Goal: Task Accomplishment & Management: Use online tool/utility

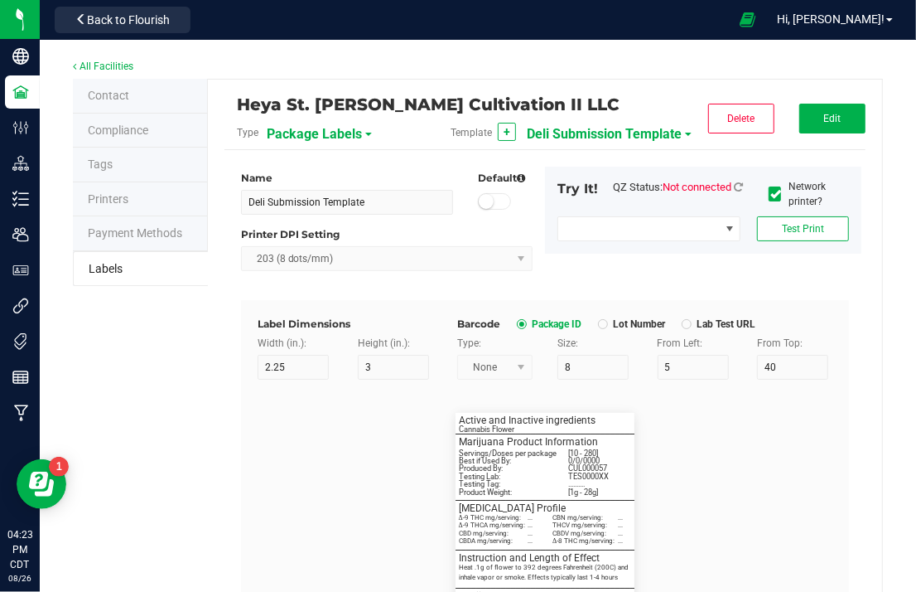
click at [586, 140] on span "Deli Submission Template" at bounding box center [604, 134] width 155 height 28
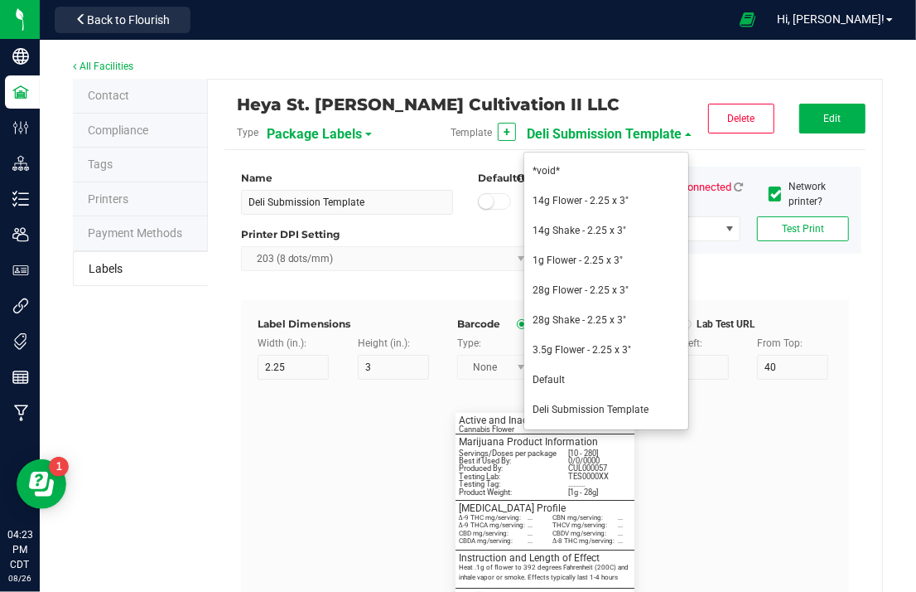
click at [770, 401] on div "Strain: [ ........... ] Servings/Doses per package [10 - 280] Testing Lab: TES0…" at bounding box center [545, 531] width 600 height 305
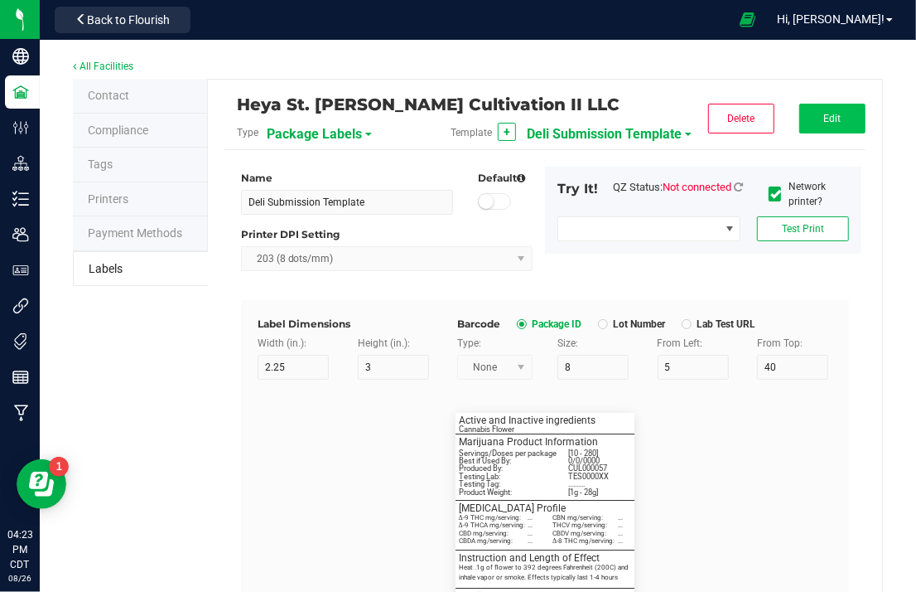
click at [825, 120] on span "Edit" at bounding box center [832, 119] width 17 height 12
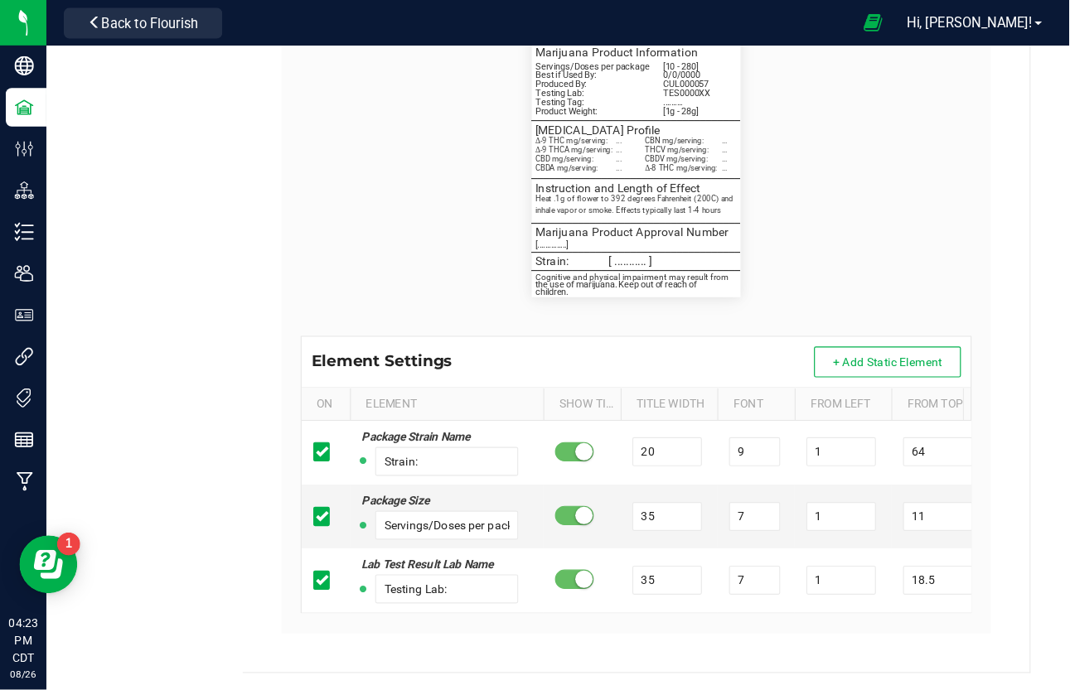
scroll to position [300, 0]
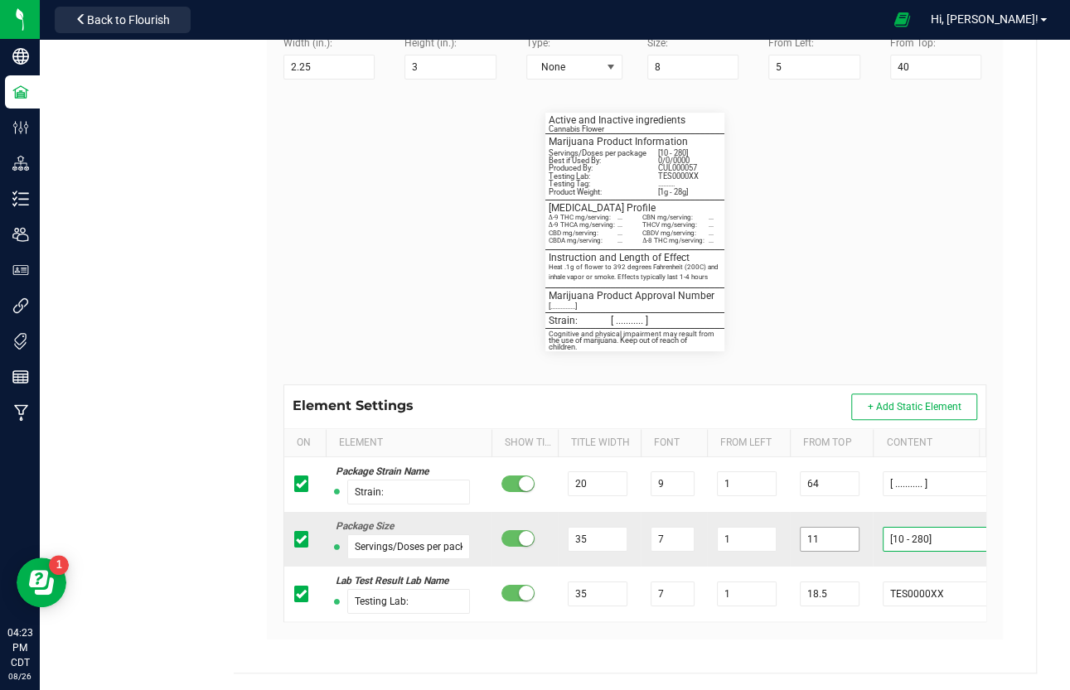
drag, startPoint x: 938, startPoint y: 534, endPoint x: 847, endPoint y: 537, distance: 91.2
click at [847, 537] on tr "Package Size Servings/Doses per package 35 7 1 11 [10 - 280]" at bounding box center [657, 539] width 746 height 55
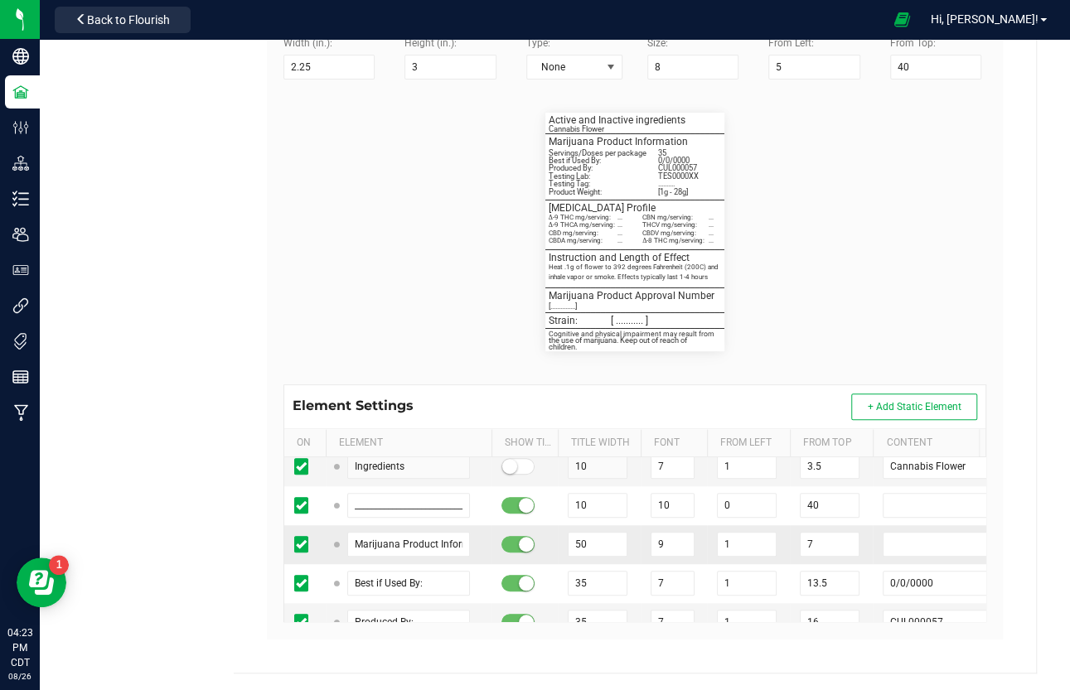
scroll to position [848, 0]
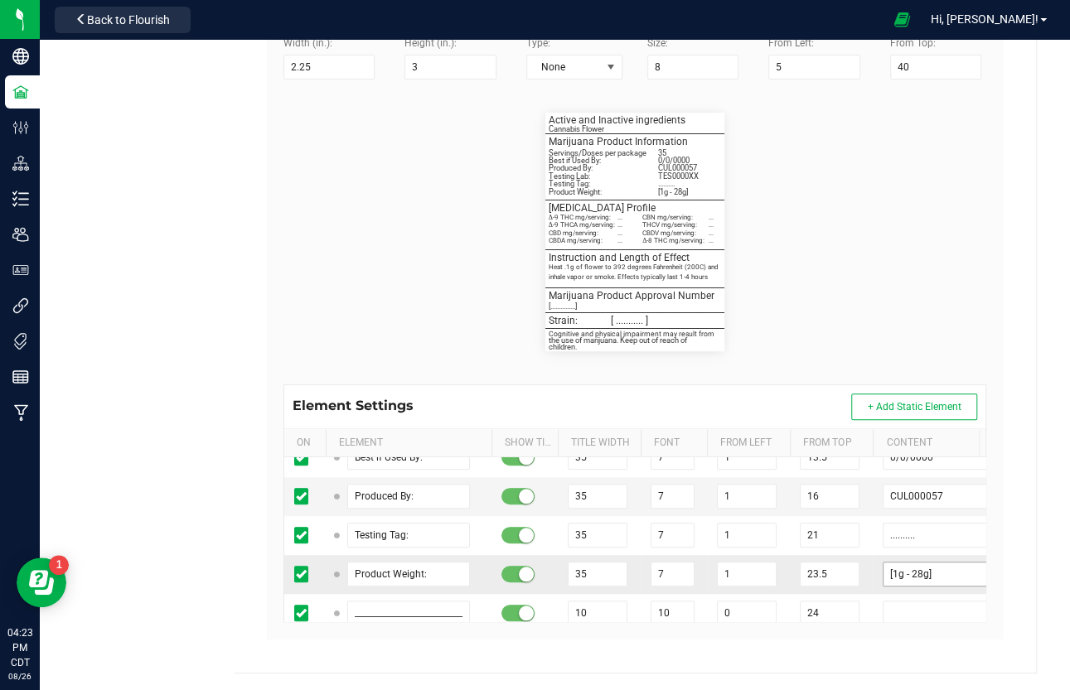
type input "35"
drag, startPoint x: 935, startPoint y: 560, endPoint x: 868, endPoint y: 562, distance: 67.1
click at [868, 562] on tr "Product Weight: 35 7 1 23.5 [1g - 28g]" at bounding box center [657, 574] width 746 height 39
type input "3.5g"
click at [910, 350] on flourish-label-viewer "Strain: [ ........... ] Servings/Doses per package 35 Testing Lab: TES0000XX Δ-…" at bounding box center [634, 232] width 703 height 239
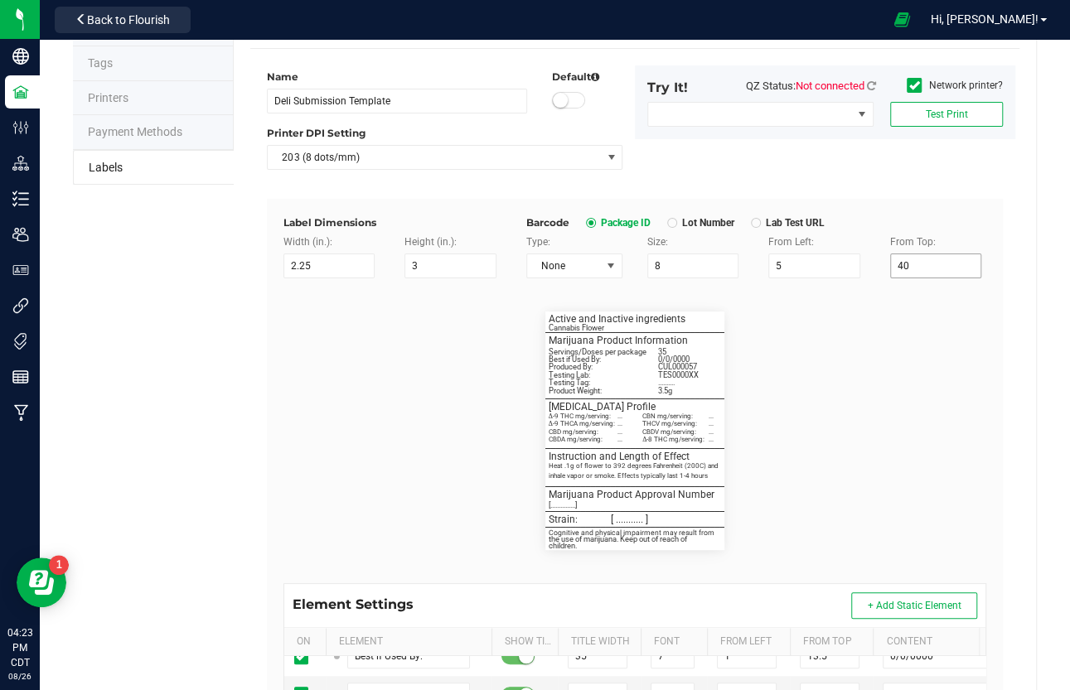
scroll to position [0, 0]
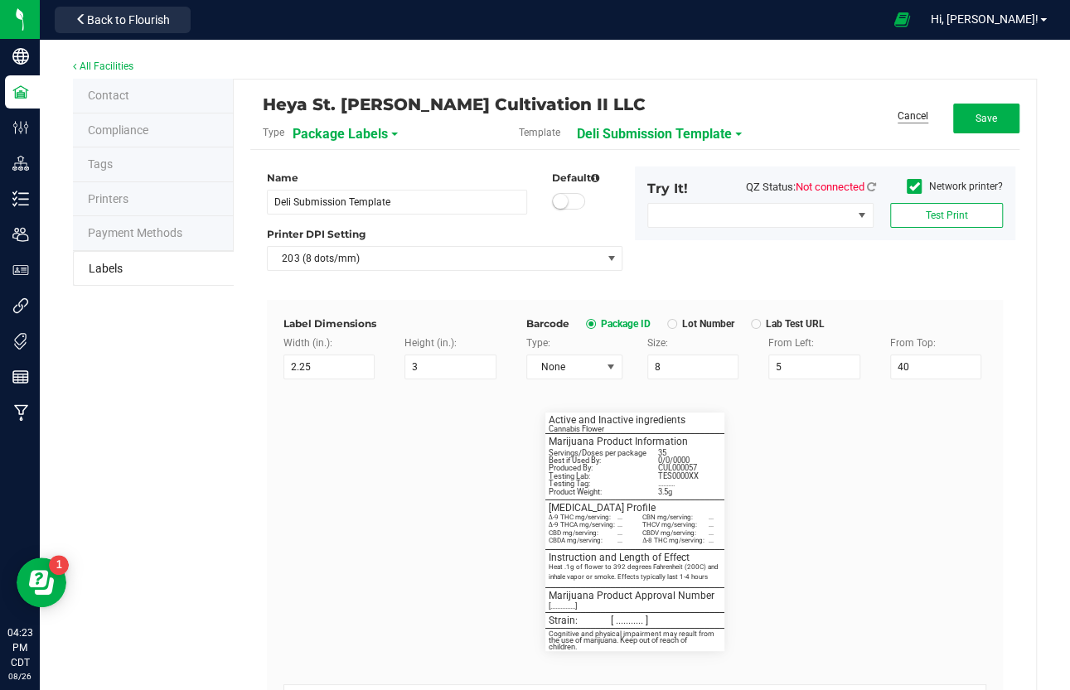
click at [903, 118] on link "Cancel" at bounding box center [912, 116] width 31 height 14
type input "[10 - 280]"
type input "[1g - 28g]"
click at [655, 132] on span "Deli Submission Template" at bounding box center [672, 134] width 155 height 28
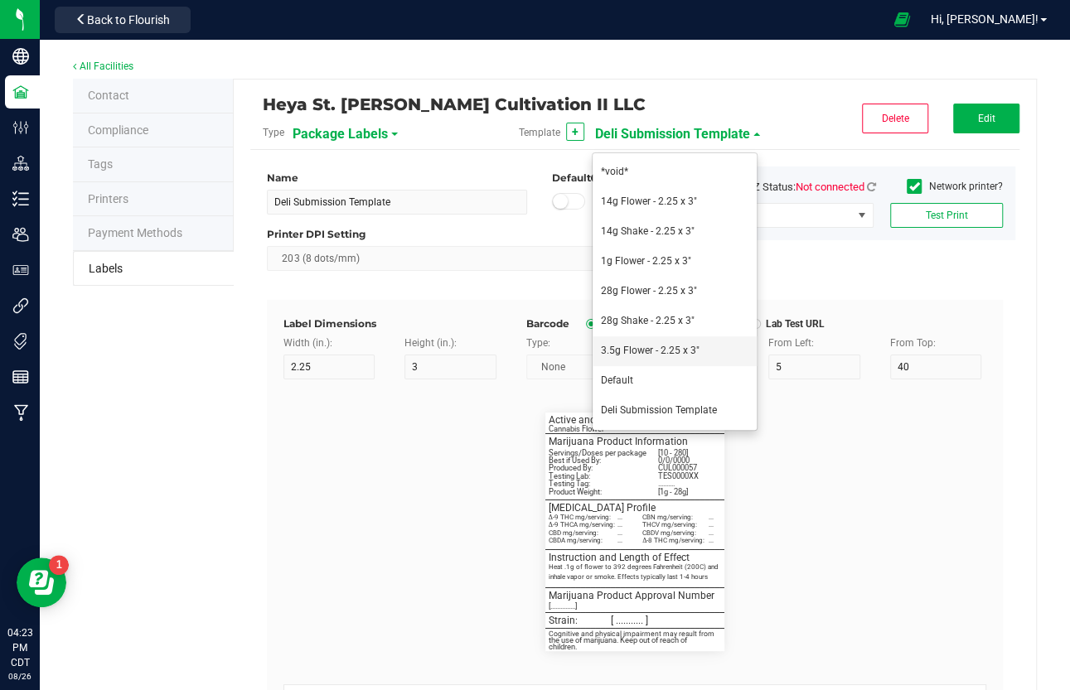
click at [656, 346] on span "3.5g Flower - 2.25 x 3"" at bounding box center [650, 351] width 99 height 12
type input "3.5g Flower - 2.25 x 3""
type input "7"
type input "10"
type input "26"
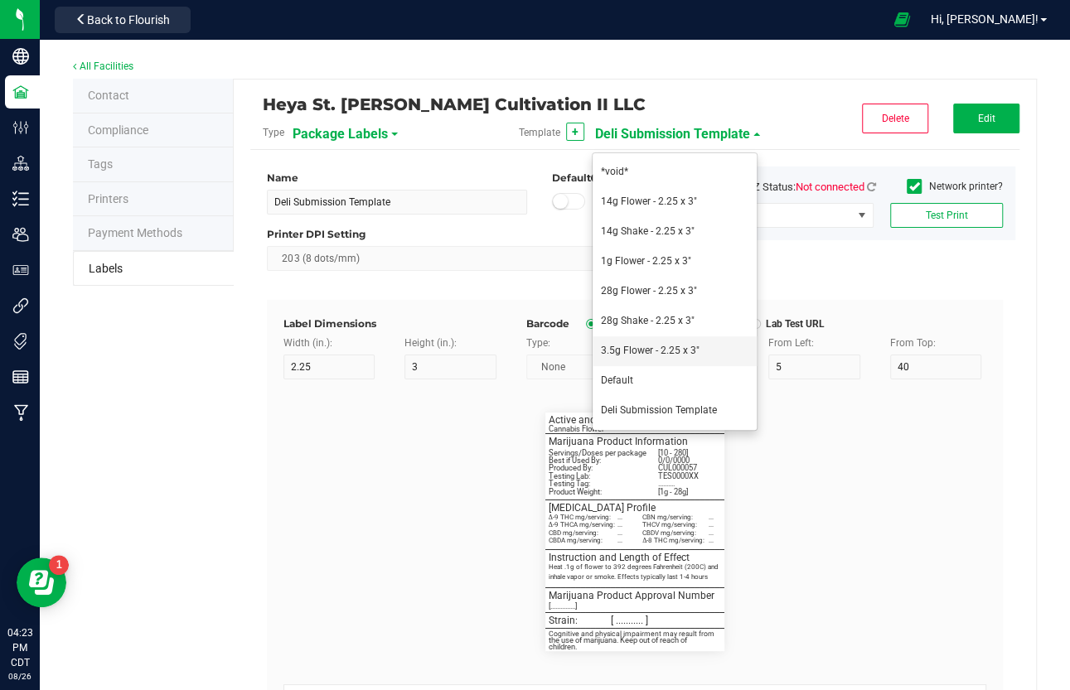
type input "Active and Inactive Ingredients"
type input "60"
type input "5.5"
type input "3"
type input "3.25"
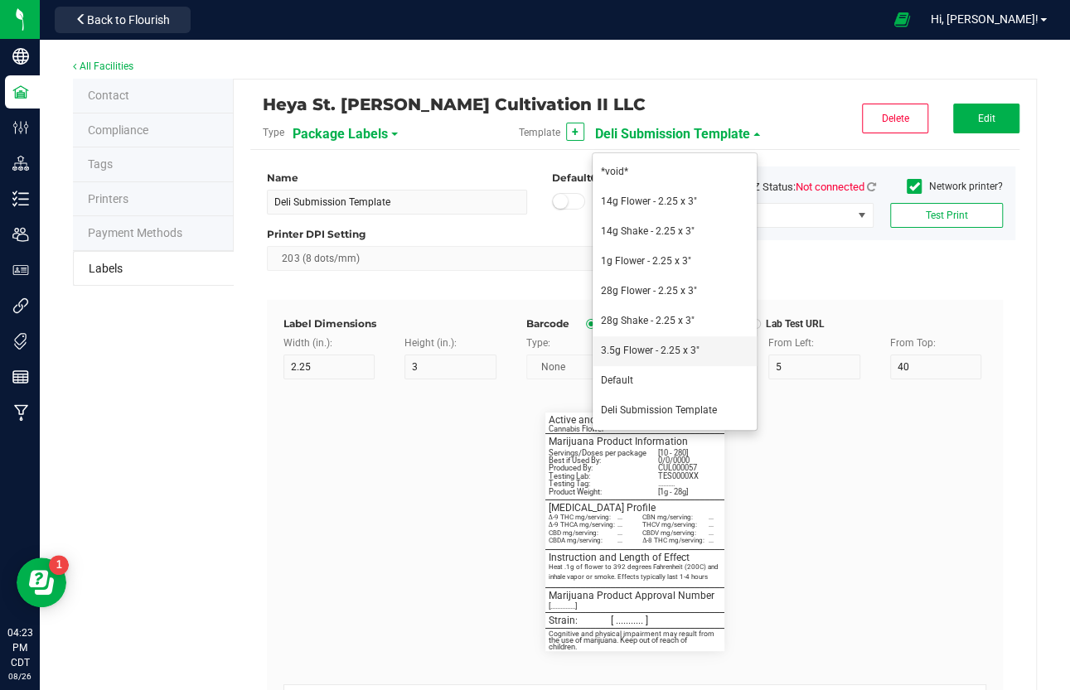
type input "Ingredient 1"
type input "10"
type input "5.2"
type input "3"
type input "5.25"
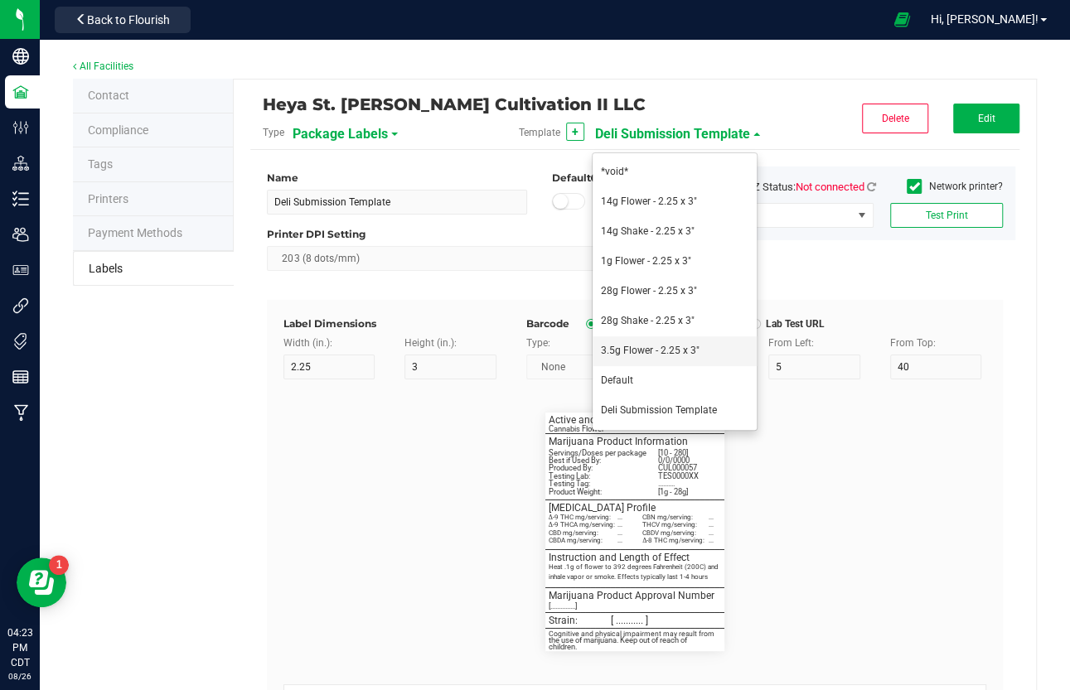
type input "Cannabis Flower"
type input "________________________________________"
type input "10"
type input "0"
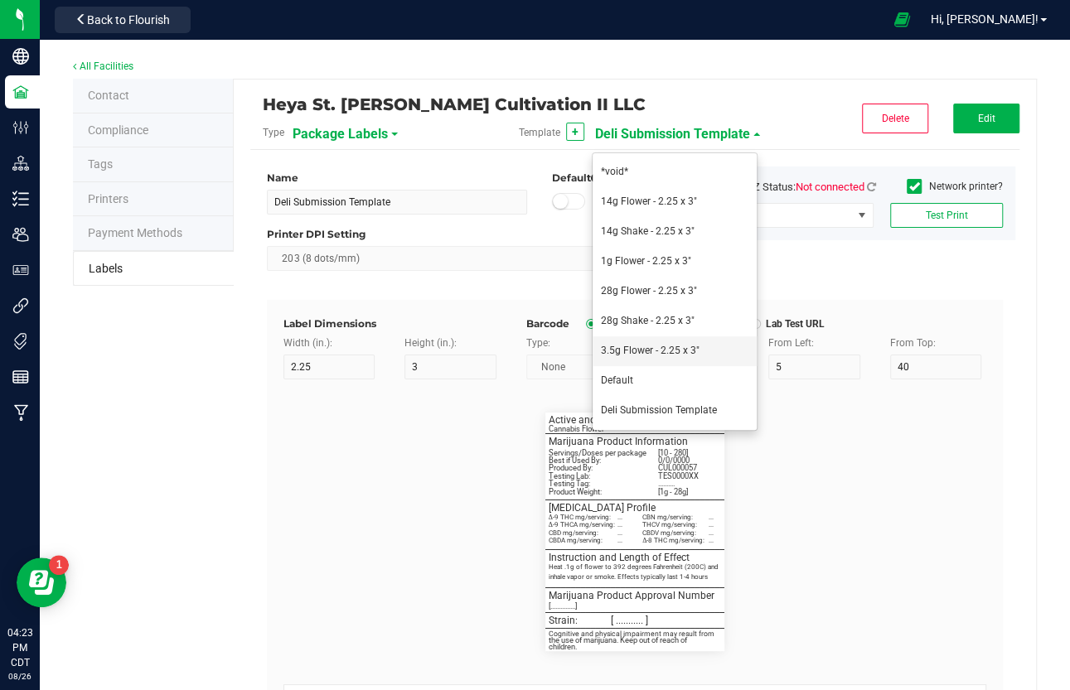
type input "5"
type input "Marijuana Product Information"
type input "60"
type input "5.5"
type input "3"
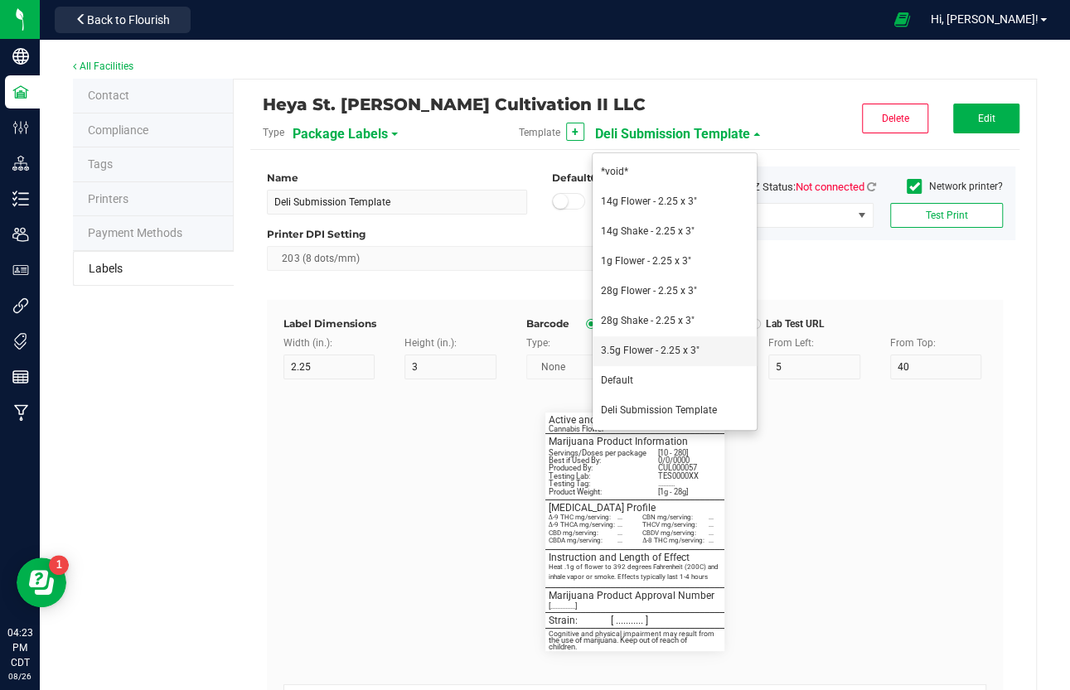
type input "8.25"
type input "Servings / Doses per Package:"
type input "26"
type input "5"
type input "3"
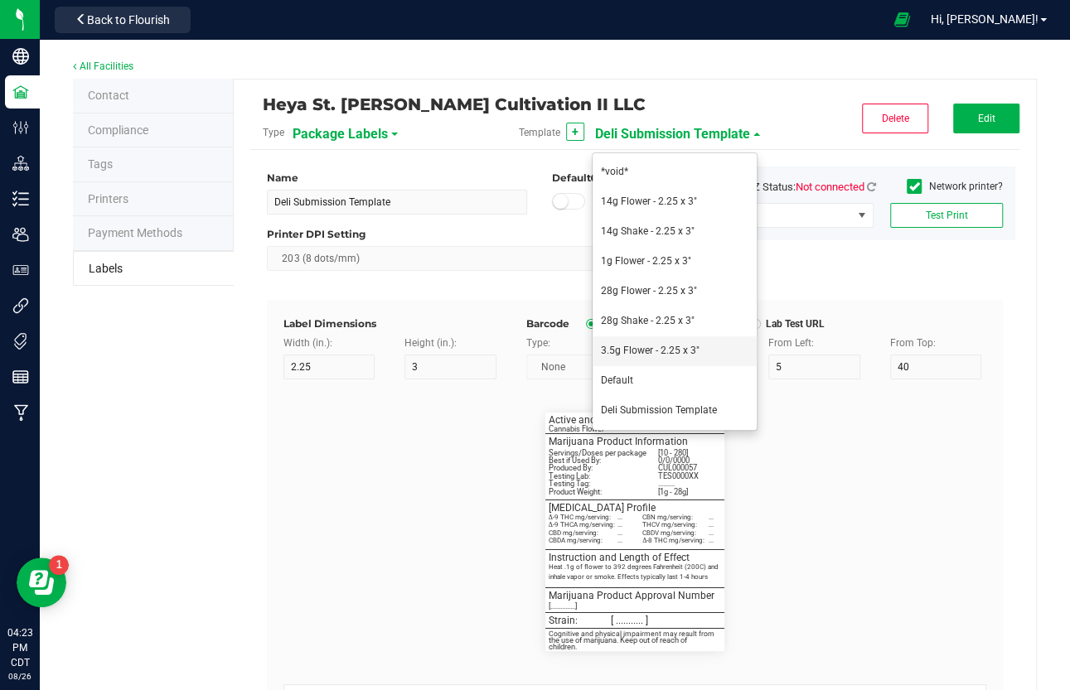
type input "10.5"
type input "35"
type input "Best if Used By:"
type input "26"
type input "5"
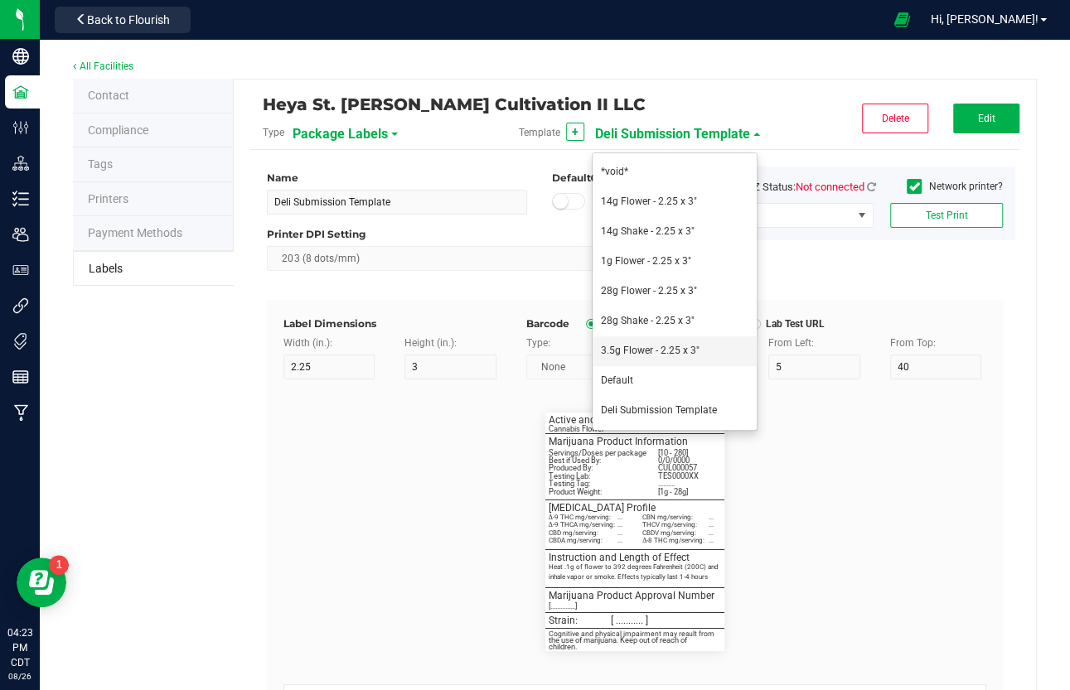
type input "3"
type input "12.5"
type input "[DATE]"
type input "Produced By:"
type input "26"
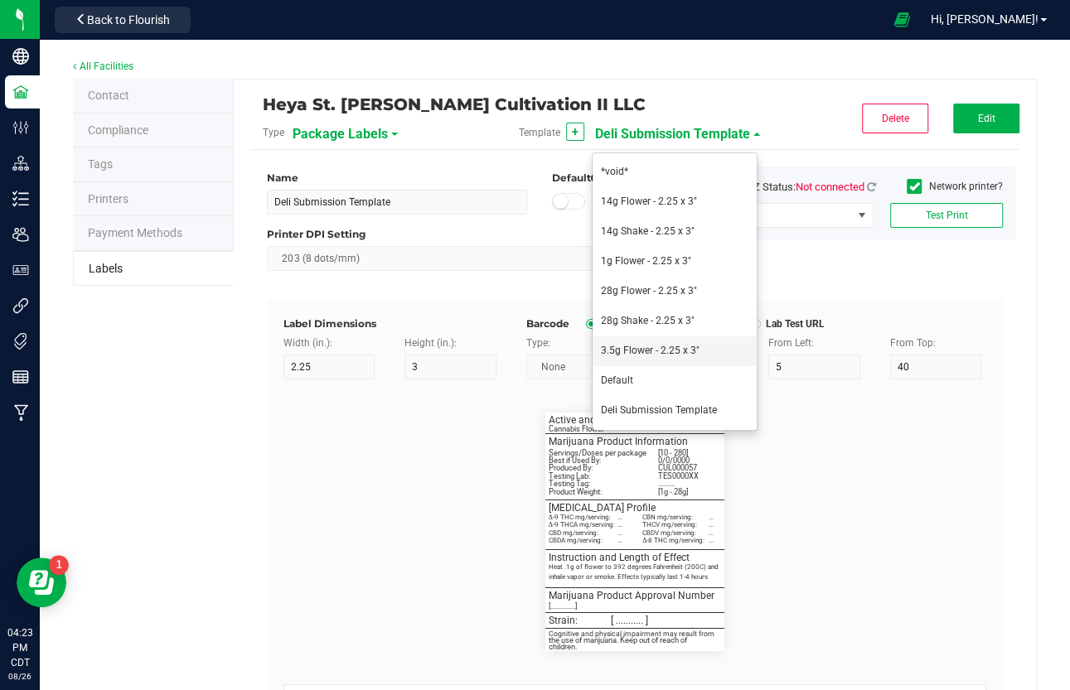
type input "5"
type input "3"
type input "14.5"
type input "CUL000057"
type input "Testing Lab:"
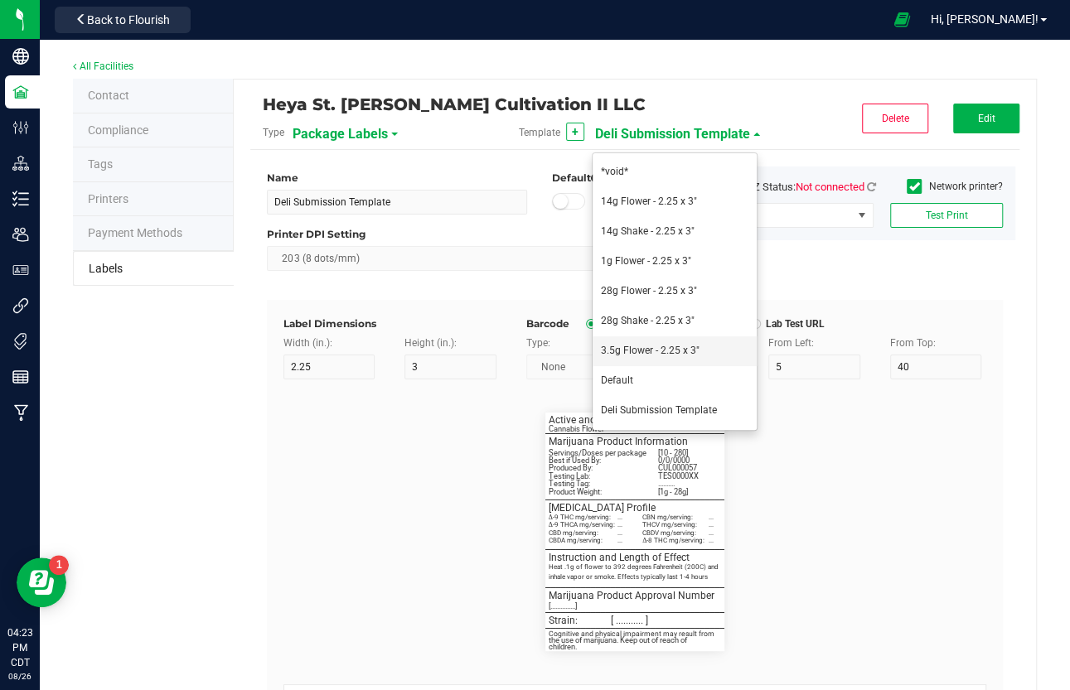
type input "26"
type input "5"
type input "3"
type input "16.5"
type input "TES000010"
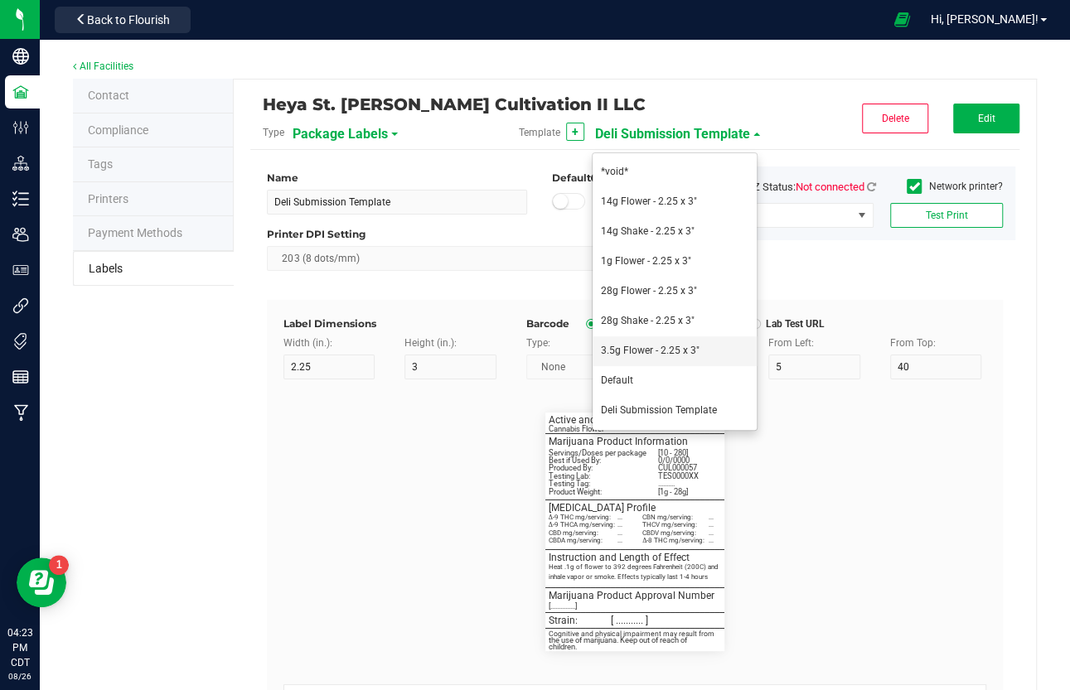
type input "Testing Tag:"
type input "26"
type input "5"
type input "3"
type input "18.5"
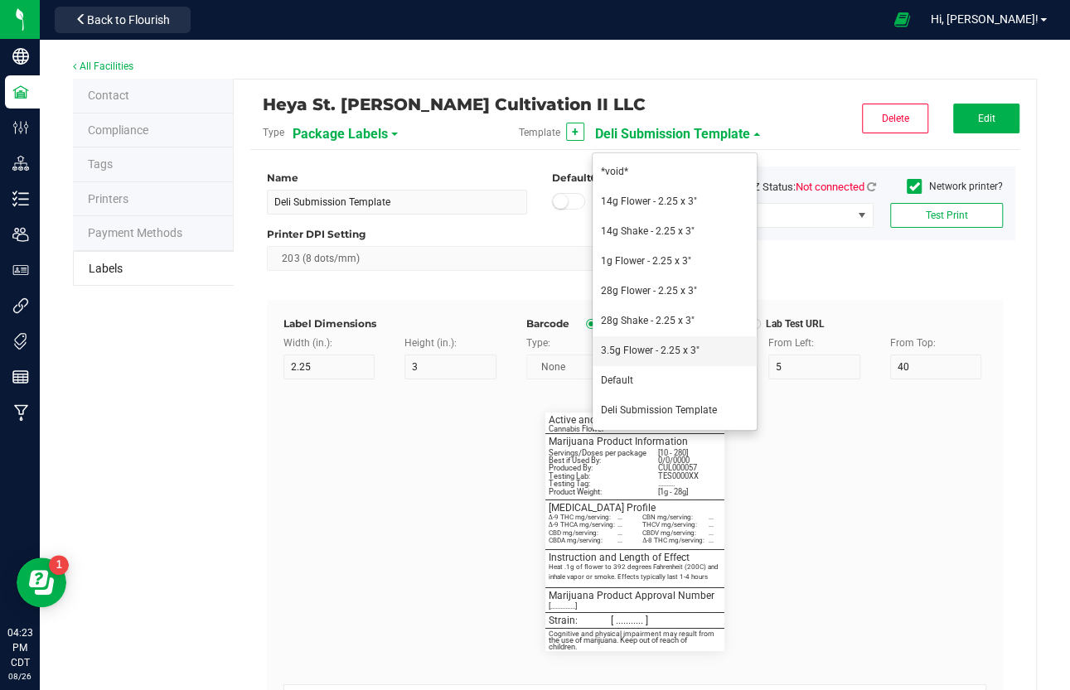
type input "1A40C03000009C5000011265"
type input "Source Tag:"
type input "26"
type input "5"
type input "3"
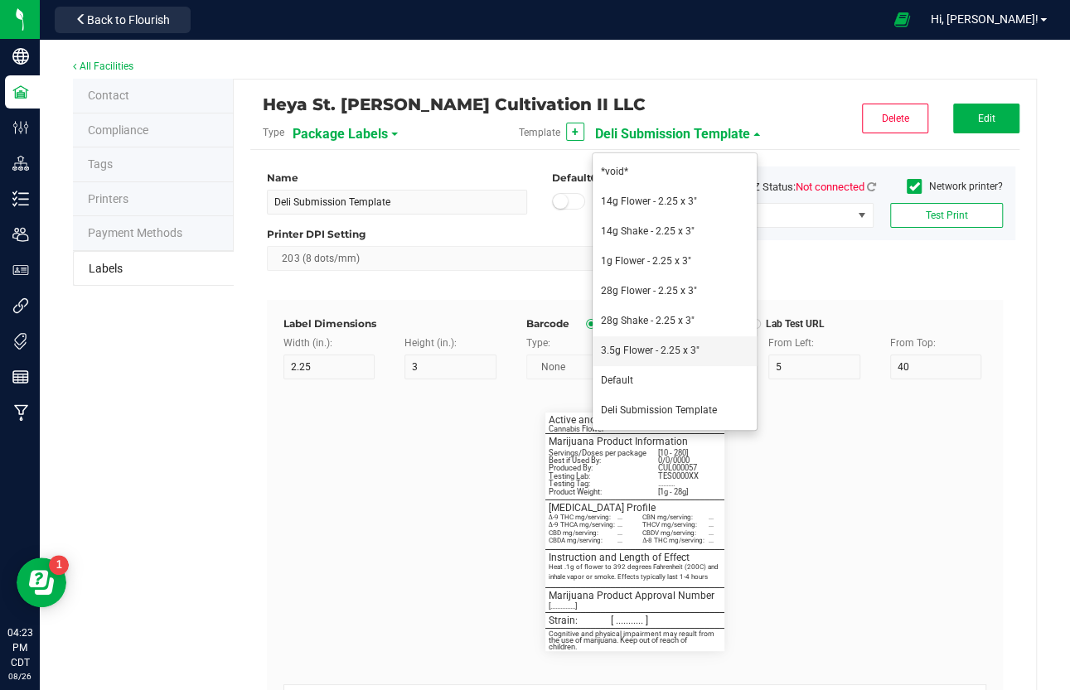
type input "20.5"
type input "1A40C03000009C5000011238"
type input "Product Size:"
type input "26"
type input "5"
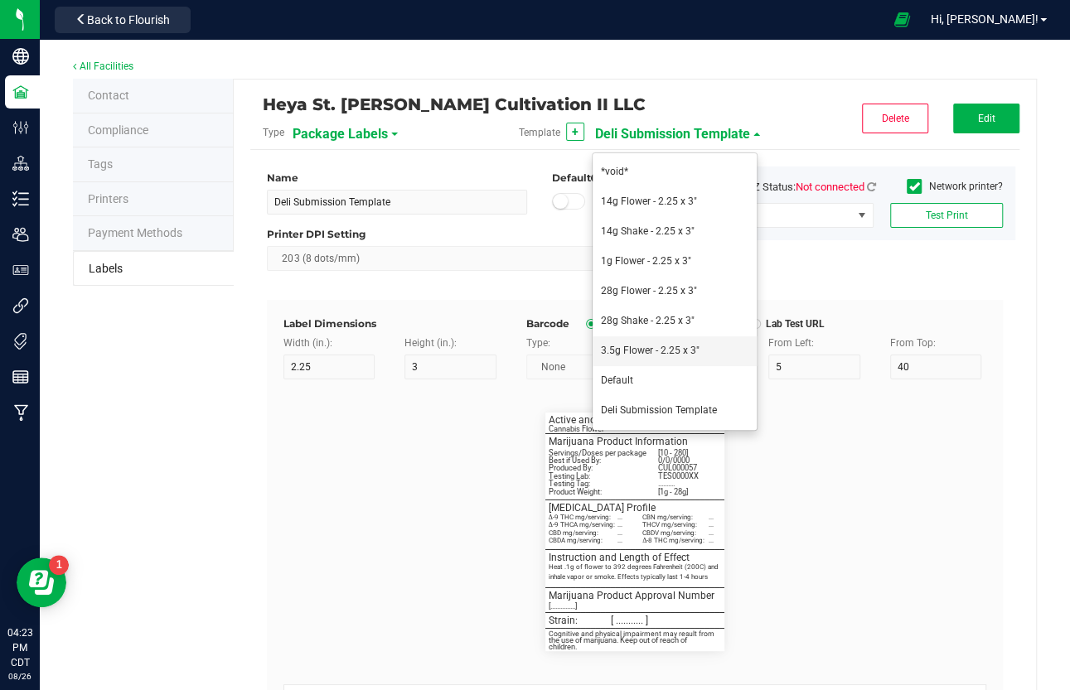
type input "3"
type input "29.5"
type input "3.5g"
type input "________________________________________"
type input "10"
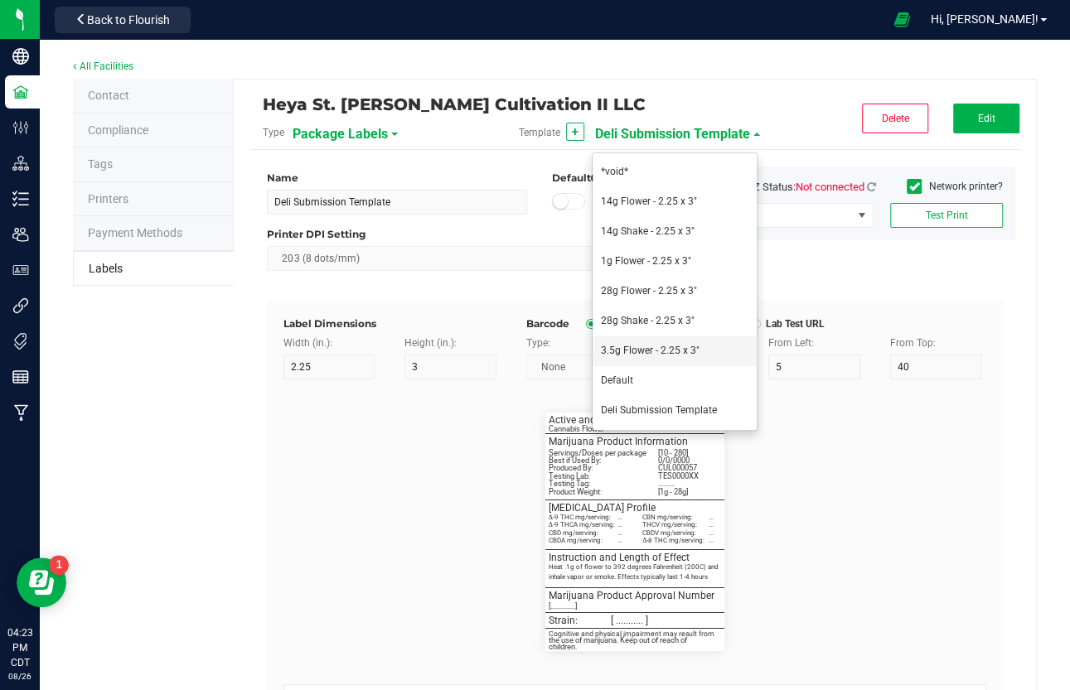
type input "10"
type input "0"
type input "29.5"
type input "[MEDICAL_DATA] Profile Per Serving/Dose"
type input "60"
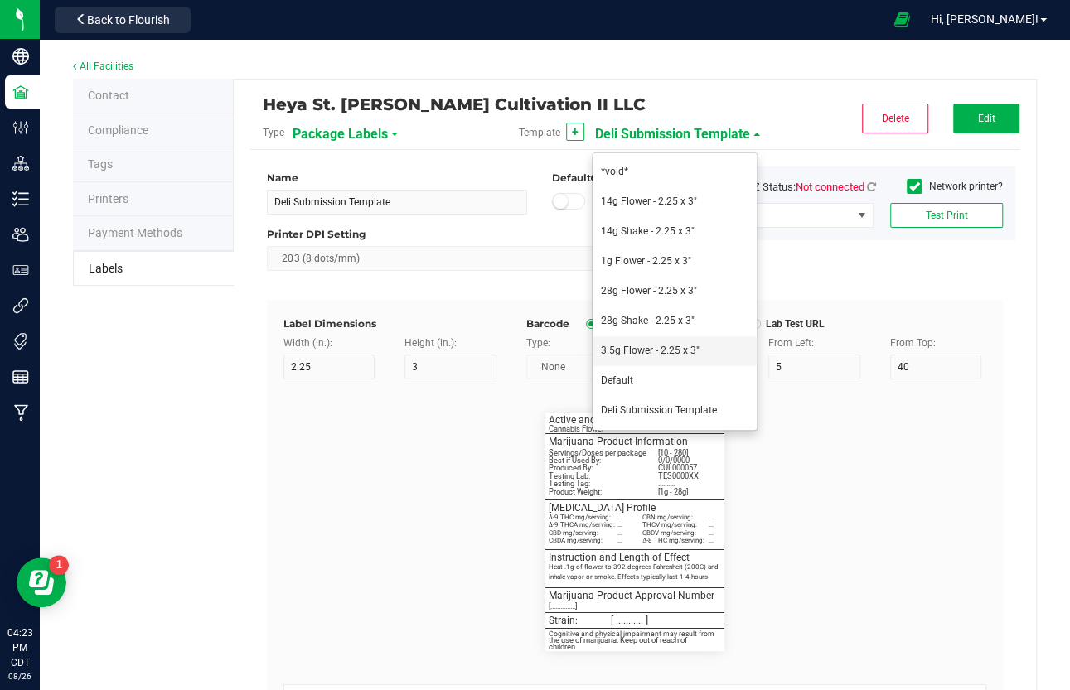
type input "5.5"
type input "3"
type input "32.5"
type input "Delta-9 THC mg/serving:"
type input "20"
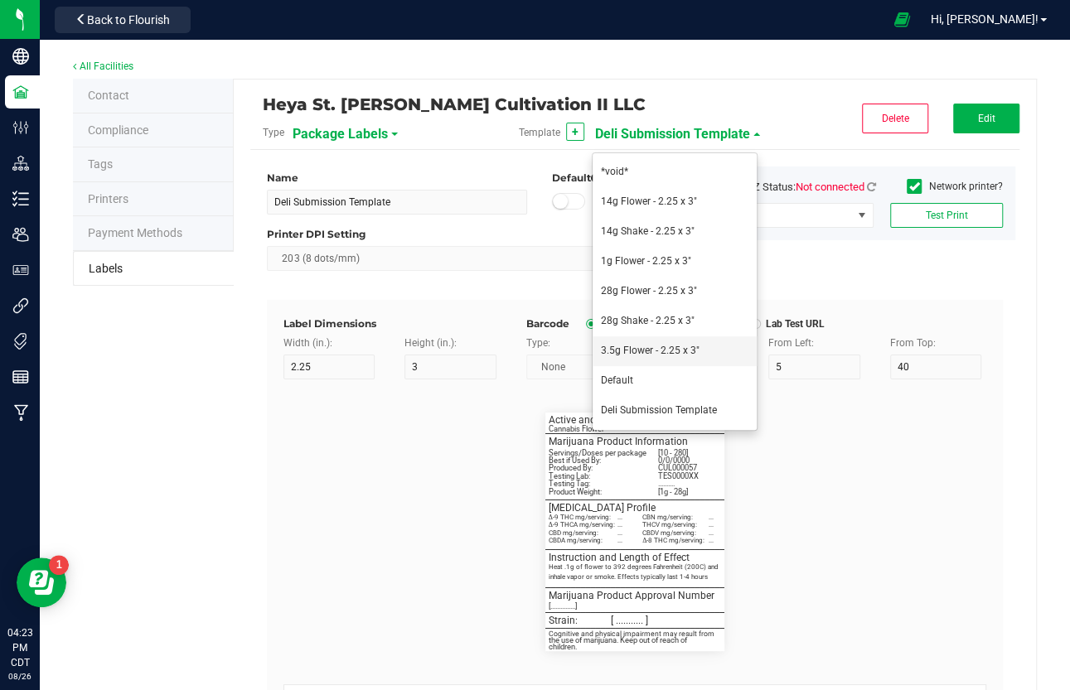
type input "5"
type input "3"
type input "34.5"
type input "0.367"
type input "Delta-9 THCA mg/serving:"
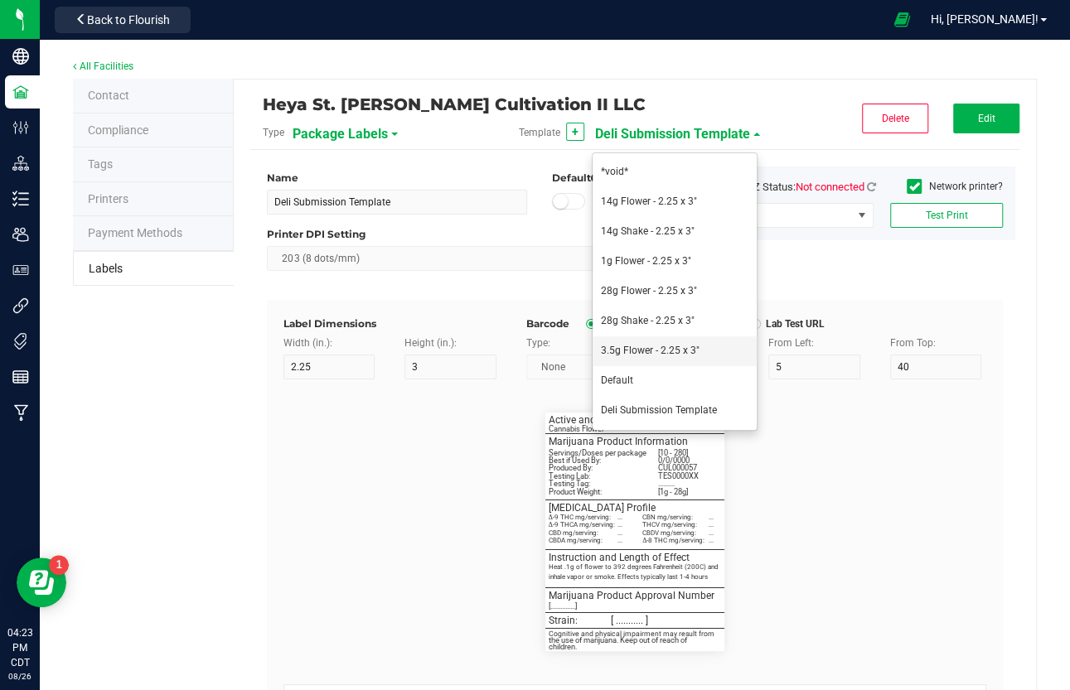
type input "20"
type input "5"
type input "3"
type input "36.5"
type input "30.344"
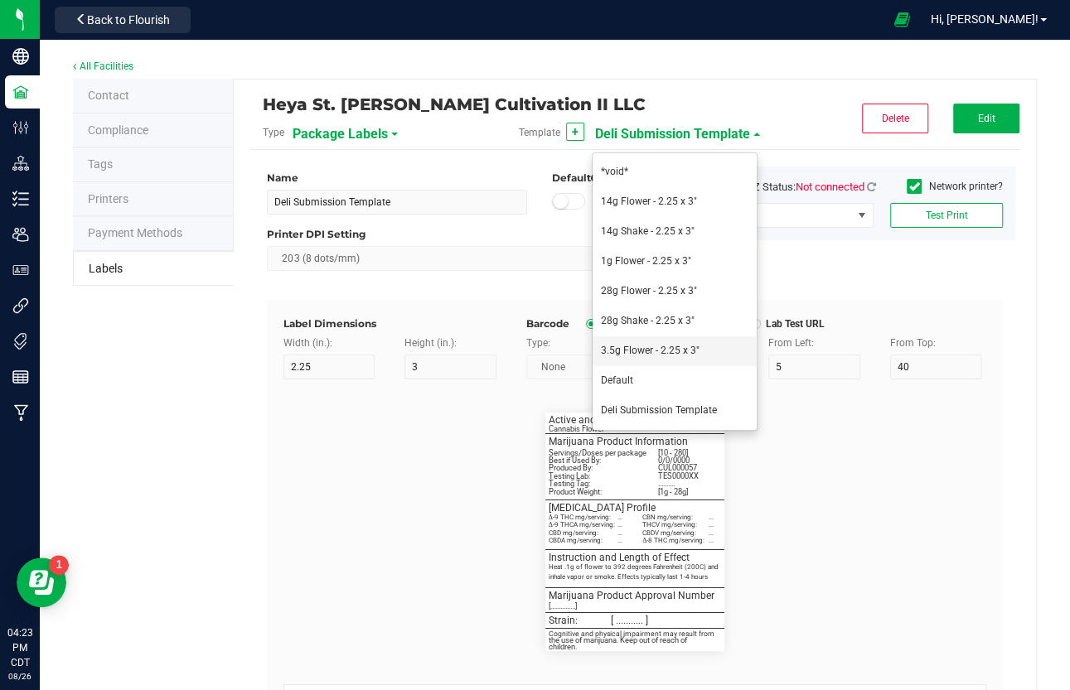
type input "CBD mg/serving:"
type input "20"
type input "5"
type input "3"
type input "38.5"
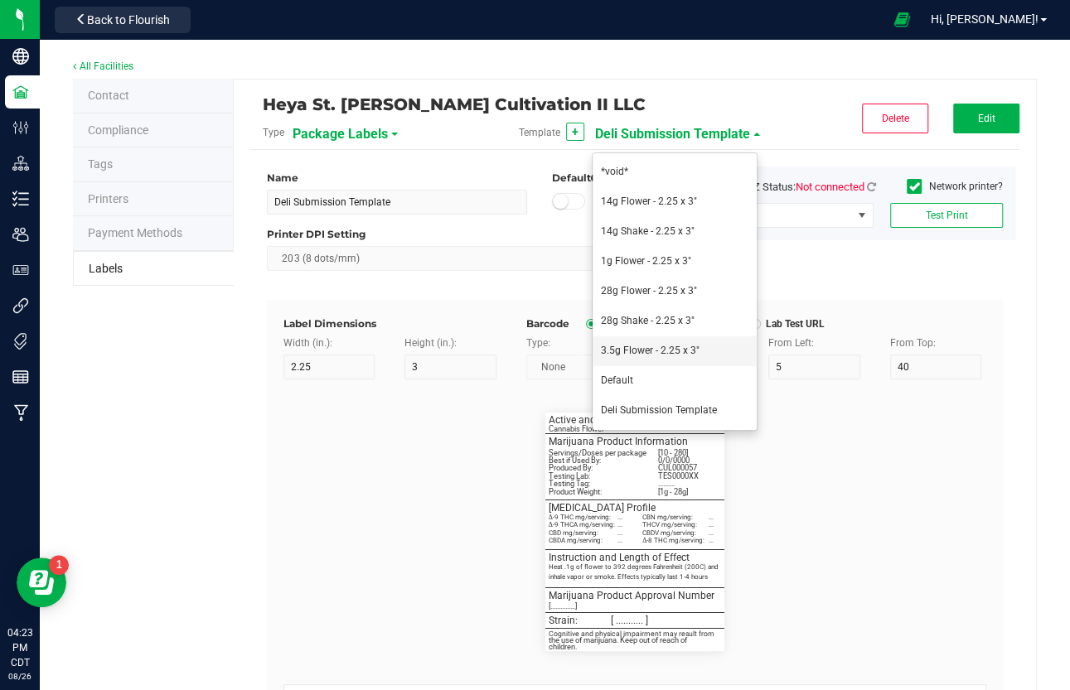
type input "ND"
type input "CBDA mg/serving:"
type input "20"
type input "5"
type input "3"
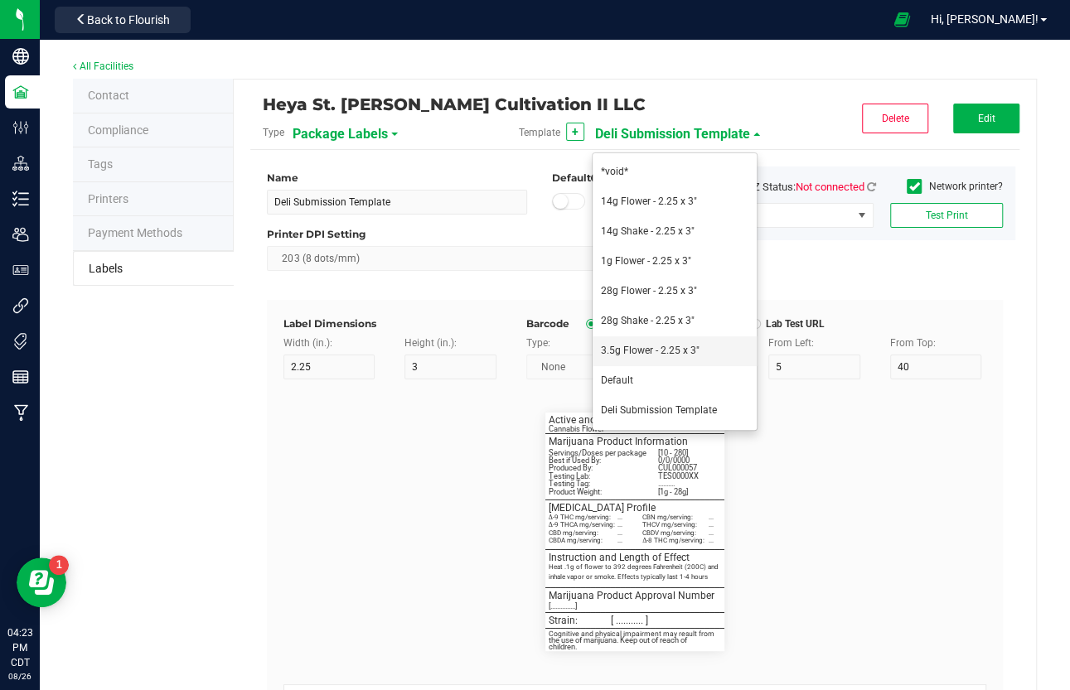
type input "40.5"
type input "ND"
type input "CBN mg/serving:"
type input "21"
type input "5"
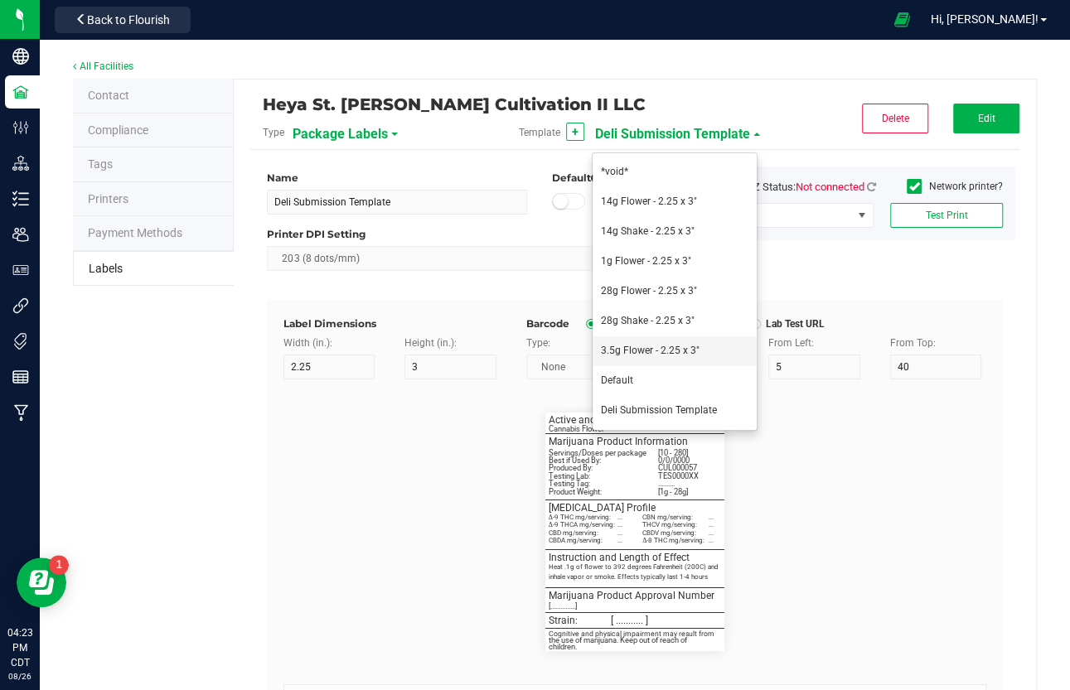
type input "32"
type input "34.5"
type input "ND"
type input "THCV mg/serving:"
type input "21"
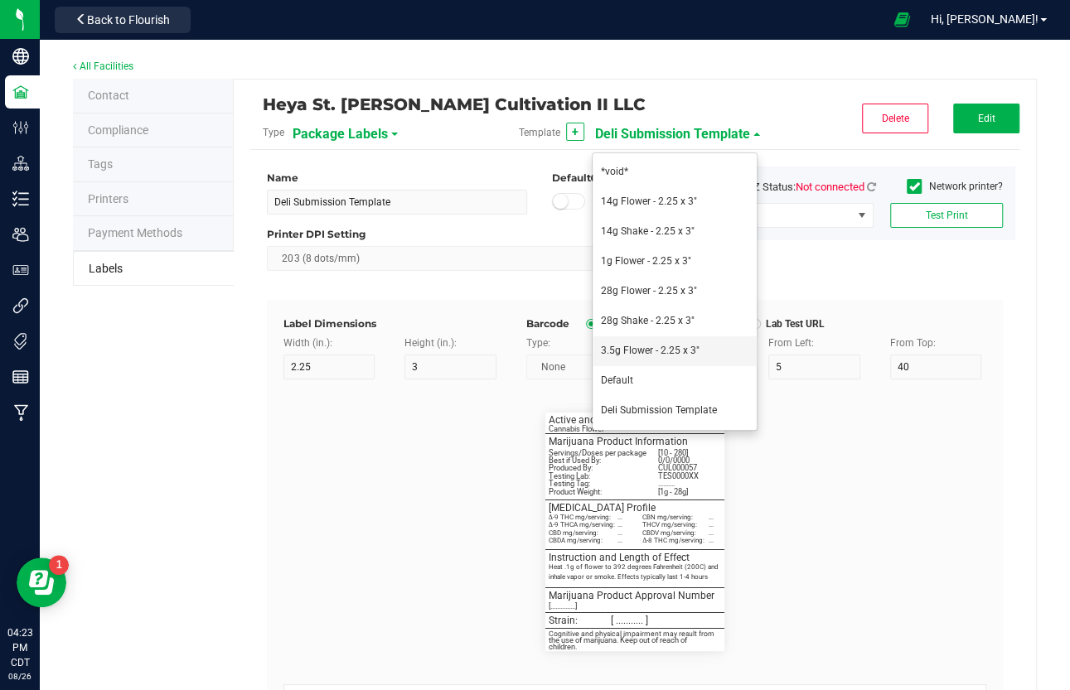
type input "5"
type input "32"
type input "36.5"
type input "ND"
type input "CBDV mg/serving:"
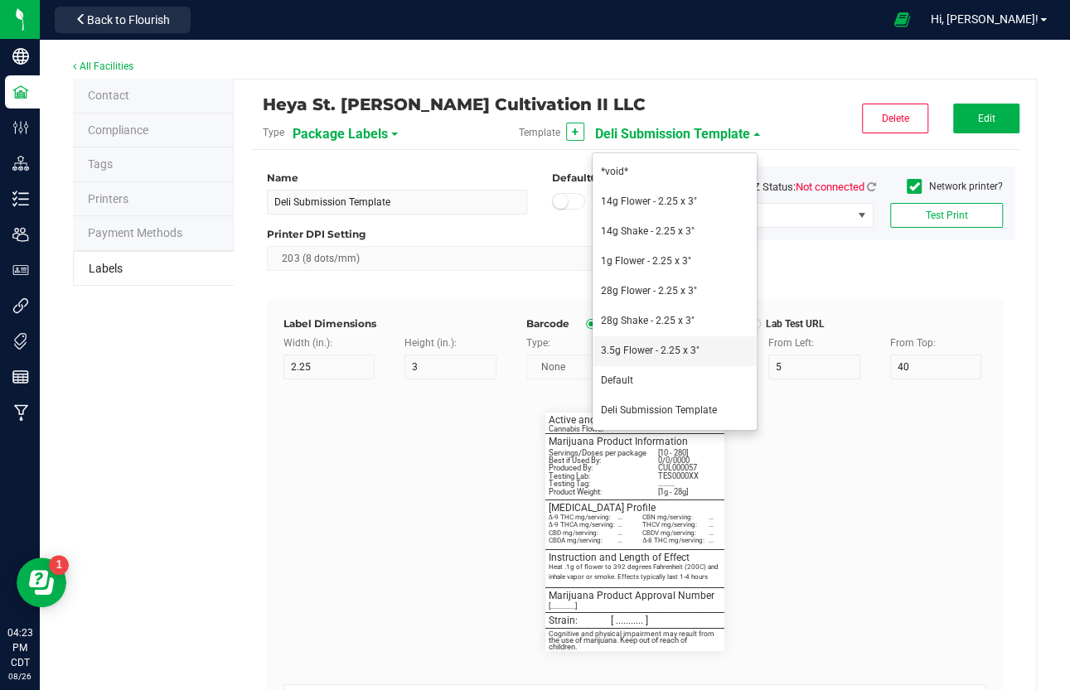
type input "21"
type input "5"
type input "32"
type input "38.5"
type input "ND"
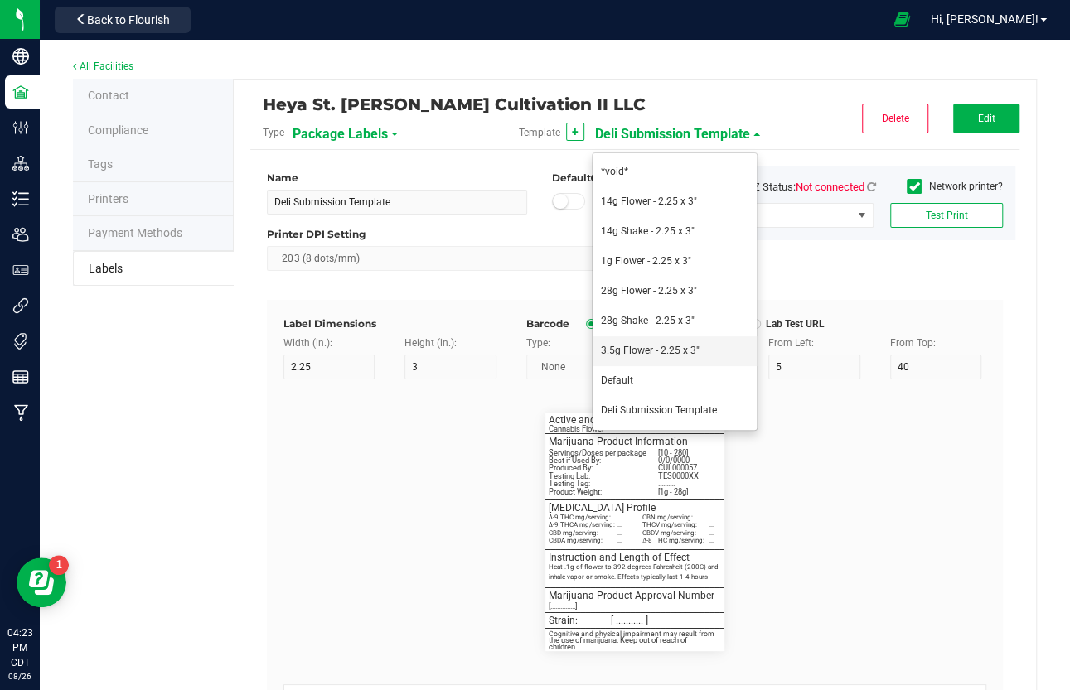
type input "Delta-8 THC mg/serving:"
type input "21"
type input "5"
type input "32"
type input "40.5"
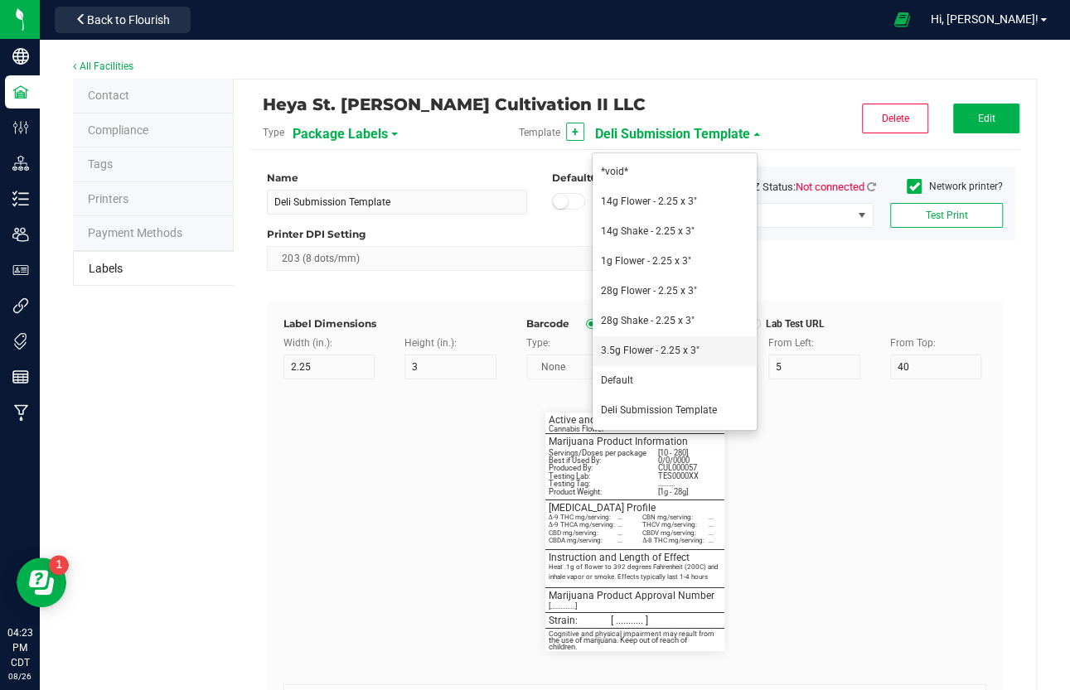
type input "ND"
type input "Strain:"
type input "10"
type input "6"
type input "3"
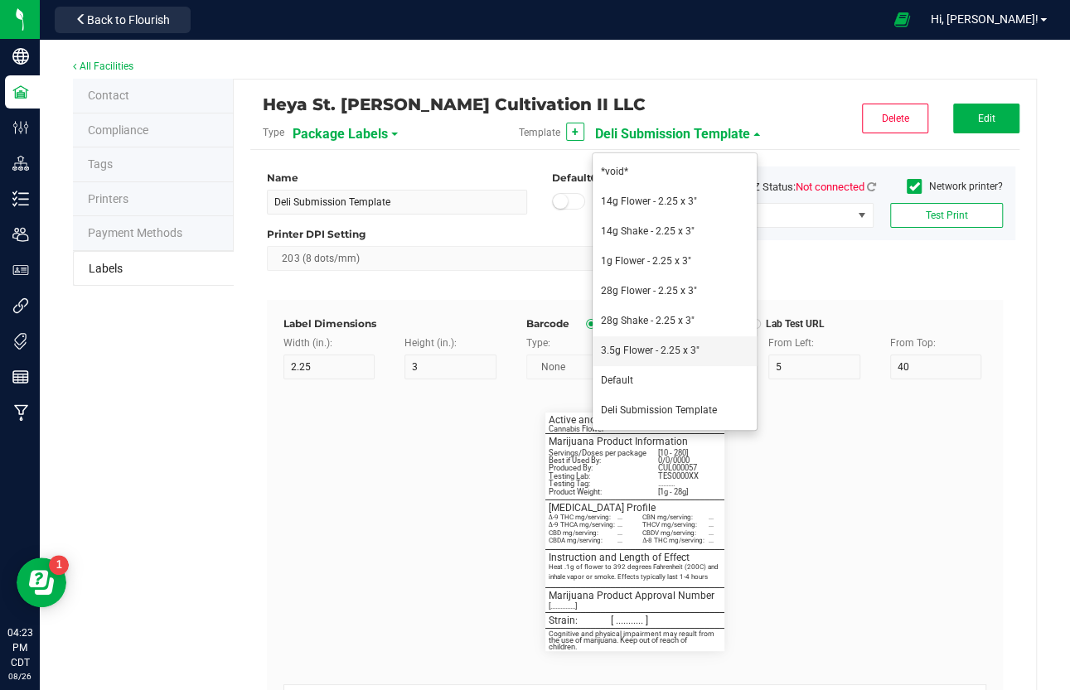
type input "64.75"
type input "Monkey Breath"
type input "________________________________________"
type input "10"
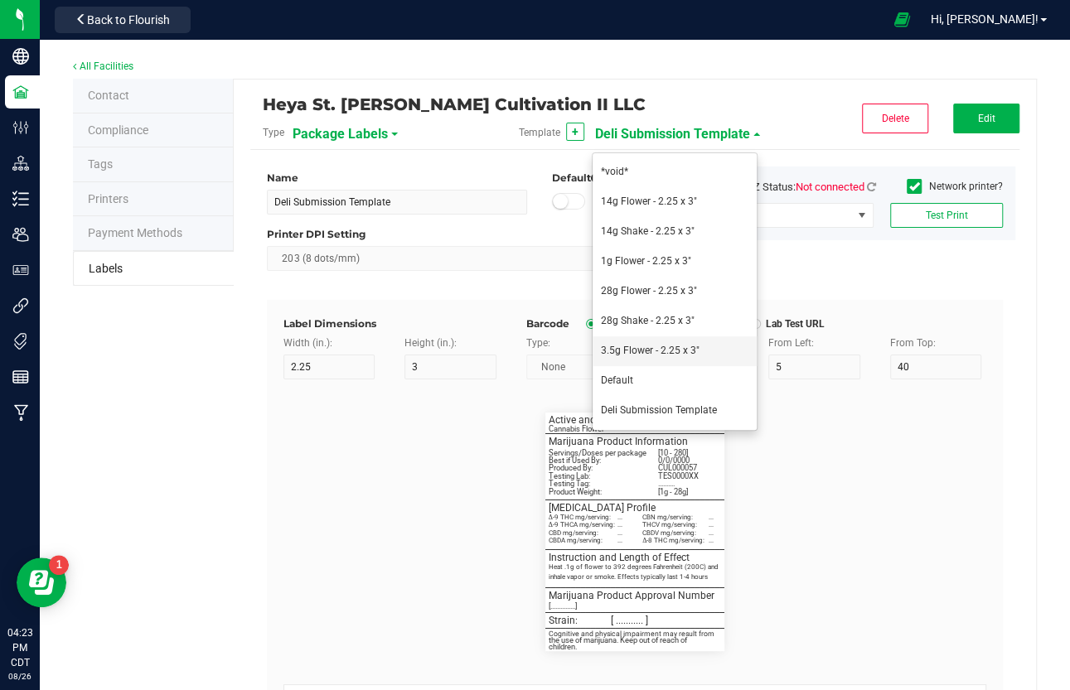
type input "0"
type input "40.75"
type input "Terpene Profile"
type input "30"
type input "5.5"
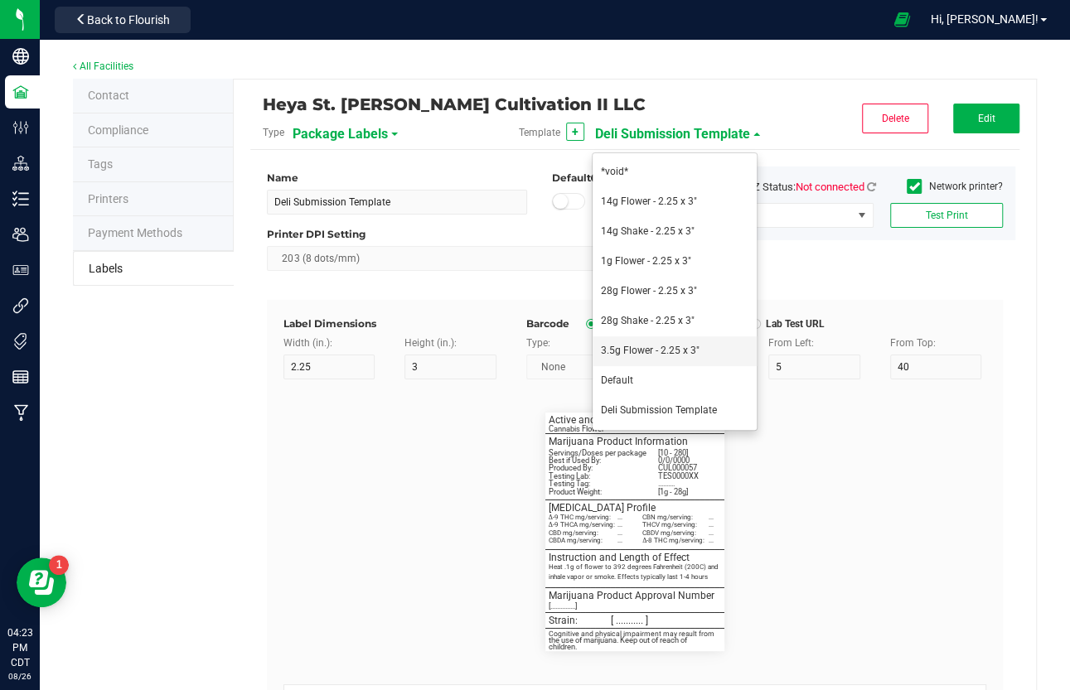
type input "3"
type input "44"
type input "Limonene:"
type input "22"
type input "5"
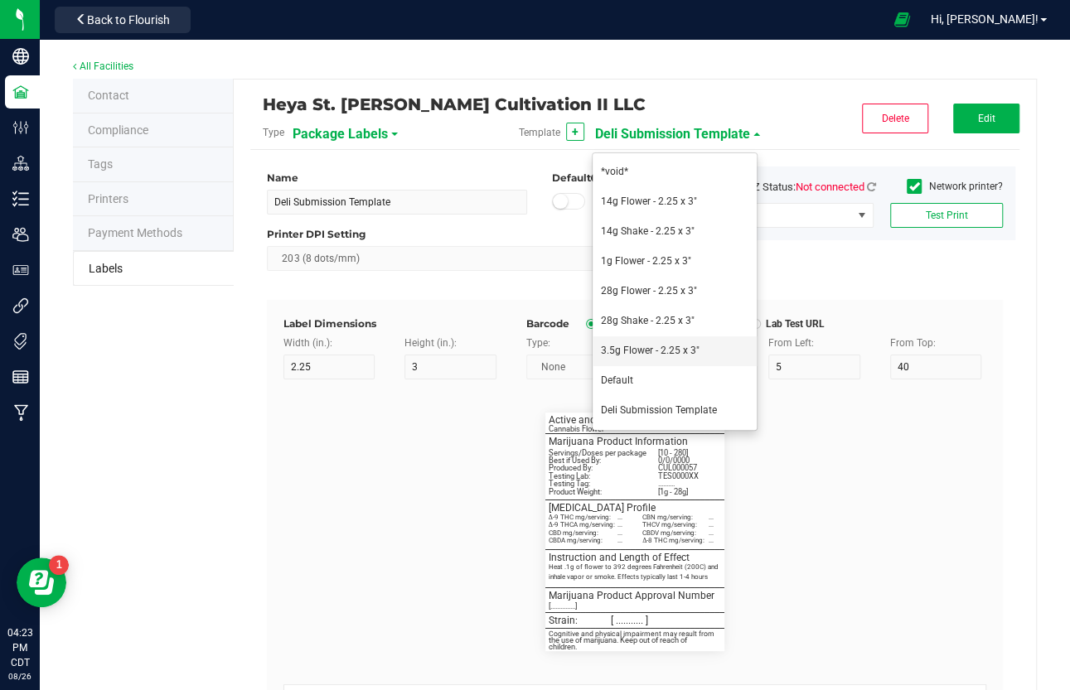
type input "3"
type input "46"
type input "0.551%"
type input "b-Myrcene:"
type input "22"
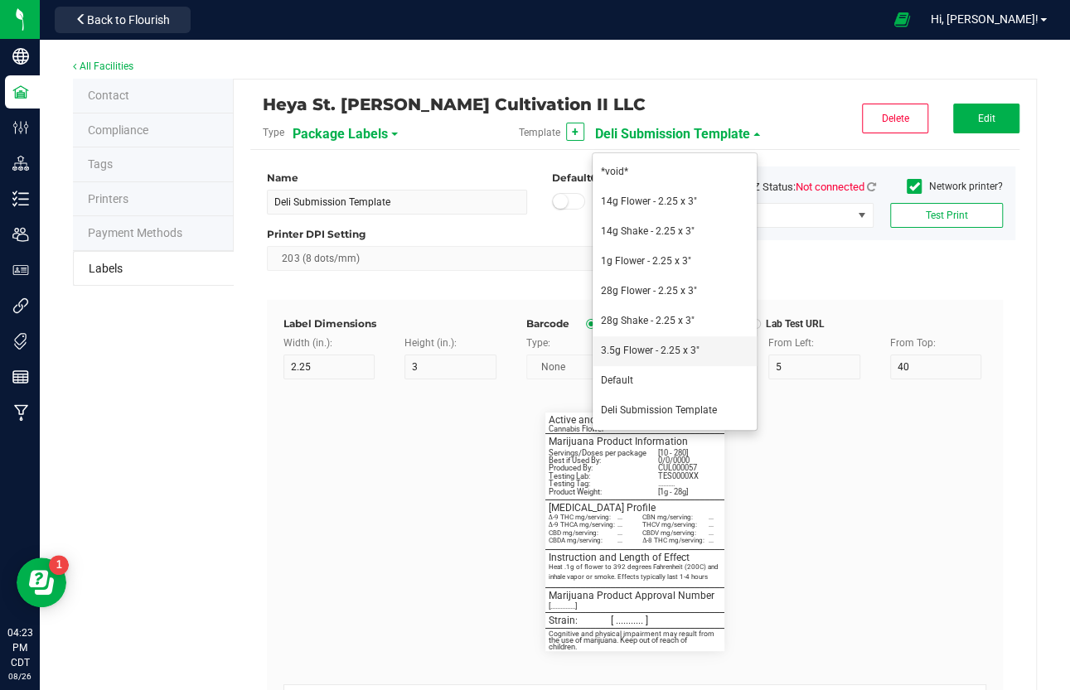
type input "5"
type input "3"
type input "48"
type input "0.413%"
type input "b-Caryophyllene:"
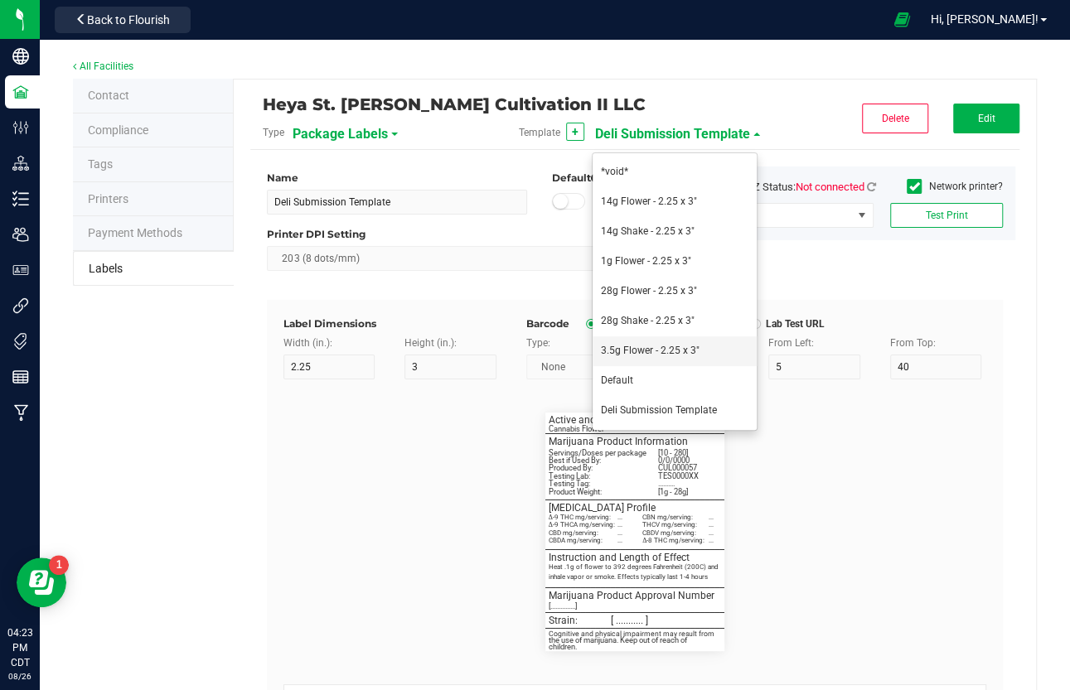
type input "22"
type input "5"
type input "3"
type input "50"
type input "0.350%"
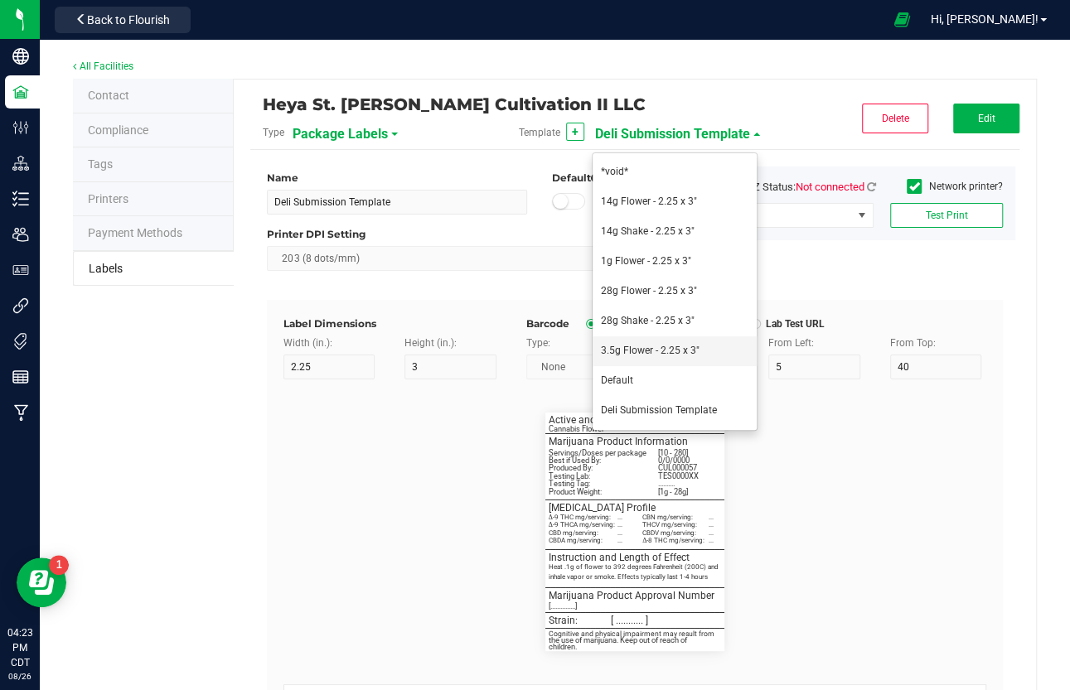
type input "________________________________________"
type input "10"
type input "0"
type input "50.25"
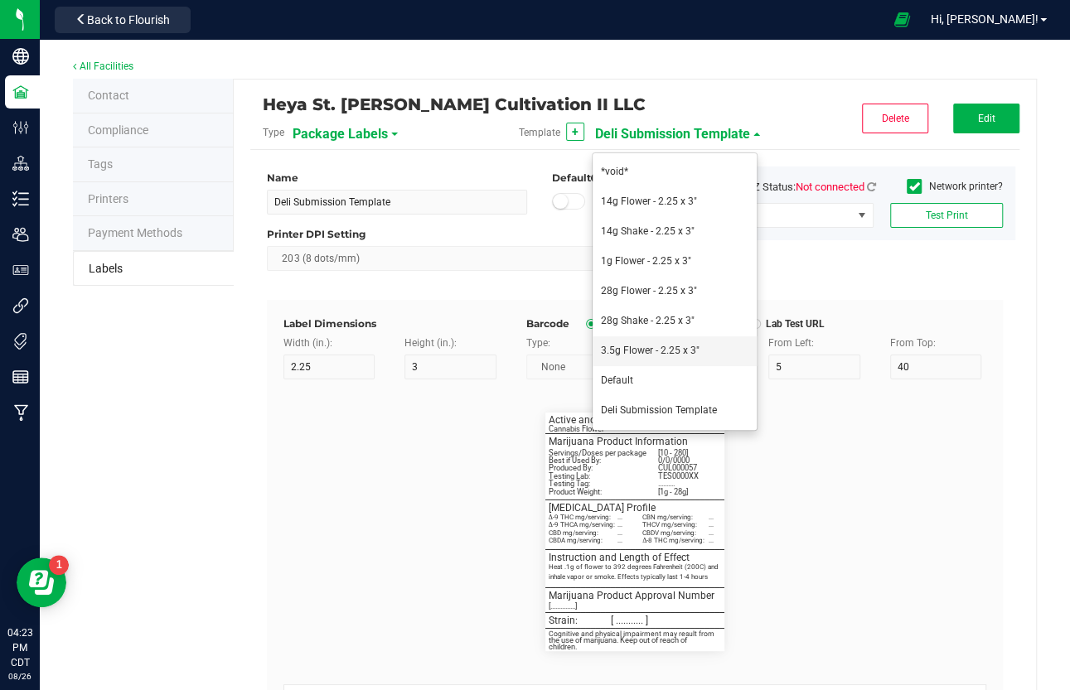
type input "Instructions and Length of Effect"
type input "60"
type input "5.5"
type input "3"
type input "53.25"
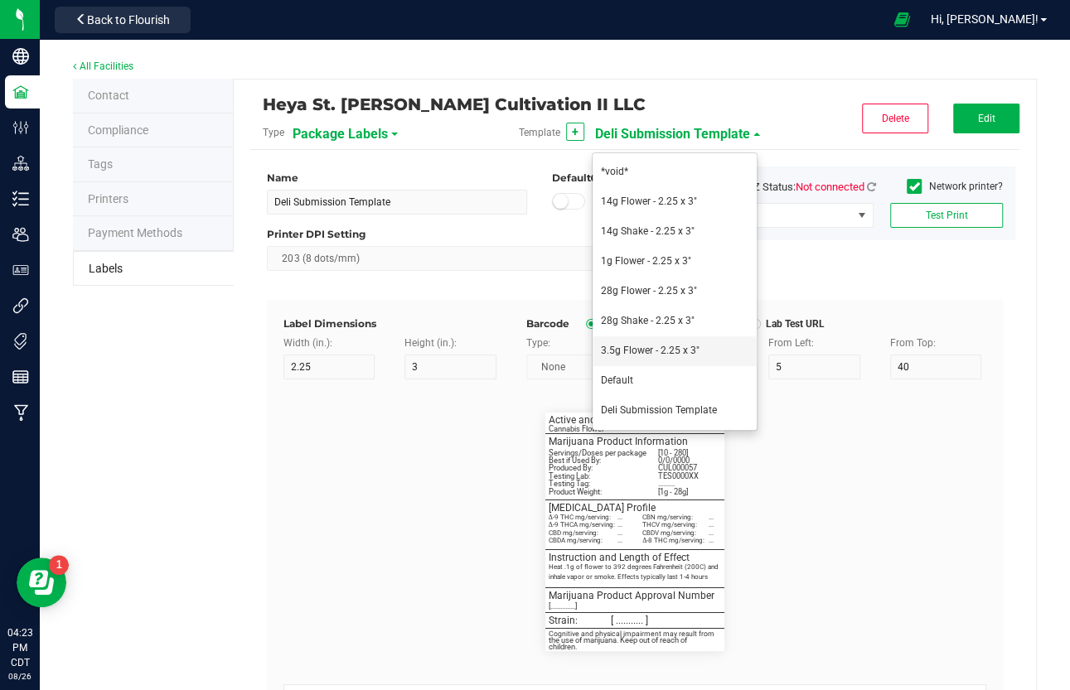
type input "Heat .1g of flower to 392 degrees Fahrenheit (200C) and inhale"
type input "60"
type input "5"
type input "3"
type input "55.25"
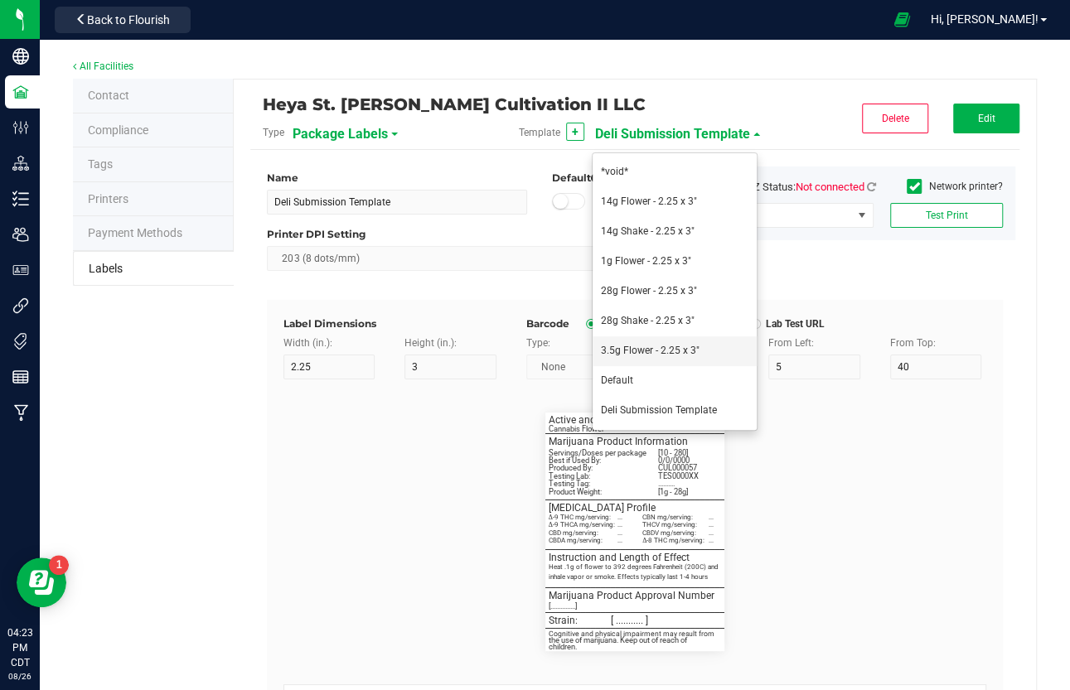
type input "vapor or smoke. Effects typically last 1-4 hours."
type input "60"
type input "5"
type input "3"
type input "57.25"
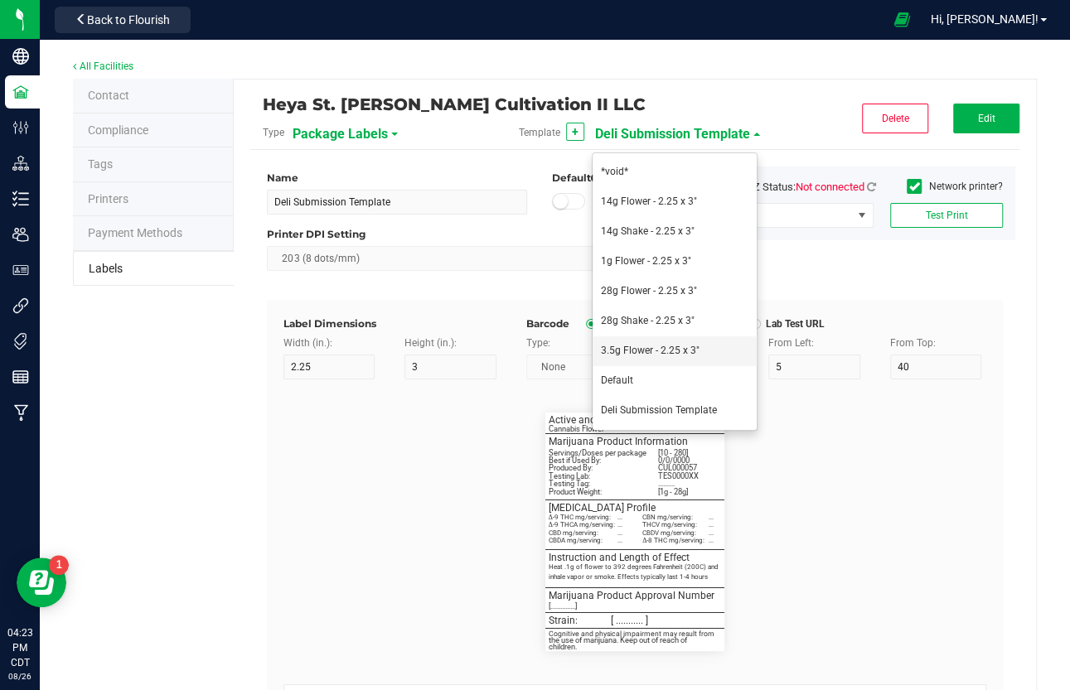
type input "________________________________________"
type input "10"
type input "0"
type input "57.25"
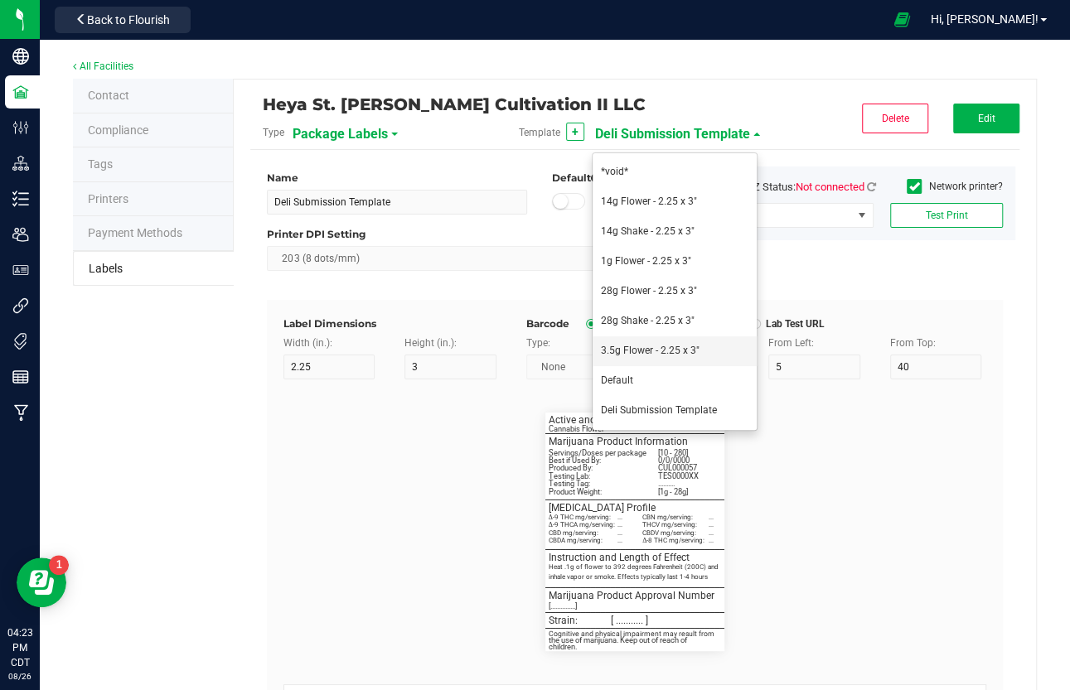
type input "Marijuana Approval Number:"
type input "30"
type input "6"
type input "3"
type input "60.75"
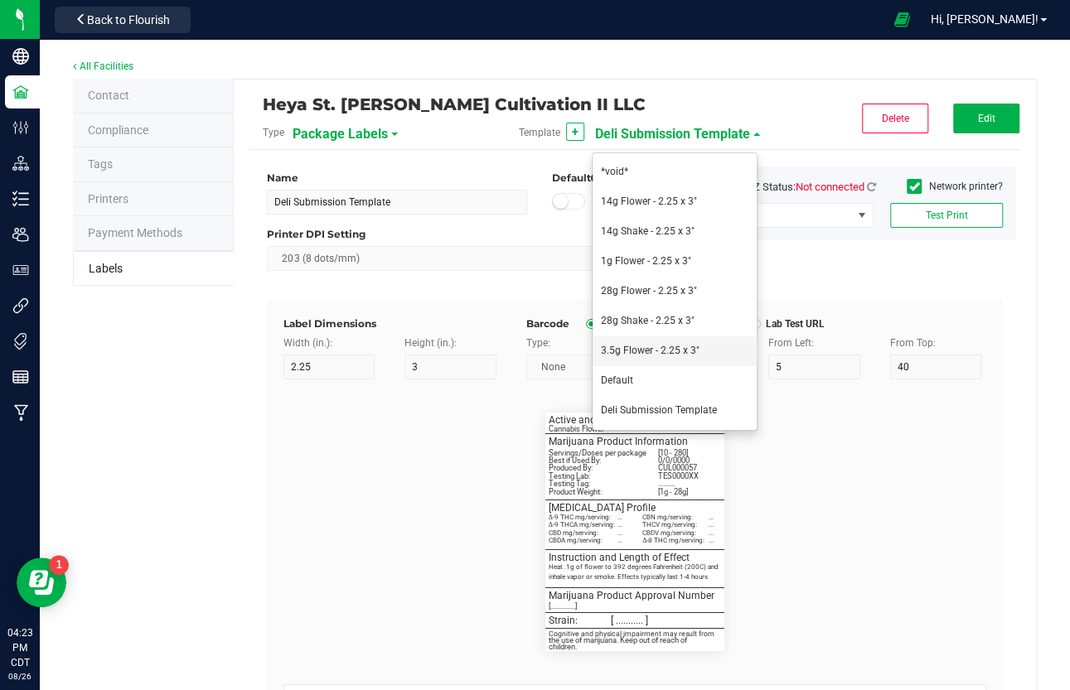
type input "M00001681593"
type input "________________________________________"
type input "10"
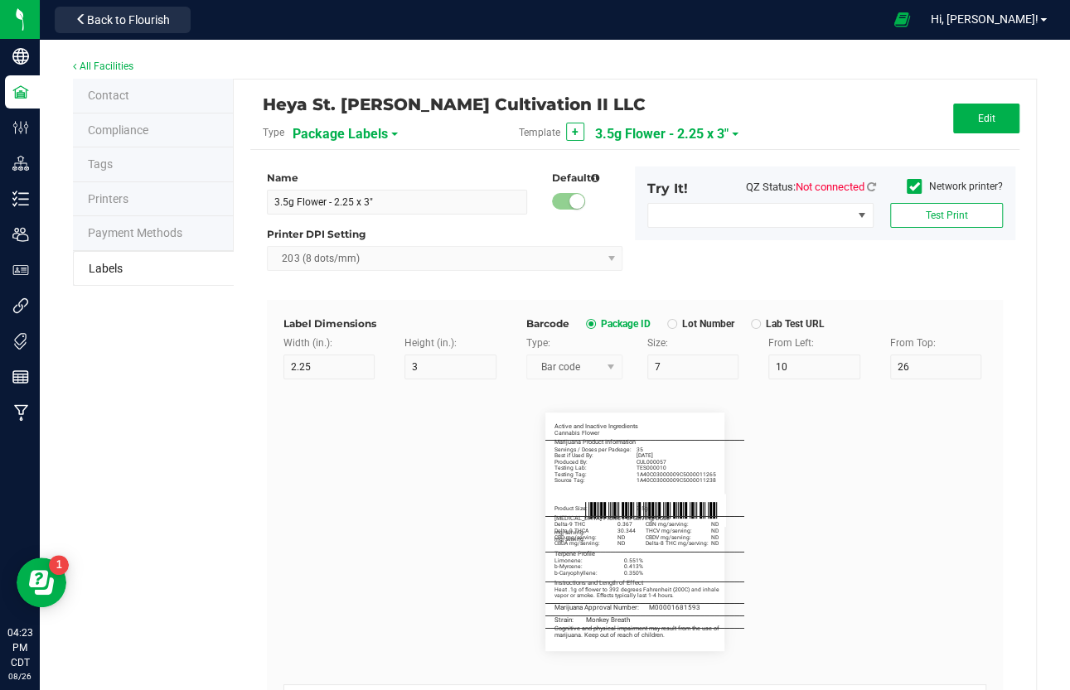
click at [636, 133] on span "3.5g Flower - 2.25 x 3"" at bounding box center [661, 134] width 133 height 28
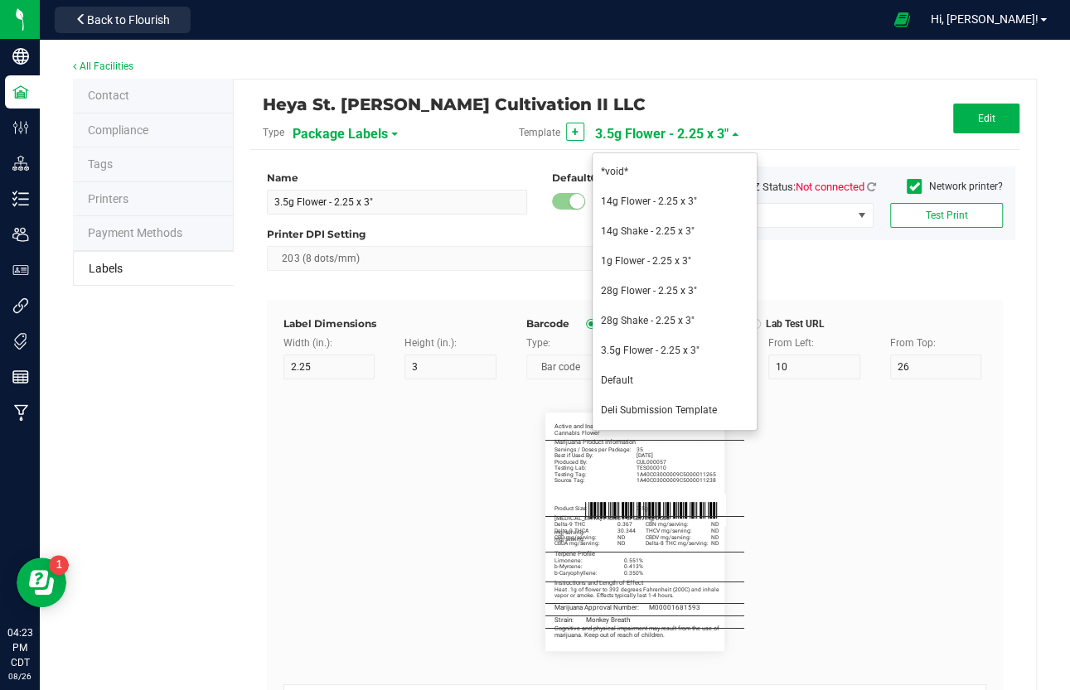
click at [338, 474] on flourish-label-viewer "Active and Inactive Ingredients Cannabis Flower _______________________________…" at bounding box center [634, 532] width 703 height 239
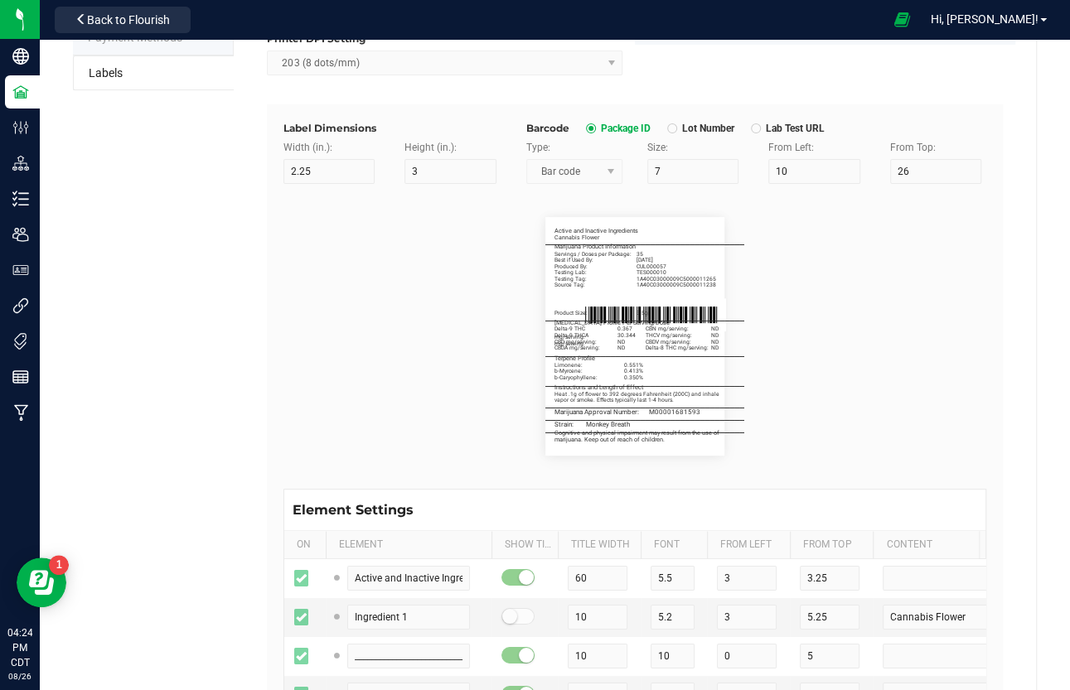
scroll to position [98, 0]
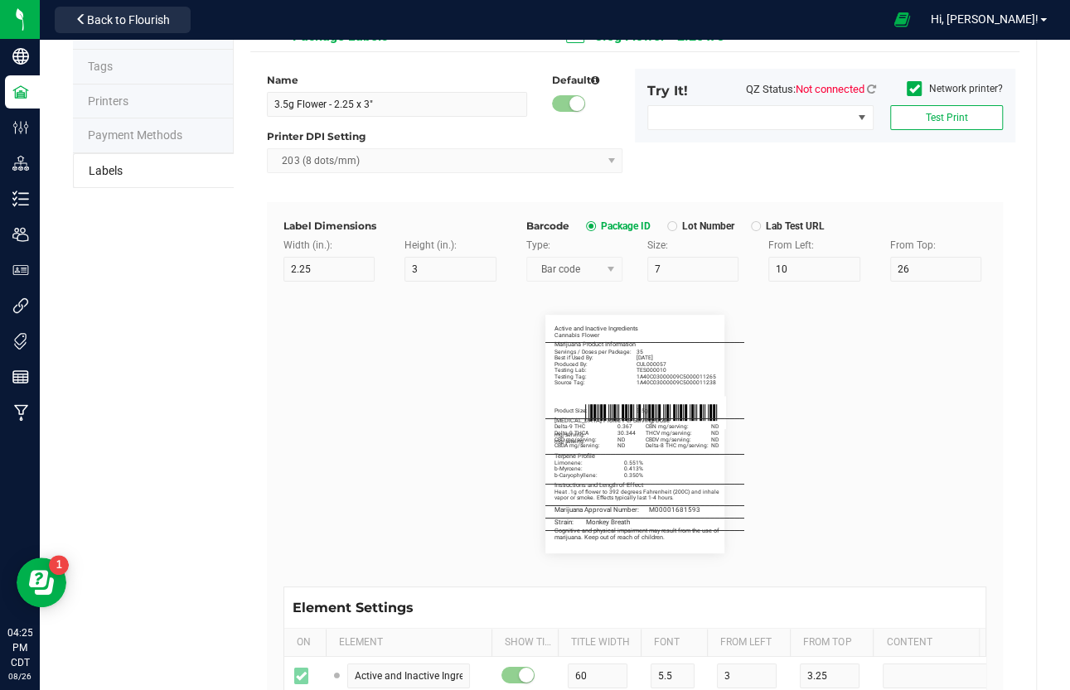
click at [916, 391] on div "Heya St. [PERSON_NAME] Cultivation II LLC Type Package Labels Template + 3.5g F…" at bounding box center [635, 478] width 802 height 992
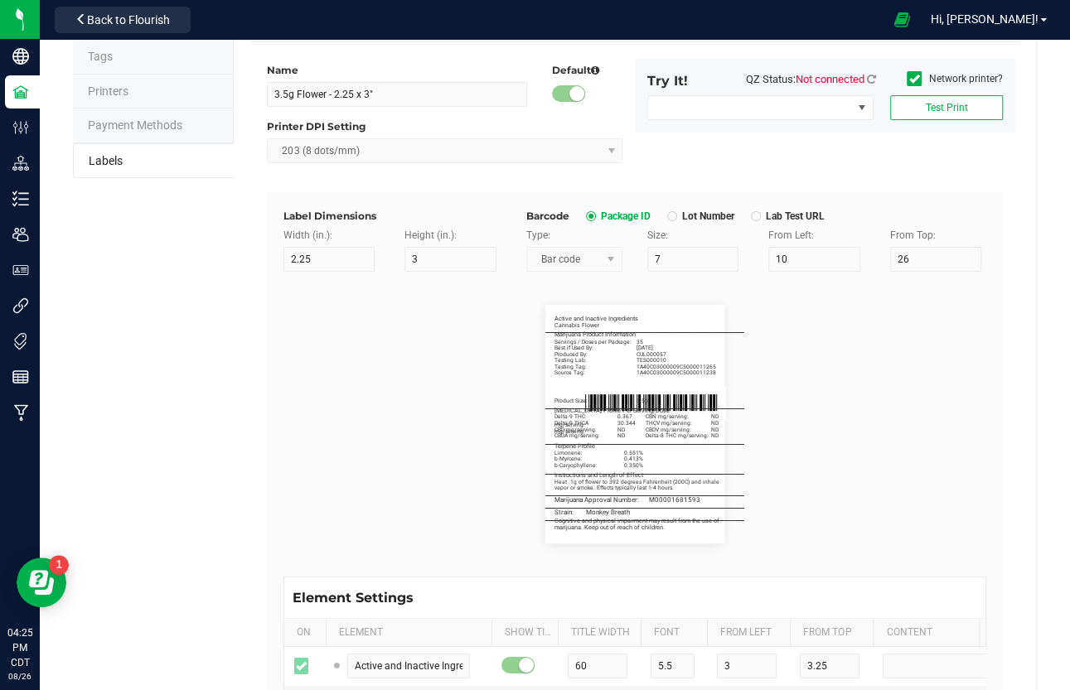
scroll to position [0, 0]
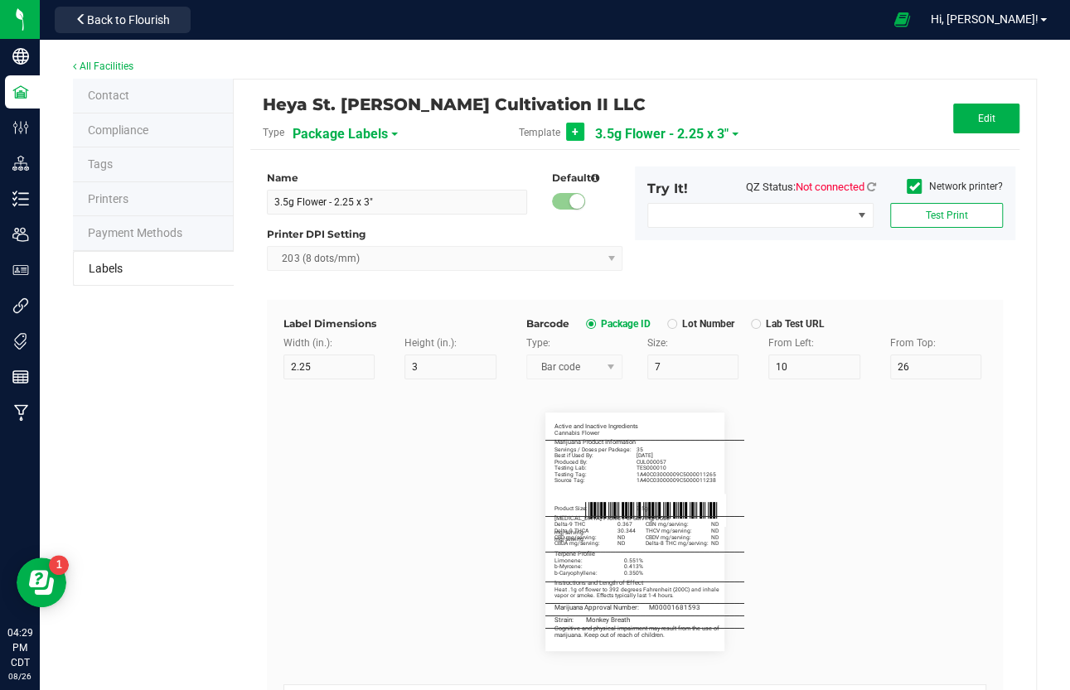
click at [572, 133] on span "+" at bounding box center [575, 131] width 7 height 13
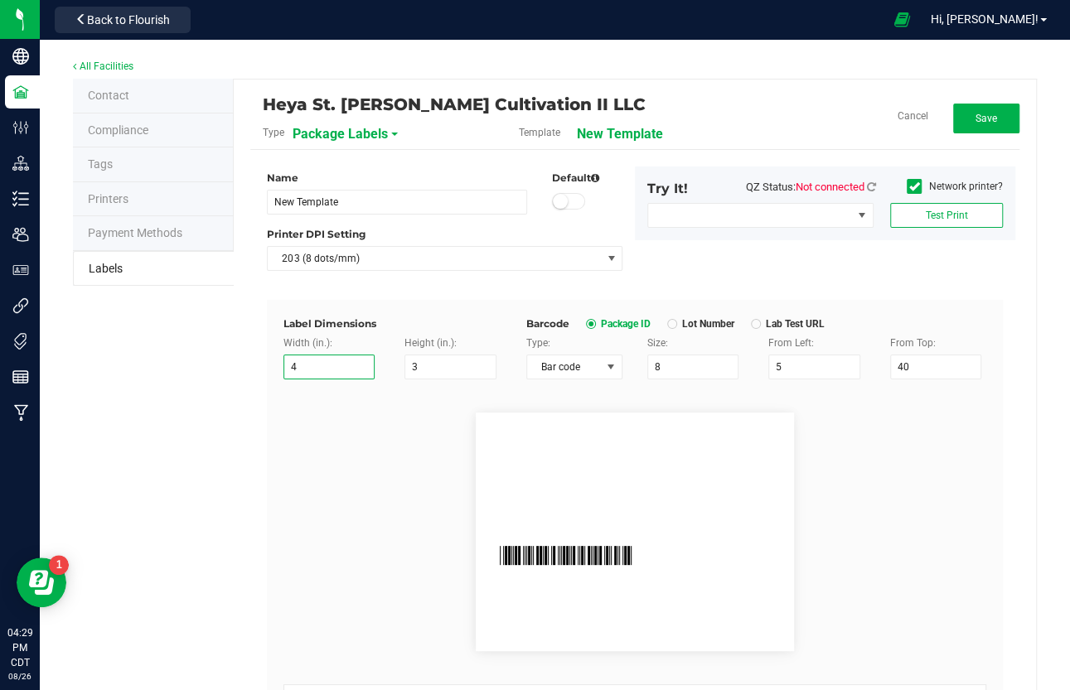
drag, startPoint x: 329, startPoint y: 368, endPoint x: 230, endPoint y: 369, distance: 98.6
click at [230, 369] on div "Contact Compliance Tags Printers Payment Methods Labels Heya St. [PERSON_NAME] …" at bounding box center [555, 575] width 964 height 993
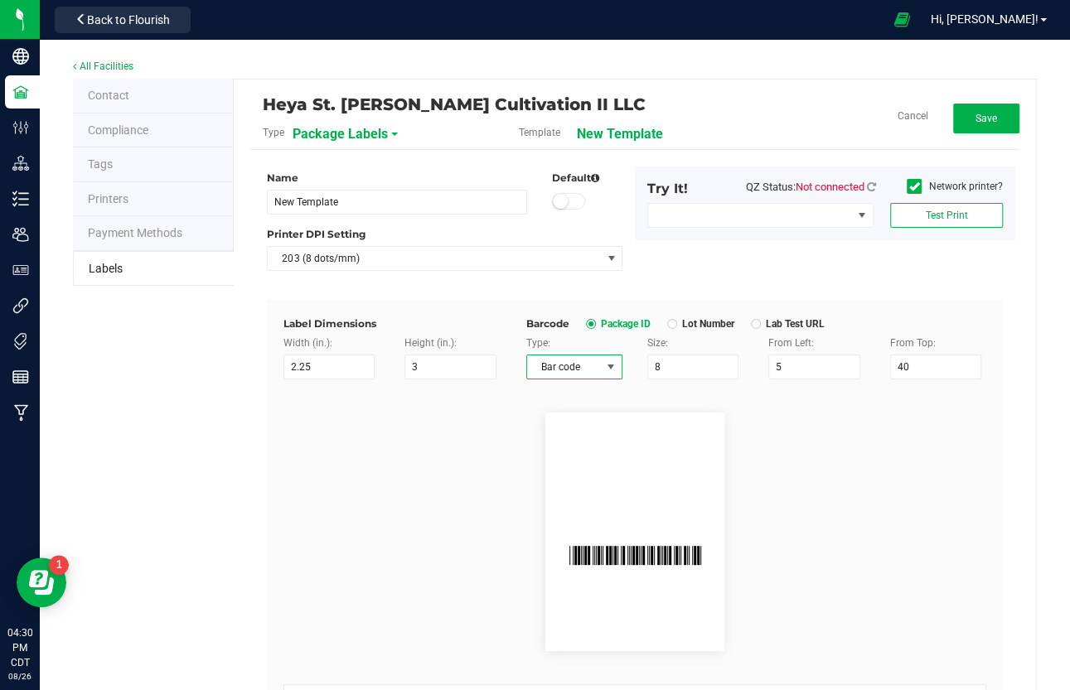
click at [604, 362] on span at bounding box center [610, 366] width 13 height 13
drag, startPoint x: 341, startPoint y: 209, endPoint x: 253, endPoint y: 212, distance: 88.7
click at [254, 212] on div "Name New Template" at bounding box center [396, 193] width 285 height 44
click at [293, 202] on input "New Template" at bounding box center [397, 202] width 260 height 25
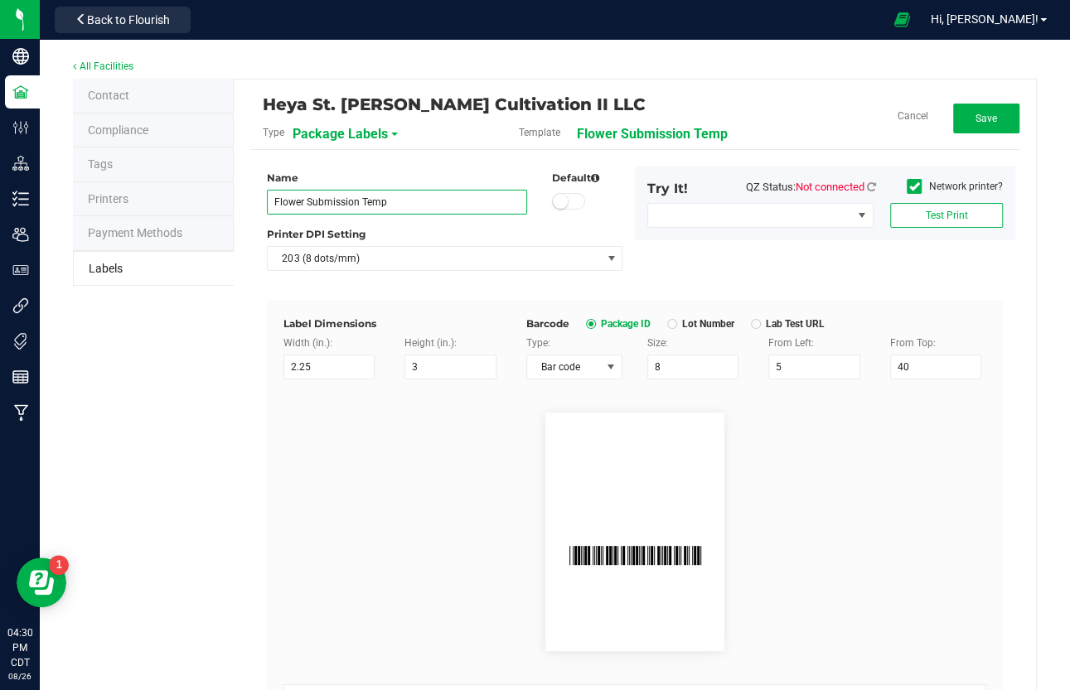
drag, startPoint x: 357, startPoint y: 201, endPoint x: 321, endPoint y: 201, distance: 35.6
click at [321, 201] on input "Flower Submission Temp" at bounding box center [397, 202] width 260 height 25
click at [916, 123] on button "Save" at bounding box center [986, 119] width 66 height 30
click at [699, 131] on div "Template + Flower Sub Temp" at bounding box center [634, 132] width 256 height 28
click at [698, 131] on div "Template + Flower Sub Temp" at bounding box center [634, 132] width 256 height 28
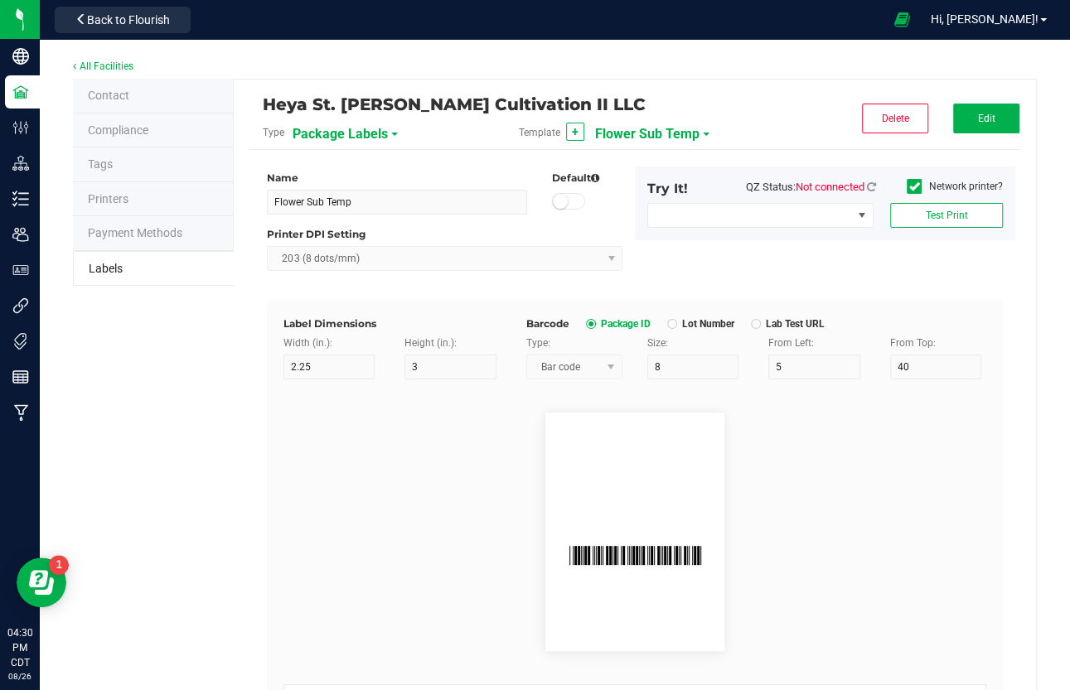
click at [703, 135] on span at bounding box center [706, 134] width 7 height 3
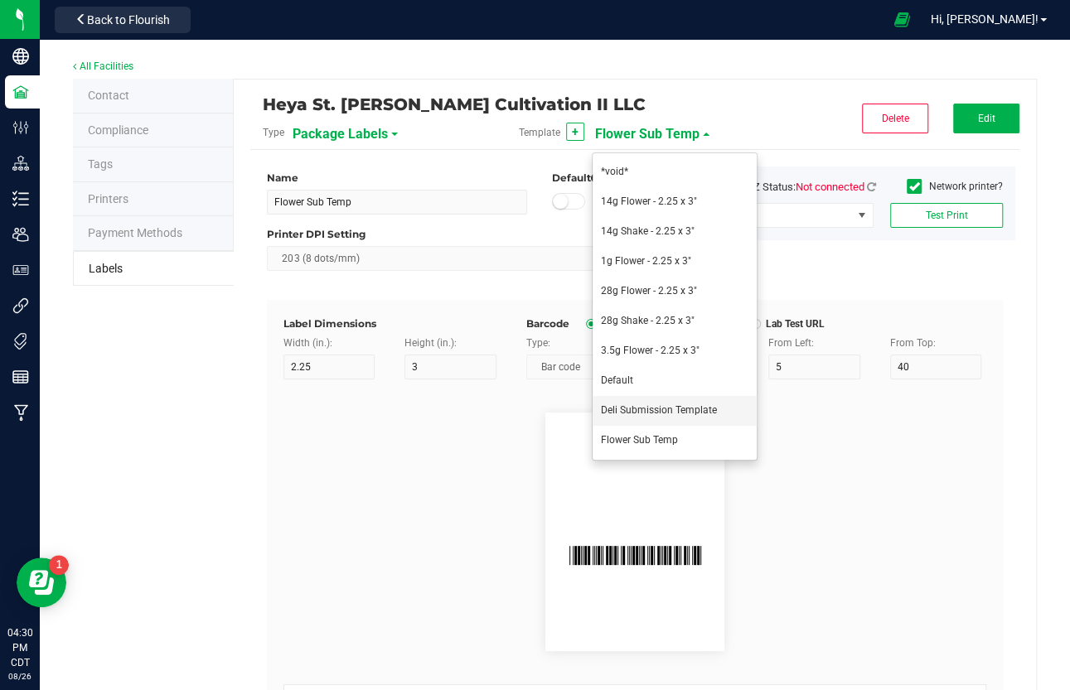
click at [653, 408] on span "Deli Submission Template" at bounding box center [659, 410] width 116 height 12
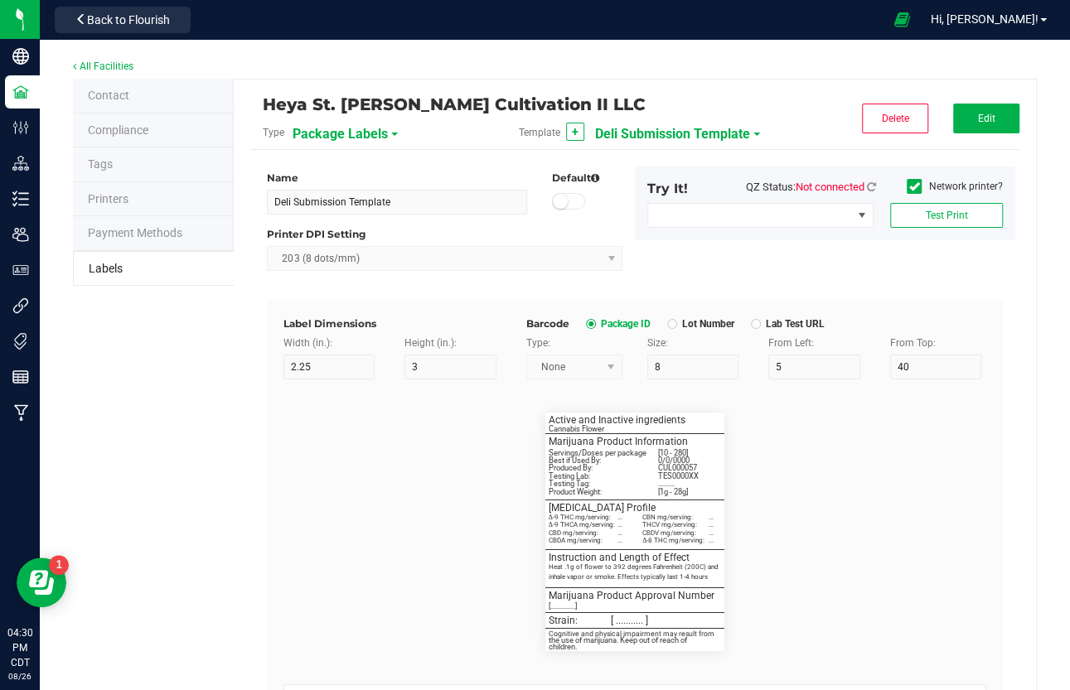
click at [735, 139] on span "Deli Submission Template" at bounding box center [672, 134] width 155 height 28
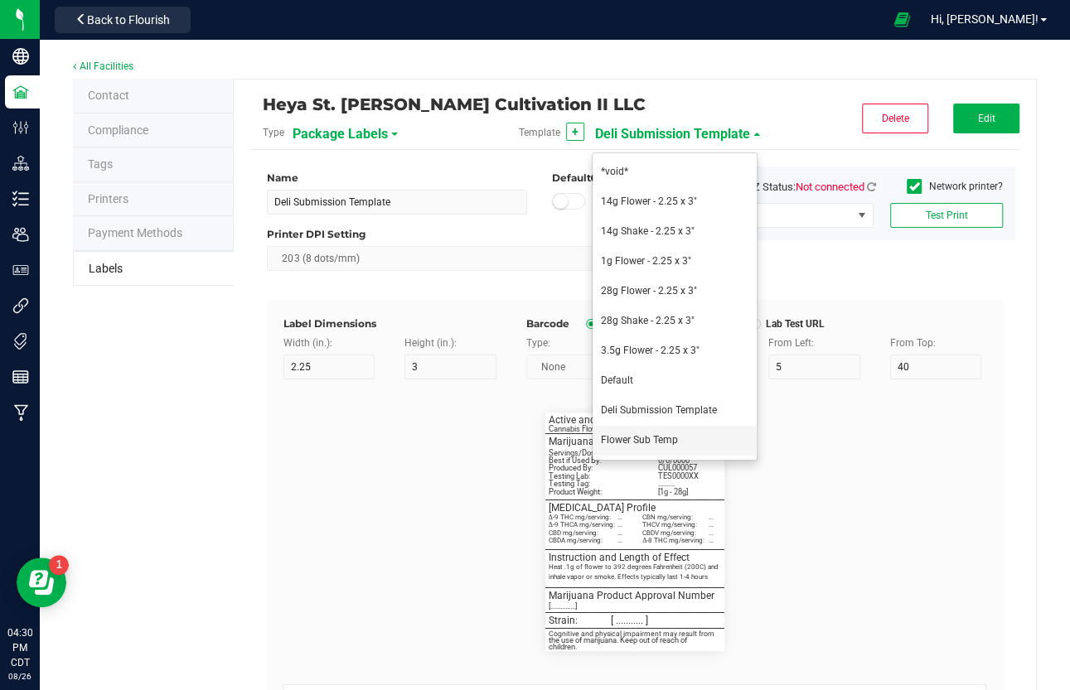
click at [631, 441] on span "Flower Sub Temp" at bounding box center [639, 440] width 77 height 12
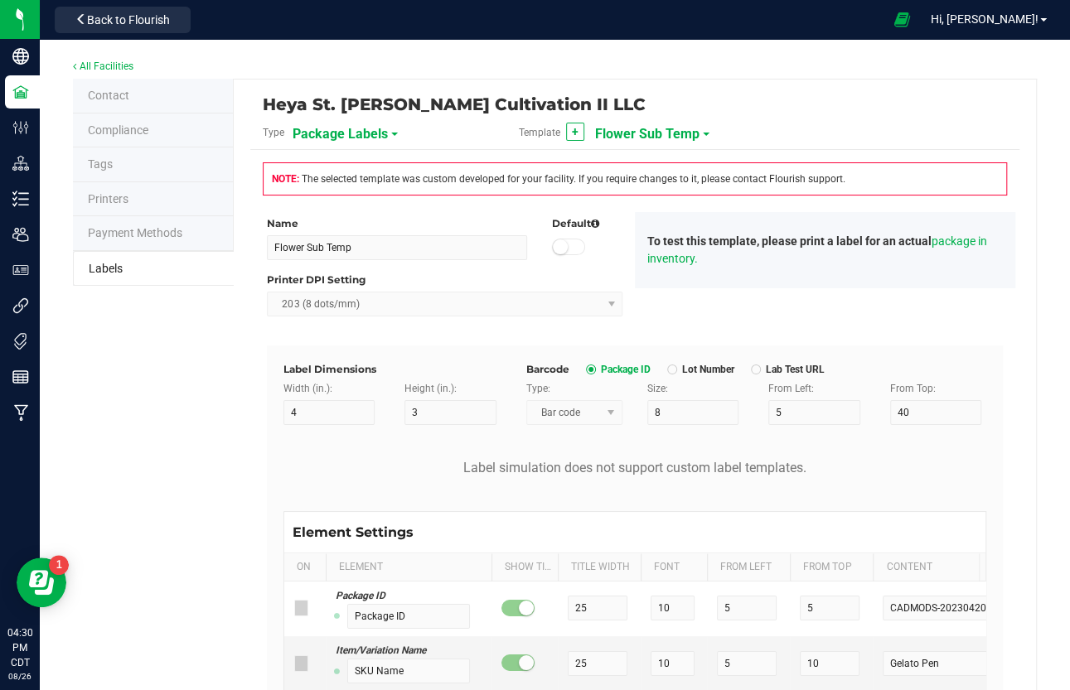
click at [643, 138] on span "Flower Sub Temp" at bounding box center [647, 134] width 104 height 28
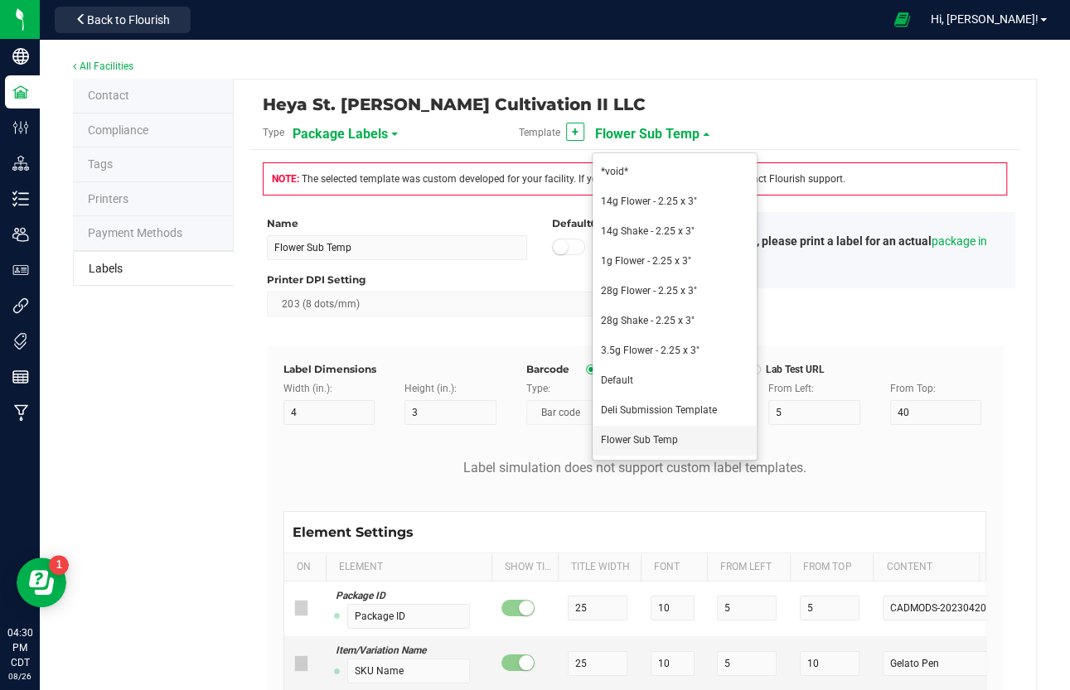
click at [638, 439] on span "Flower Sub Temp" at bounding box center [639, 440] width 77 height 12
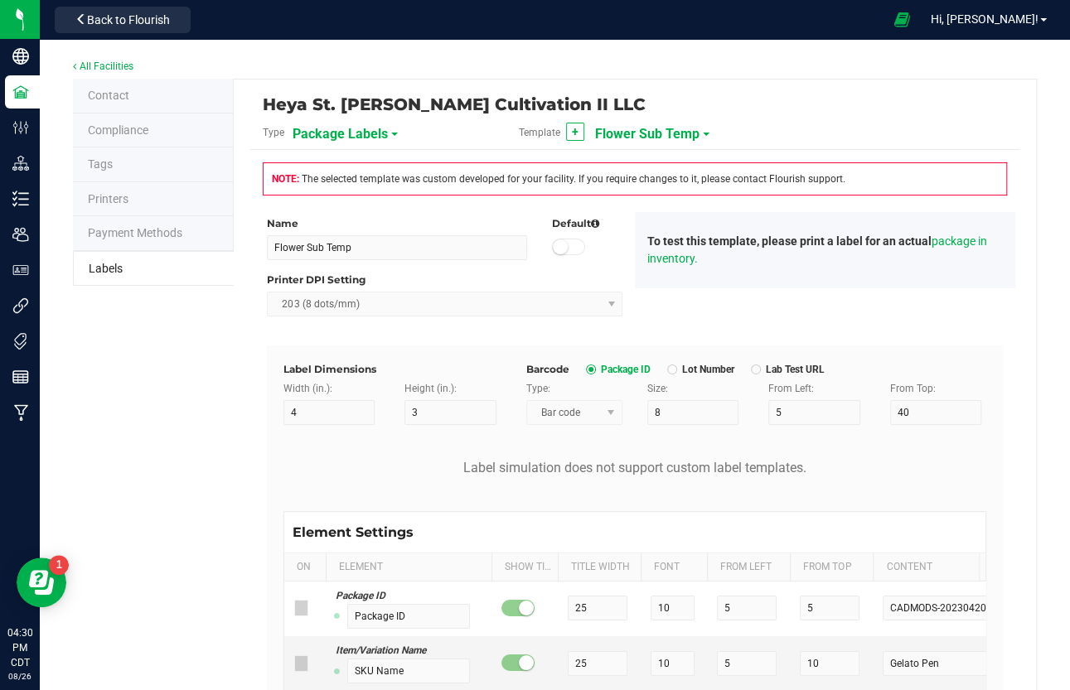
click at [663, 136] on span "Flower Sub Temp" at bounding box center [647, 134] width 104 height 28
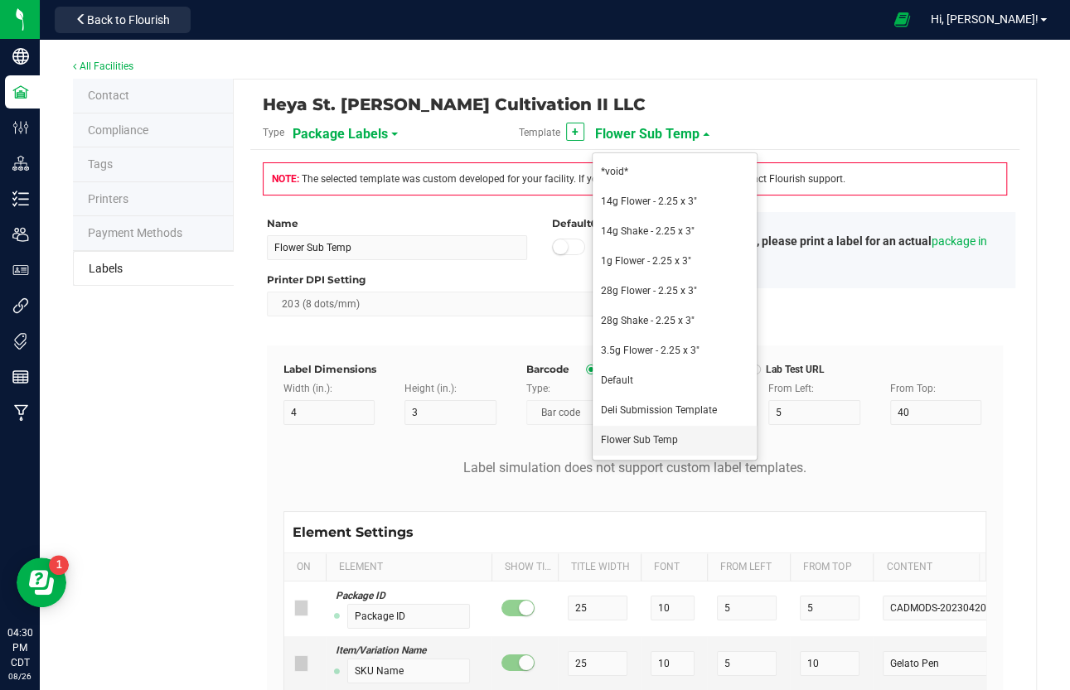
click at [638, 444] on span "Flower Sub Temp" at bounding box center [639, 440] width 77 height 12
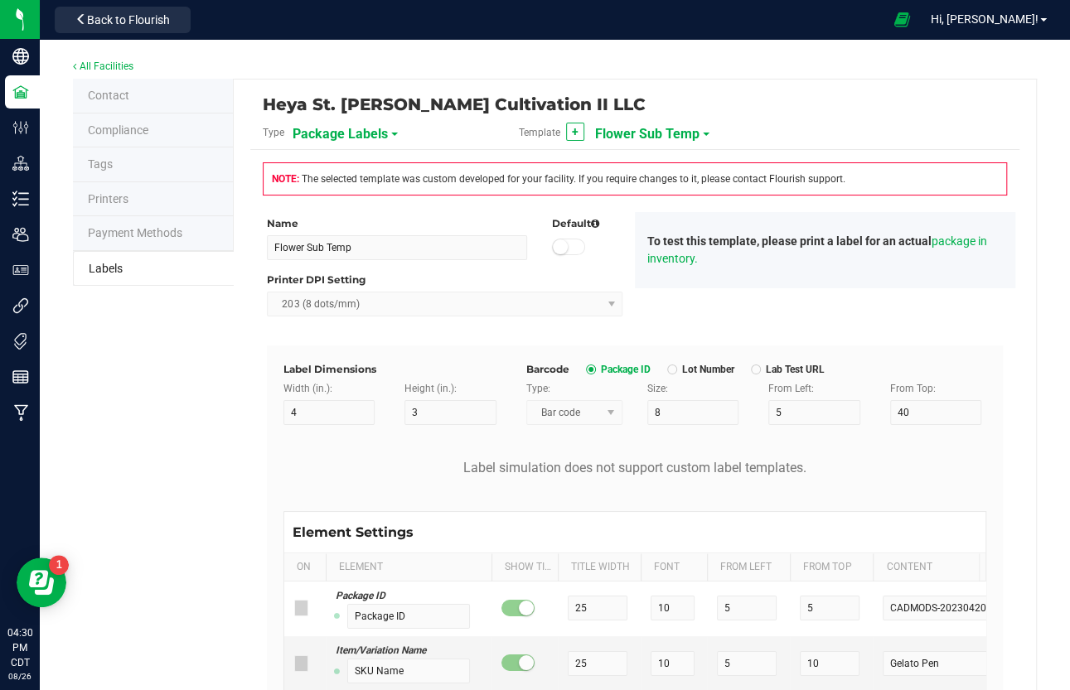
click at [684, 289] on div "Name Flower Sub Temp Default Printer DPI Setting 203 (8 dots/mm) To test this t…" at bounding box center [634, 278] width 761 height 133
click at [578, 129] on button "+" at bounding box center [575, 132] width 18 height 18
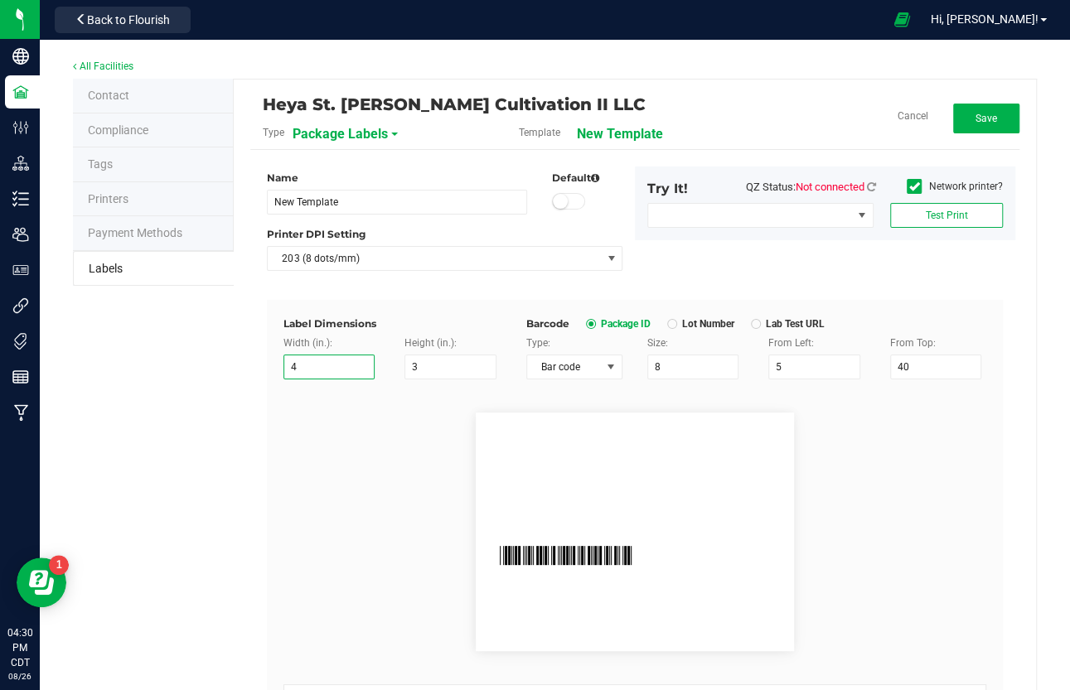
drag, startPoint x: 331, startPoint y: 369, endPoint x: 259, endPoint y: 375, distance: 73.2
click at [259, 375] on div "Heya St. [PERSON_NAME] Cultivation II LLC Type Package Labels Template New Temp…" at bounding box center [635, 576] width 802 height 992
drag, startPoint x: 312, startPoint y: 360, endPoint x: 268, endPoint y: 360, distance: 43.1
click at [271, 360] on div "Width (in.): 4" at bounding box center [331, 358] width 121 height 44
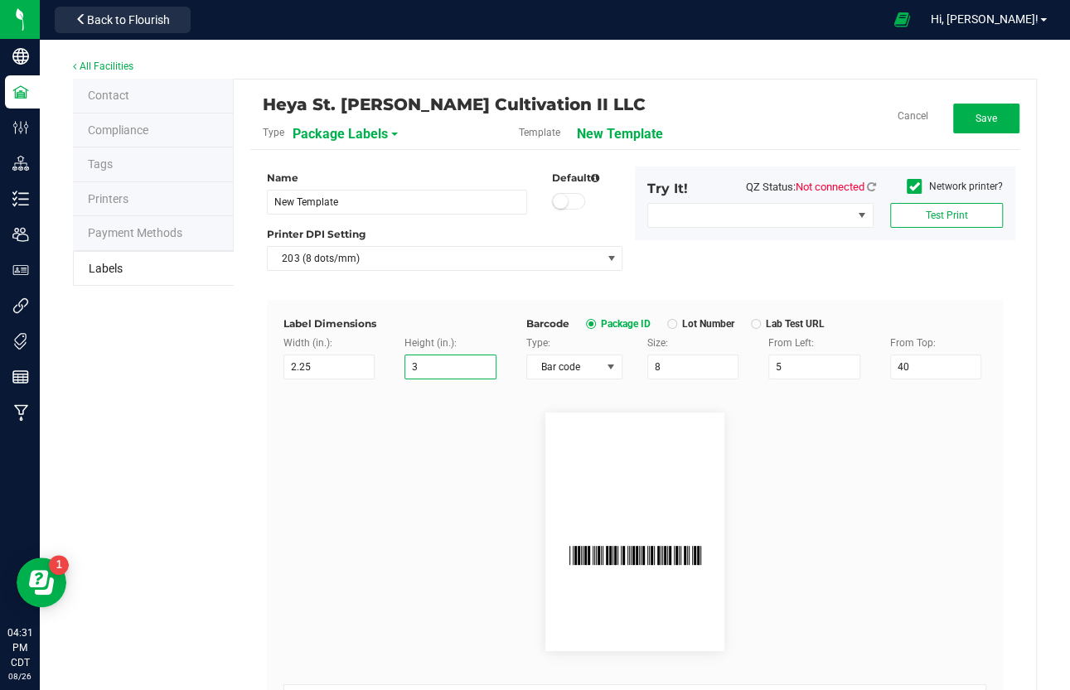
drag, startPoint x: 432, startPoint y: 366, endPoint x: 379, endPoint y: 367, distance: 52.2
click at [379, 367] on div "Width (in.): 2.25 Height (in.): 3" at bounding box center [392, 358] width 243 height 44
click at [421, 473] on flourish-label-viewer at bounding box center [634, 532] width 703 height 239
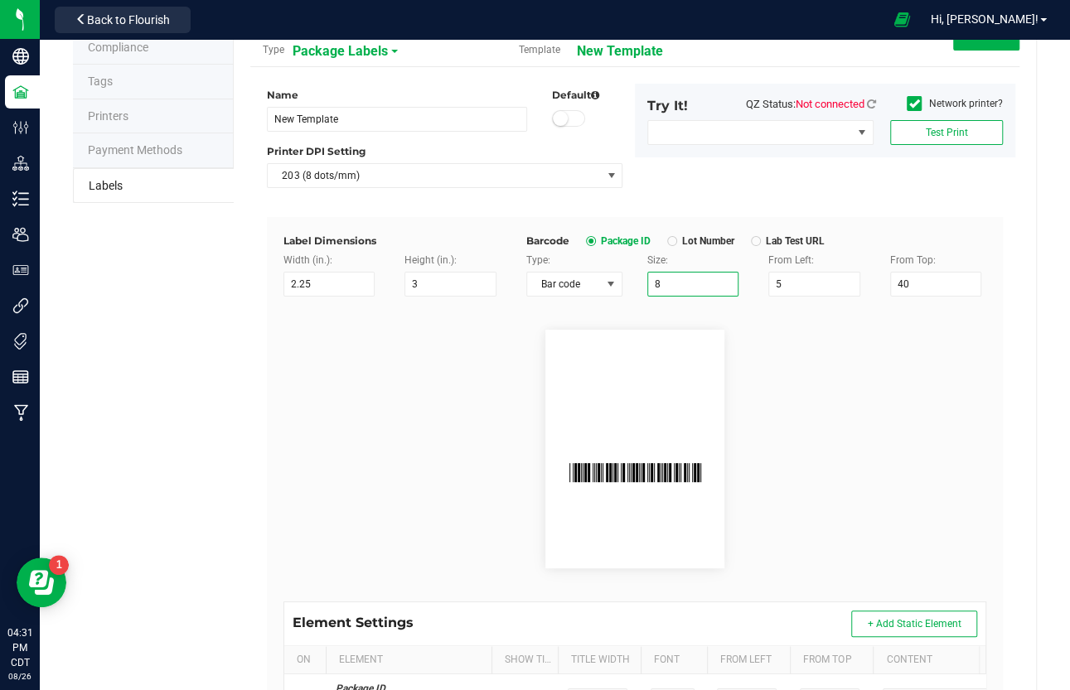
drag, startPoint x: 674, startPoint y: 283, endPoint x: 636, endPoint y: 283, distance: 37.3
click at [636, 283] on div "Size: 8" at bounding box center [695, 275] width 121 height 44
drag, startPoint x: 914, startPoint y: 288, endPoint x: 834, endPoint y: 286, distance: 80.4
click at [834, 286] on div "Type: Bar code Size: 5 From Left: 5 From Top: 40" at bounding box center [756, 275] width 485 height 44
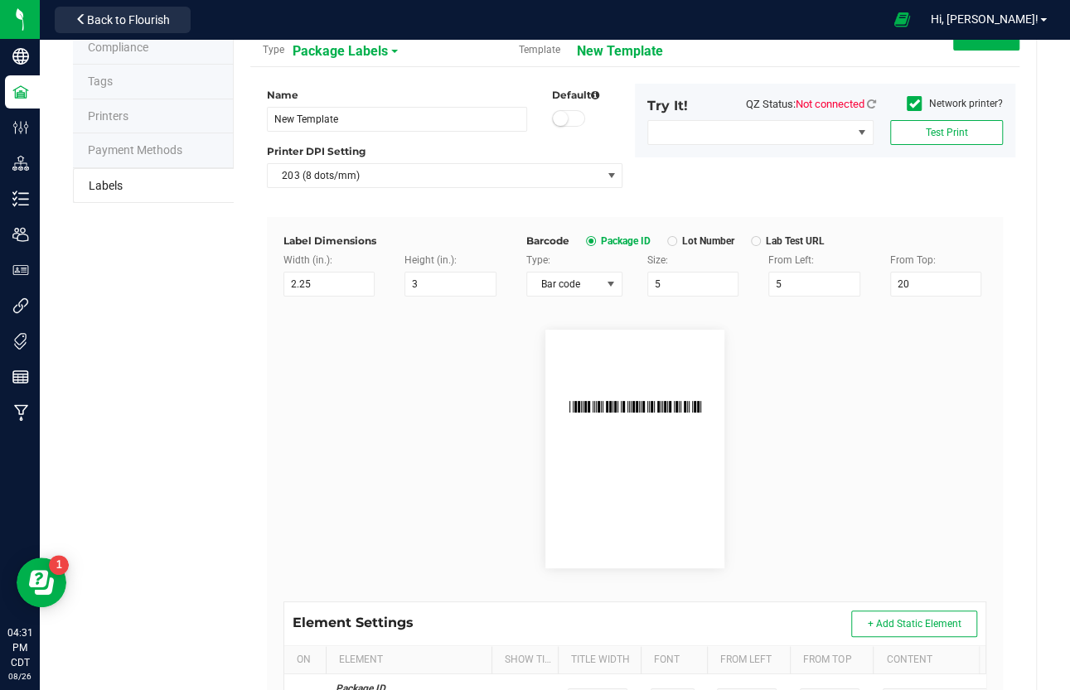
click at [225, 457] on div "Contact Compliance Tags Printers Payment Methods Labels Heya St. [PERSON_NAME] …" at bounding box center [555, 492] width 964 height 993
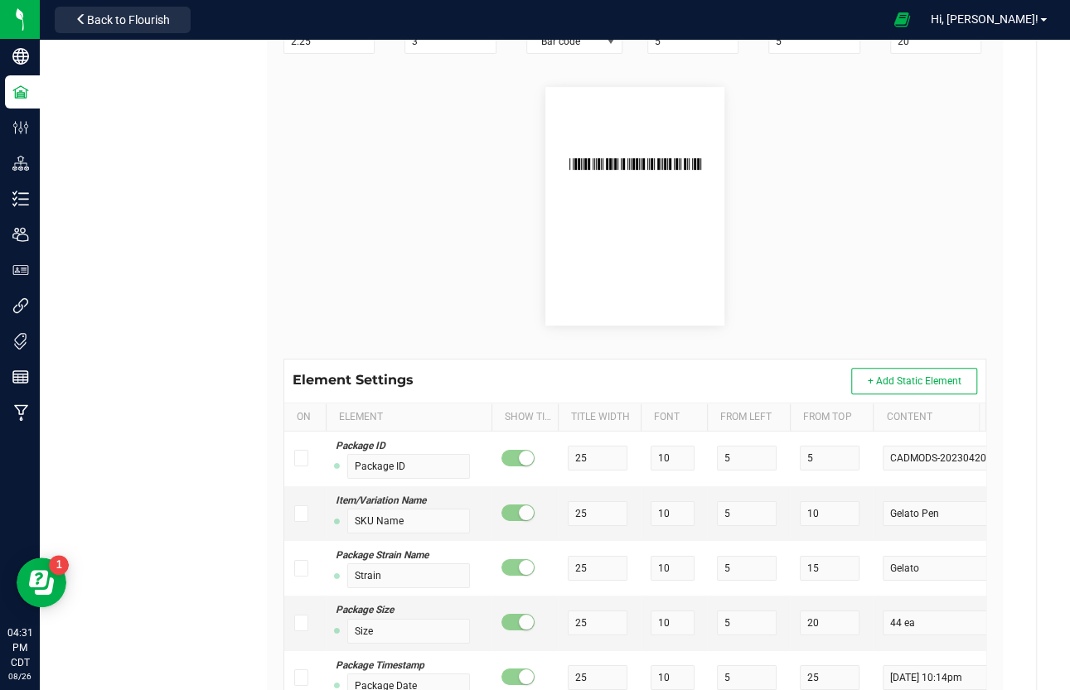
scroll to position [398, 0]
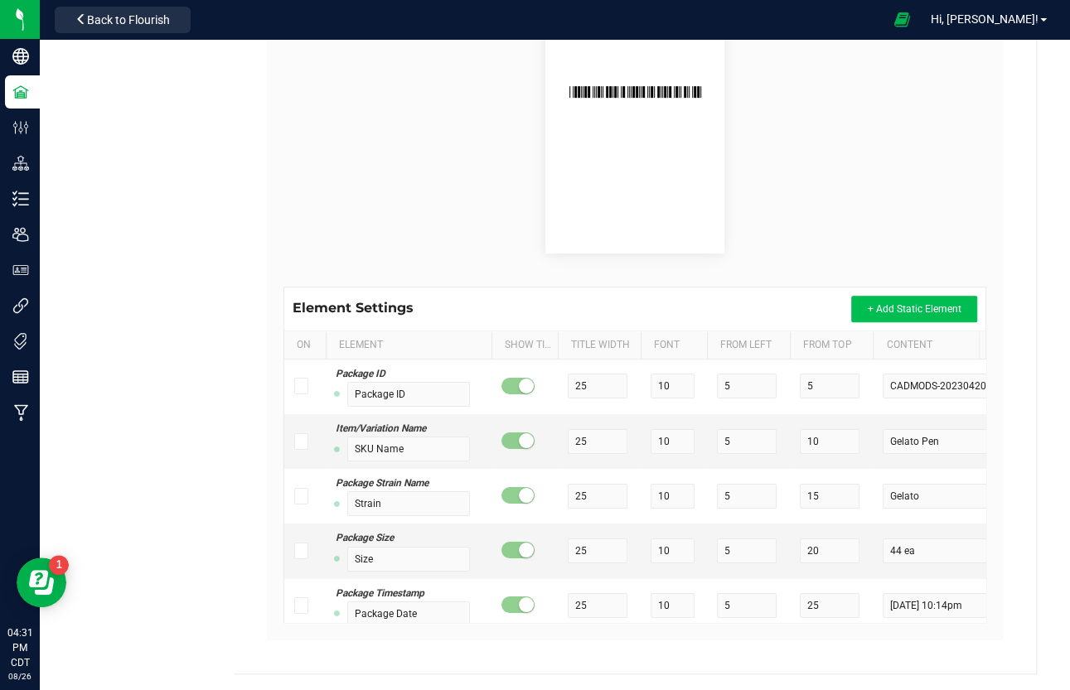
click at [908, 308] on span "+ Add Static Element" at bounding box center [914, 309] width 94 height 12
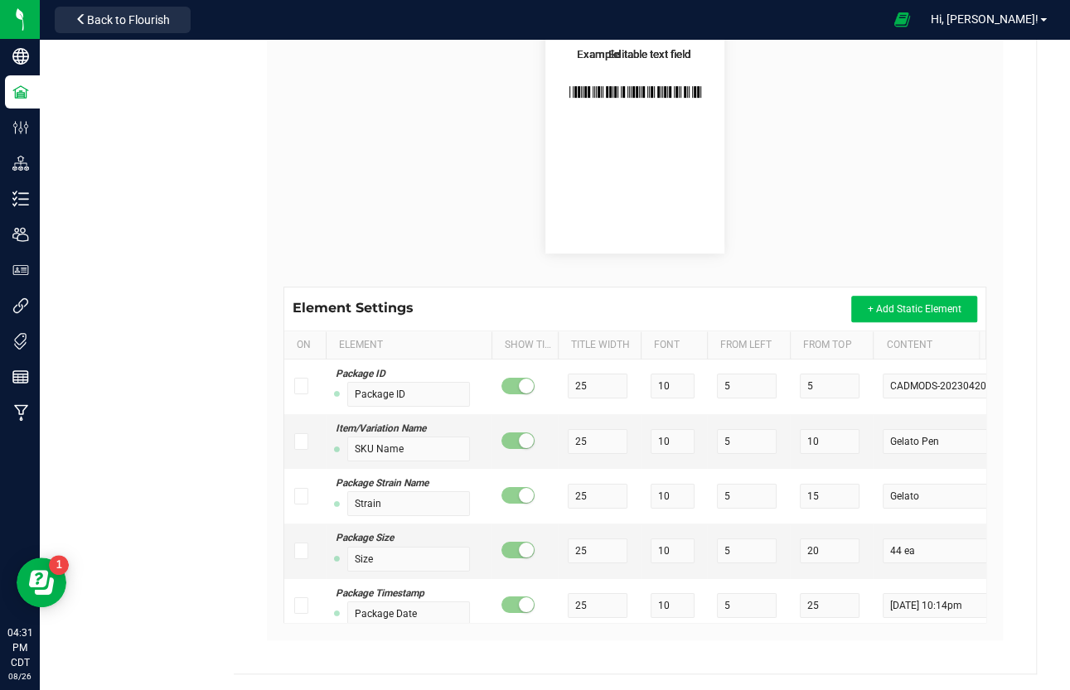
click at [908, 308] on span "+ Add Static Element" at bounding box center [914, 309] width 94 height 12
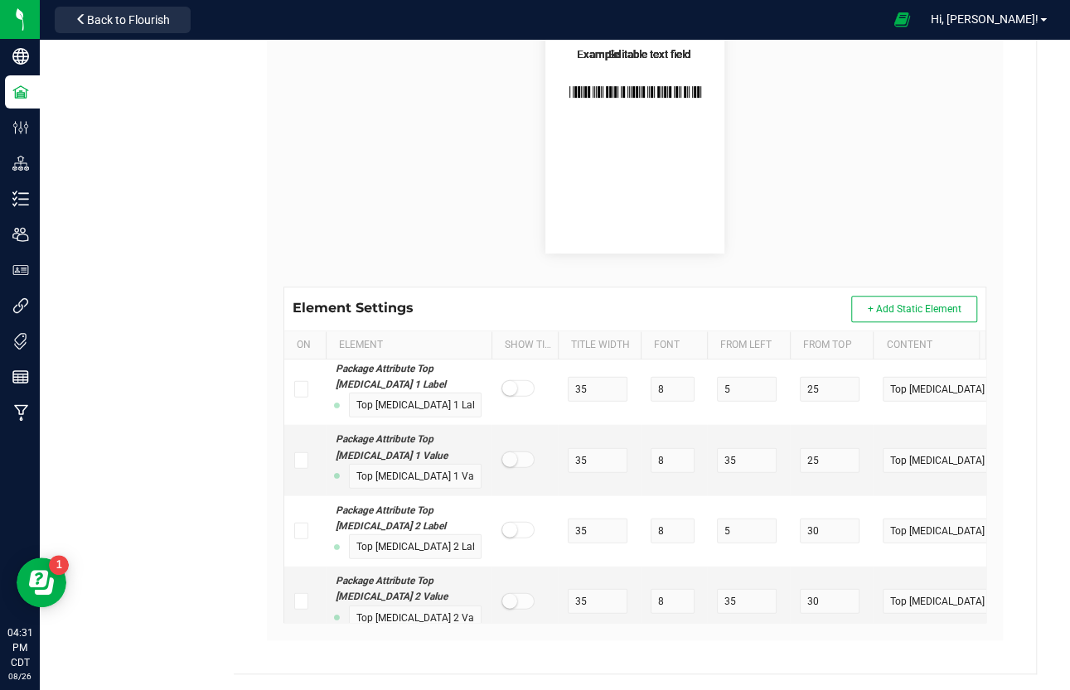
scroll to position [15107, 0]
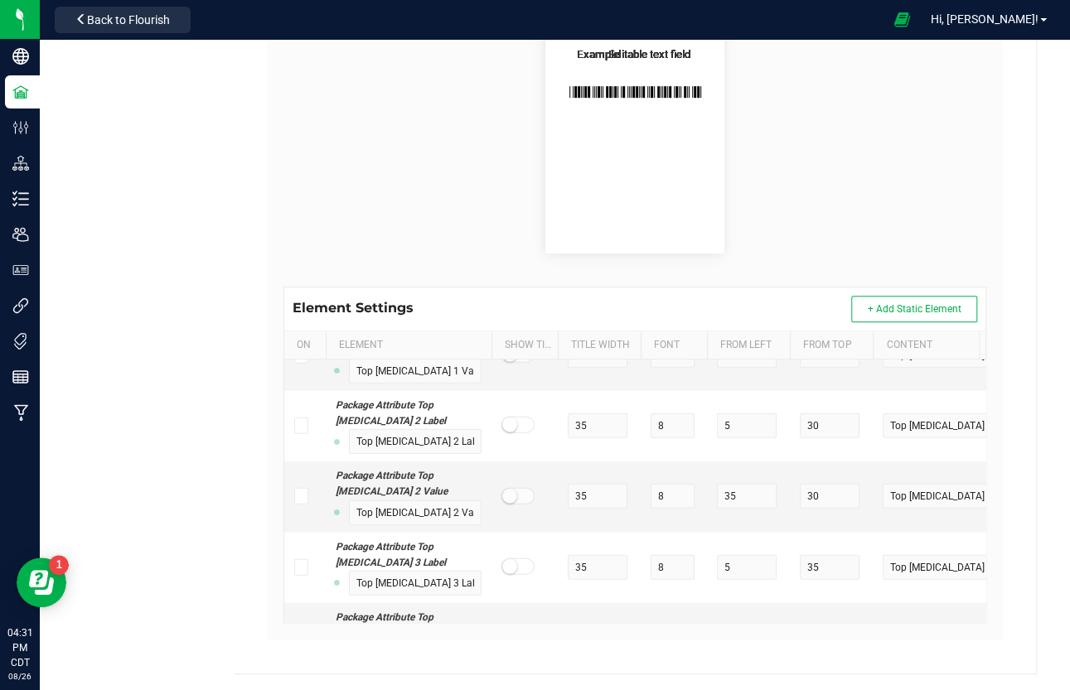
click at [904, 591] on input "Editable text field" at bounding box center [947, 691] width 131 height 25
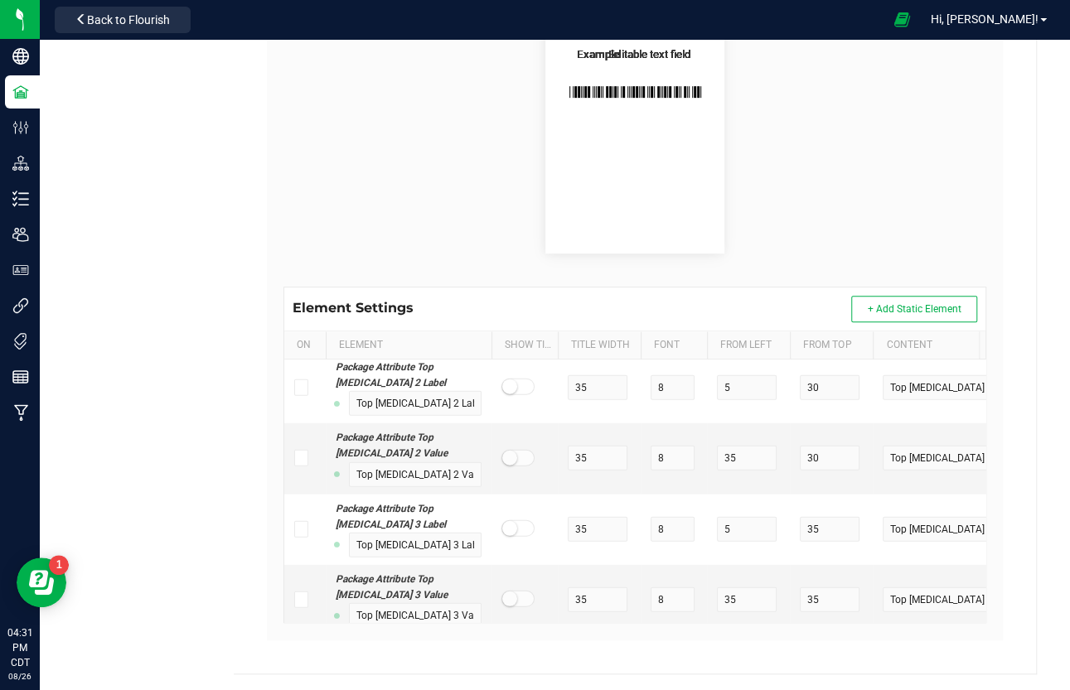
scroll to position [15222, 0]
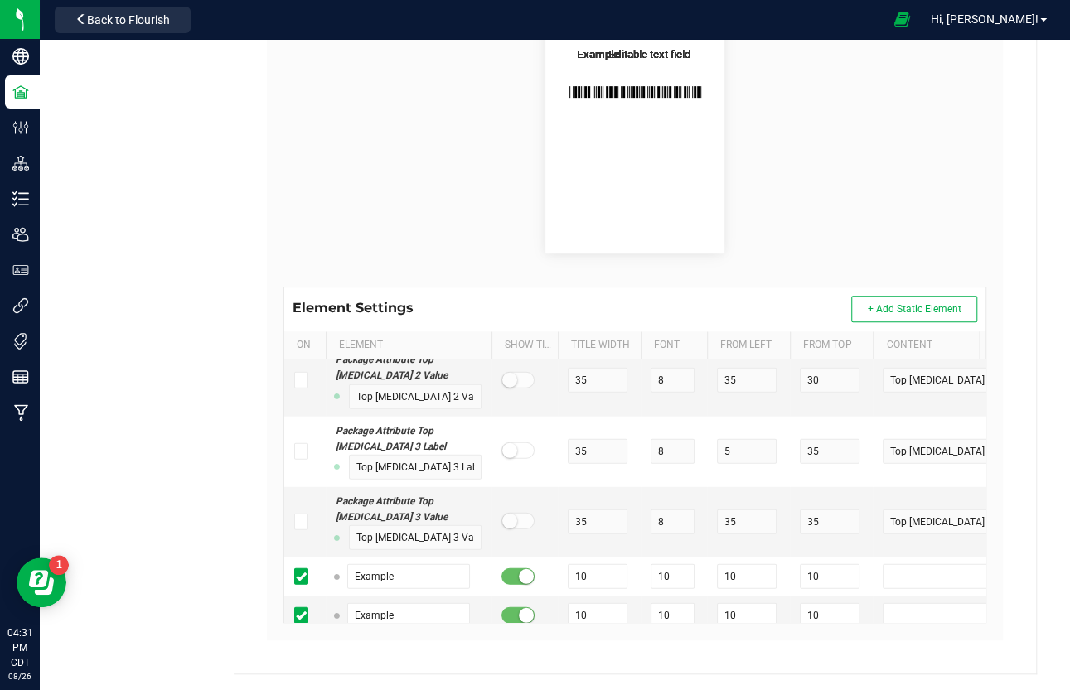
click at [916, 591] on input "Editable text field" at bounding box center [947, 693] width 131 height 25
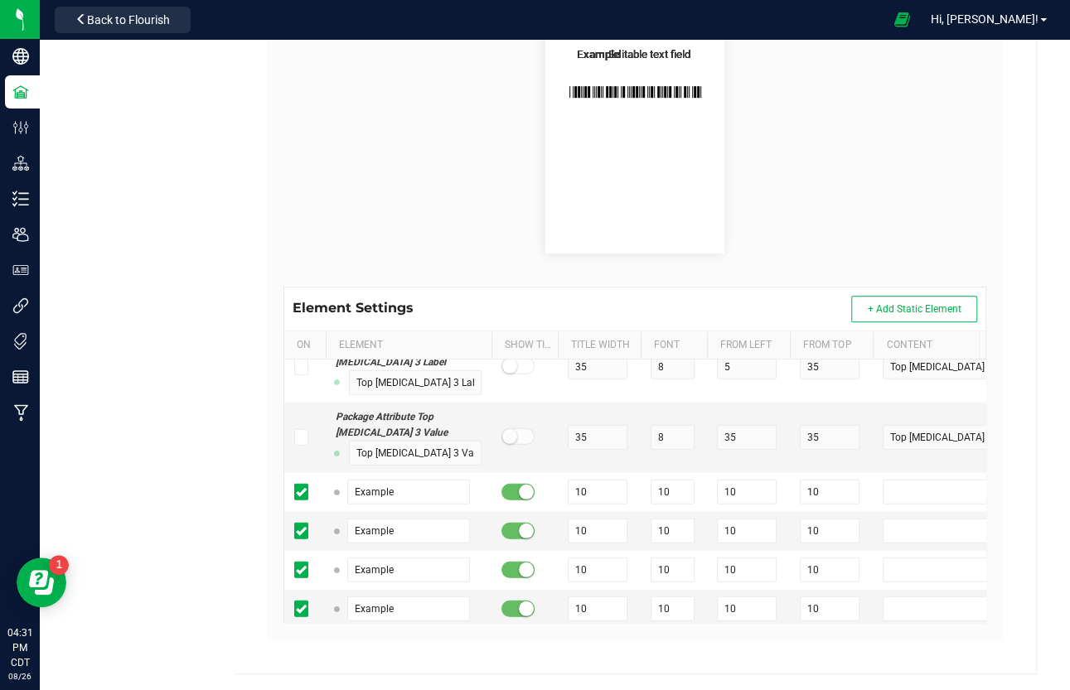
scroll to position [15364, 0]
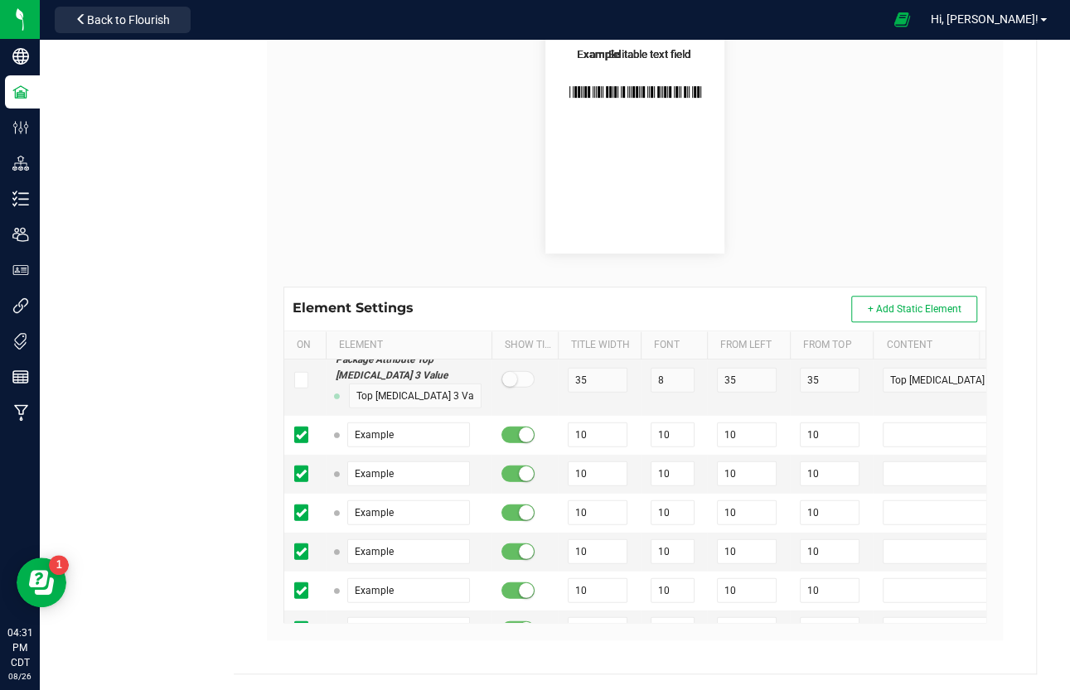
click at [916, 591] on input "Editable text field" at bounding box center [947, 668] width 131 height 25
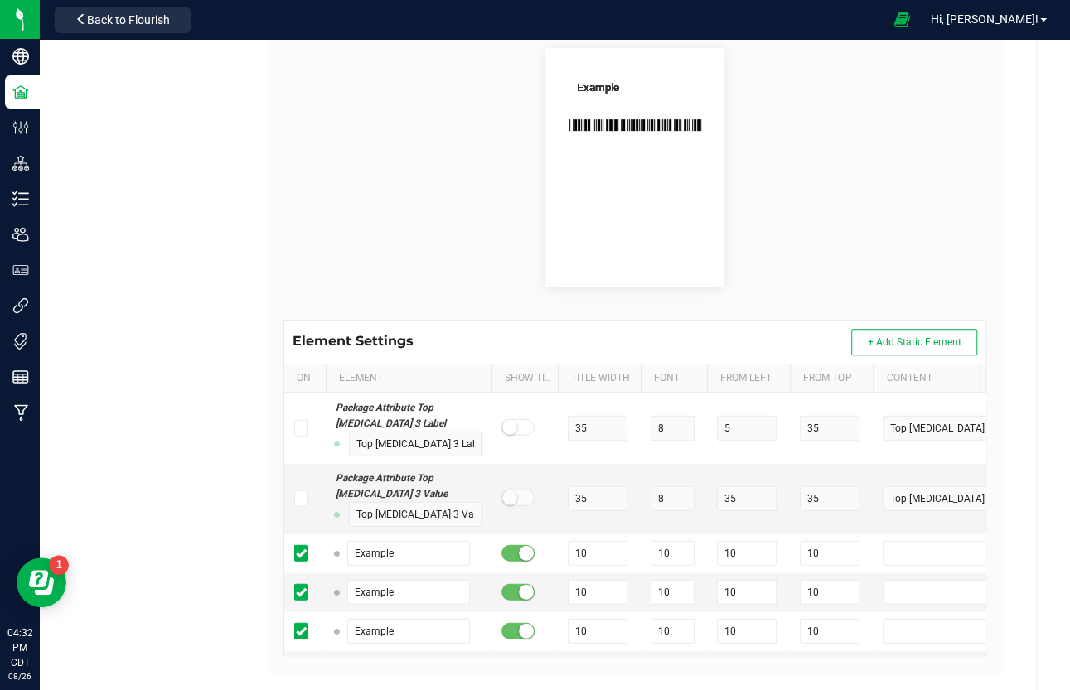
scroll to position [15193, 0]
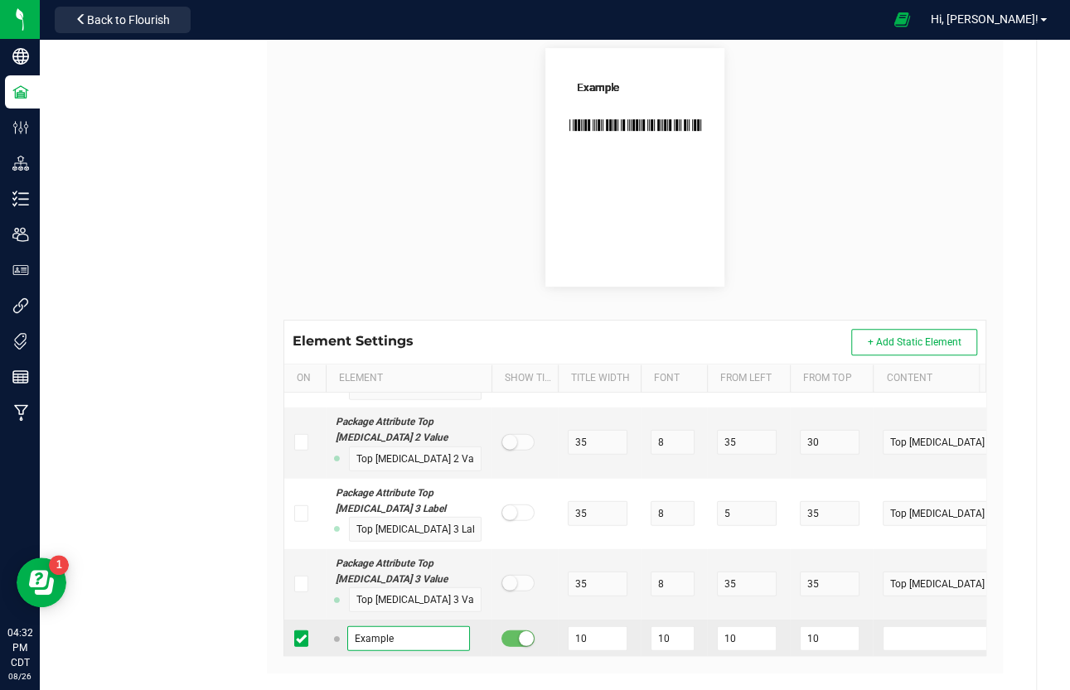
click at [381, 591] on input "Example" at bounding box center [408, 638] width 123 height 25
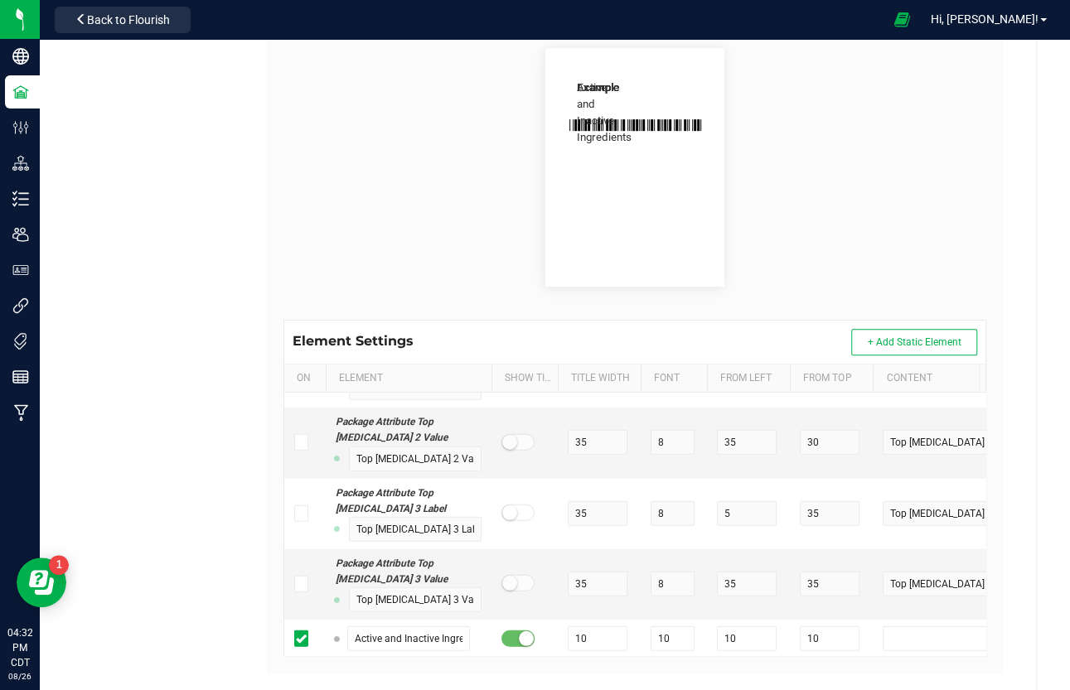
drag, startPoint x: 406, startPoint y: 489, endPoint x: 314, endPoint y: 487, distance: 92.0
click at [314, 591] on tr "Example 10 10 10 10" at bounding box center [657, 678] width 746 height 39
paste input "________________________________________"
drag, startPoint x: 749, startPoint y: 525, endPoint x: 704, endPoint y: 527, distance: 44.8
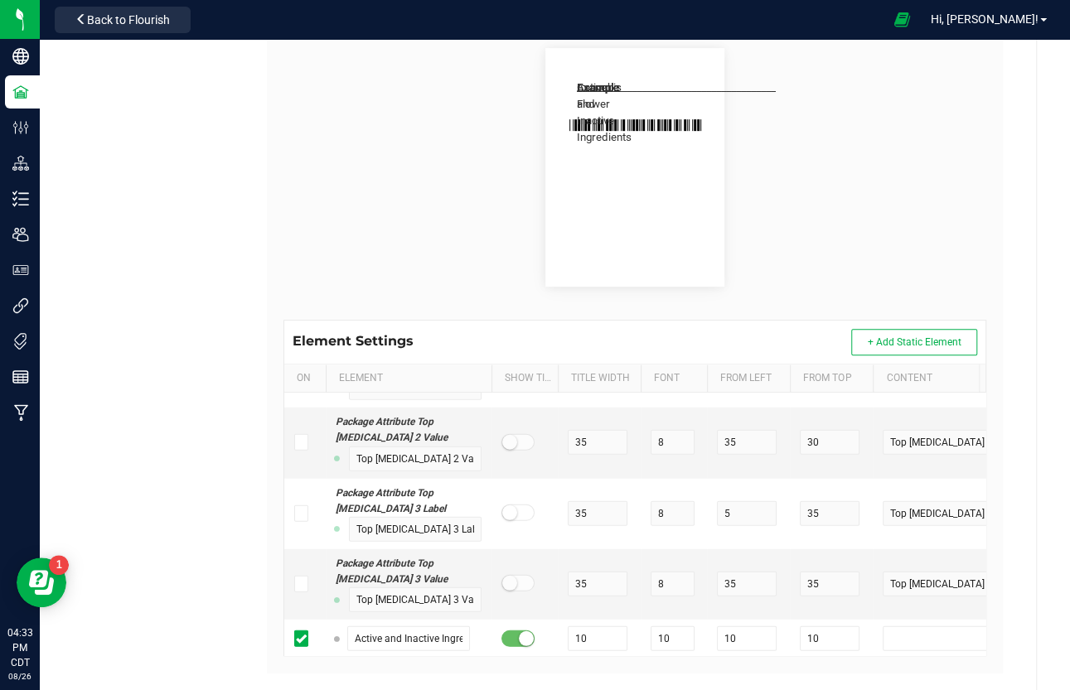
drag, startPoint x: 832, startPoint y: 527, endPoint x: 772, endPoint y: 523, distance: 59.8
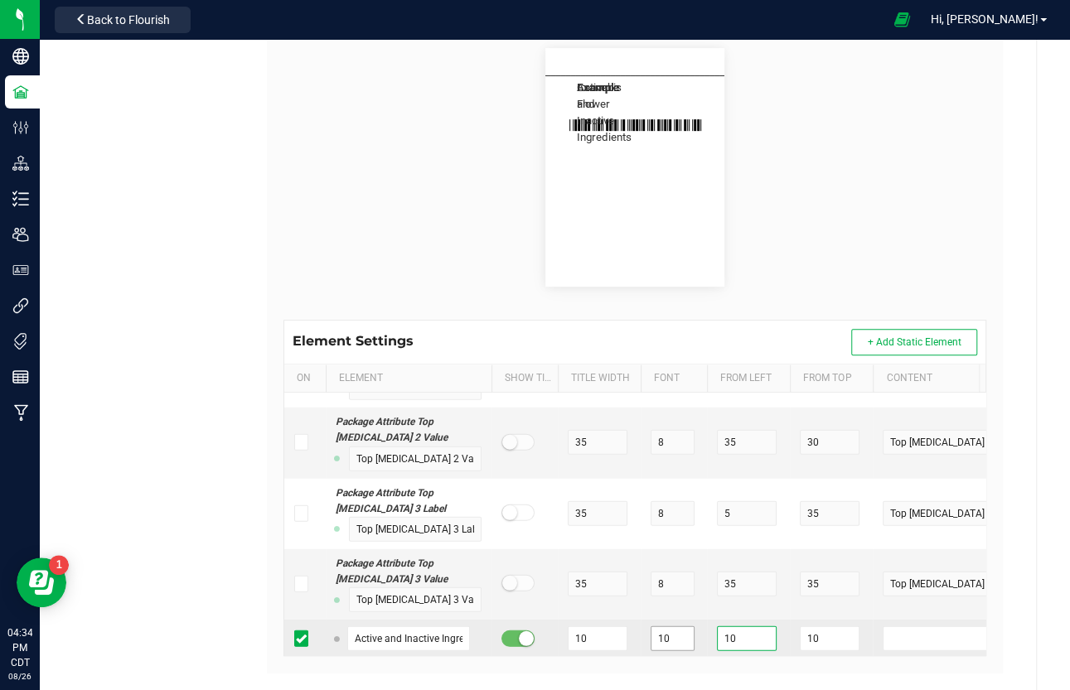
drag, startPoint x: 740, startPoint y: 446, endPoint x: 683, endPoint y: 447, distance: 57.2
click at [683, 591] on tr "Active and Inactive Ingredients 10 10 10 10" at bounding box center [657, 639] width 746 height 39
click at [679, 591] on input "10" at bounding box center [672, 638] width 44 height 25
drag, startPoint x: 825, startPoint y: 450, endPoint x: 780, endPoint y: 452, distance: 45.6
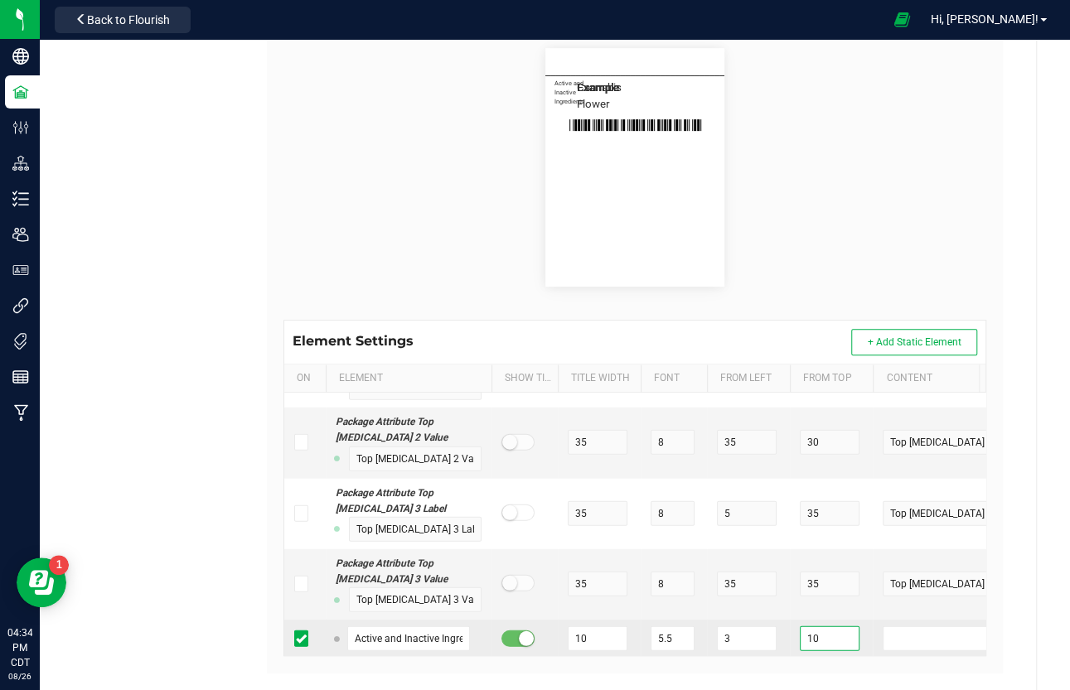
click at [780, 591] on tr "Active and Inactive Ingredients 10 5.5 3 10" at bounding box center [657, 639] width 746 height 39
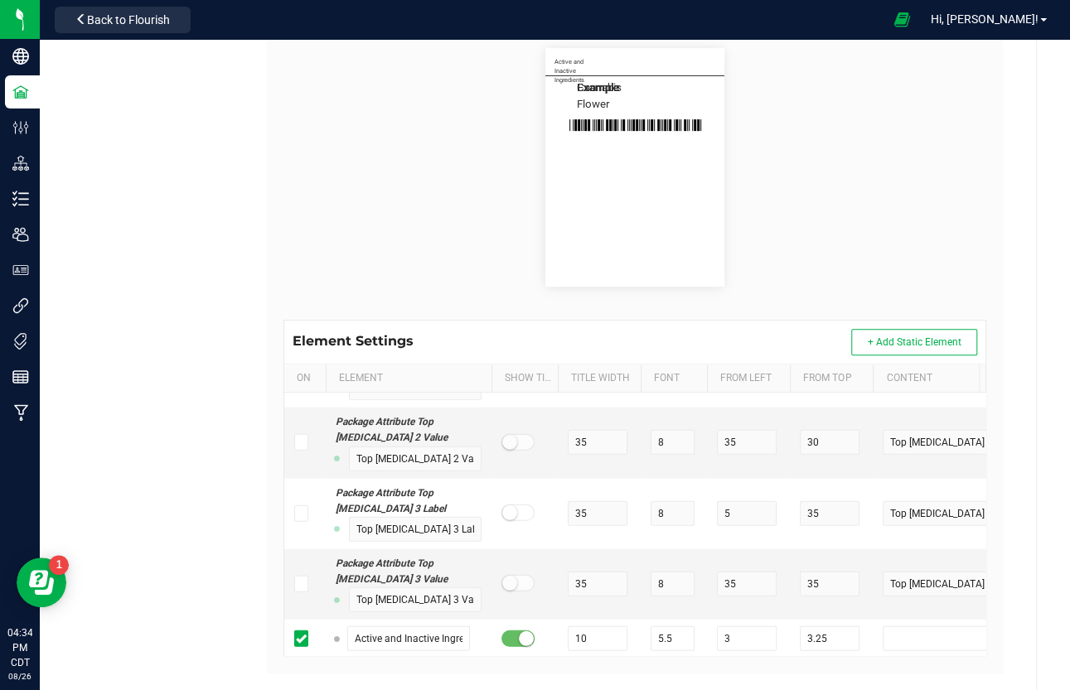
drag, startPoint x: 832, startPoint y: 491, endPoint x: 771, endPoint y: 489, distance: 61.3
click at [771, 591] on tr "Cannabis Flower 10 10 10 10" at bounding box center [657, 678] width 746 height 39
drag, startPoint x: 744, startPoint y: 489, endPoint x: 682, endPoint y: 487, distance: 62.2
click at [682, 591] on tr "Cannabis Flower 10 10 10 5.25" at bounding box center [657, 678] width 746 height 39
drag, startPoint x: 686, startPoint y: 491, endPoint x: 609, endPoint y: 486, distance: 77.2
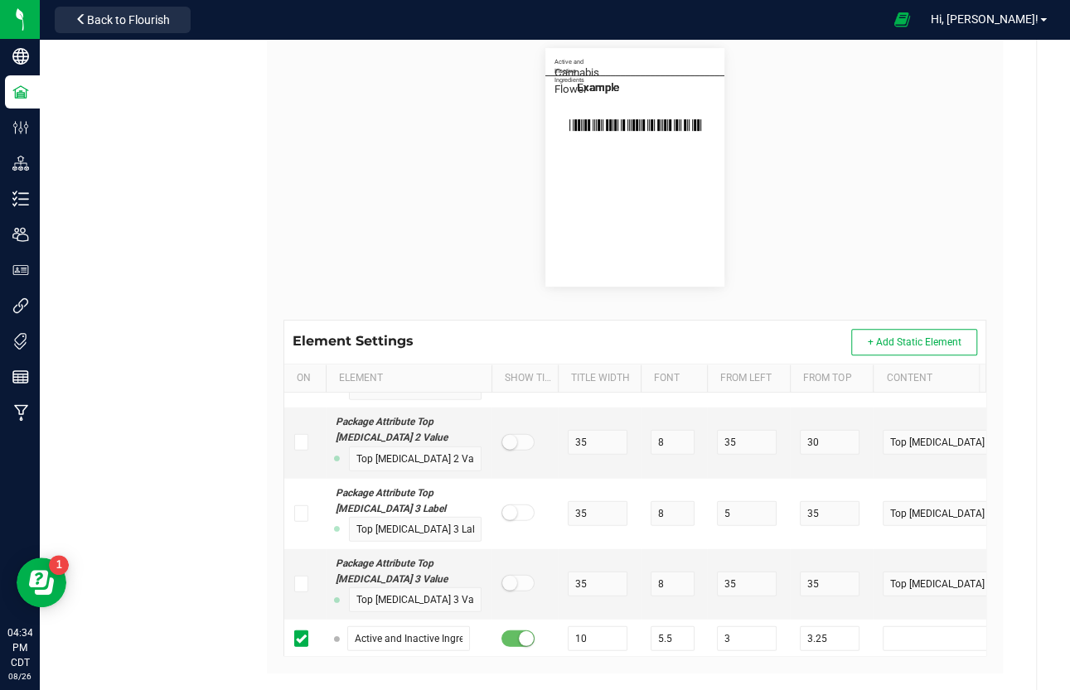
click at [609, 591] on tr "Cannabis Flower 10 10 3 5.25" at bounding box center [657, 678] width 746 height 39
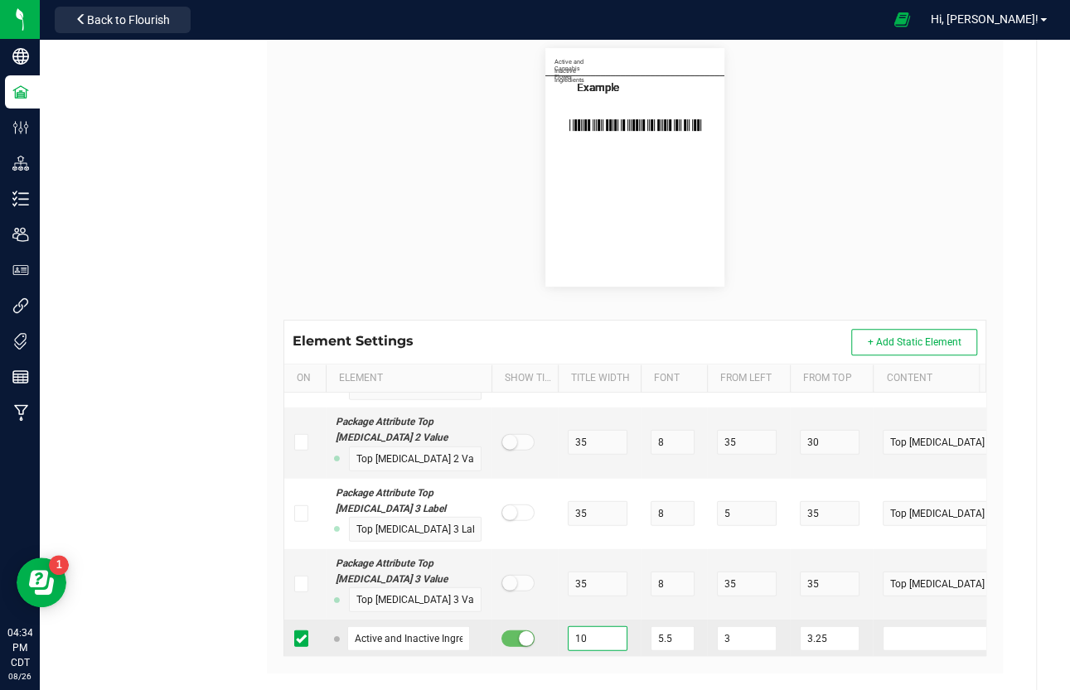
drag, startPoint x: 590, startPoint y: 449, endPoint x: 534, endPoint y: 452, distance: 56.4
click at [534, 591] on tr "Active and Inactive Ingredients 10 5.5 3 3.25" at bounding box center [657, 639] width 746 height 39
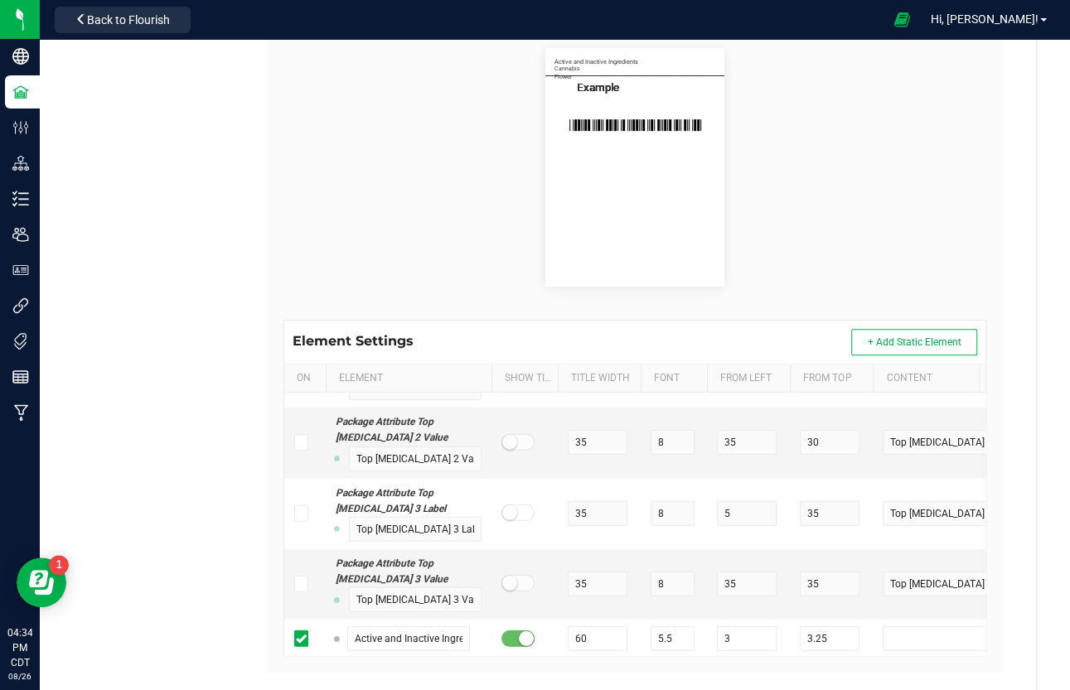
drag, startPoint x: 589, startPoint y: 491, endPoint x: 542, endPoint y: 491, distance: 47.2
click at [542, 591] on tr "Cannabis Flower 10 5.2 3 5.25" at bounding box center [657, 678] width 746 height 39
drag, startPoint x: 838, startPoint y: 534, endPoint x: 777, endPoint y: 530, distance: 60.6
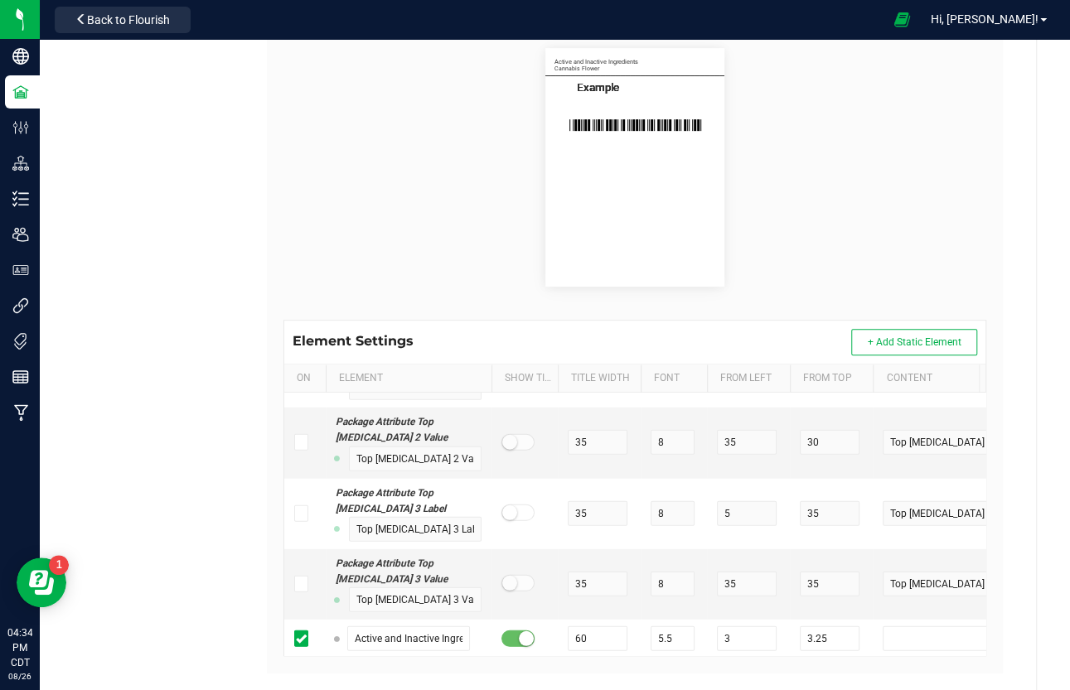
drag, startPoint x: 31, startPoint y: 611, endPoint x: 399, endPoint y: 572, distance: 370.0
paste input "Marijuana Product Information"
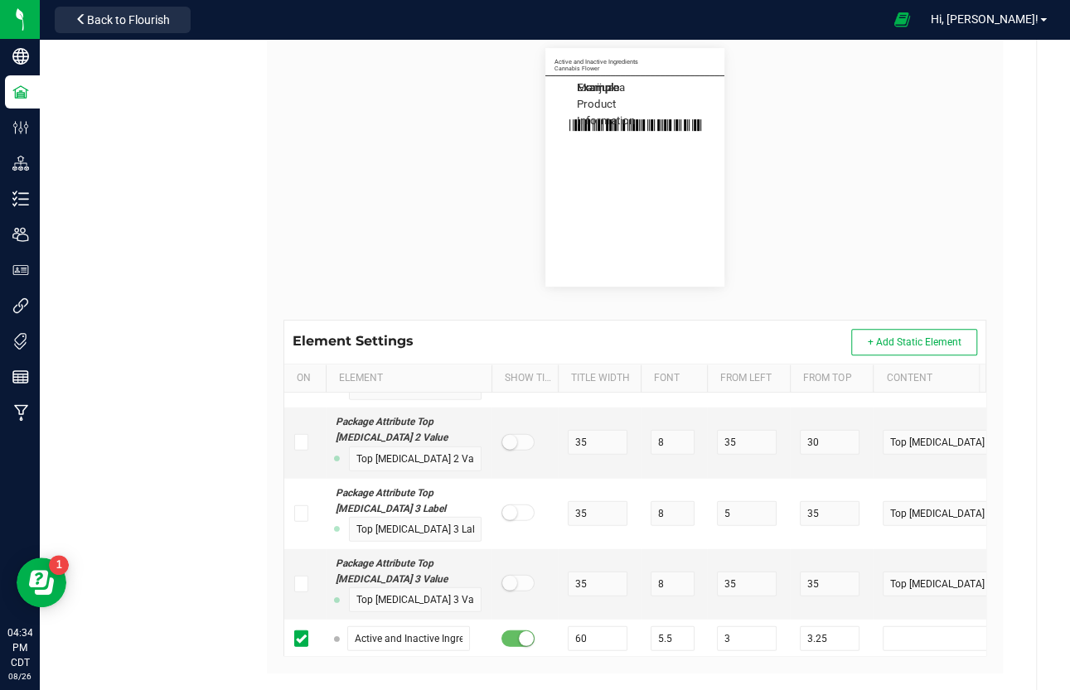
drag, startPoint x: 595, startPoint y: 567, endPoint x: 527, endPoint y: 563, distance: 68.0
drag, startPoint x: 676, startPoint y: 563, endPoint x: 607, endPoint y: 563, distance: 68.8
drag, startPoint x: 758, startPoint y: 562, endPoint x: 689, endPoint y: 563, distance: 68.8
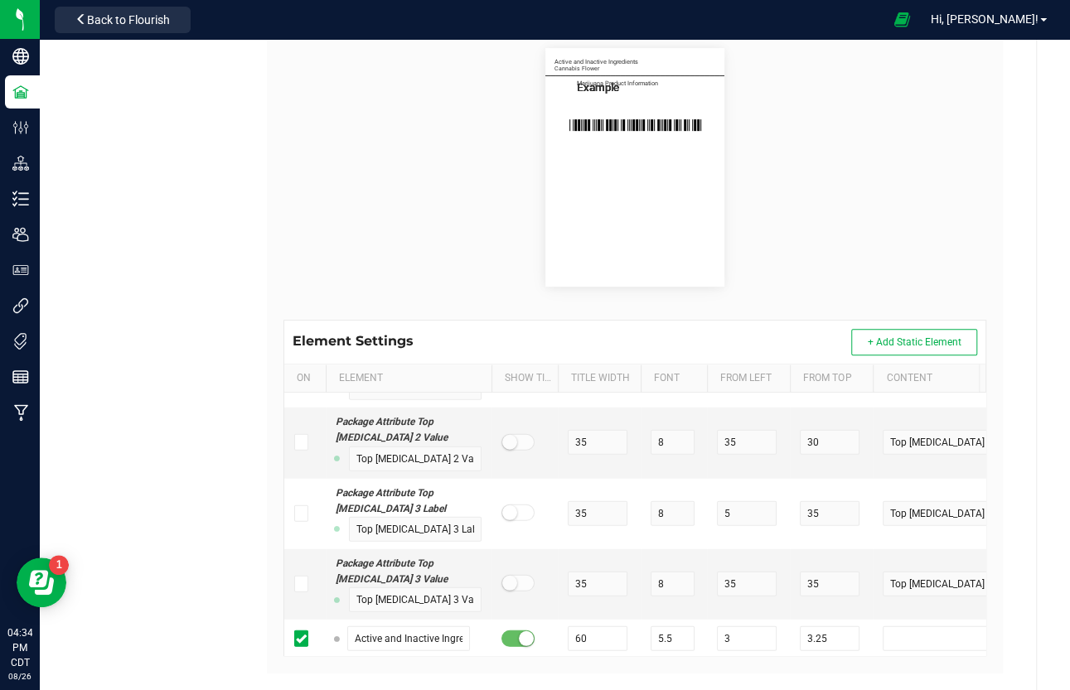
drag, startPoint x: 829, startPoint y: 568, endPoint x: 795, endPoint y: 567, distance: 34.0
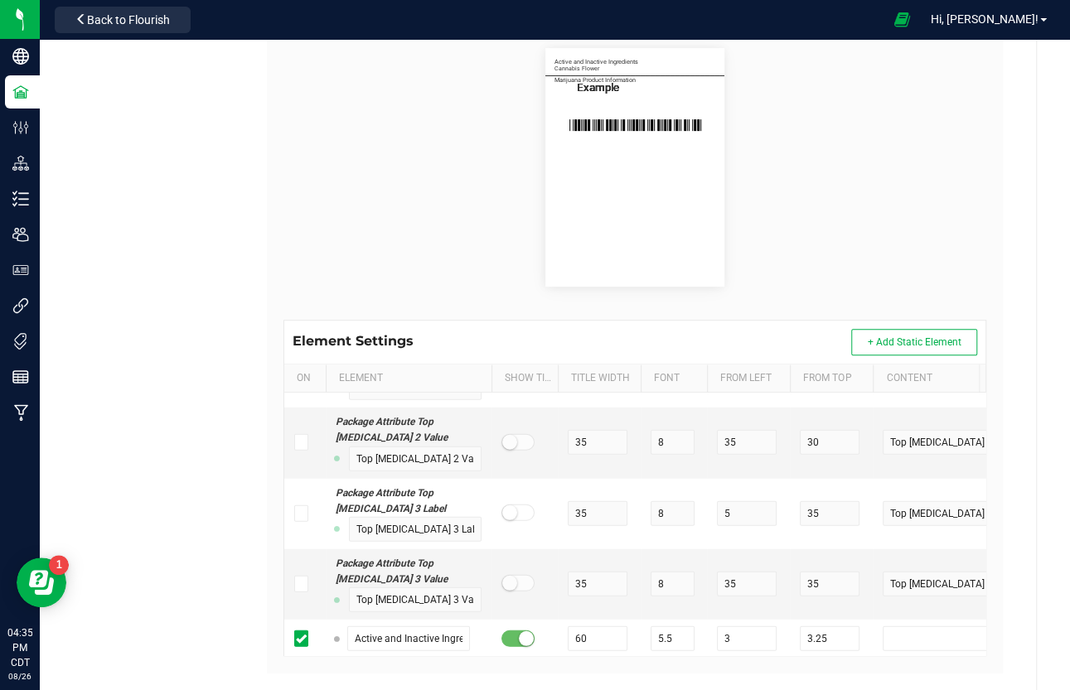
drag, startPoint x: 817, startPoint y: 527, endPoint x: 782, endPoint y: 528, distance: 34.8
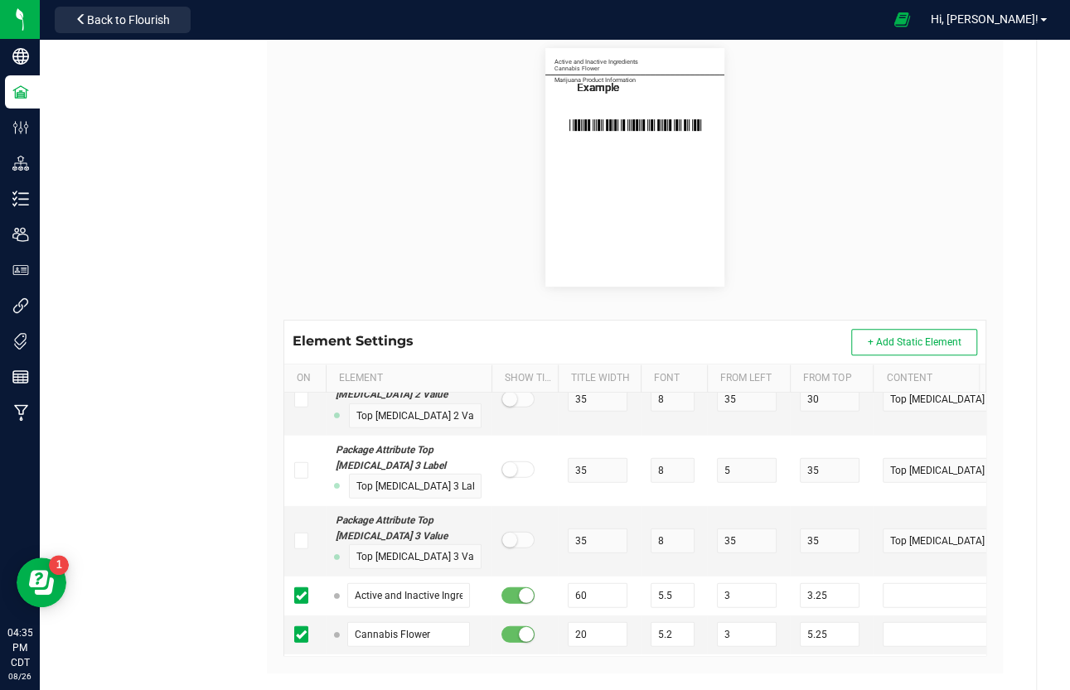
scroll to position [15327, 0]
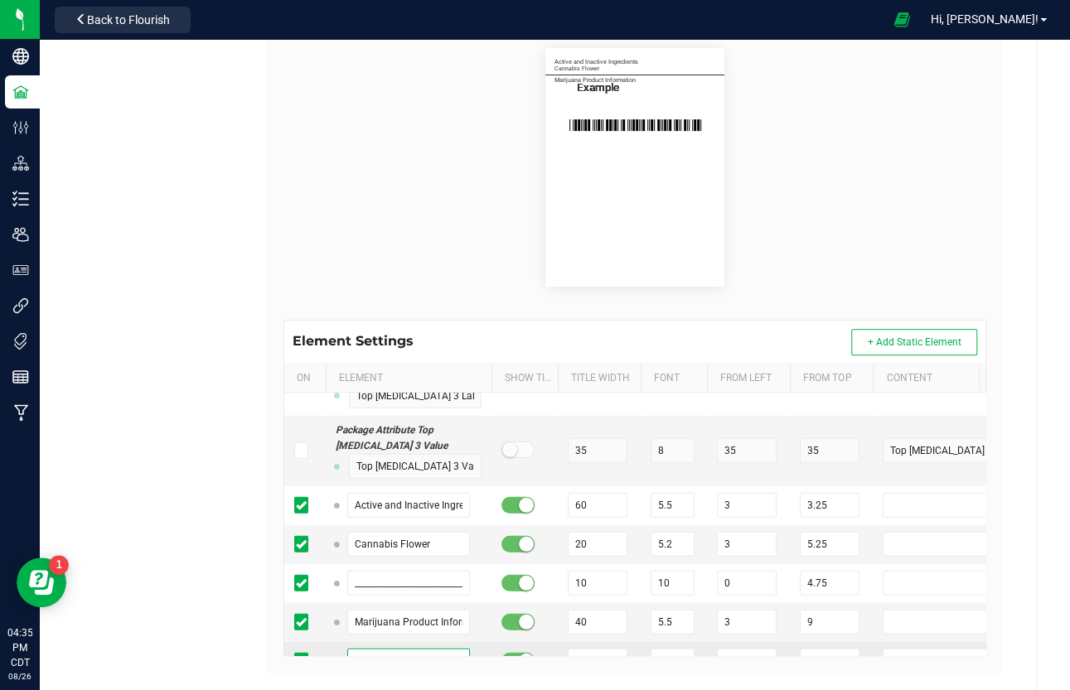
click at [391, 591] on input "Example" at bounding box center [408, 661] width 123 height 25
paste input "Servings / Doses per Package:"
drag, startPoint x: 602, startPoint y: 472, endPoint x: 539, endPoint y: 474, distance: 63.8
click at [539, 591] on tr "Servings / Doses per Package: 10 10 10 10" at bounding box center [657, 661] width 746 height 39
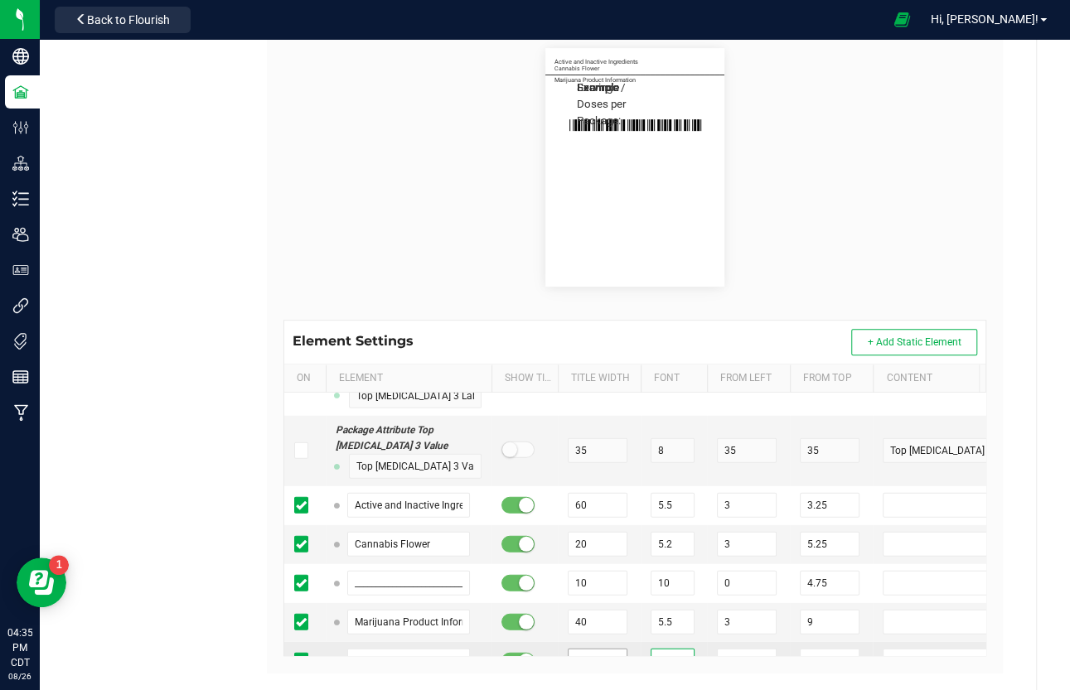
drag, startPoint x: 665, startPoint y: 471, endPoint x: 625, endPoint y: 471, distance: 40.6
click at [625, 591] on tr "Servings / Doses per Package: 26 10 10 10" at bounding box center [657, 661] width 746 height 39
drag, startPoint x: 742, startPoint y: 465, endPoint x: 666, endPoint y: 461, distance: 75.5
click at [666, 591] on tr "Servings / Doses per Package: 26 5 10 10" at bounding box center [657, 661] width 746 height 39
click at [824, 591] on input "10" at bounding box center [830, 661] width 60 height 25
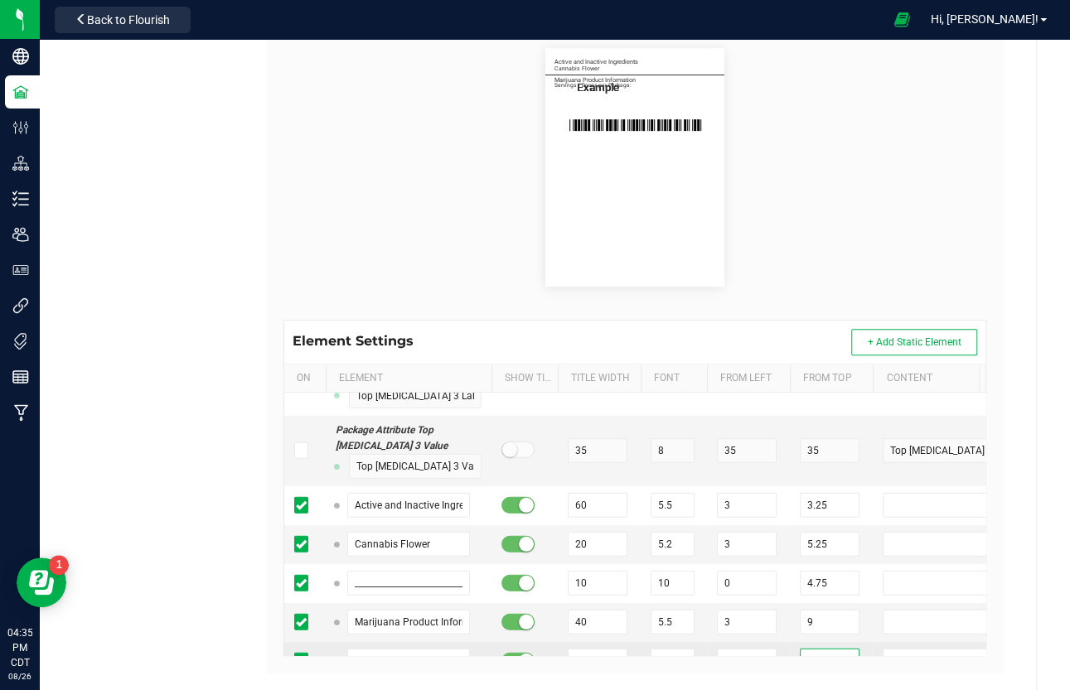
drag, startPoint x: 832, startPoint y: 474, endPoint x: 782, endPoint y: 471, distance: 49.8
click at [782, 591] on tr "Servings / Doses per Package: 26 5 3 10.5" at bounding box center [657, 661] width 746 height 39
click at [373, 591] on input "Example" at bounding box center [408, 700] width 123 height 25
paste input "Best if Used By:"
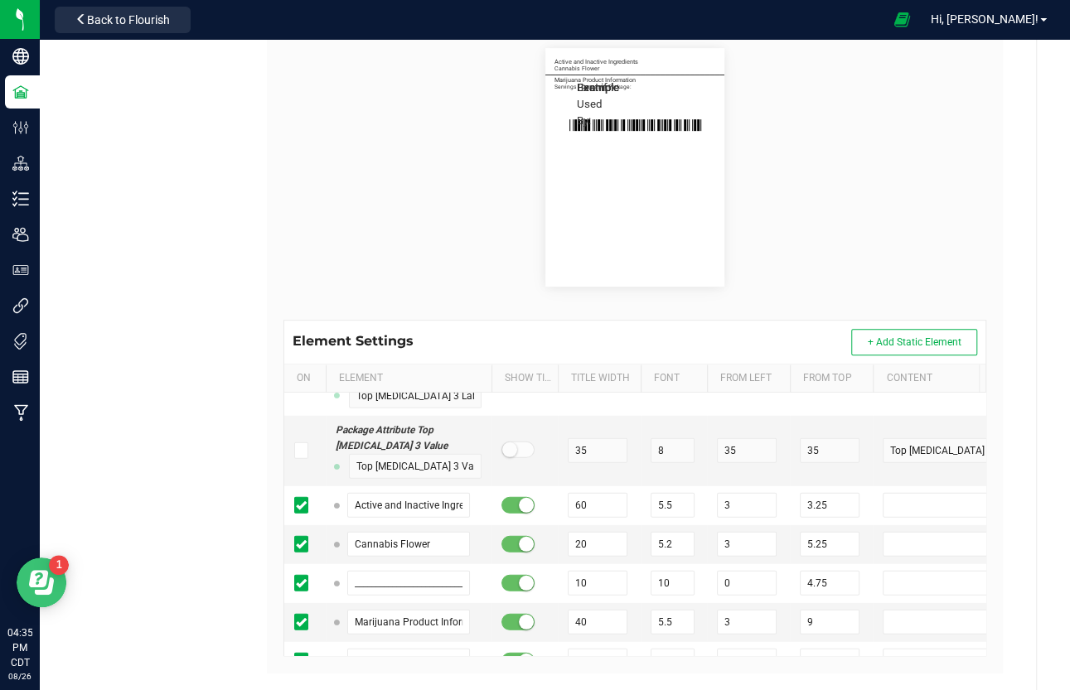
paste input "Produced By:"
paste input "Testing Lab:"
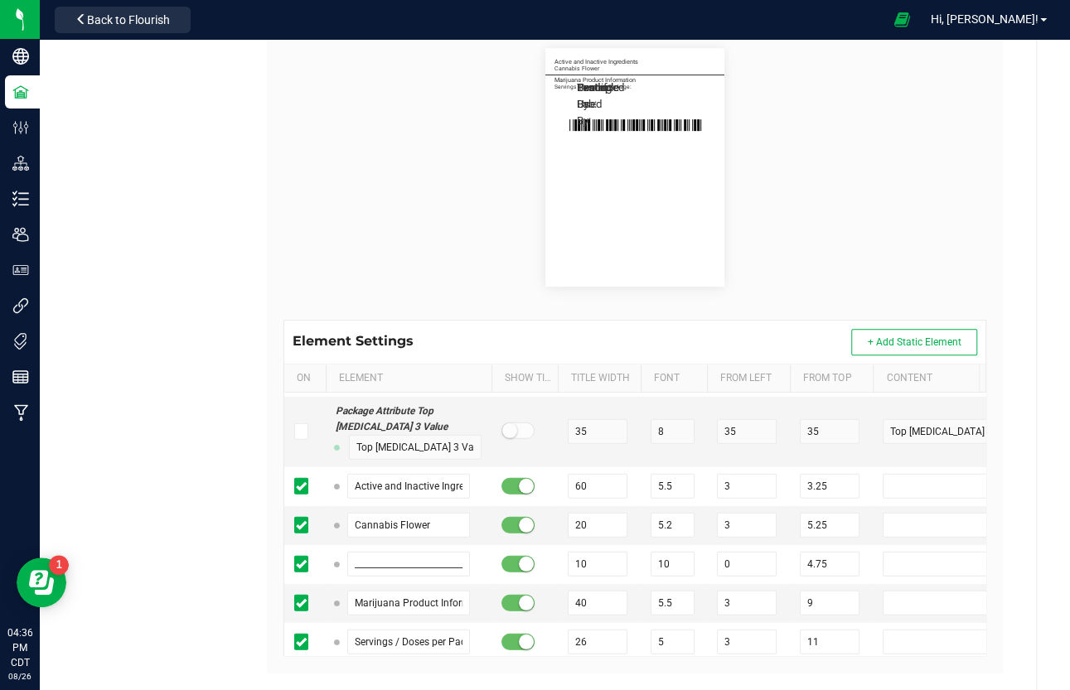
paste input "Testing Tag:"
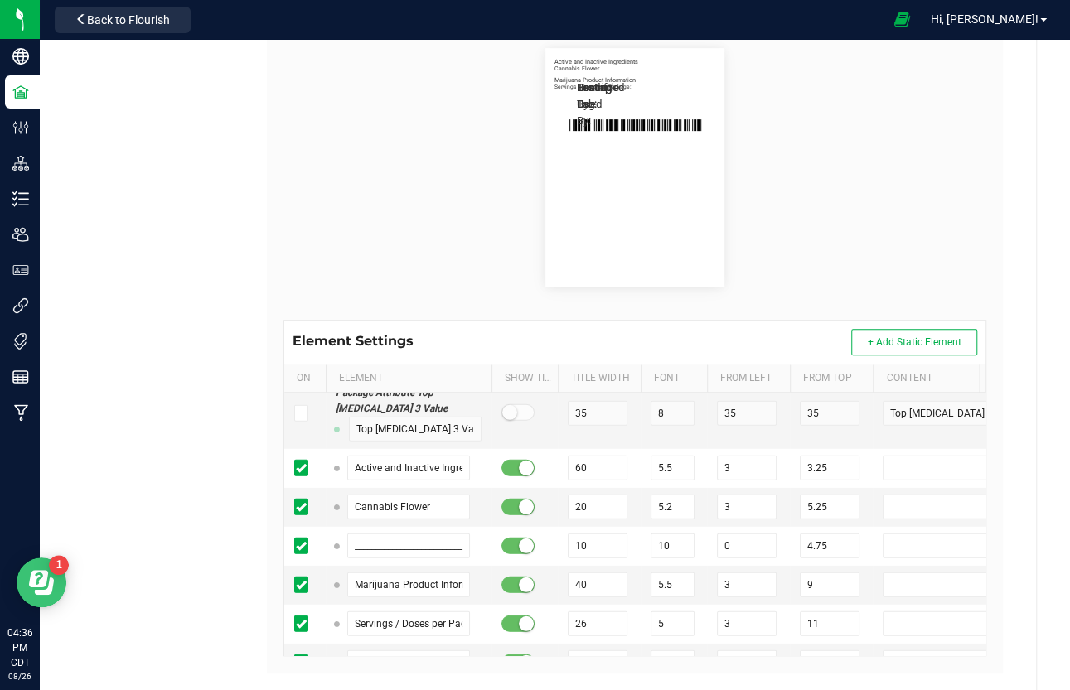
scroll to position [398, 0]
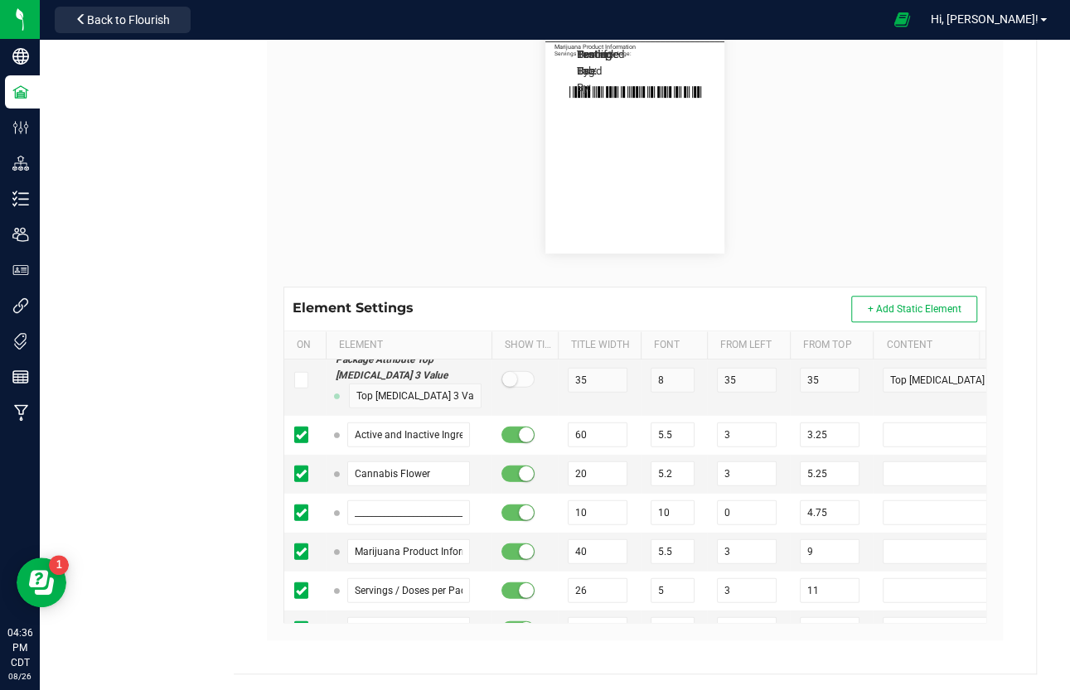
paste input "Source Tag:"
click at [890, 307] on span "+ Add Static Element" at bounding box center [914, 309] width 94 height 12
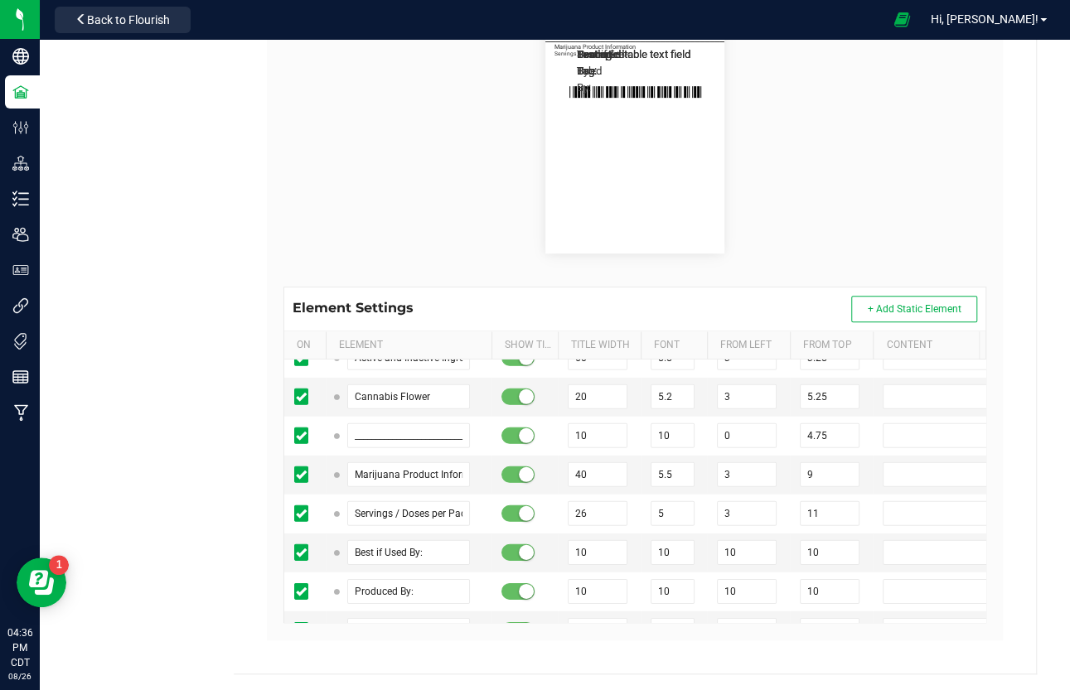
paste input "Product Size:"
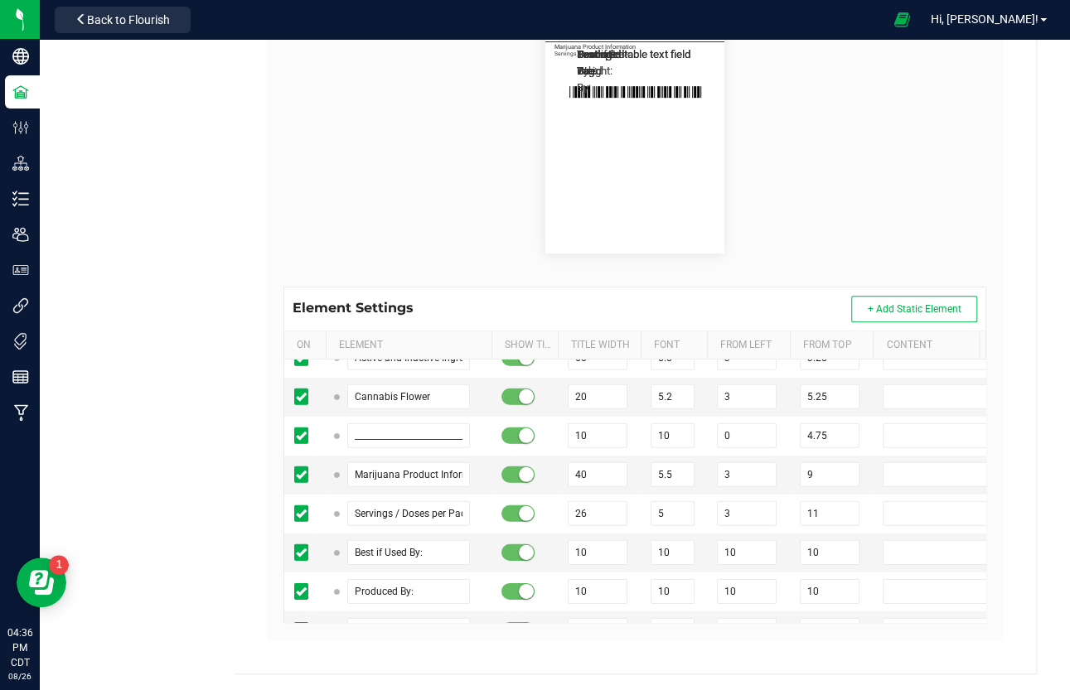
drag, startPoint x: 36, startPoint y: 612, endPoint x: 360, endPoint y: 592, distance: 323.7
paste input "________________________________________"
drag, startPoint x: 678, startPoint y: 597, endPoint x: 661, endPoint y: 595, distance: 16.7
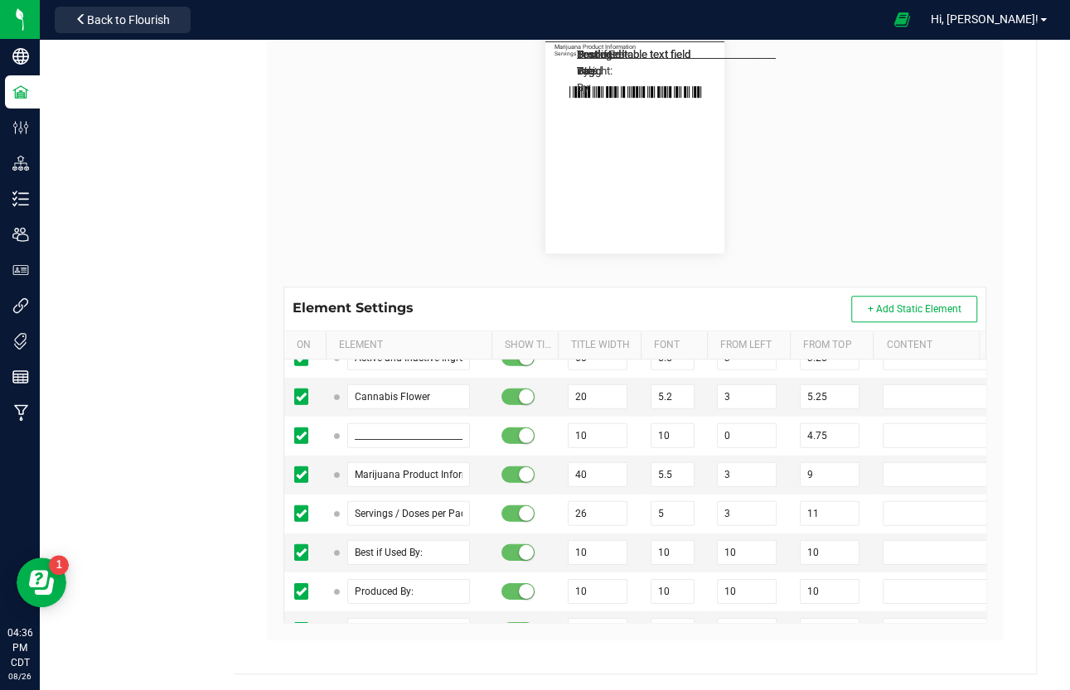
drag, startPoint x: 694, startPoint y: 593, endPoint x: 674, endPoint y: 592, distance: 19.9
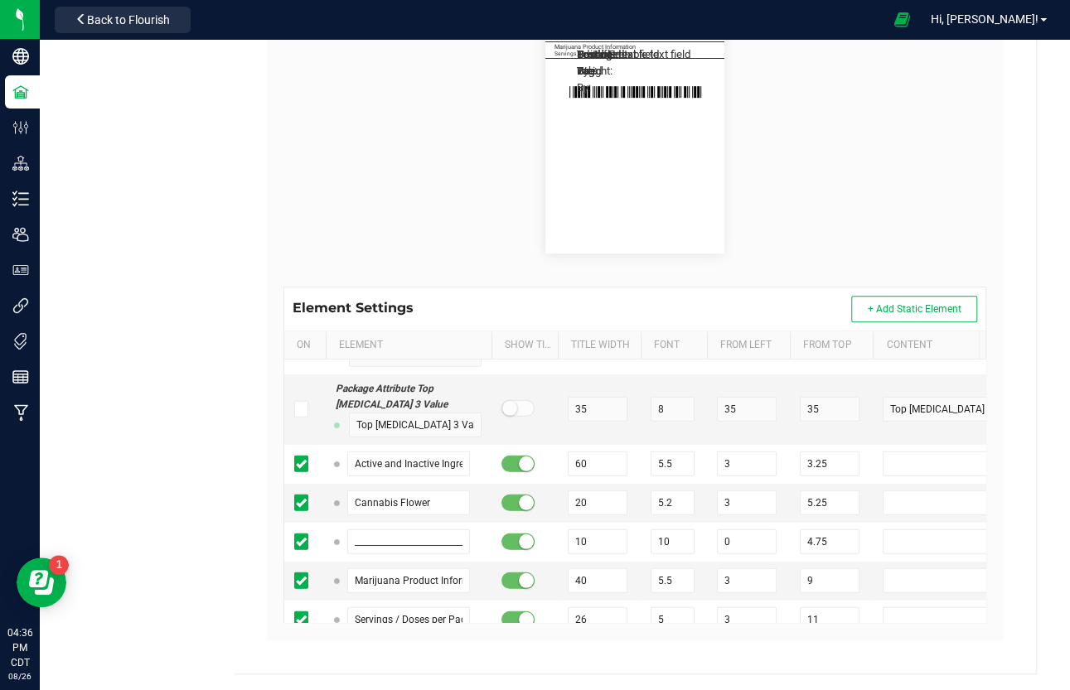
scroll to position [15332, 0]
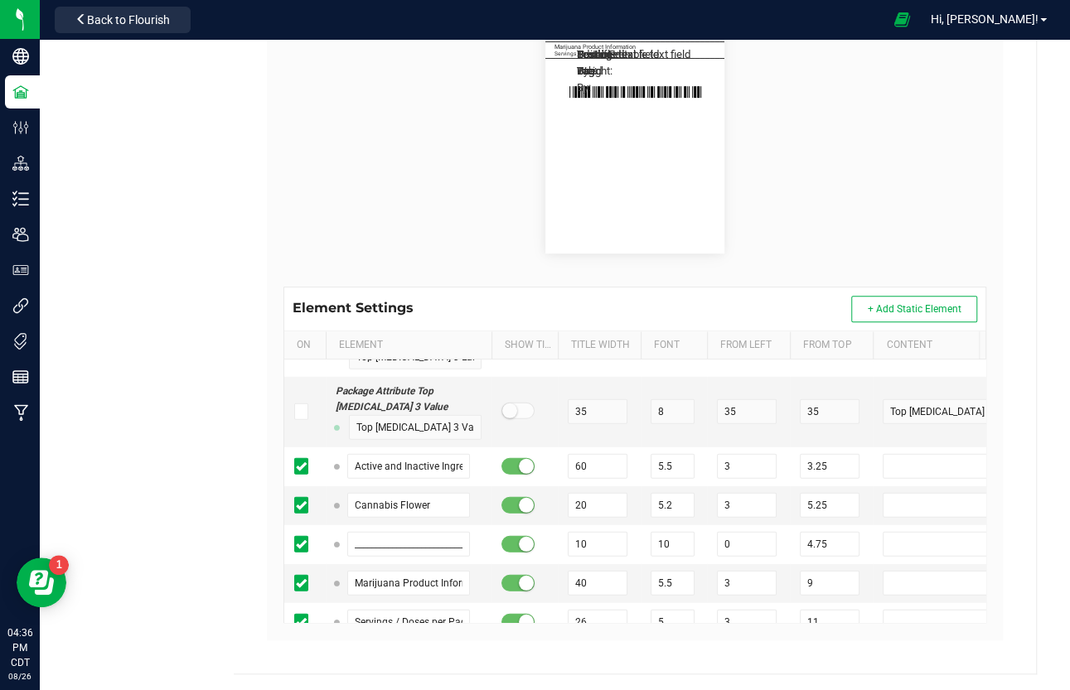
click at [476, 591] on div "Produced By:" at bounding box center [409, 700] width 146 height 25
click at [592, 591] on input "10" at bounding box center [598, 661] width 60 height 25
click at [680, 591] on input "10" at bounding box center [672, 661] width 44 height 25
click at [747, 591] on input "10" at bounding box center [747, 661] width 60 height 25
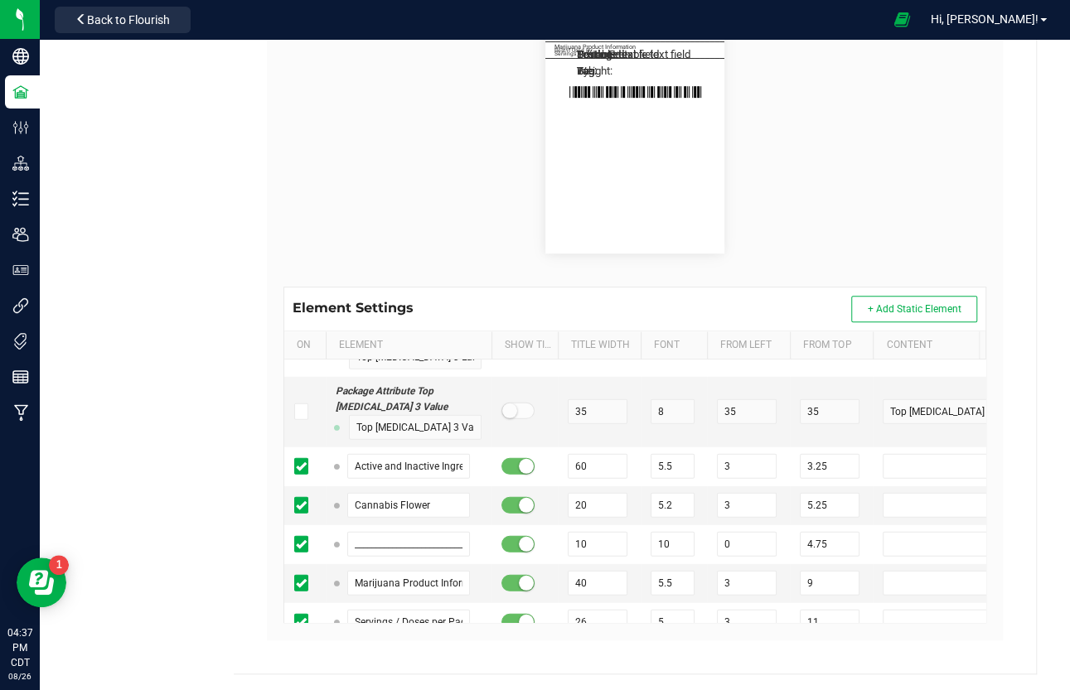
click at [839, 591] on input "10" at bounding box center [830, 661] width 60 height 25
click at [600, 591] on input "10" at bounding box center [598, 700] width 60 height 25
paste input "26"
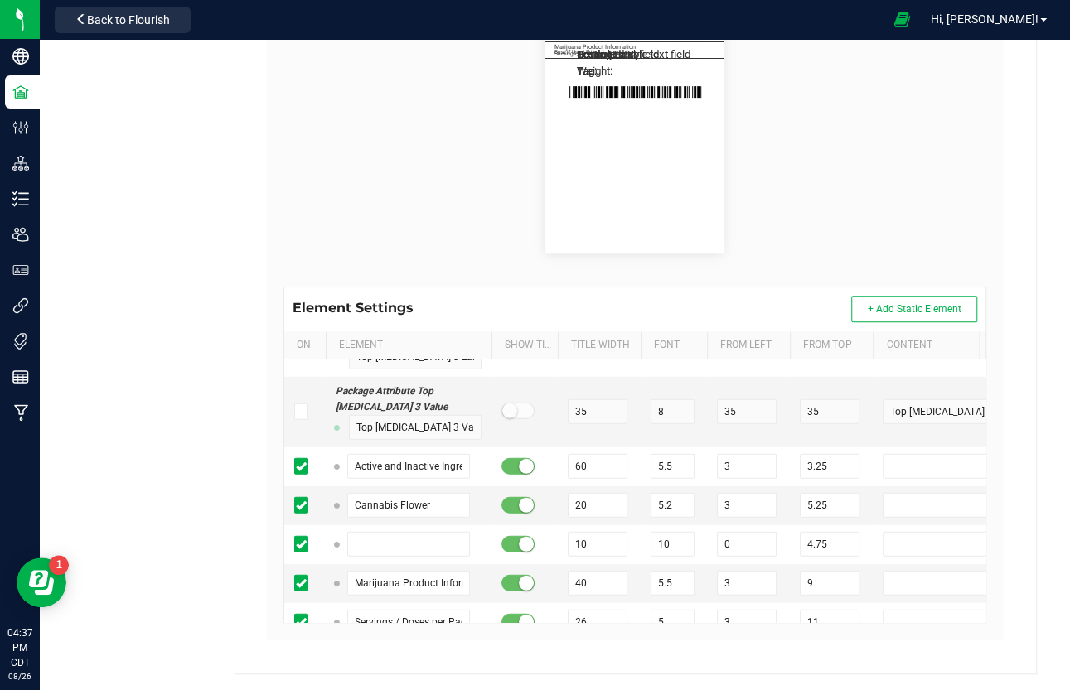
paste input "26"
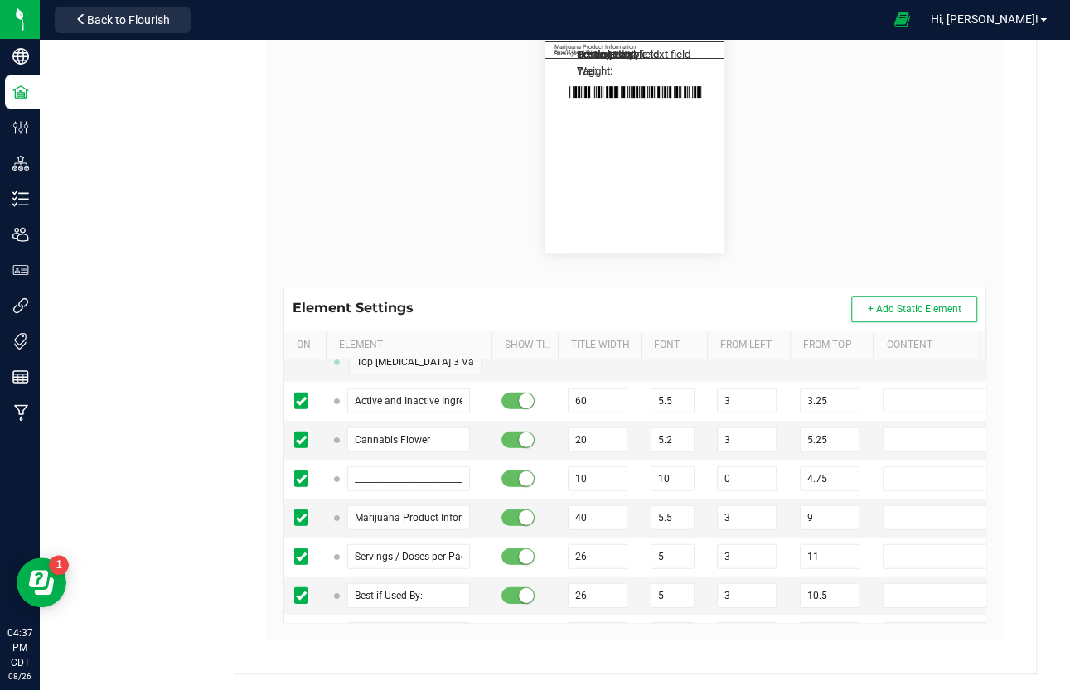
scroll to position [15441, 0]
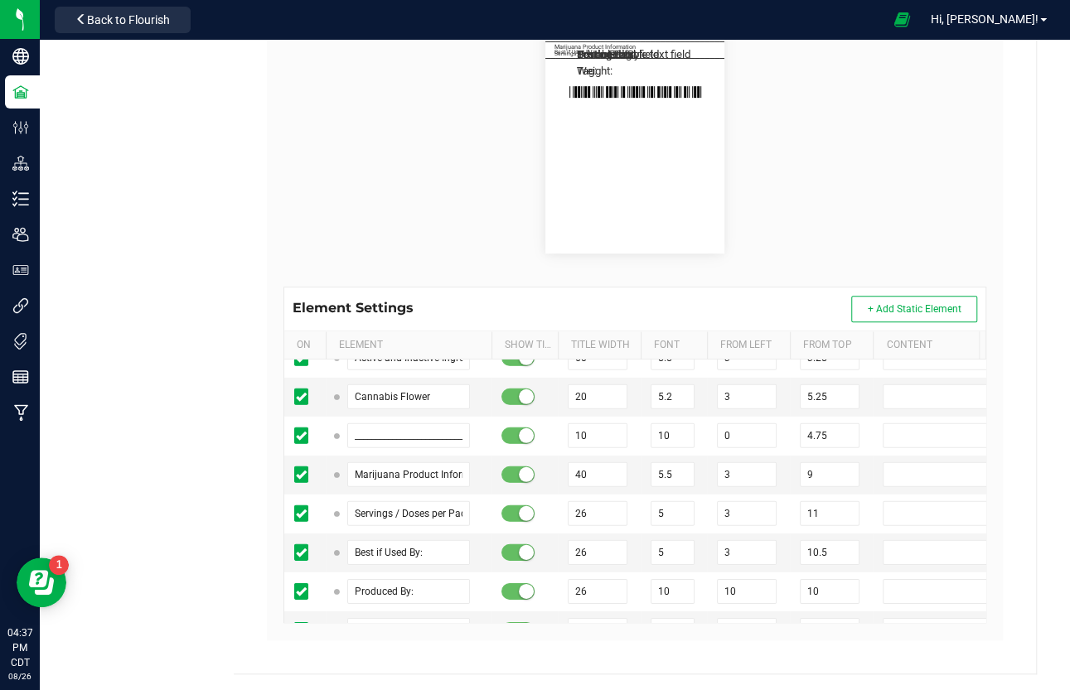
paste input "26"
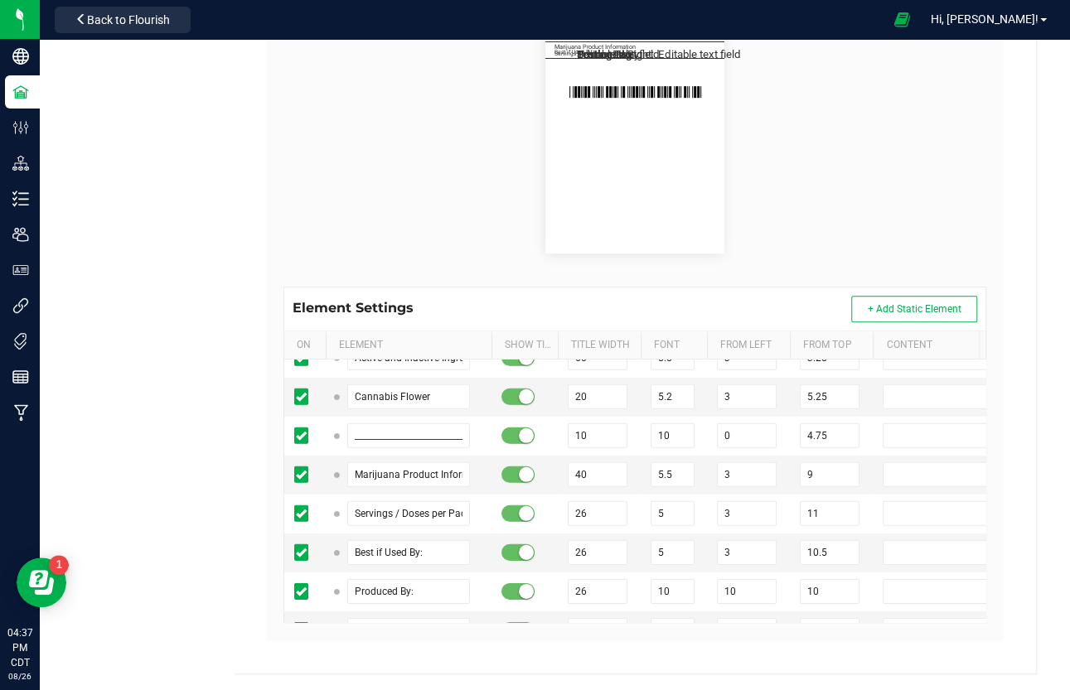
paste input "5"
click at [671, 591] on td "10" at bounding box center [673, 669] width 66 height 39
click at [674, 591] on input "10" at bounding box center [672, 669] width 44 height 25
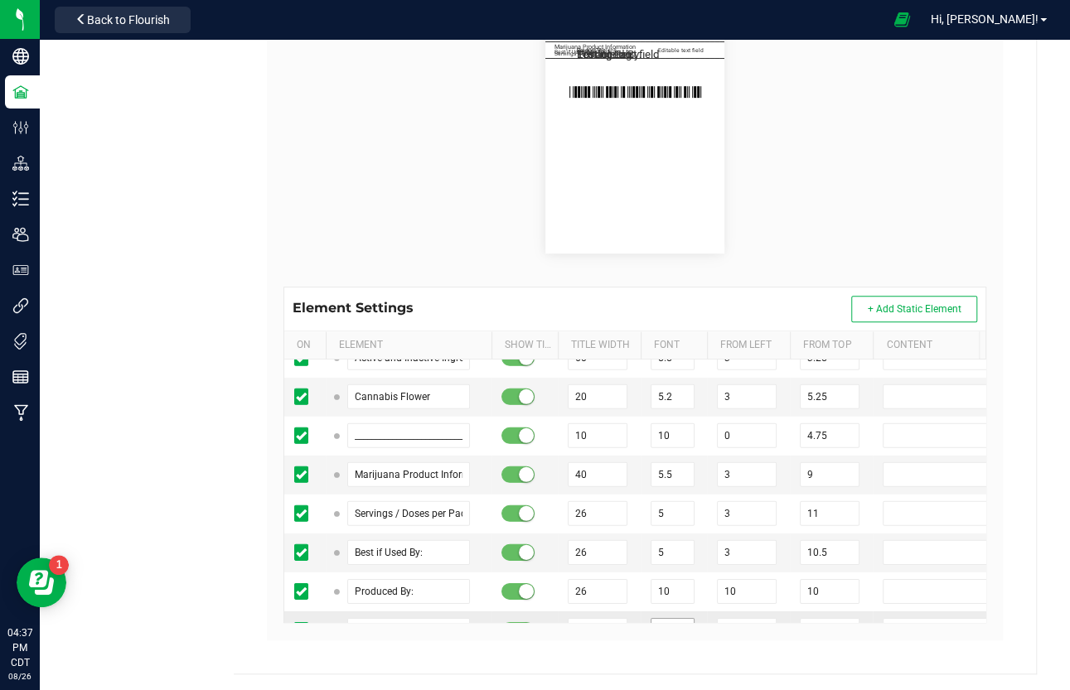
paste input "5"
click at [677, 591] on input "10" at bounding box center [672, 630] width 44 height 25
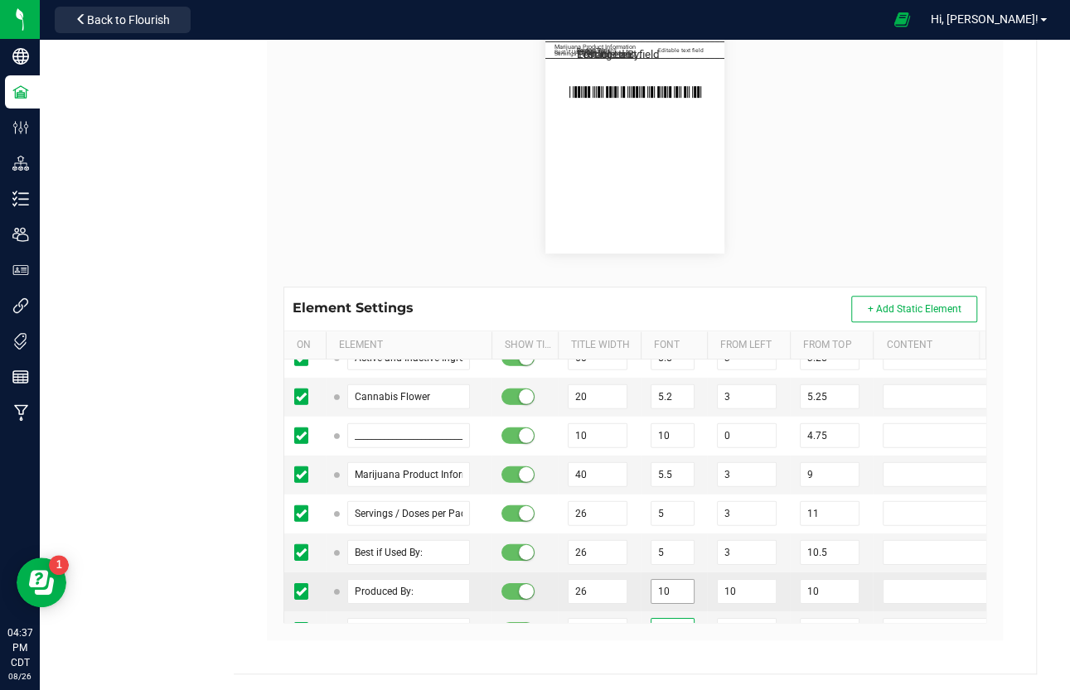
paste input "5"
click at [674, 579] on input "10" at bounding box center [672, 591] width 44 height 25
paste input "5"
click at [756, 579] on input "10" at bounding box center [747, 591] width 60 height 25
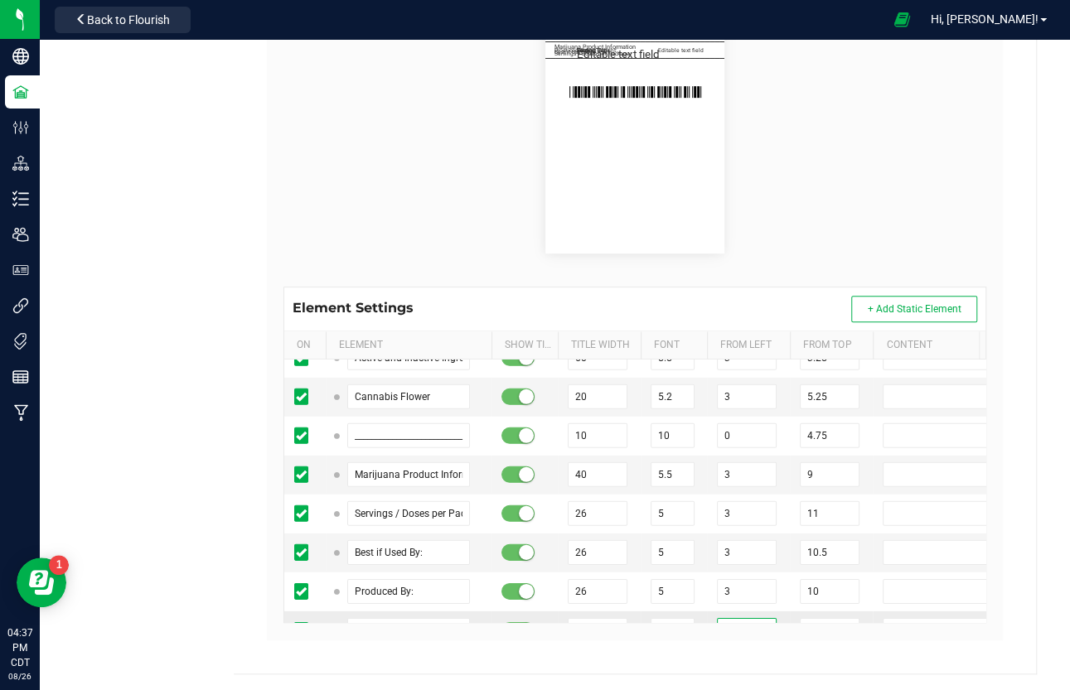
click at [746, 591] on input "10" at bounding box center [747, 630] width 60 height 25
paste input "3"
click at [748, 591] on input "10" at bounding box center [747, 669] width 60 height 25
paste input "3"
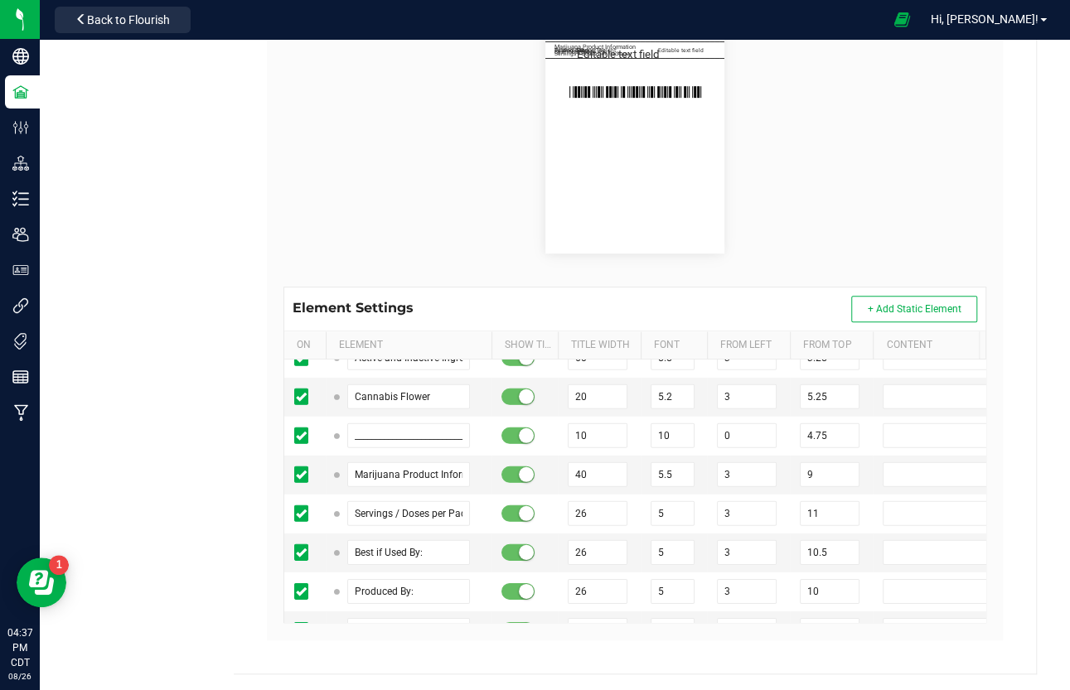
paste input "3"
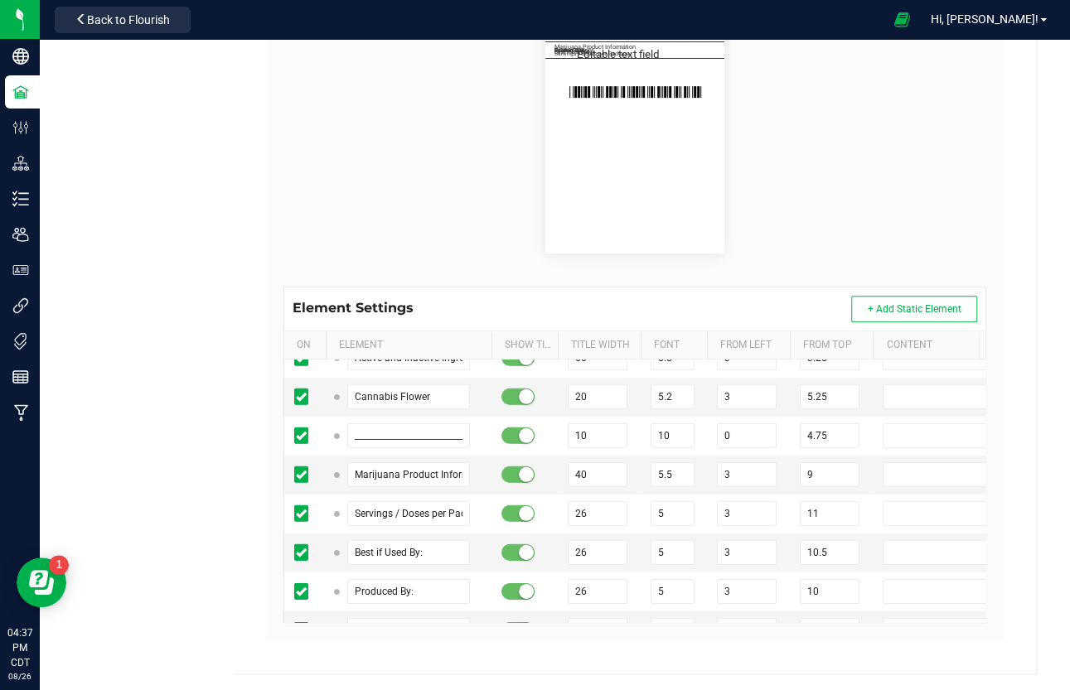
drag, startPoint x: 824, startPoint y: 592, endPoint x: 772, endPoint y: 589, distance: 51.4
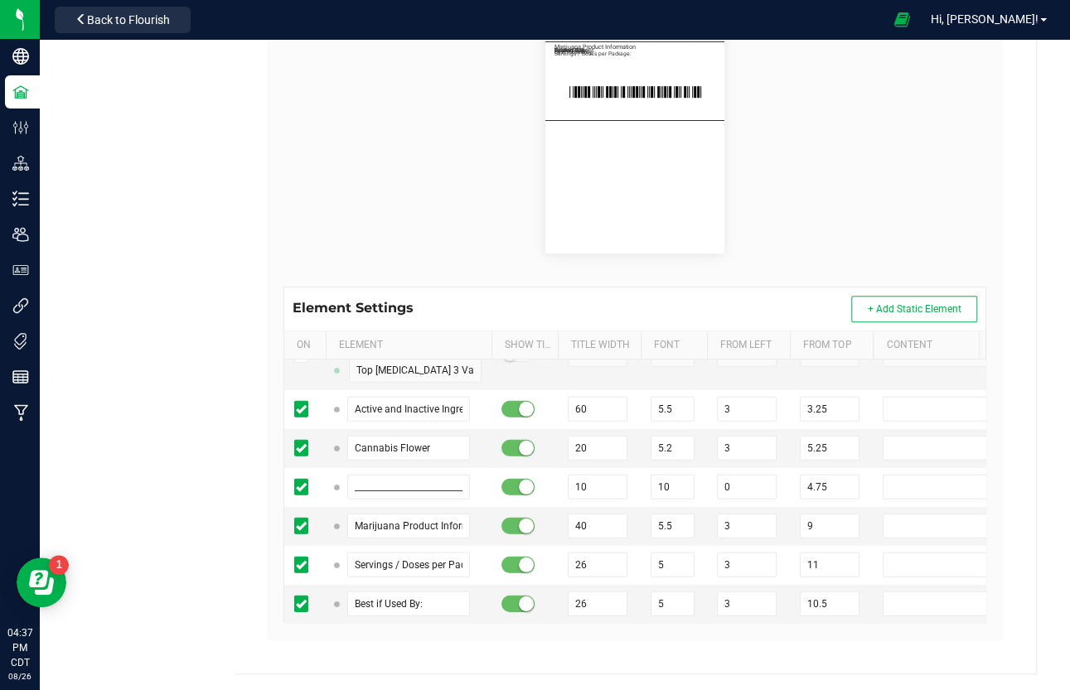
scroll to position [15371, 0]
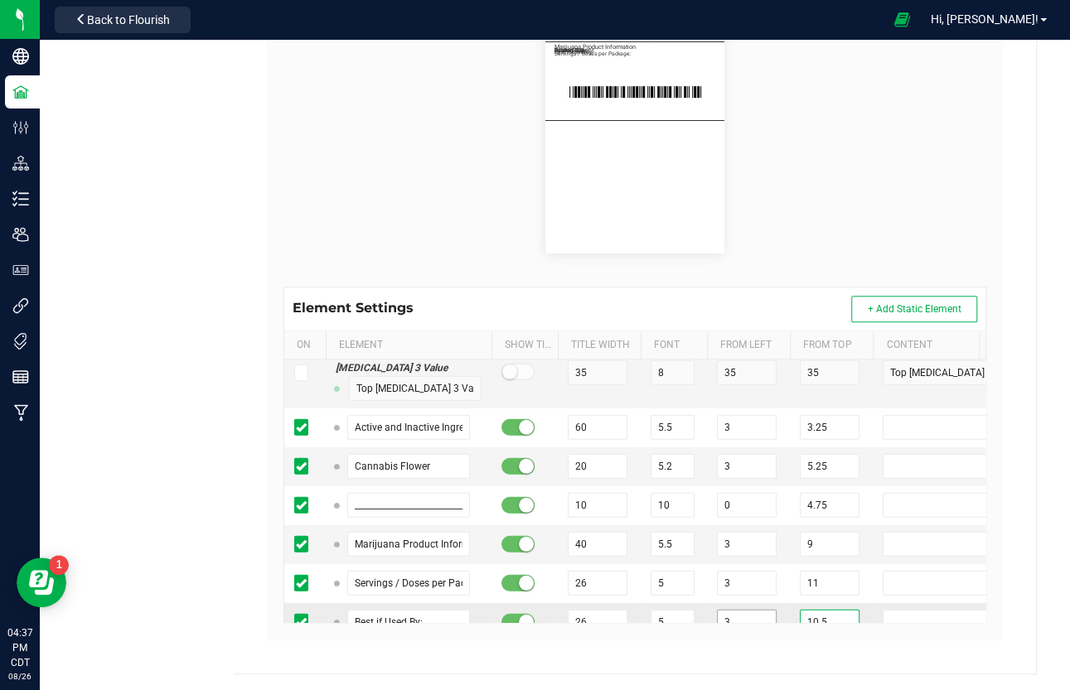
drag, startPoint x: 835, startPoint y: 433, endPoint x: 759, endPoint y: 433, distance: 76.2
click at [759, 591] on tr "Best if Used By: 26 5 3 10.5" at bounding box center [657, 622] width 746 height 39
drag, startPoint x: 820, startPoint y: 466, endPoint x: 781, endPoint y: 469, distance: 39.1
click at [781, 591] on tr "Produced By: 26 5 3 10" at bounding box center [657, 661] width 746 height 39
click at [829, 591] on input "10" at bounding box center [830, 700] width 60 height 25
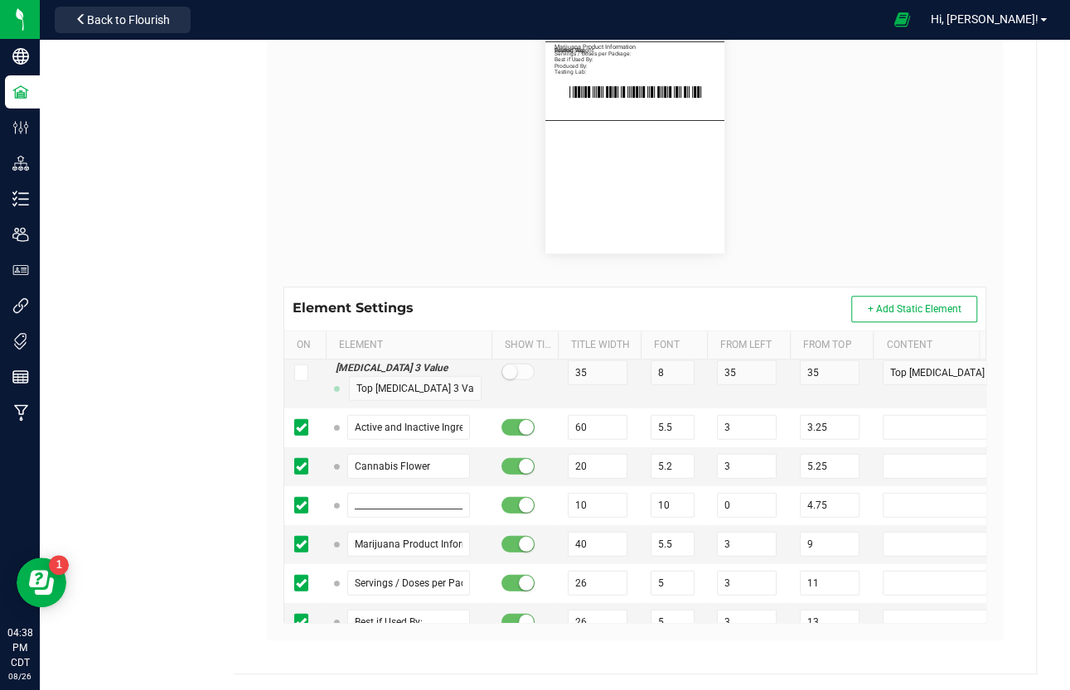
click at [781, 591] on td "3" at bounding box center [748, 700] width 83 height 39
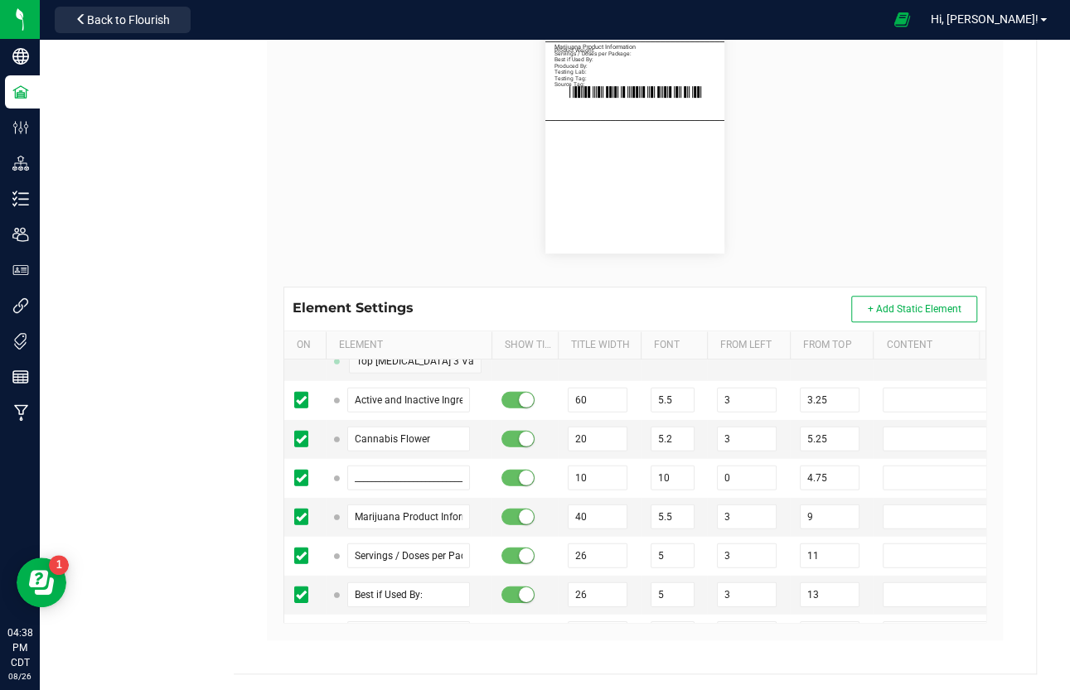
scroll to position [15441, 0]
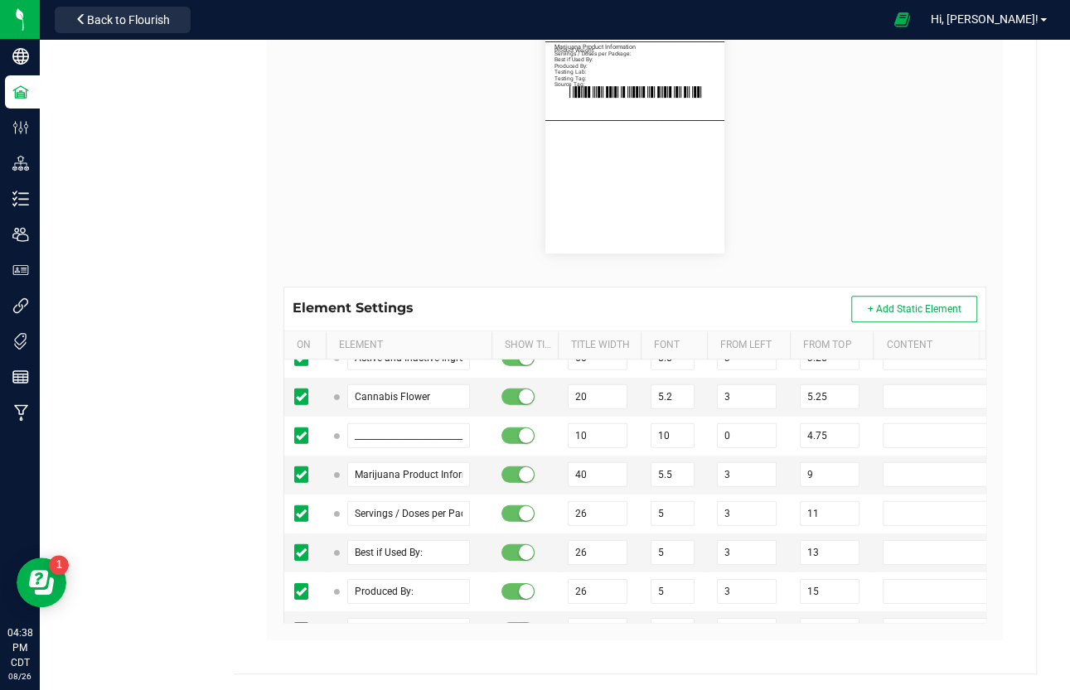
drag, startPoint x: 818, startPoint y: 555, endPoint x: 785, endPoint y: 554, distance: 32.3
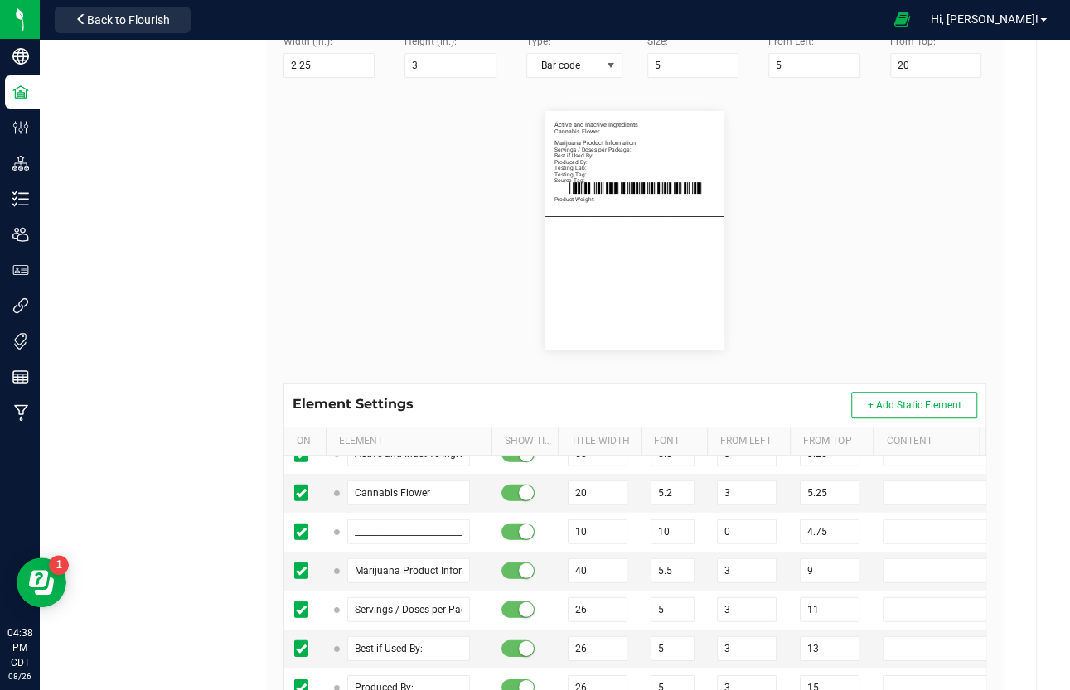
scroll to position [199, 0]
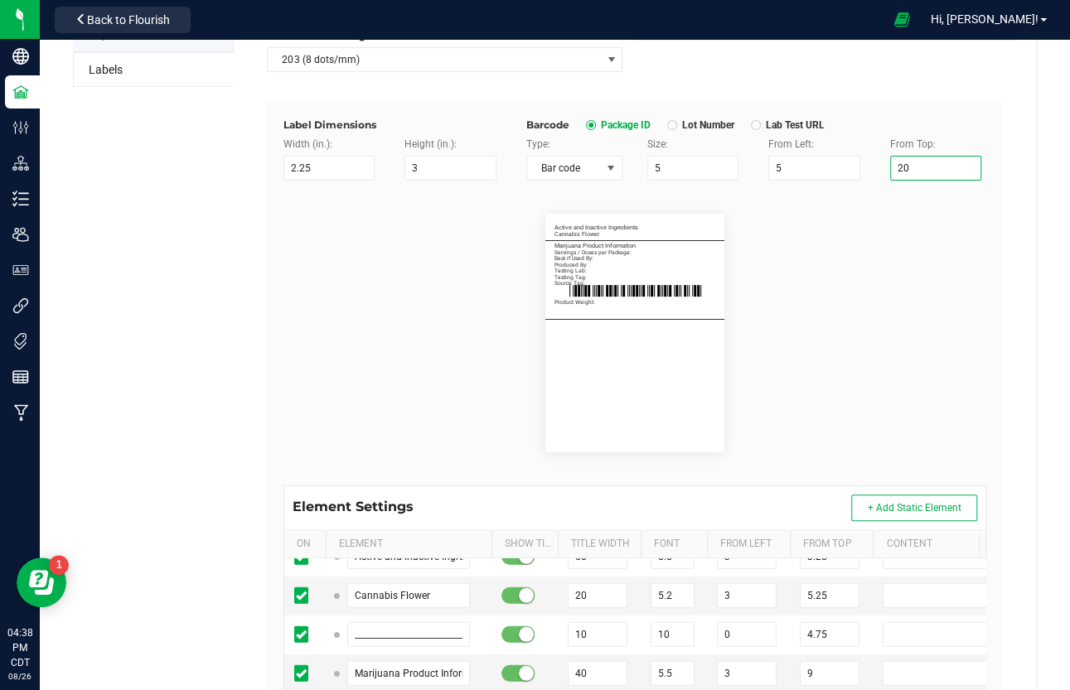
click at [916, 172] on input "20" at bounding box center [936, 168] width 92 height 25
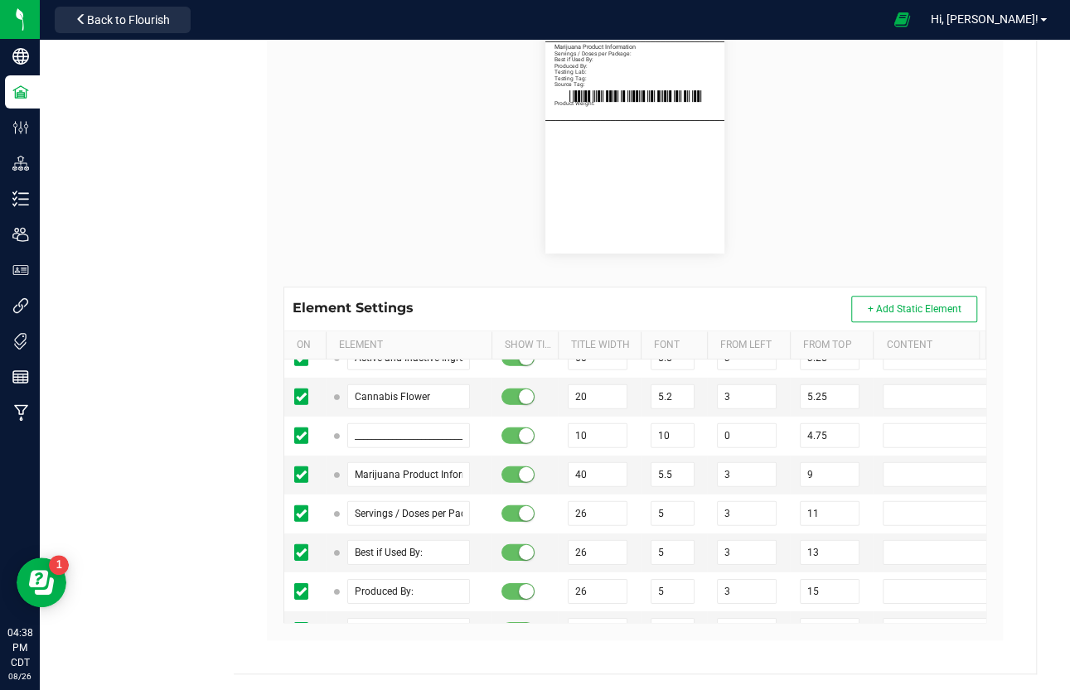
click at [873, 591] on td at bounding box center [950, 669] width 157 height 39
click at [916, 591] on input "text" at bounding box center [947, 669] width 131 height 25
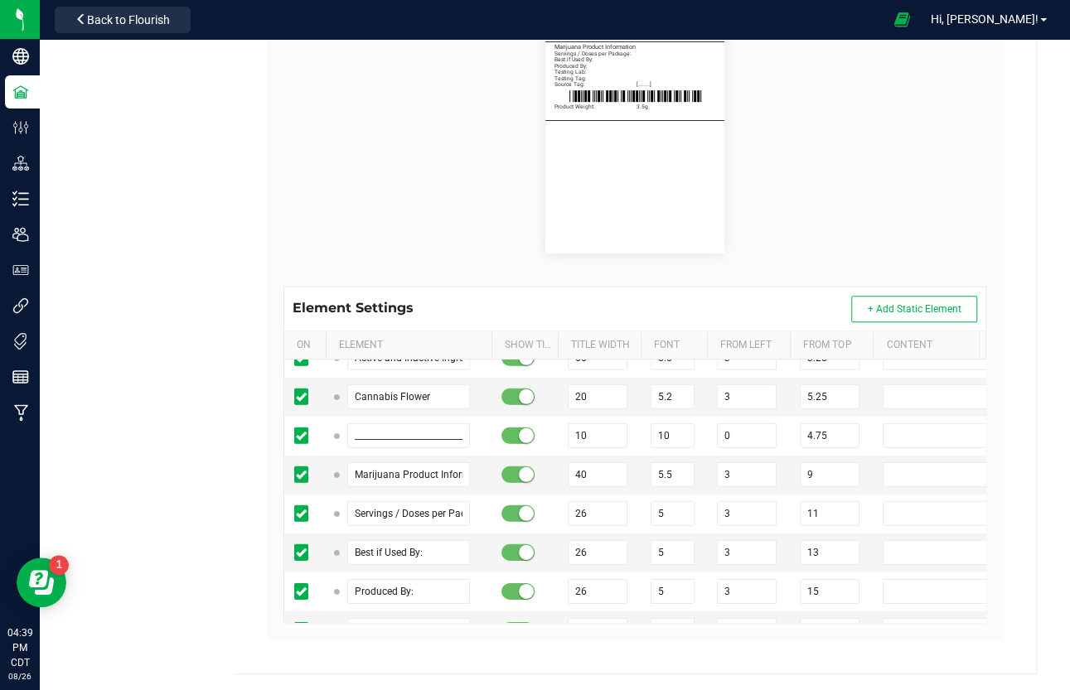
paste input "[.......]"
click at [915, 591] on input "text" at bounding box center [947, 630] width 131 height 25
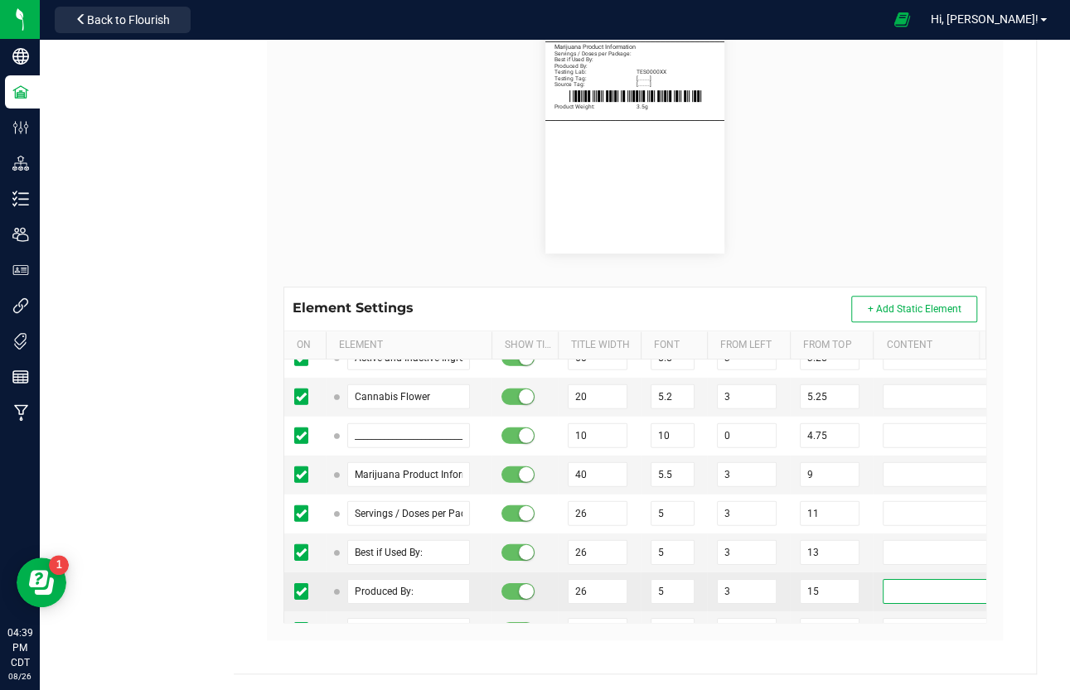
click at [915, 579] on input "text" at bounding box center [947, 591] width 131 height 25
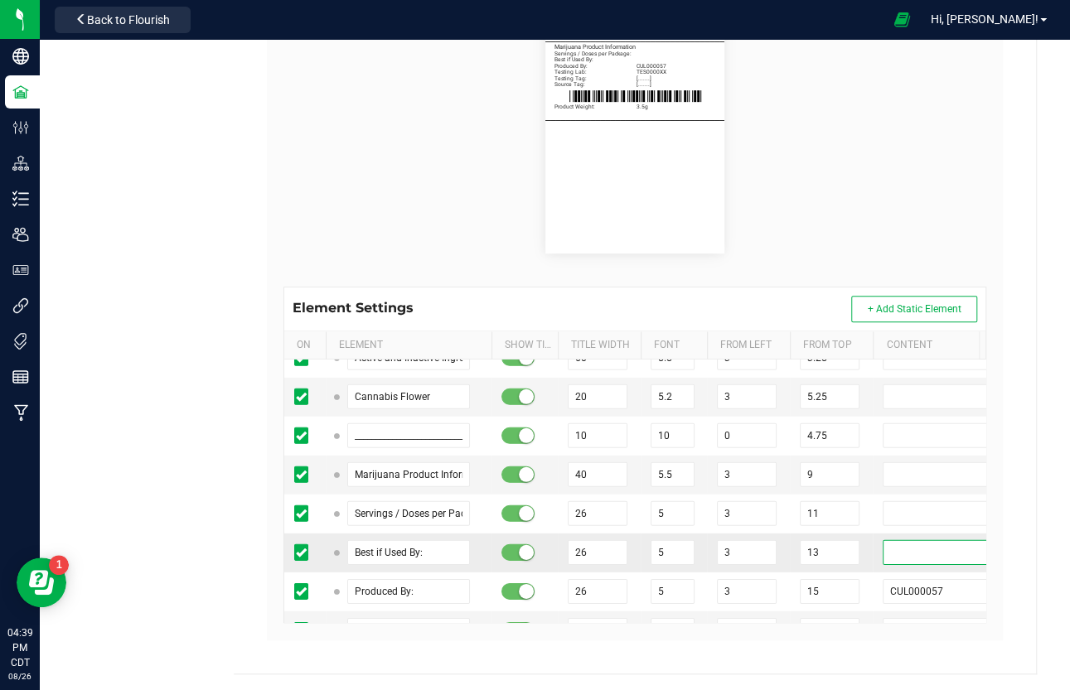
click at [916, 540] on input "text" at bounding box center [947, 552] width 131 height 25
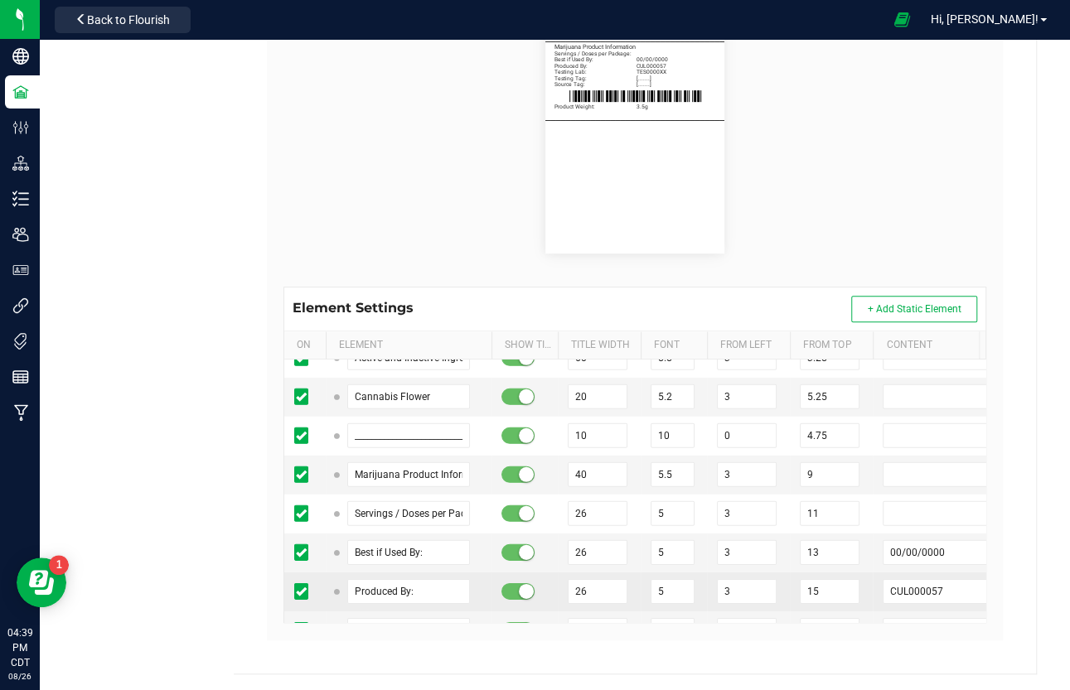
click at [877, 573] on td "CUL000057" at bounding box center [950, 592] width 157 height 39
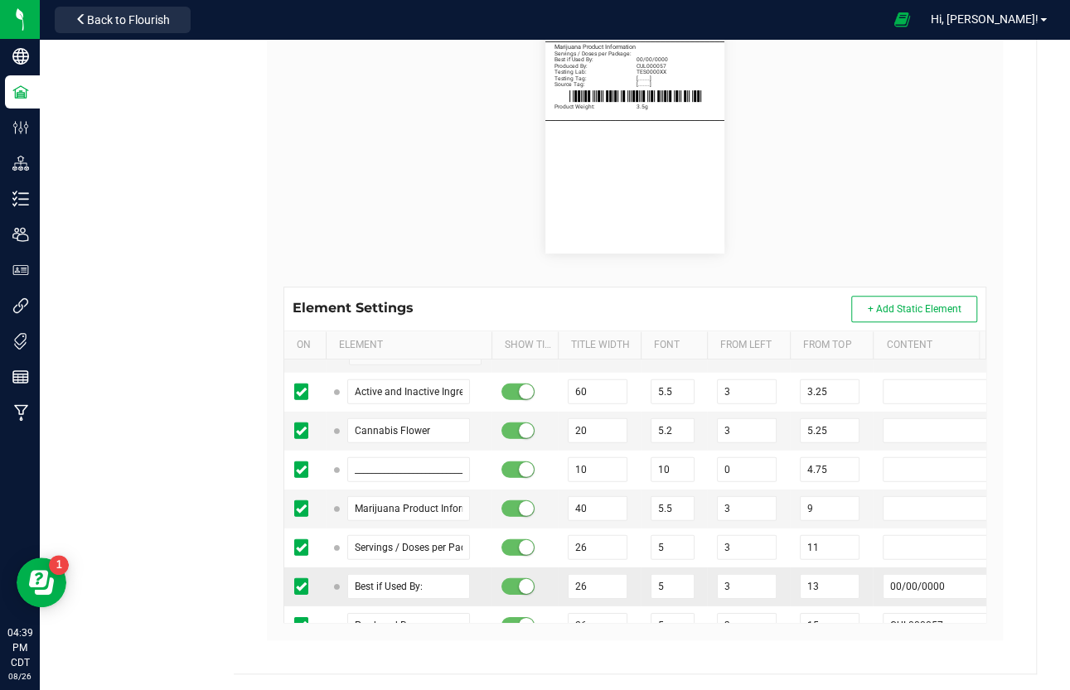
scroll to position [15388, 0]
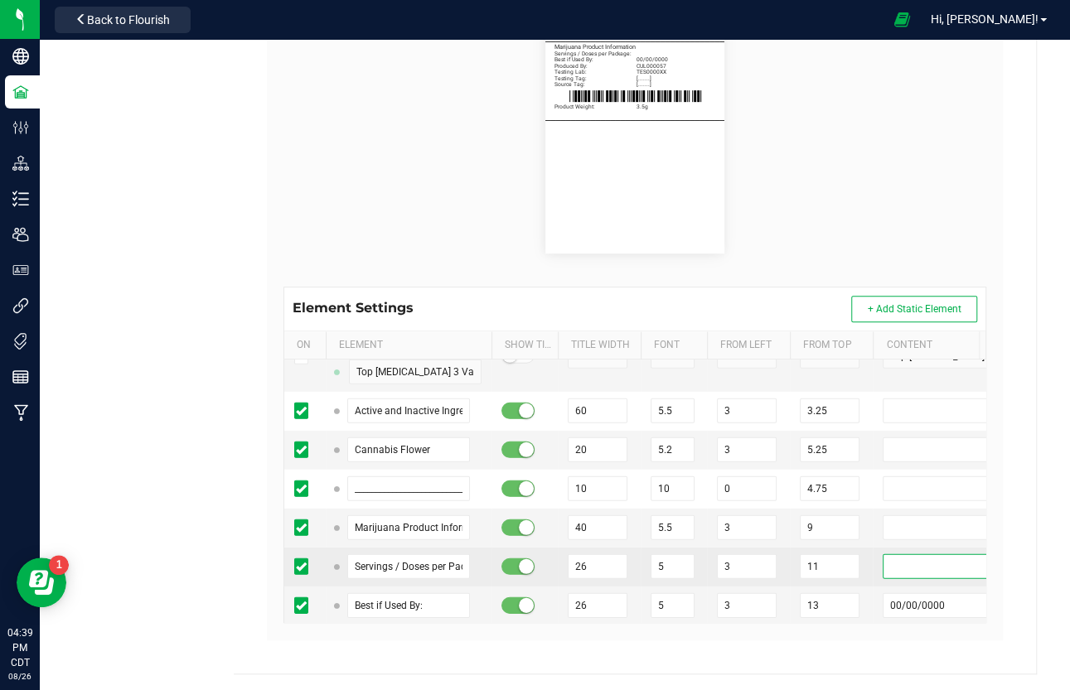
click at [899, 554] on input "text" at bounding box center [947, 566] width 131 height 25
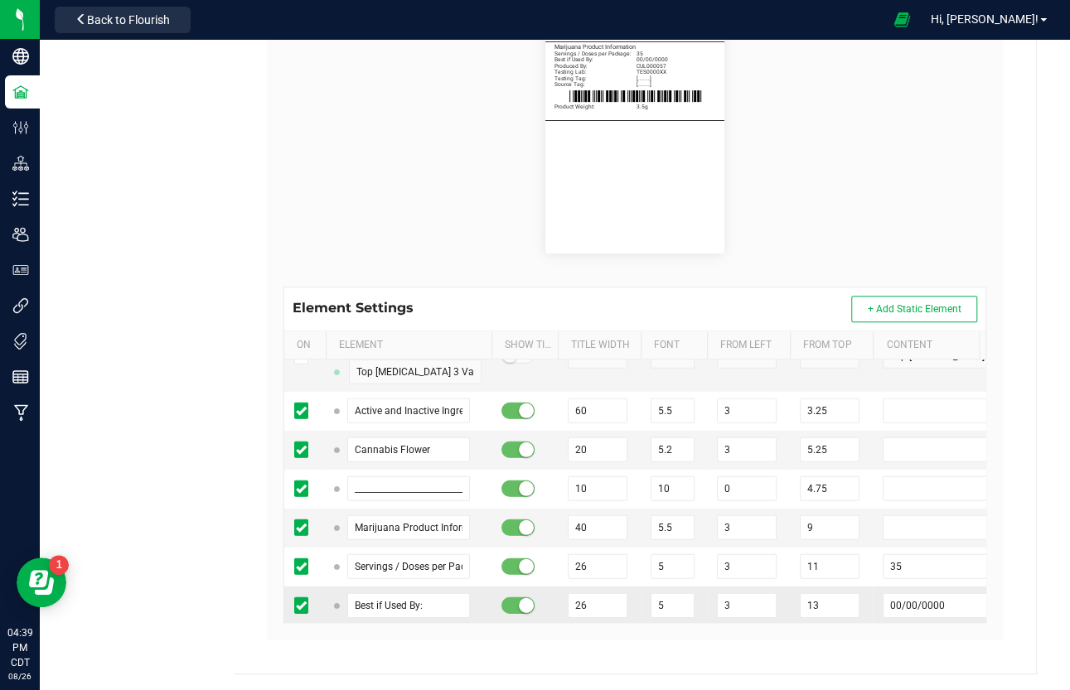
click at [861, 587] on td "13" at bounding box center [831, 606] width 83 height 39
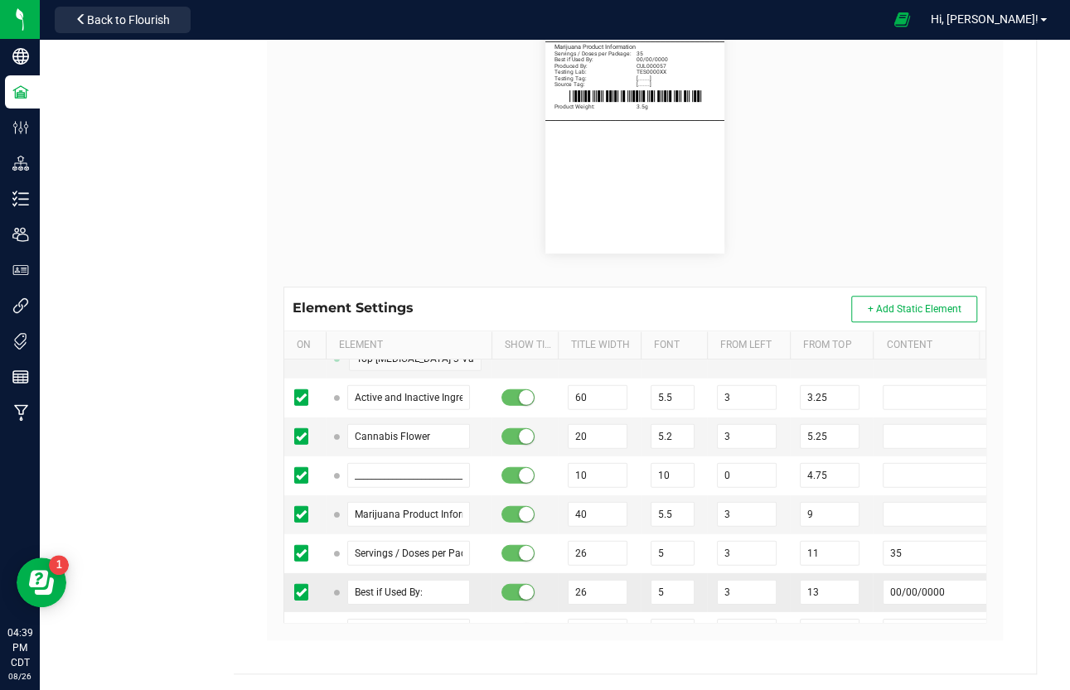
scroll to position [15441, 0]
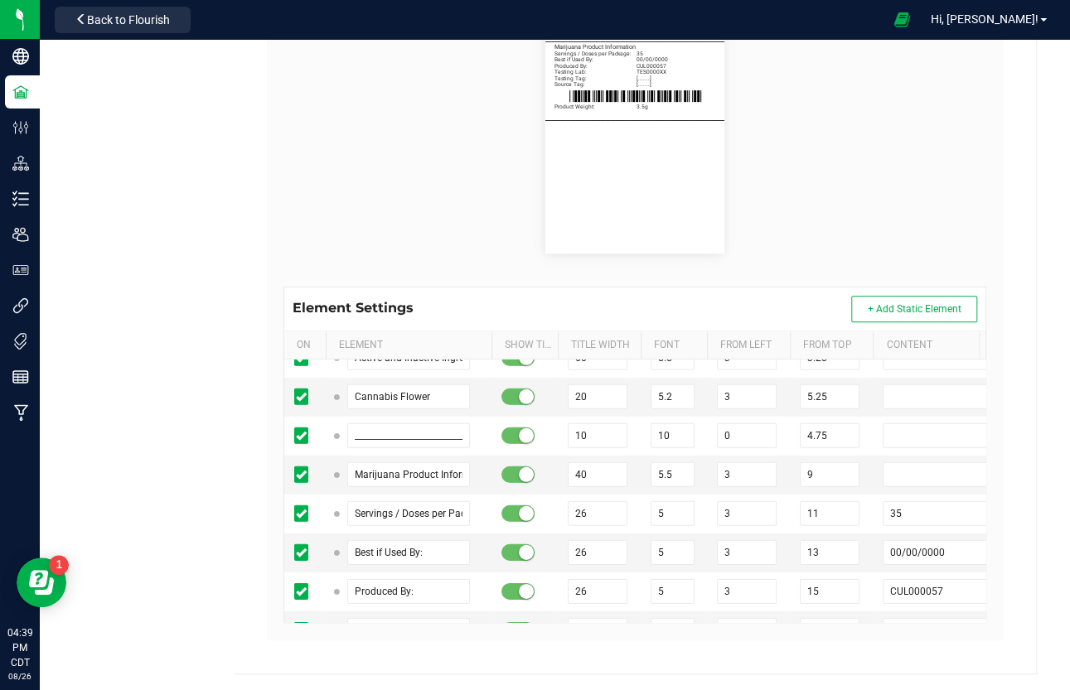
drag, startPoint x: 810, startPoint y: 593, endPoint x: 780, endPoint y: 590, distance: 30.8
click at [242, 473] on div "Heya St. [PERSON_NAME] Cultivation II LLC Type Package Labels Template New Temp…" at bounding box center [635, 178] width 802 height 992
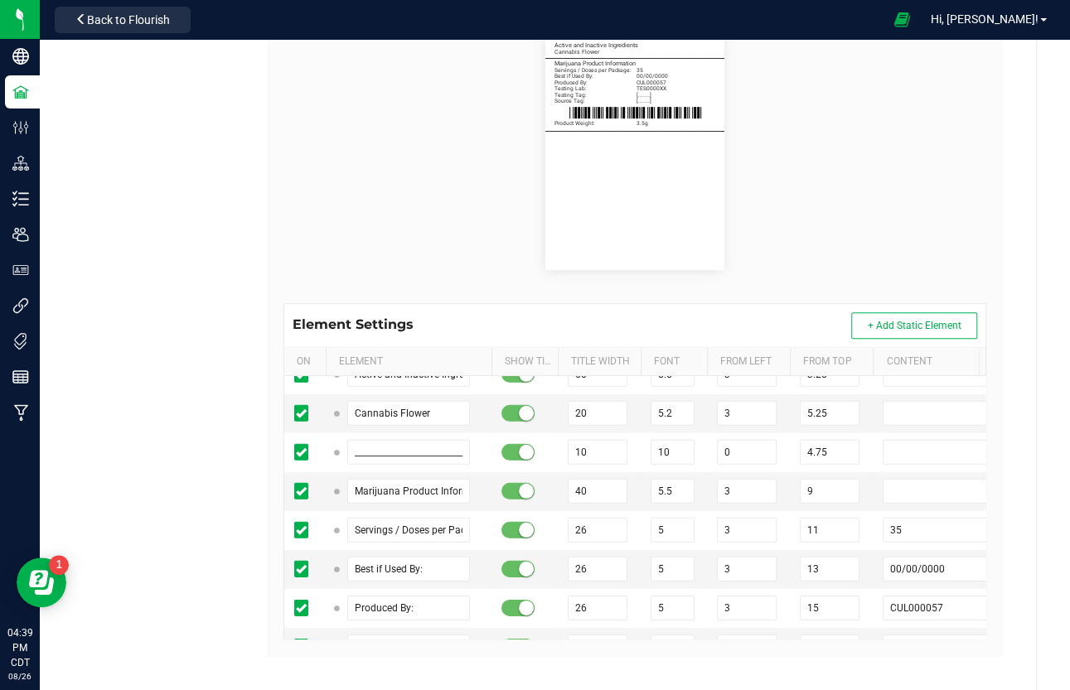
scroll to position [328, 0]
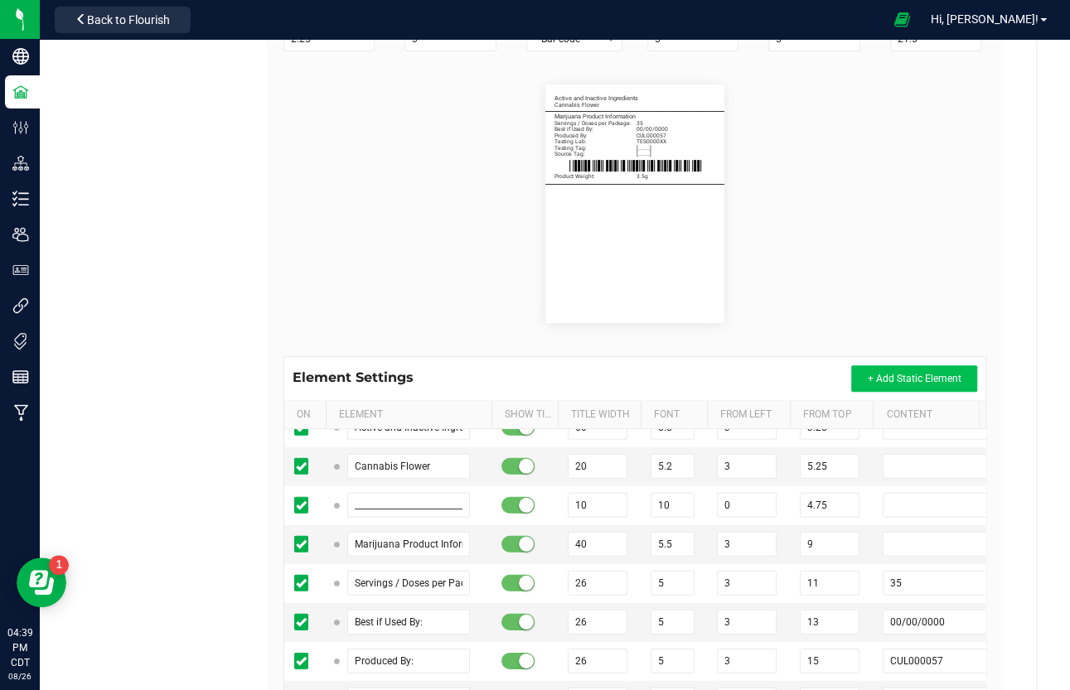
click at [889, 368] on button "+ Add Static Element" at bounding box center [914, 378] width 126 height 27
click at [892, 374] on span "+ Add Static Element" at bounding box center [914, 379] width 94 height 12
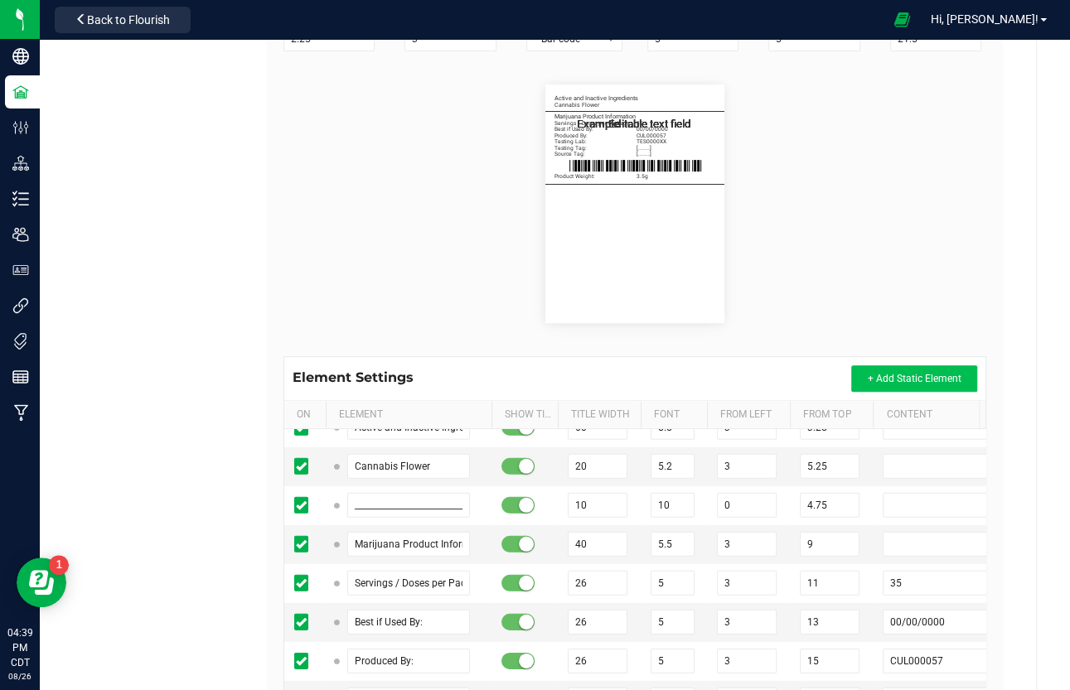
click at [892, 374] on span "+ Add Static Element" at bounding box center [914, 379] width 94 height 12
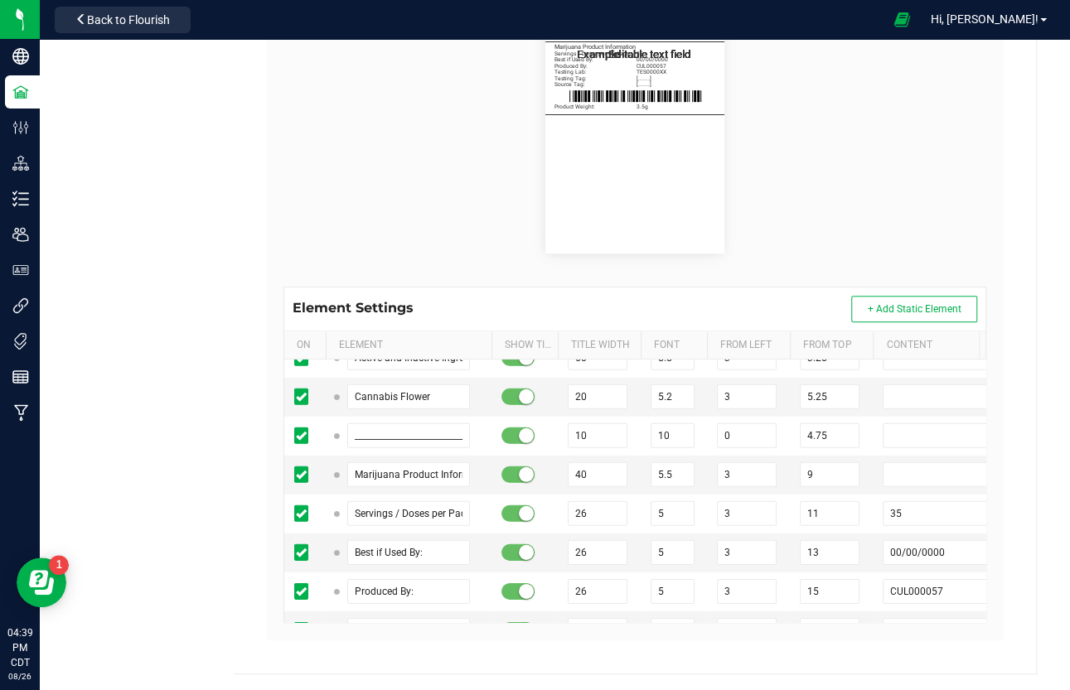
scroll to position [15672, 0]
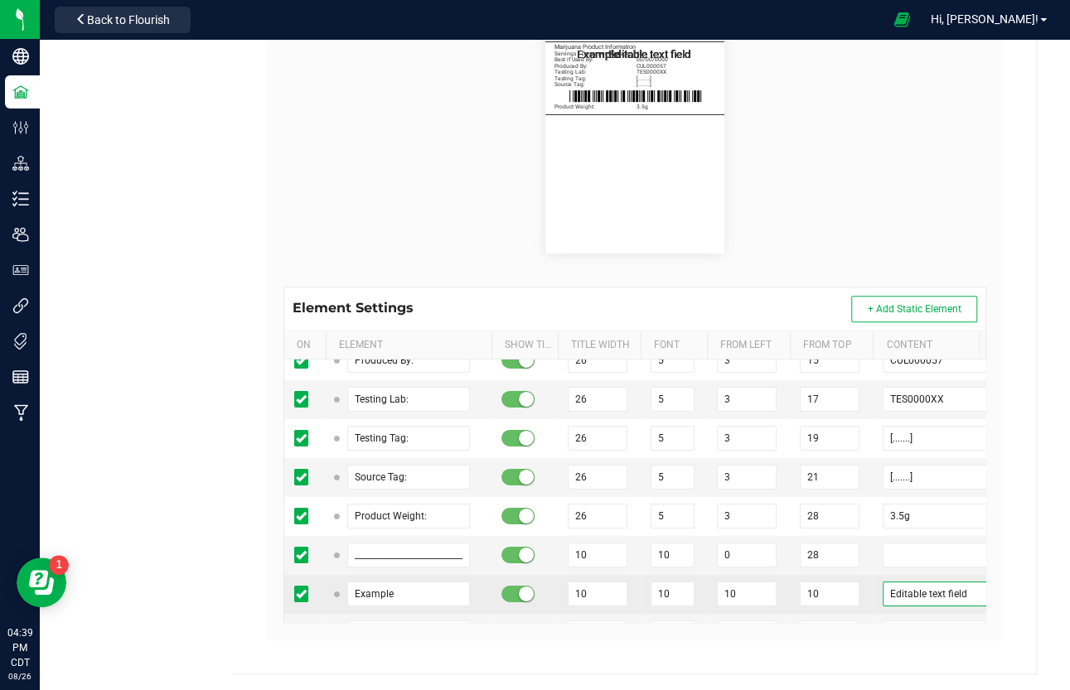
click at [916, 582] on input "Editable text field" at bounding box center [947, 594] width 131 height 25
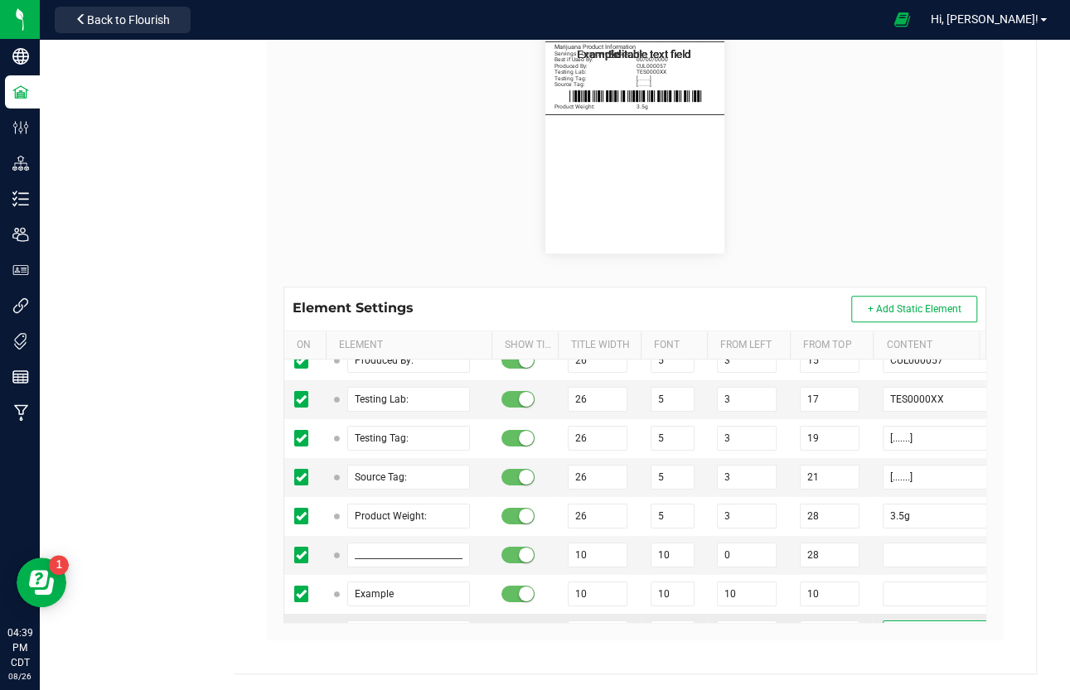
click at [916, 591] on input "Editable text field" at bounding box center [947, 633] width 131 height 25
click at [916, 591] on input "Editable text field" at bounding box center [947, 672] width 131 height 25
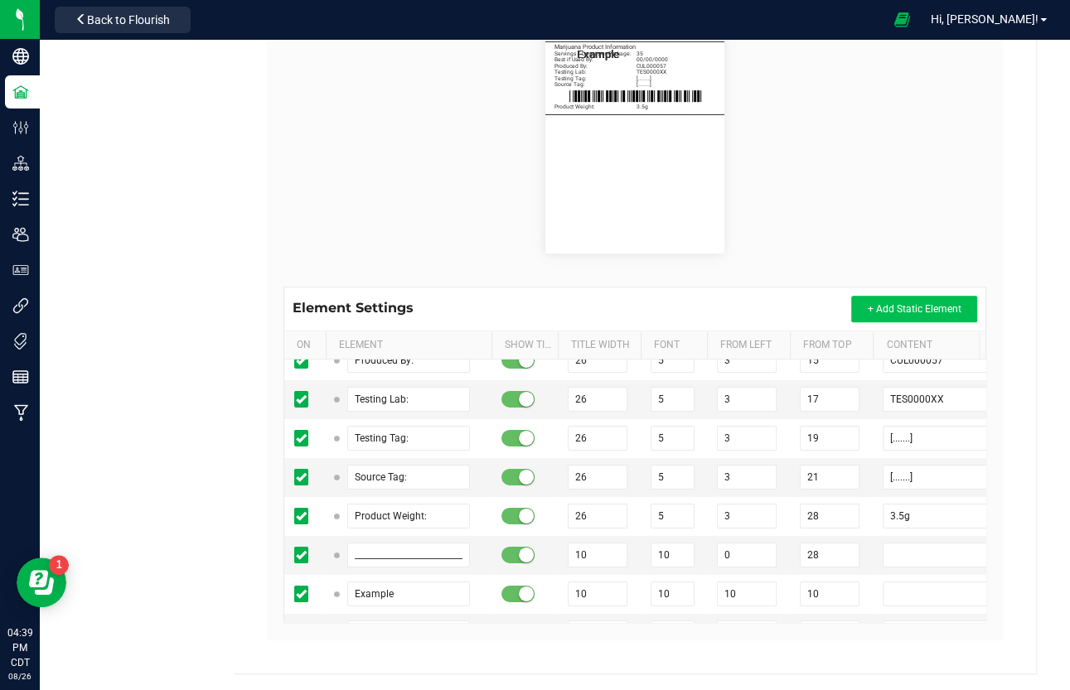
click at [916, 311] on span "+ Add Static Element" at bounding box center [914, 309] width 94 height 12
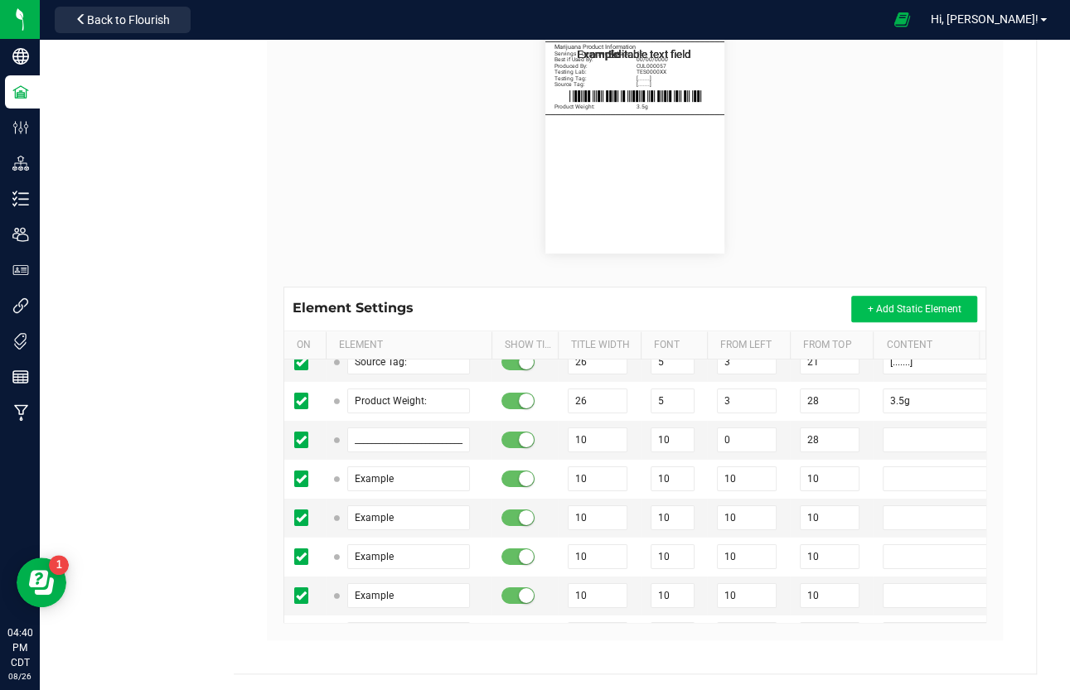
click at [892, 307] on span "+ Add Static Element" at bounding box center [914, 309] width 94 height 12
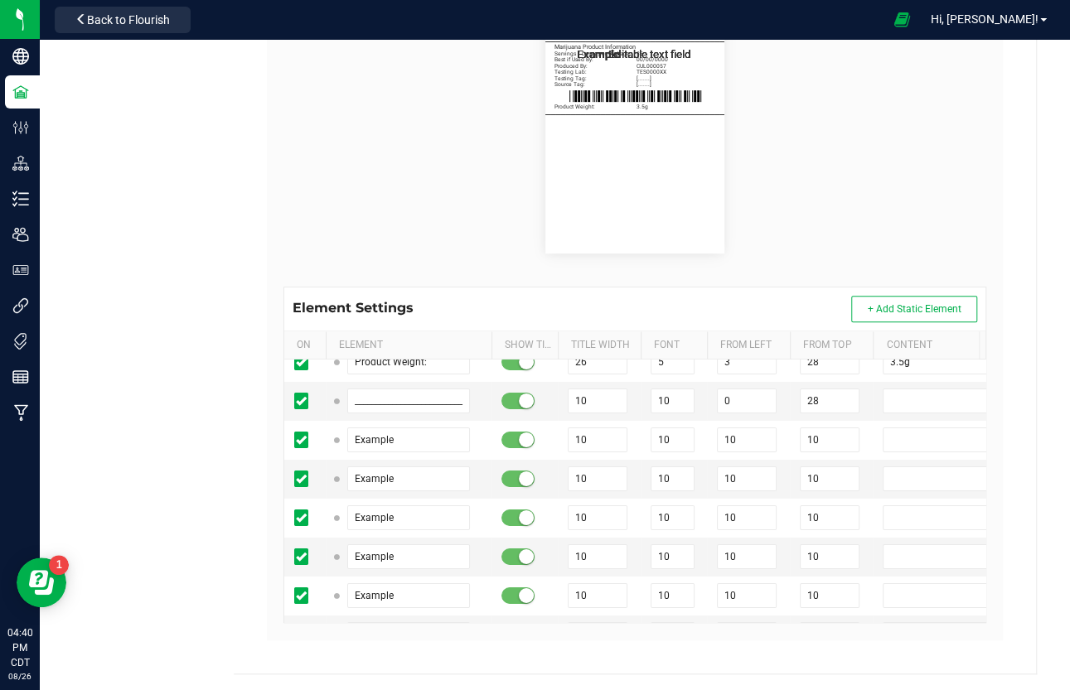
click at [869, 591] on td "10" at bounding box center [831, 674] width 83 height 39
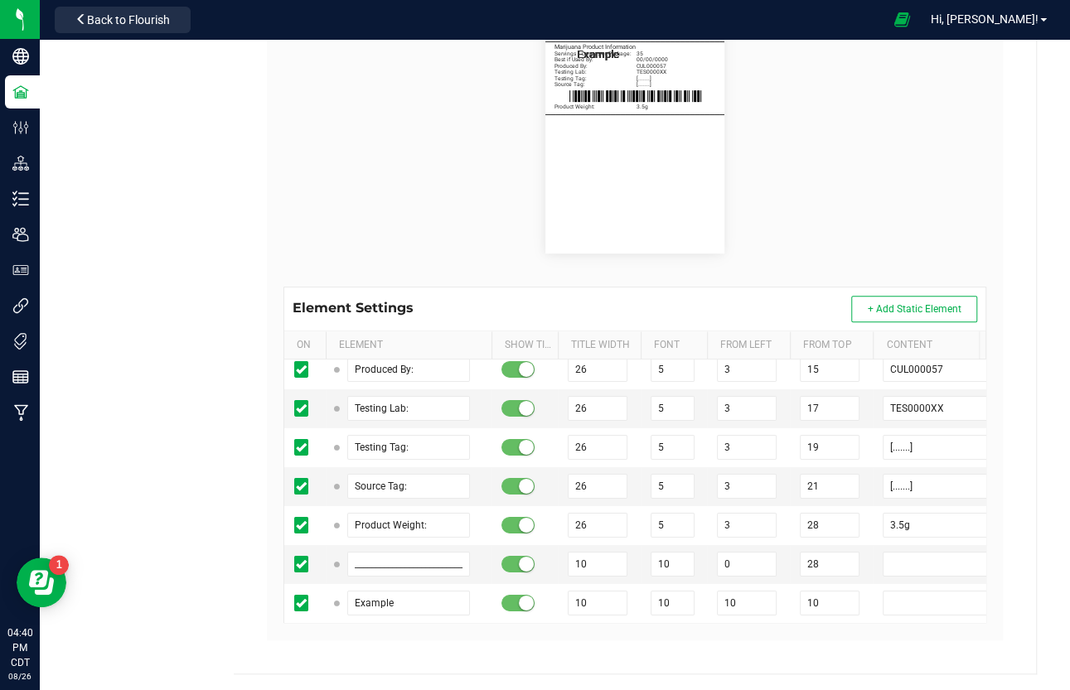
scroll to position [15616, 0]
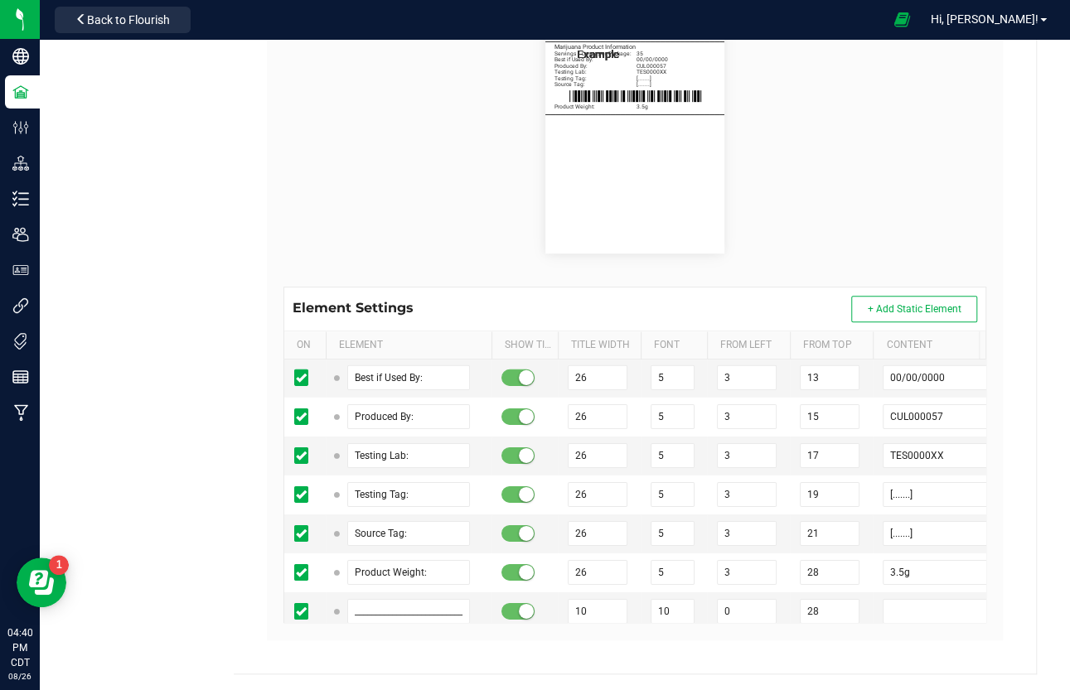
drag, startPoint x: 417, startPoint y: 459, endPoint x: 384, endPoint y: 453, distance: 32.8
click at [416, 591] on input "Example" at bounding box center [408, 650] width 123 height 25
click at [381, 591] on input "Example" at bounding box center [408, 650] width 123 height 25
paste input "[MEDICAL_DATA] Profile Per Serving/Dos"
drag, startPoint x: 592, startPoint y: 456, endPoint x: 530, endPoint y: 456, distance: 61.3
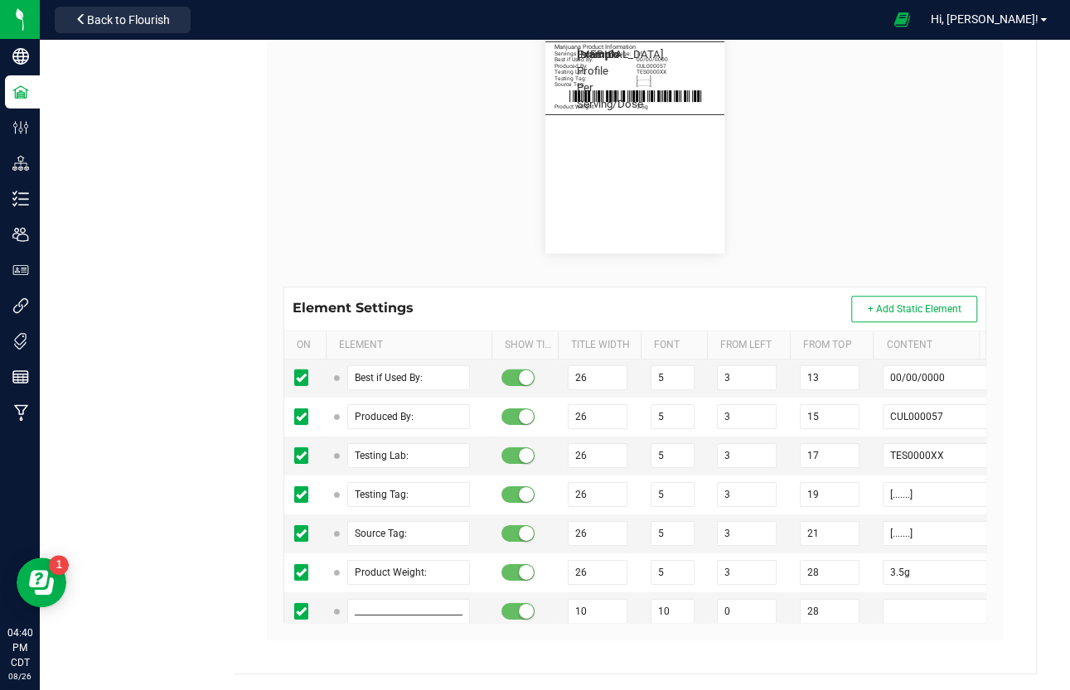
click at [530, 591] on tr "[MEDICAL_DATA] Profile Per Serving/Dose 10 10 10 10" at bounding box center [657, 650] width 746 height 39
drag, startPoint x: 675, startPoint y: 455, endPoint x: 636, endPoint y: 455, distance: 39.8
click at [636, 591] on tr "[MEDICAL_DATA] Profile Per Serving/Dose 60 10 10 10" at bounding box center [657, 650] width 746 height 39
drag, startPoint x: 751, startPoint y: 461, endPoint x: 696, endPoint y: 461, distance: 54.7
click at [696, 591] on tr "[MEDICAL_DATA] Profile Per Serving/Dose 60 5.5 10 10" at bounding box center [657, 650] width 746 height 39
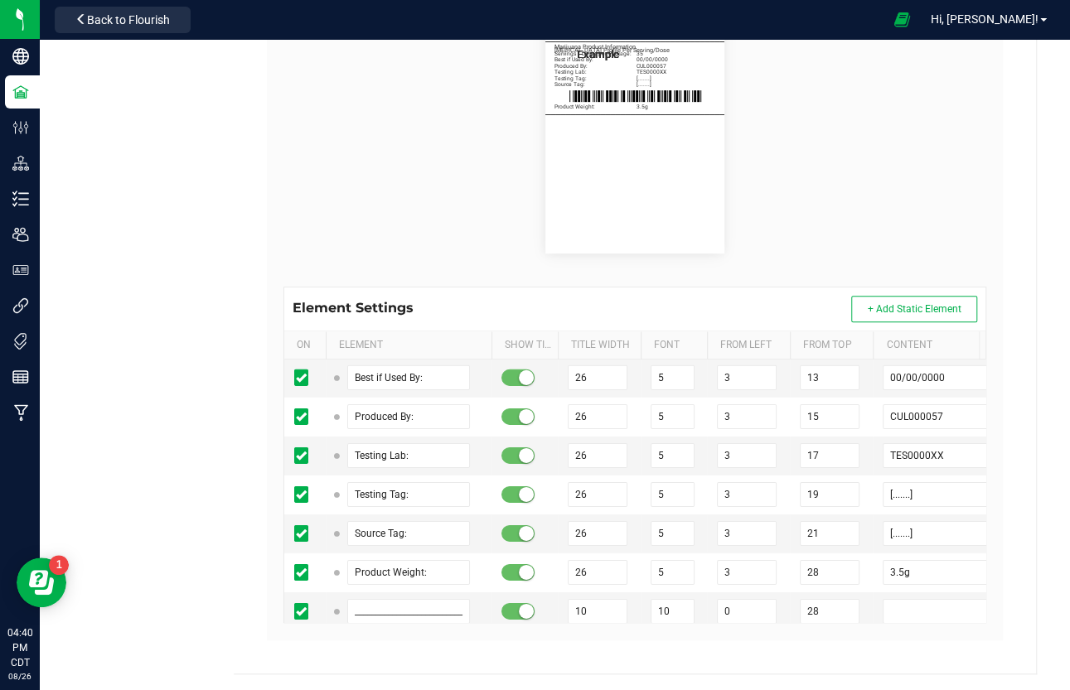
drag, startPoint x: 821, startPoint y: 459, endPoint x: 762, endPoint y: 457, distance: 58.9
click at [762, 591] on tr "[MEDICAL_DATA] Profile Per Serving/Dose 60 5.5 3 10" at bounding box center [657, 650] width 746 height 39
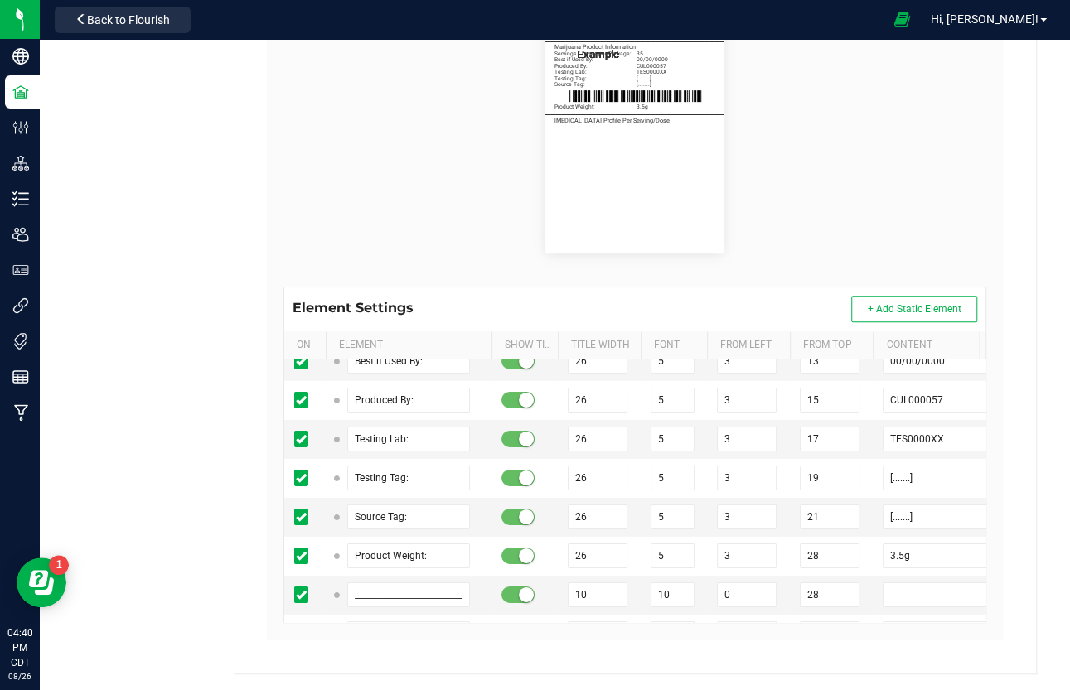
scroll to position [15647, 0]
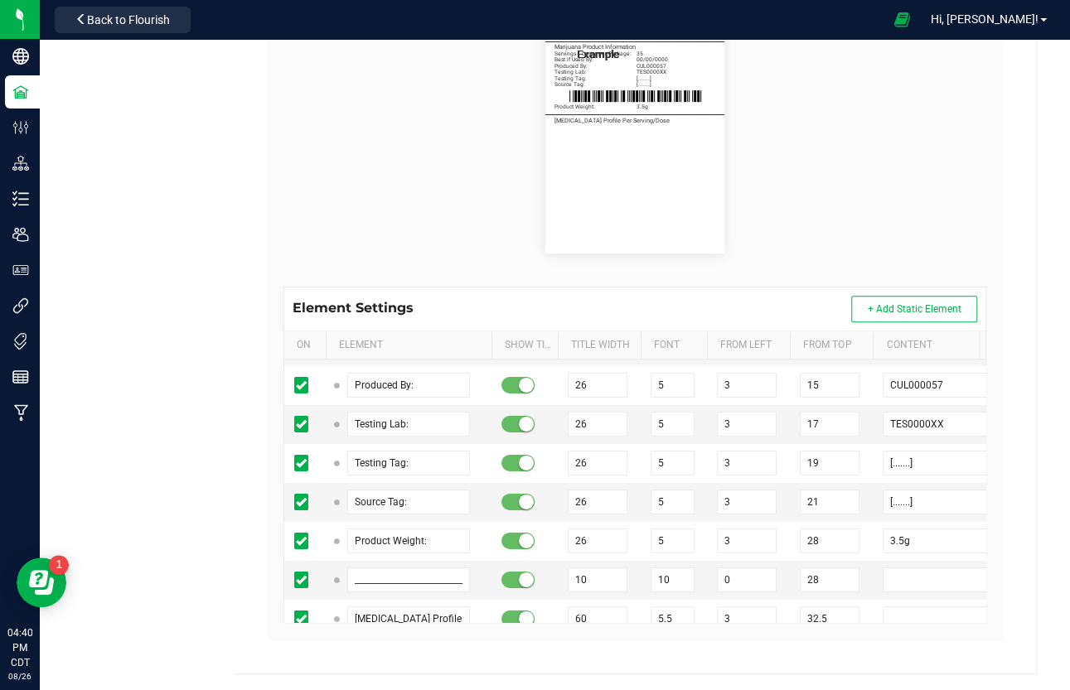
click at [355, 591] on input "Example" at bounding box center [408, 657] width 123 height 25
paste input "Delta-9 THC mg/serving:"
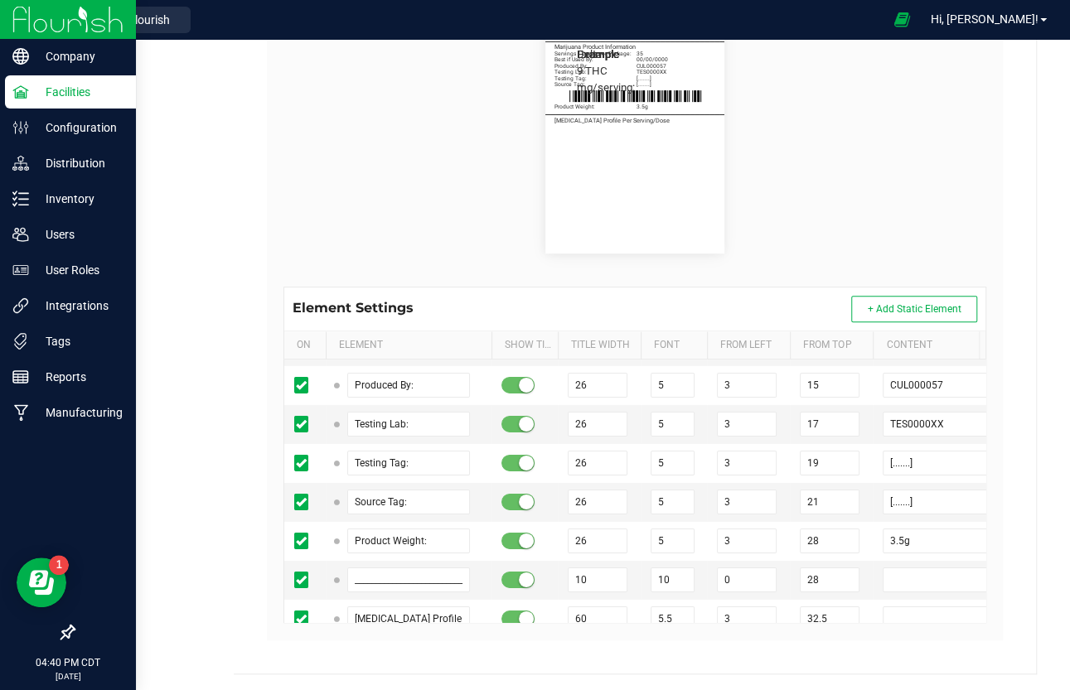
click at [386, 591] on input "Example" at bounding box center [408, 696] width 123 height 25
paste input "Delta-9 THCA mg/serving:"
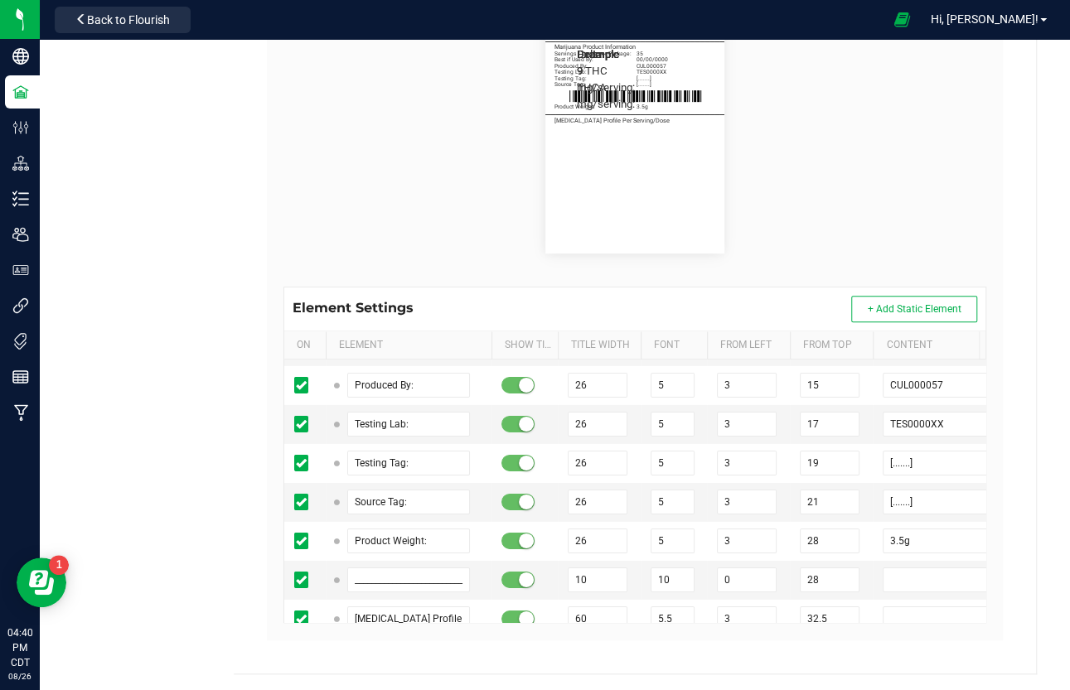
paste input "CBD mg/serving:"
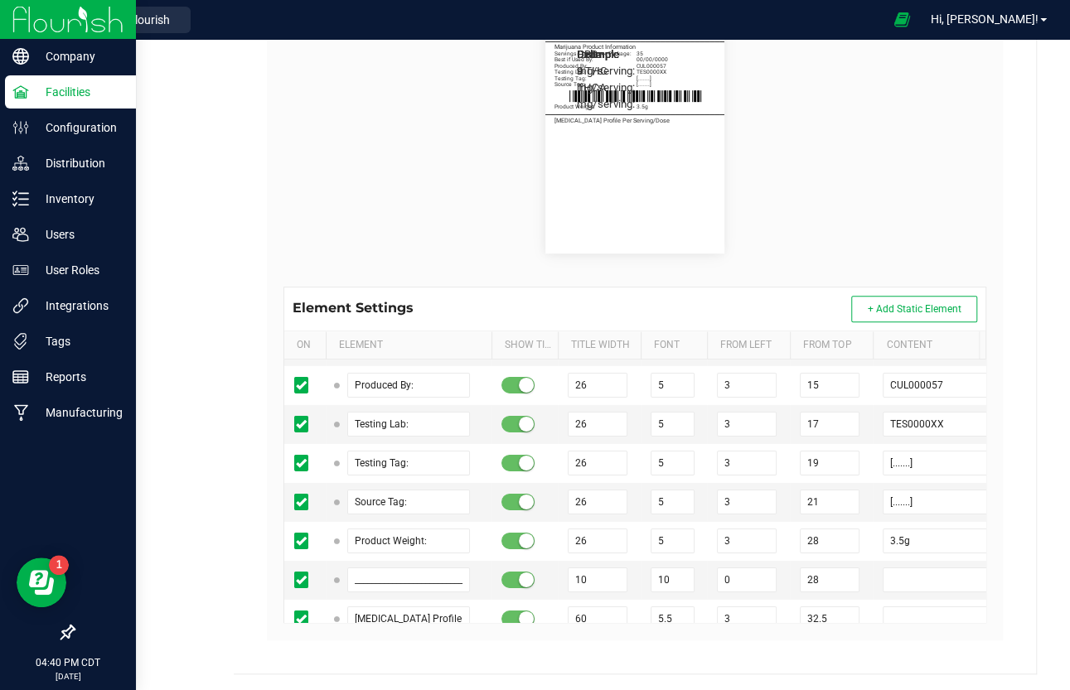
paste input "CBDA mg/serving:"
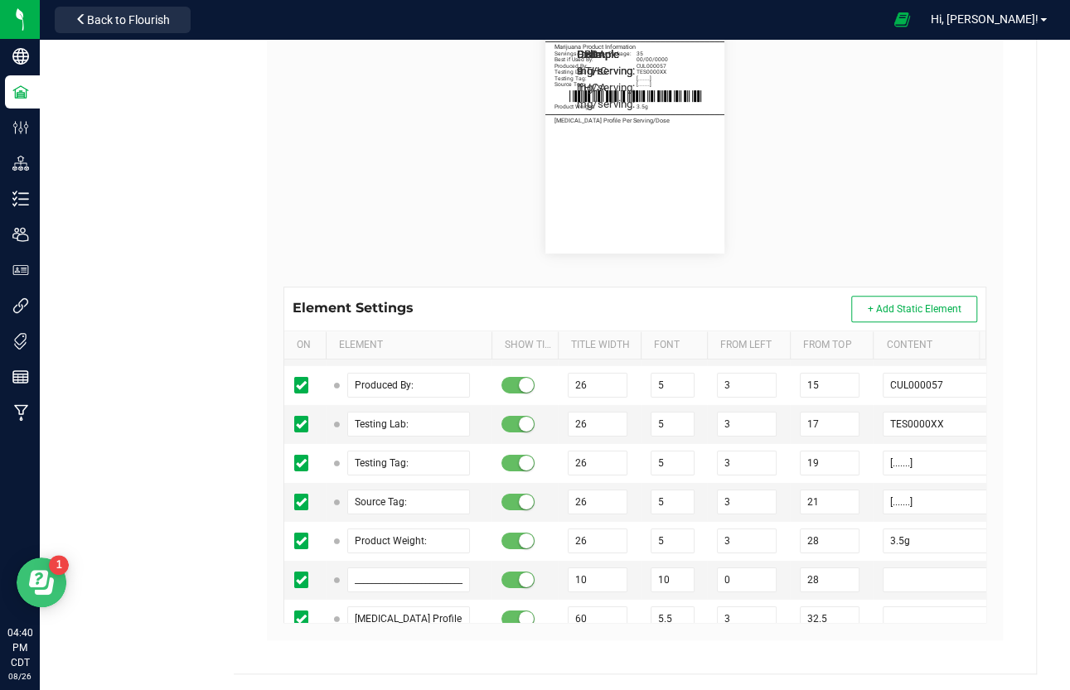
scroll to position [15726, 0]
paste input "CBN mg/serving:"
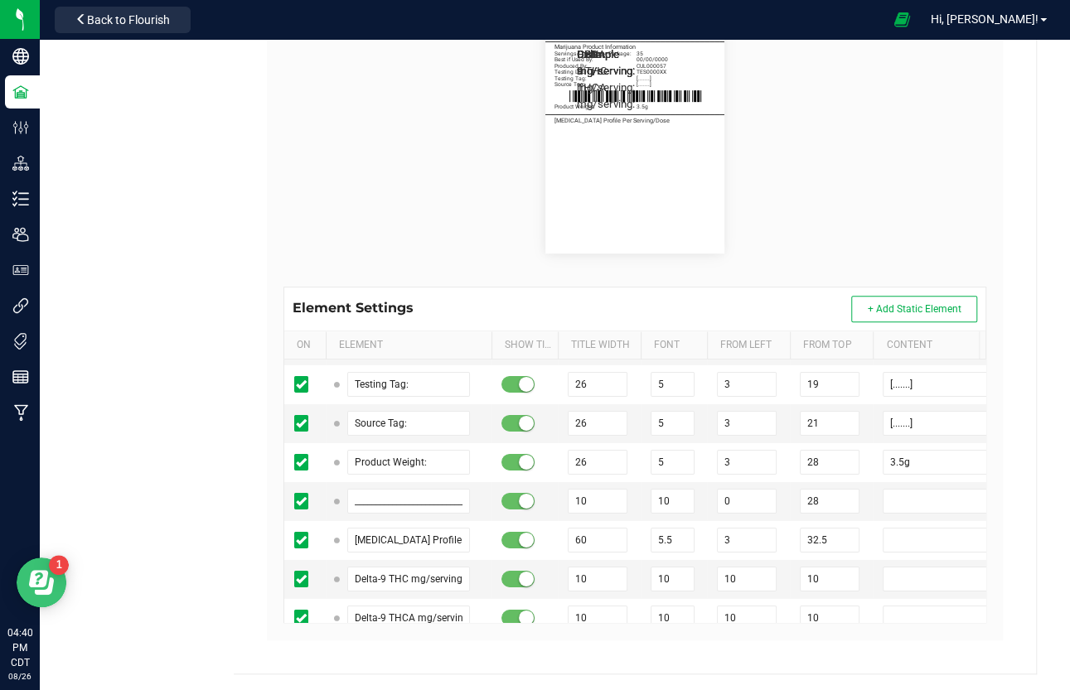
paste input "THCV mg/serving:"
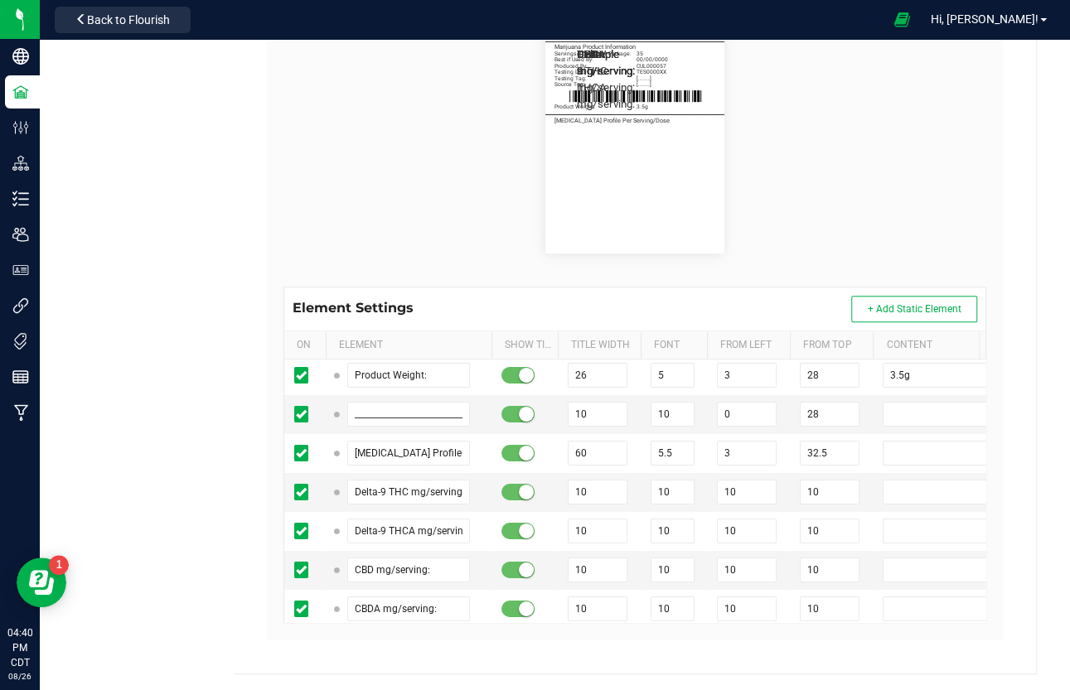
paste input "CBDV mg/serving:"
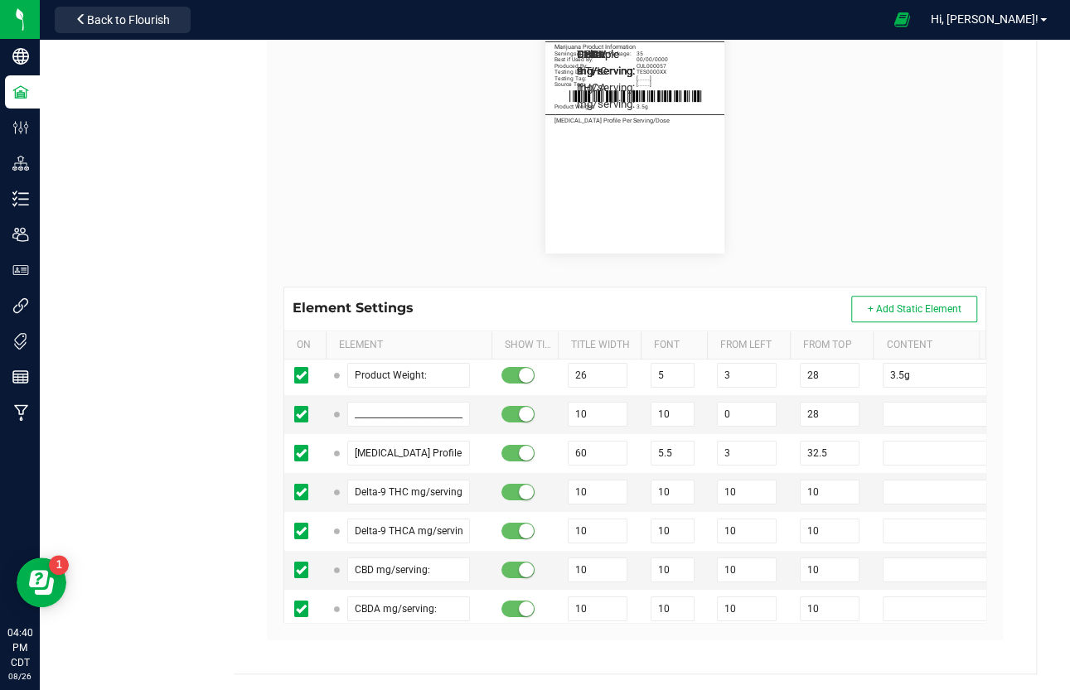
paste input "Delta-8 THC mg/serving:"
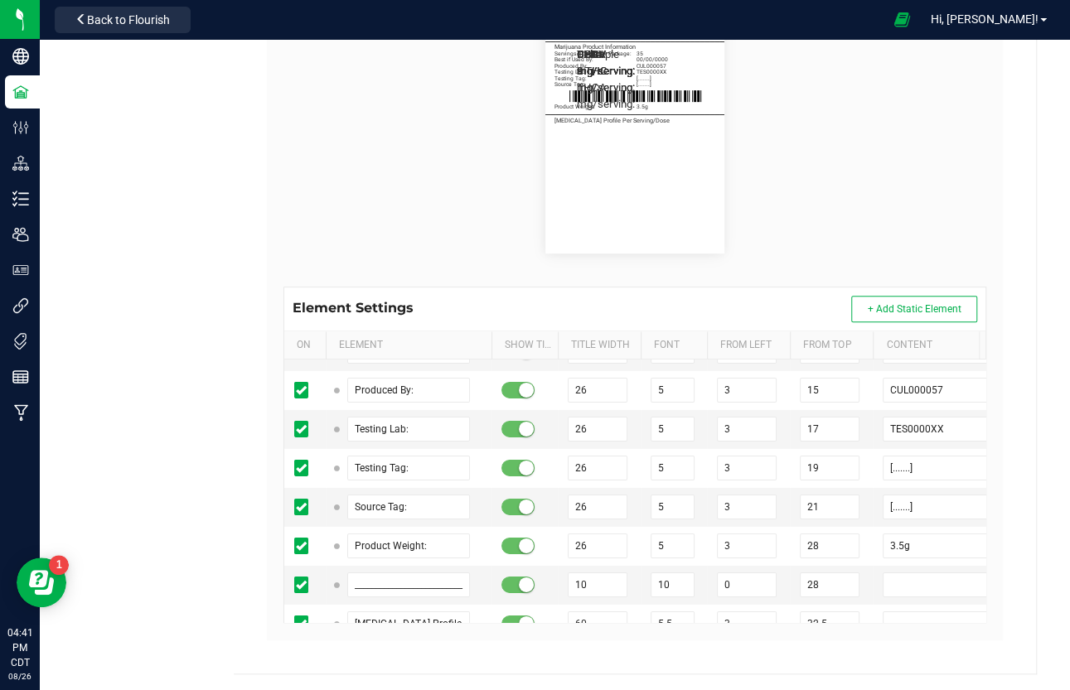
scroll to position [15544, 0]
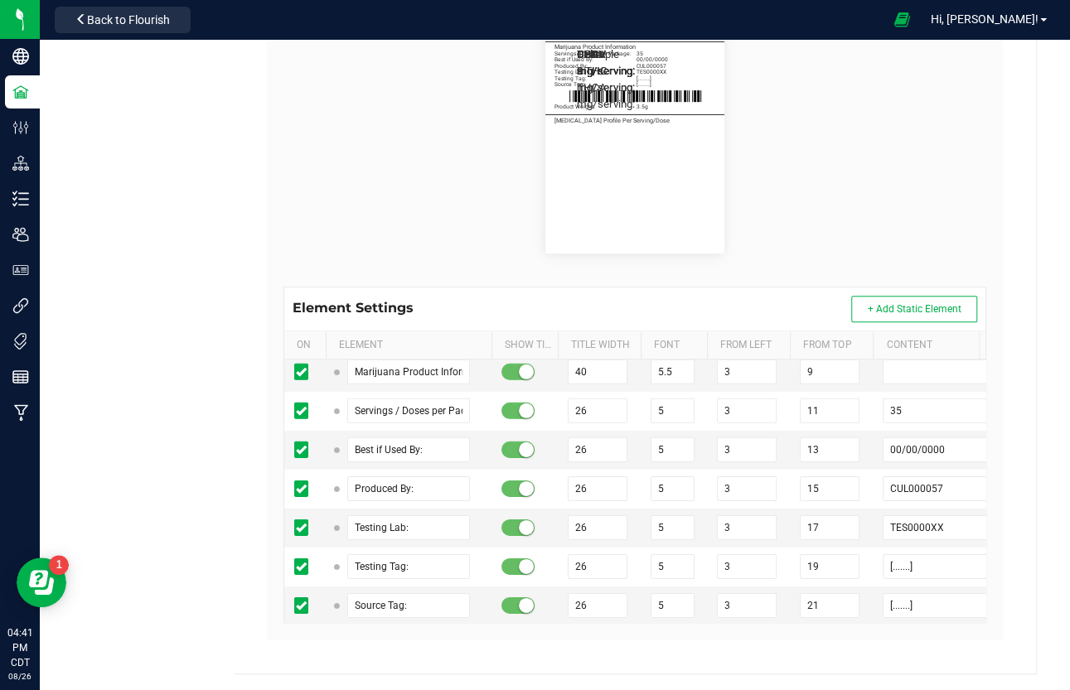
click at [389, 591] on input "____________________________________" at bounding box center [408, 683] width 123 height 25
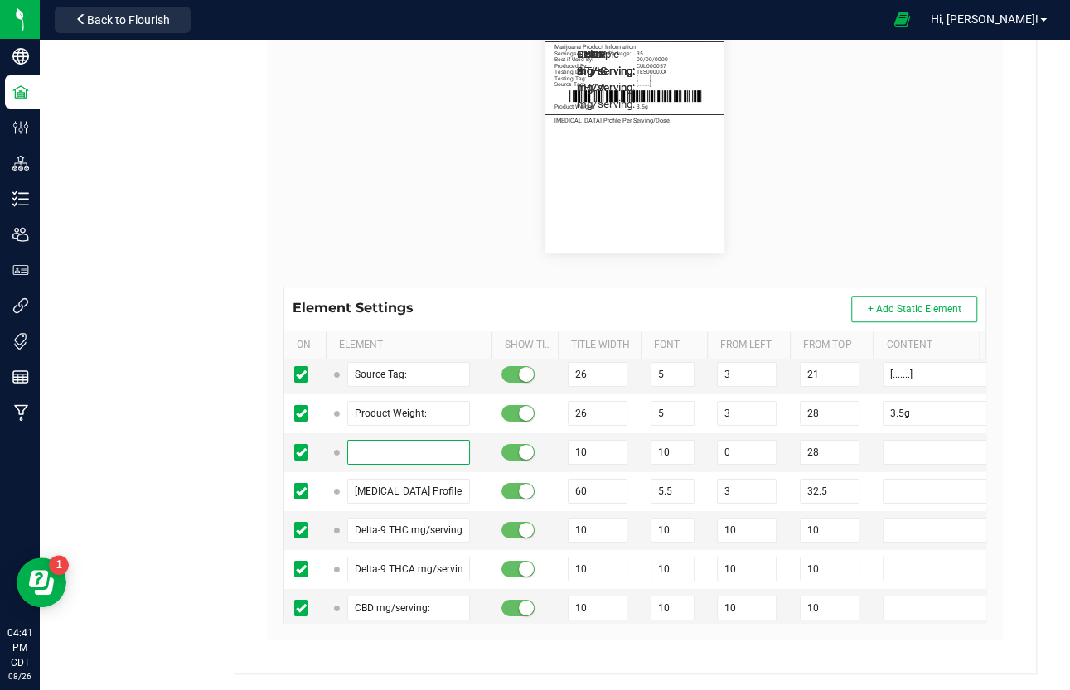
scroll to position [15826, 0]
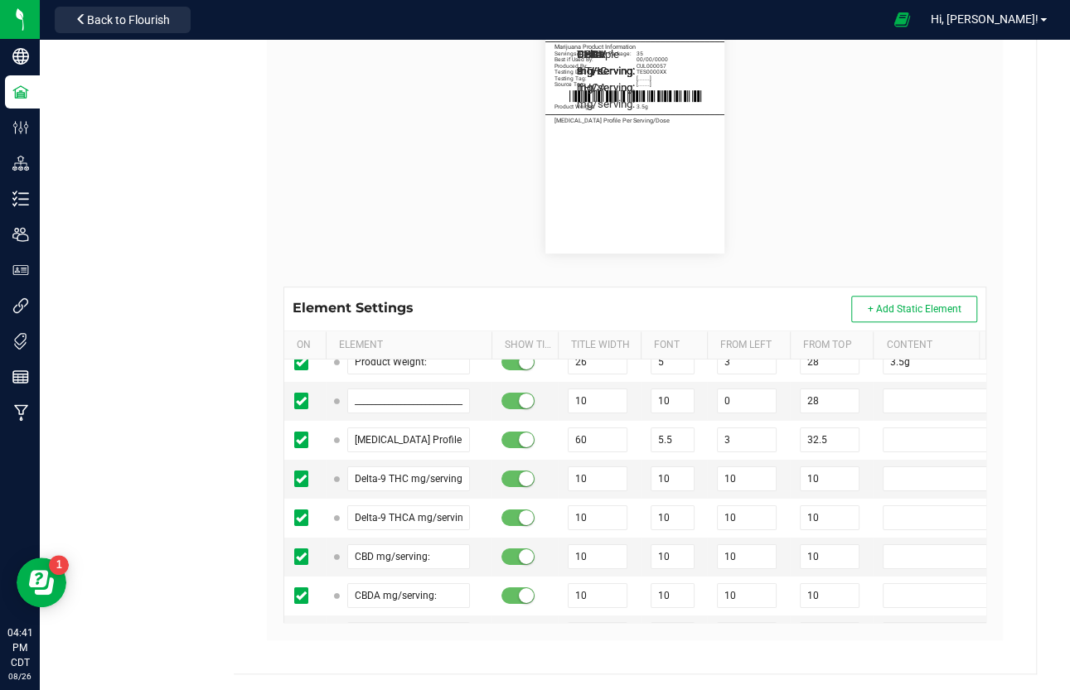
paste input "____________________________________"
drag, startPoint x: 842, startPoint y: 598, endPoint x: 767, endPoint y: 597, distance: 74.6
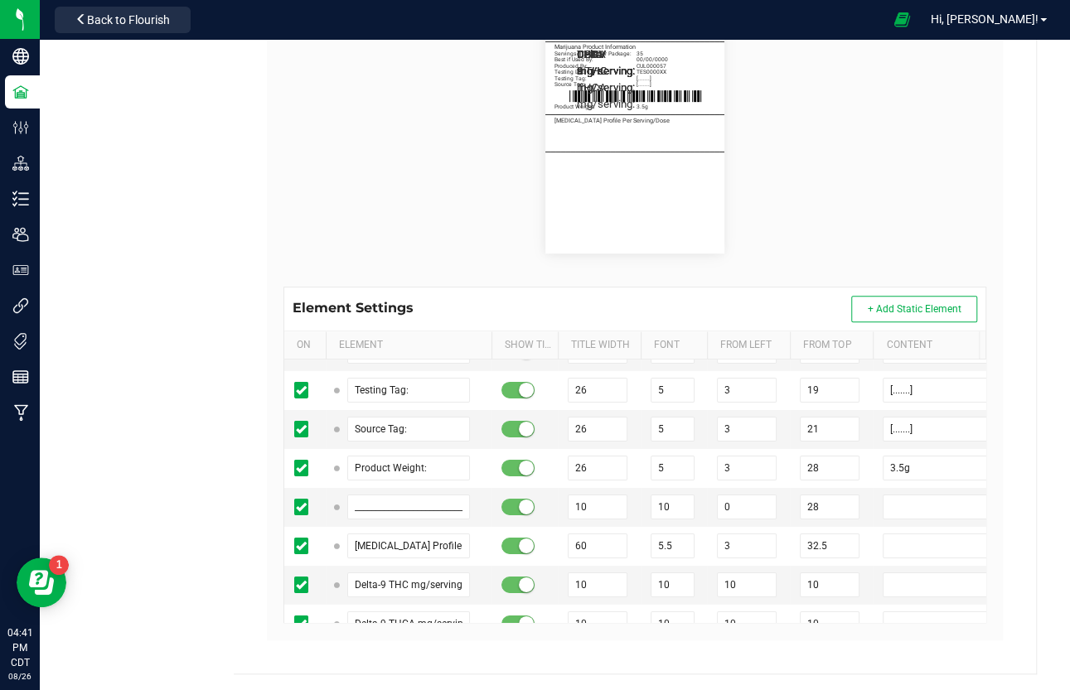
scroll to position [15657, 0]
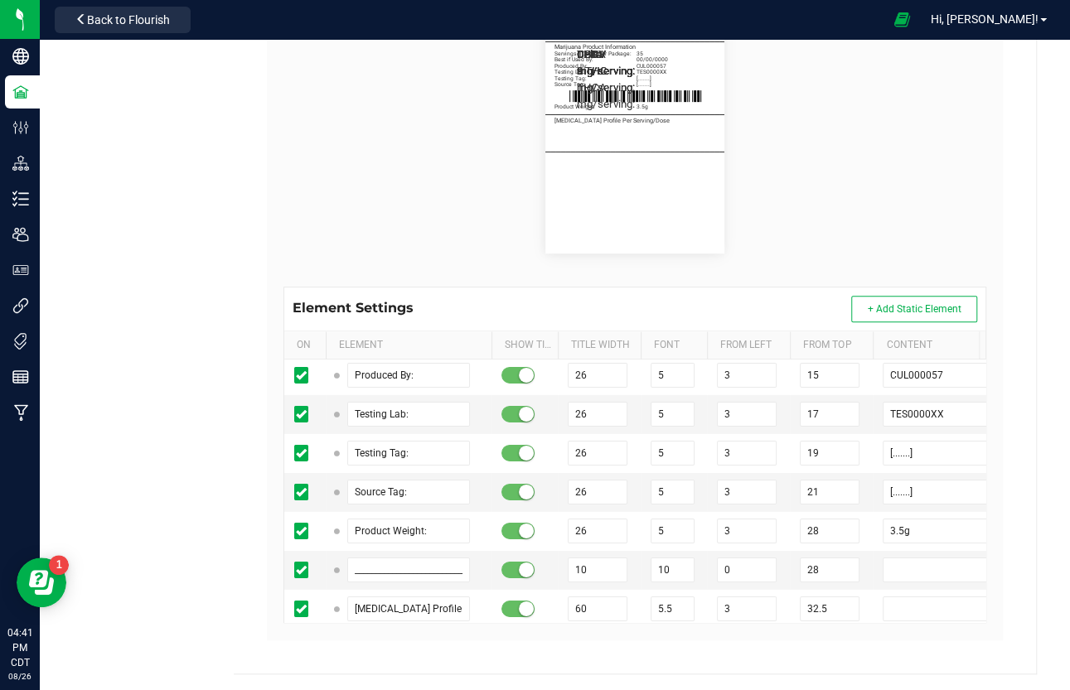
click at [600, 591] on input "10" at bounding box center [598, 648] width 60 height 25
click at [603, 591] on input "10" at bounding box center [598, 686] width 60 height 25
paste input "2"
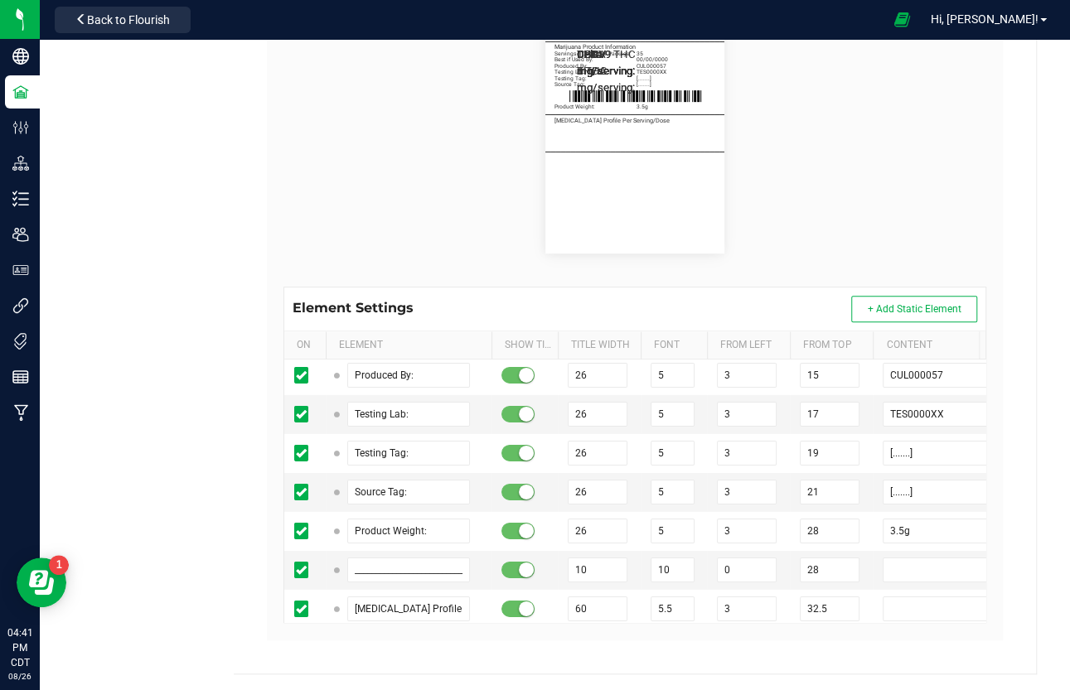
paste input "2"
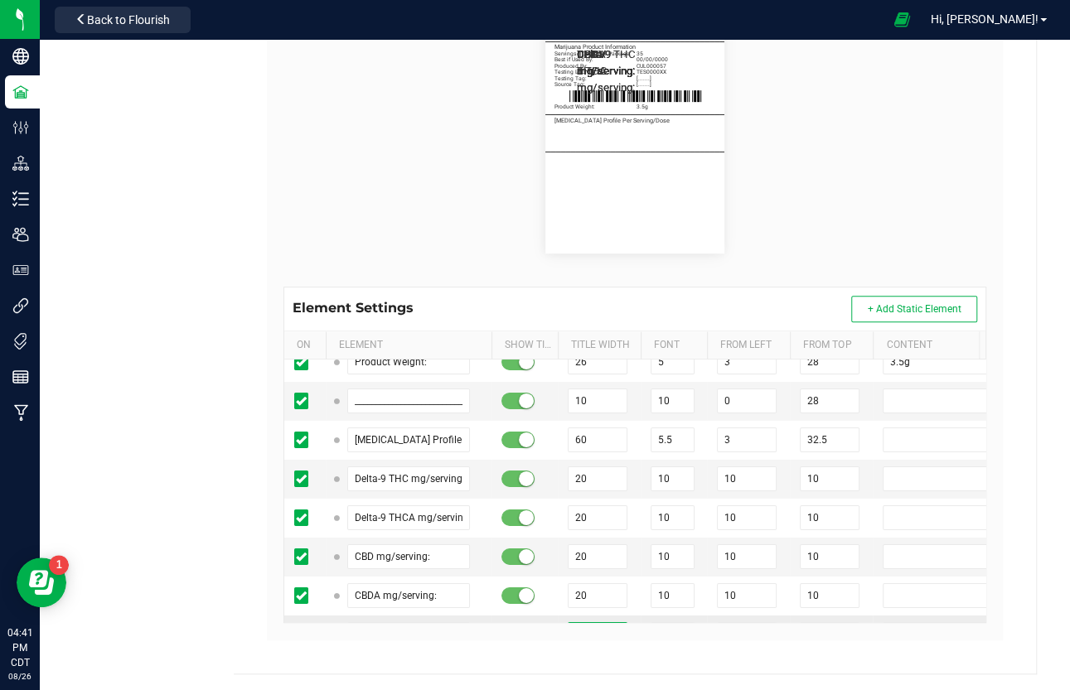
click at [591, 591] on input "10" at bounding box center [598, 634] width 60 height 25
paste input "2"
click at [587, 591] on input "10" at bounding box center [598, 673] width 60 height 25
paste input "2"
click at [578, 591] on input "20" at bounding box center [598, 673] width 60 height 25
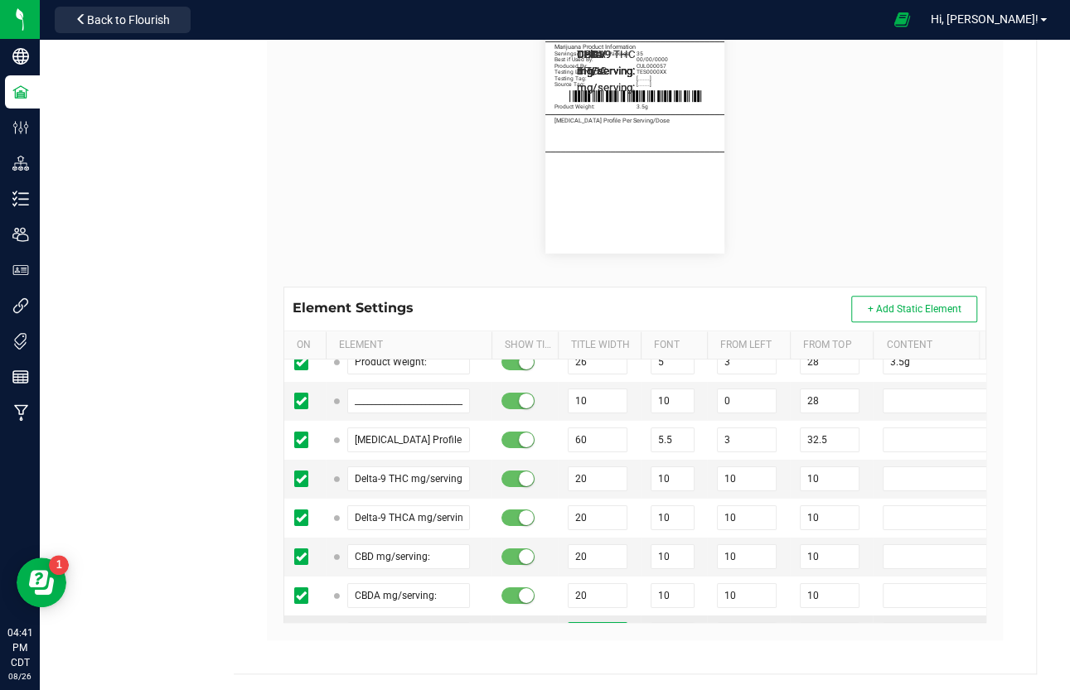
click at [595, 591] on input "20" at bounding box center [598, 634] width 60 height 25
paste input "1"
paste input "21"
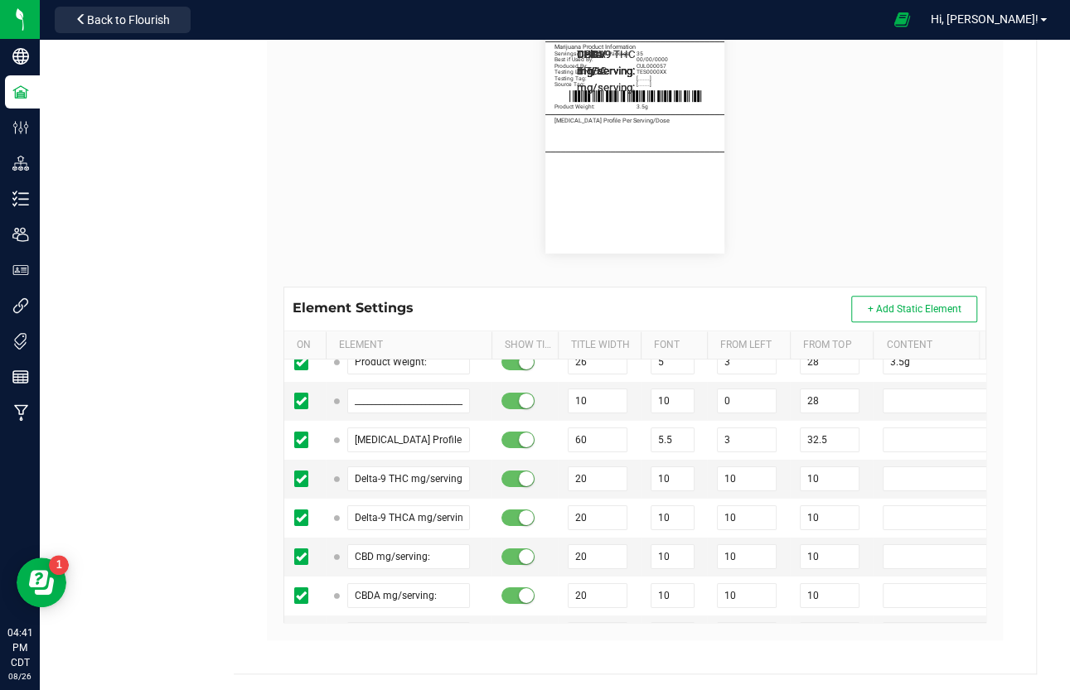
paste input "21"
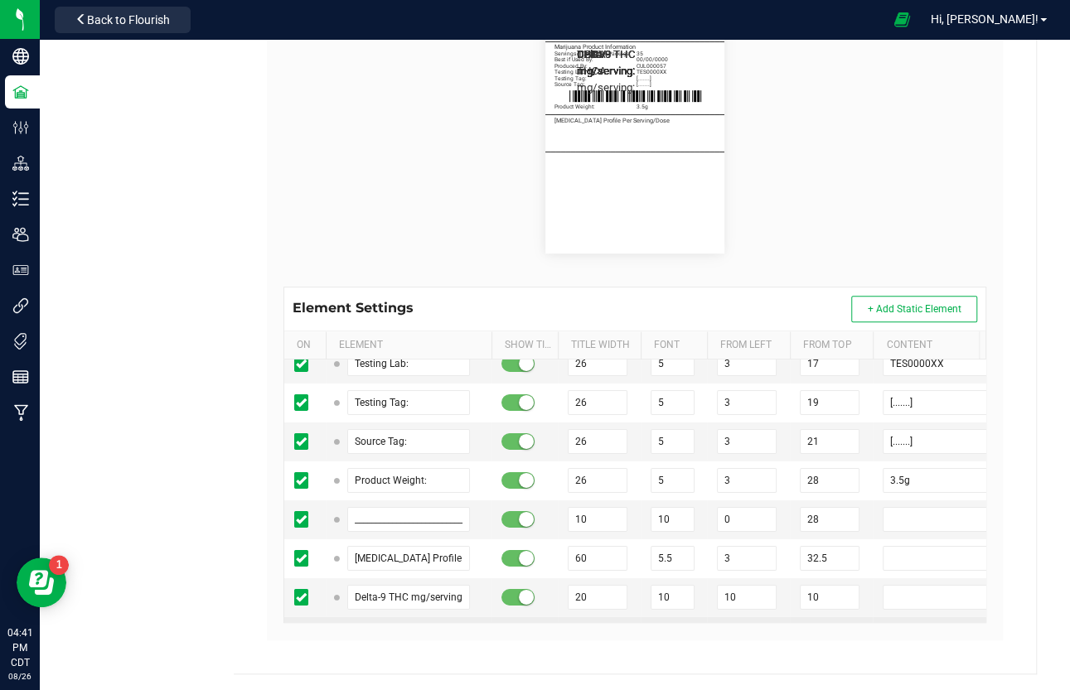
scroll to position [15656, 0]
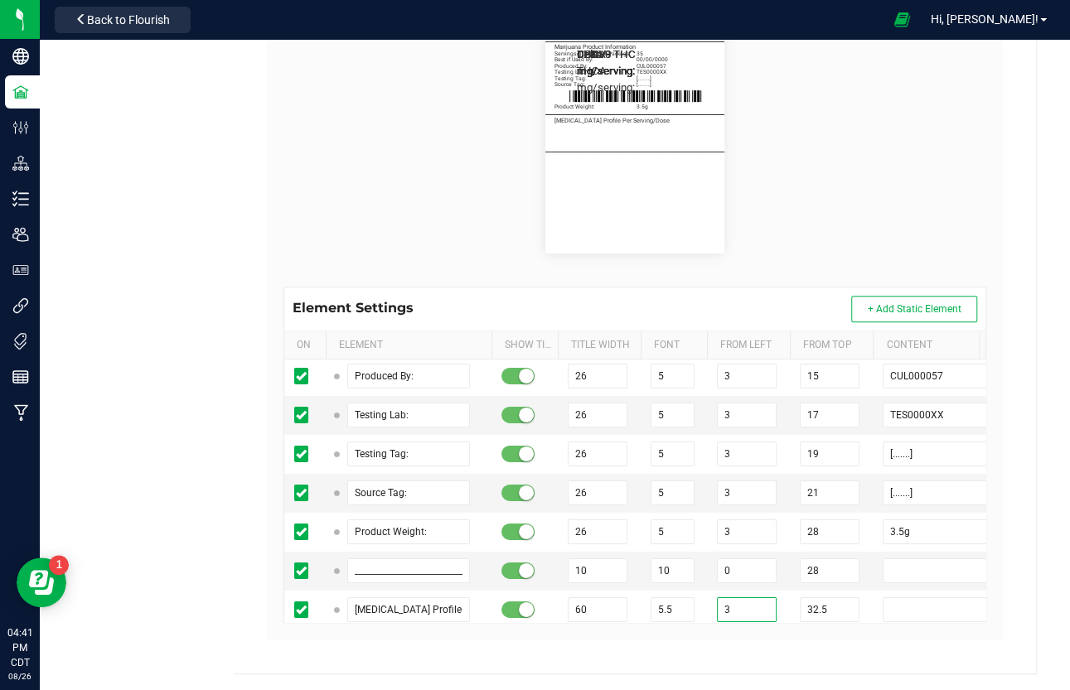
drag, startPoint x: 733, startPoint y: 419, endPoint x: 739, endPoint y: 444, distance: 25.5
click at [733, 591] on input "3" at bounding box center [747, 609] width 60 height 25
click at [747, 591] on input "10" at bounding box center [747, 648] width 60 height 25
paste input "3"
click at [746, 591] on input "10" at bounding box center [747, 687] width 60 height 25
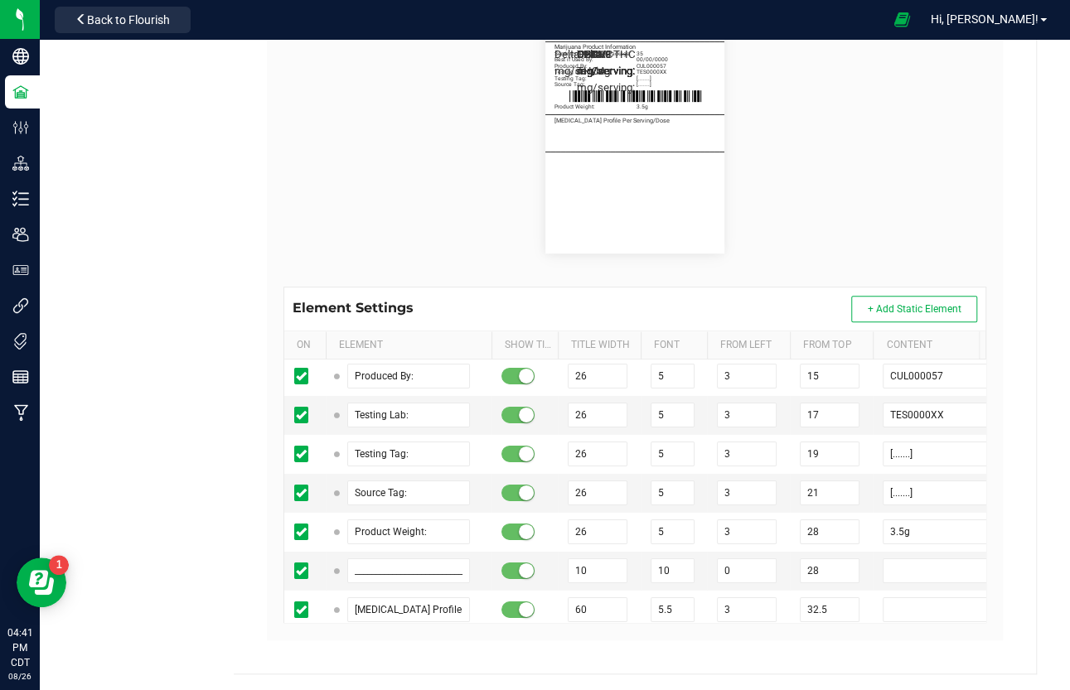
paste input "3"
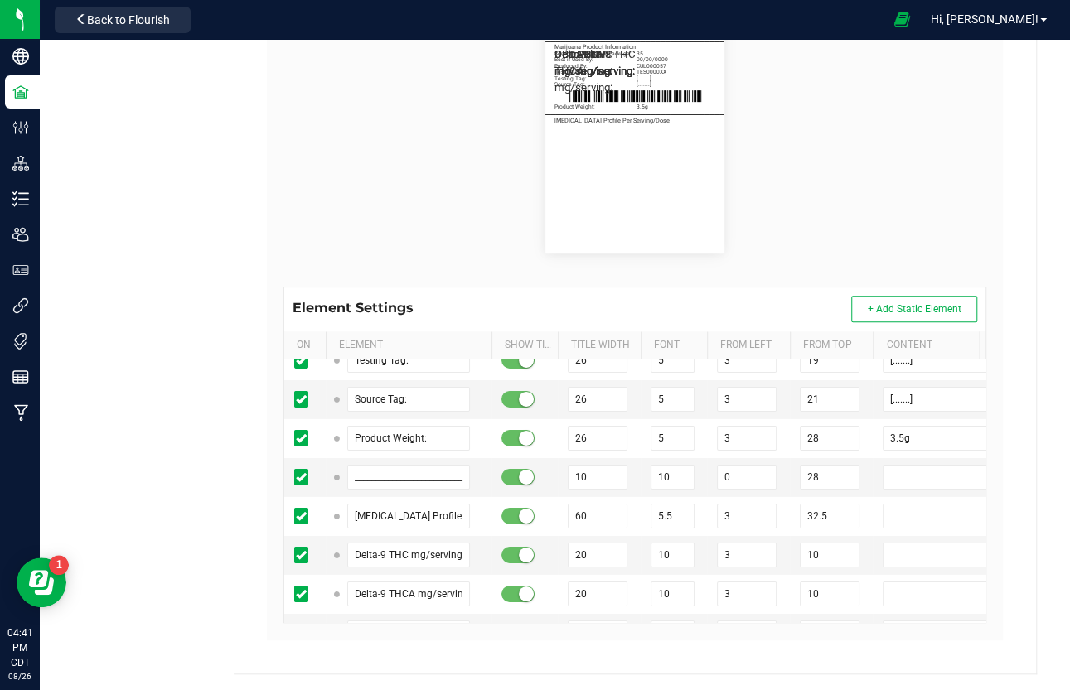
scroll to position [15826, 0]
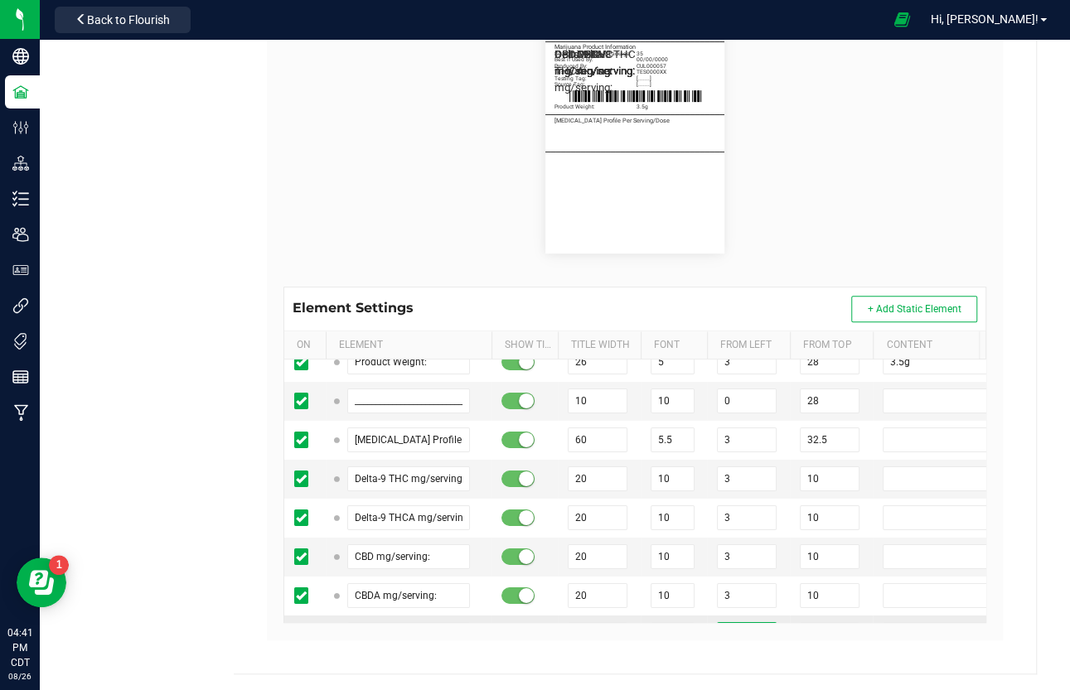
click at [742, 591] on input "10" at bounding box center [747, 634] width 60 height 25
click at [740, 591] on input "10" at bounding box center [747, 673] width 60 height 25
paste input "32"
drag, startPoint x: 739, startPoint y: 517, endPoint x: 738, endPoint y: 535, distance: 18.2
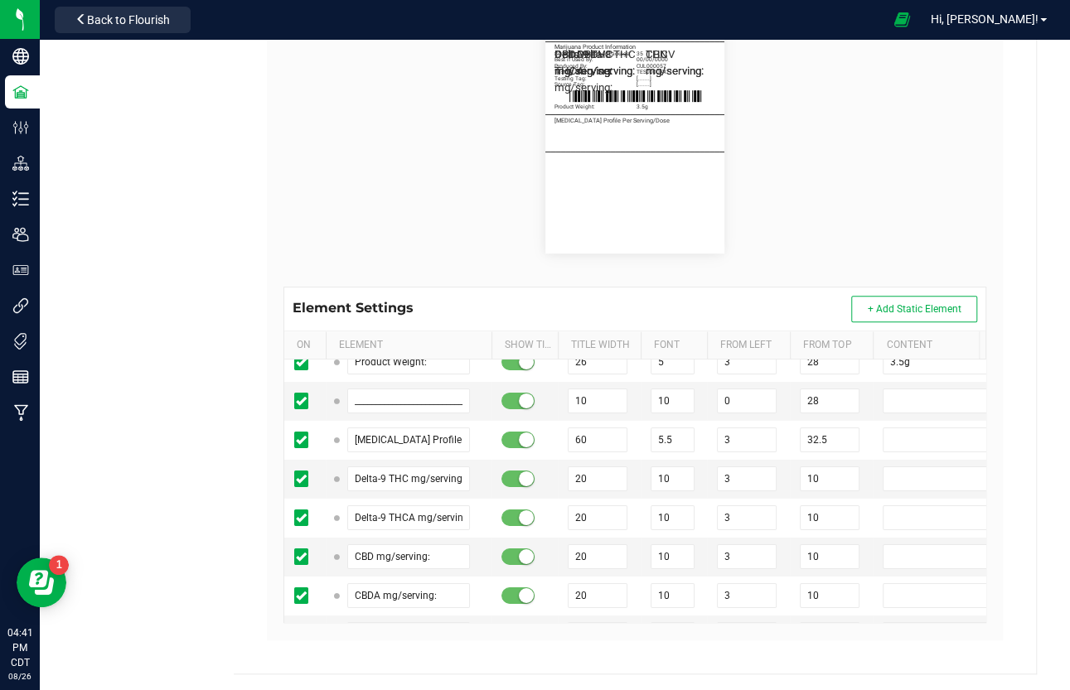
paste input "32"
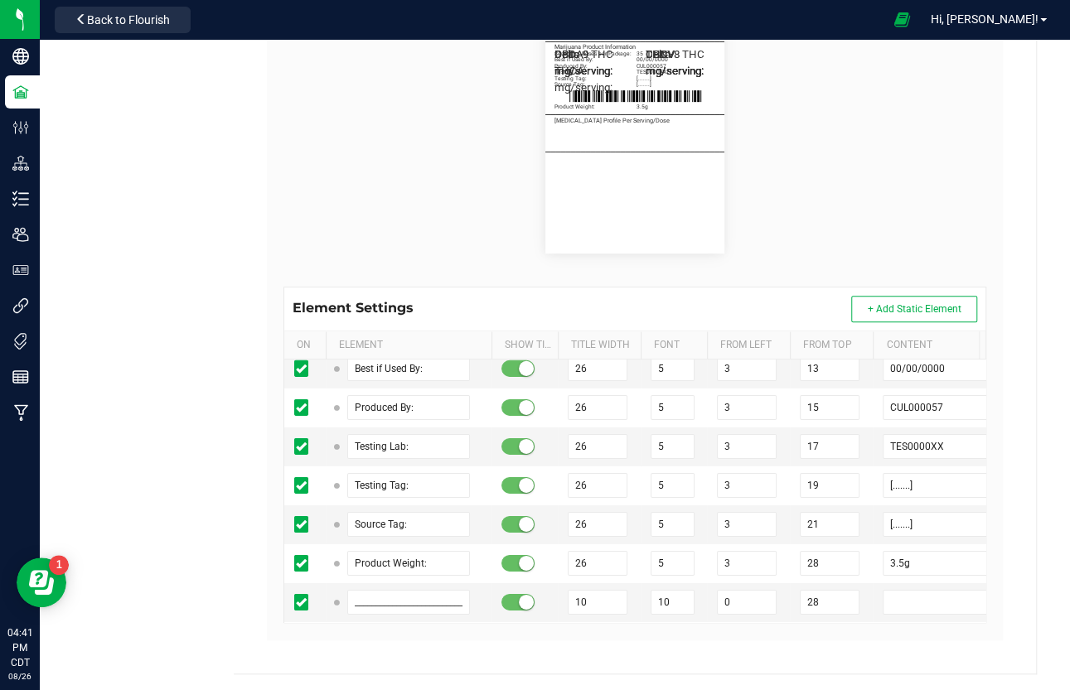
scroll to position [15693, 0]
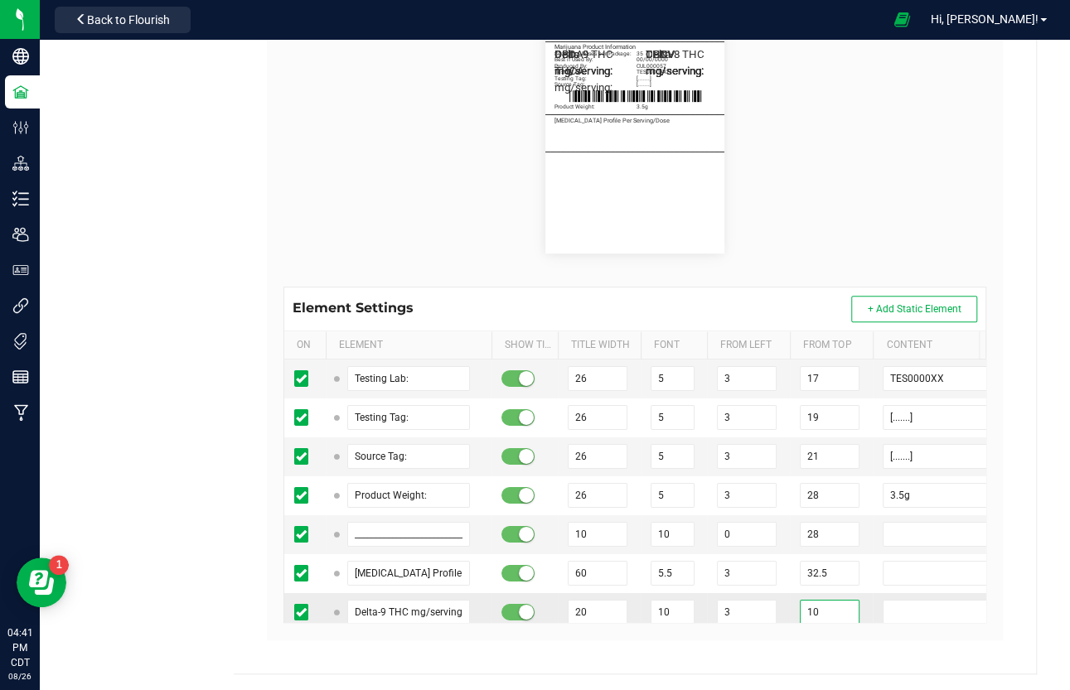
click at [827, 591] on input "10" at bounding box center [830, 612] width 60 height 25
click at [823, 591] on td "10" at bounding box center [831, 651] width 83 height 39
click at [823, 591] on input "10" at bounding box center [830, 651] width 60 height 25
click at [830, 591] on input "10" at bounding box center [830, 690] width 60 height 25
click at [674, 591] on input "10" at bounding box center [672, 612] width 44 height 25
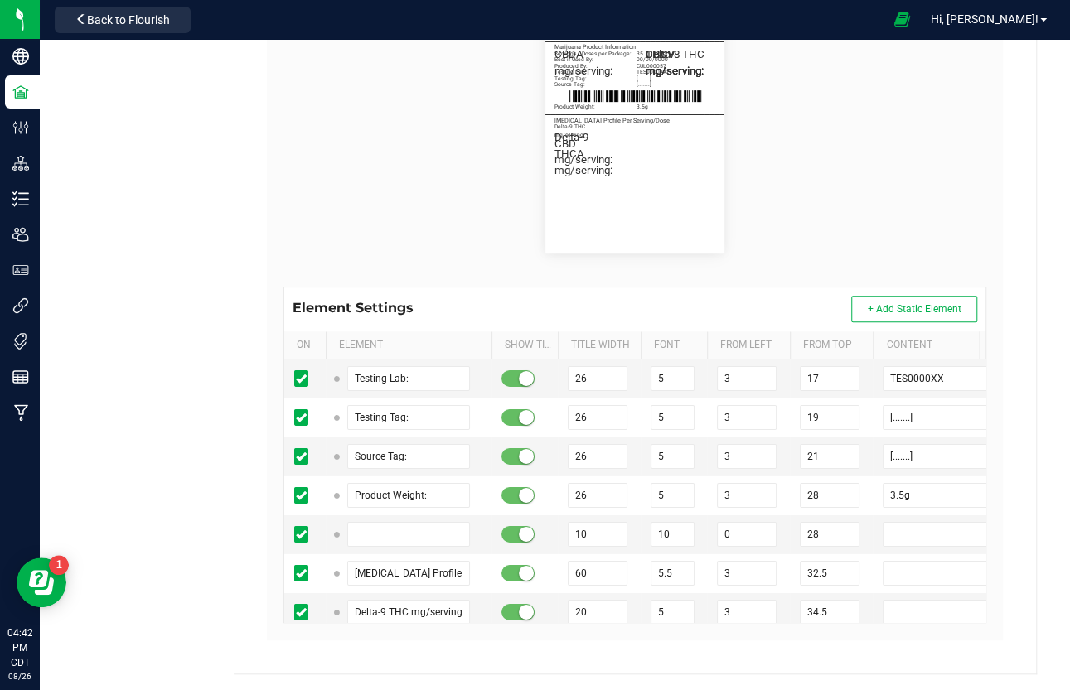
click at [675, 591] on input "10" at bounding box center [672, 651] width 44 height 25
paste input "5"
click at [669, 591] on input "10" at bounding box center [672, 690] width 44 height 25
paste input "5"
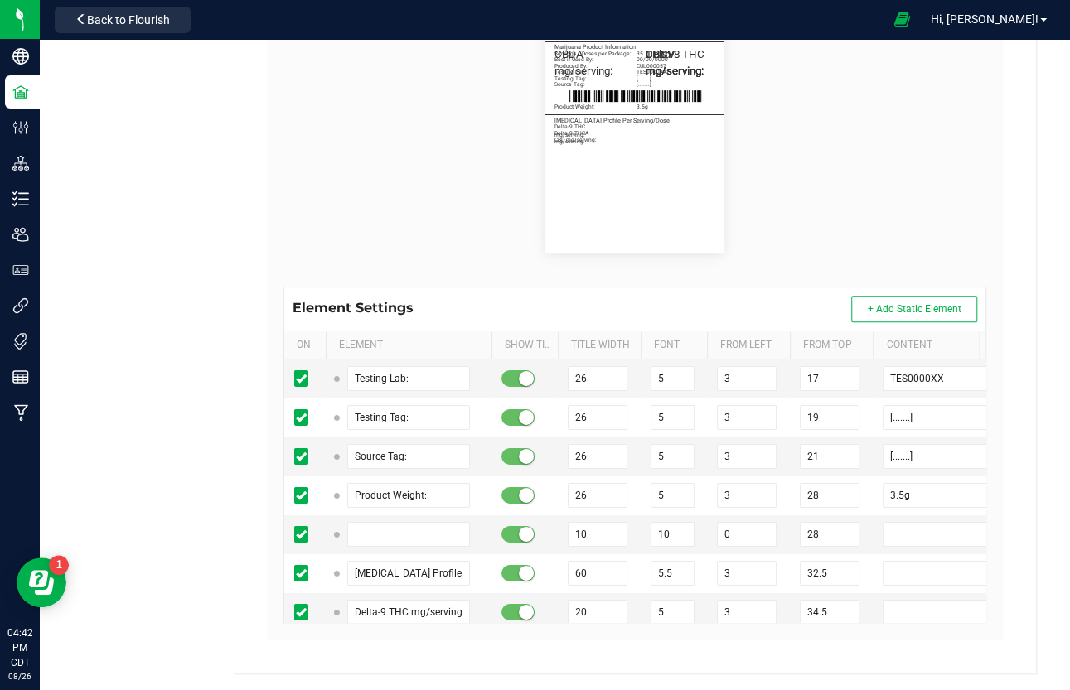
paste input "5"
drag, startPoint x: 671, startPoint y: 568, endPoint x: 676, endPoint y: 595, distance: 27.0
paste input "5"
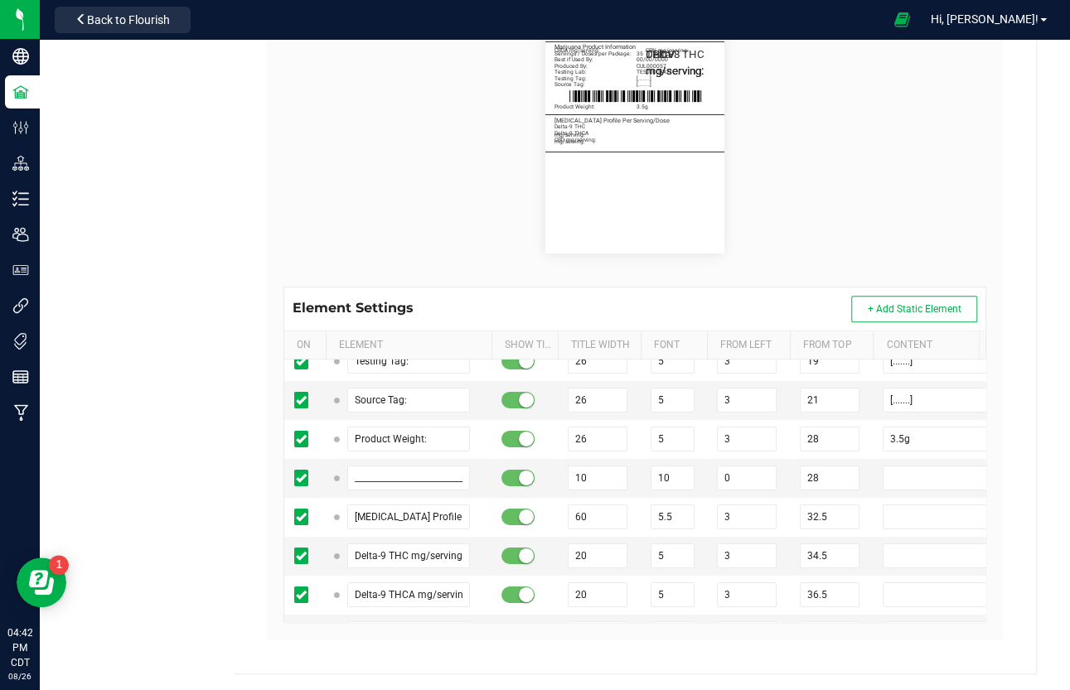
scroll to position [15752, 0]
drag, startPoint x: 673, startPoint y: 545, endPoint x: 674, endPoint y: 563, distance: 17.5
paste input "5"
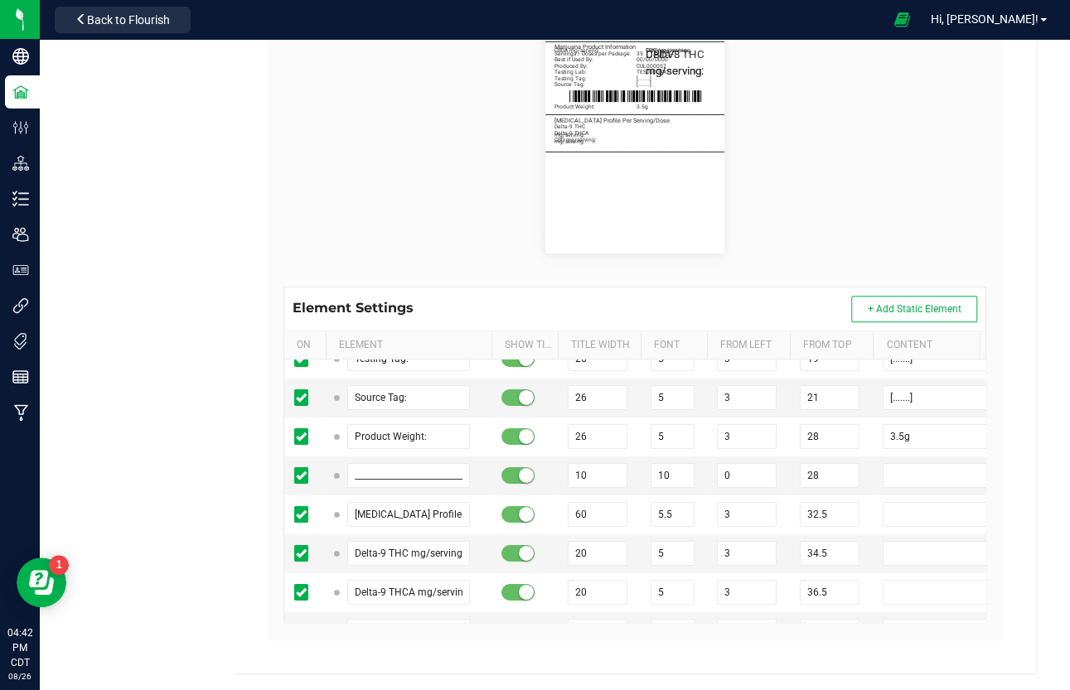
paste input "5"
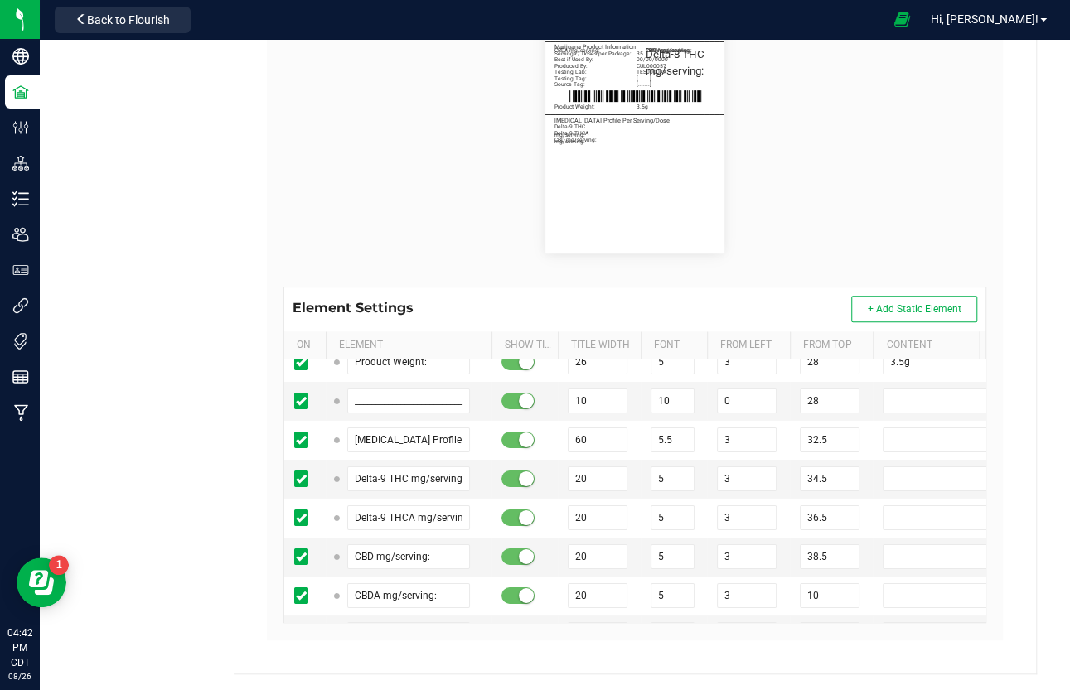
paste input "5"
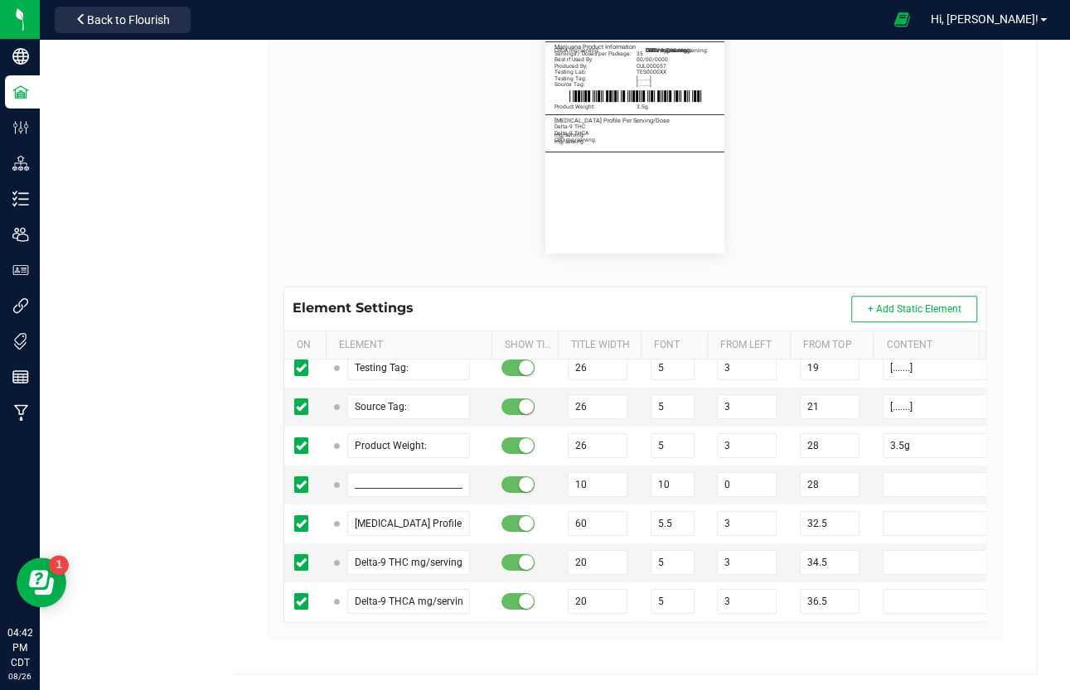
scroll to position [15724, 0]
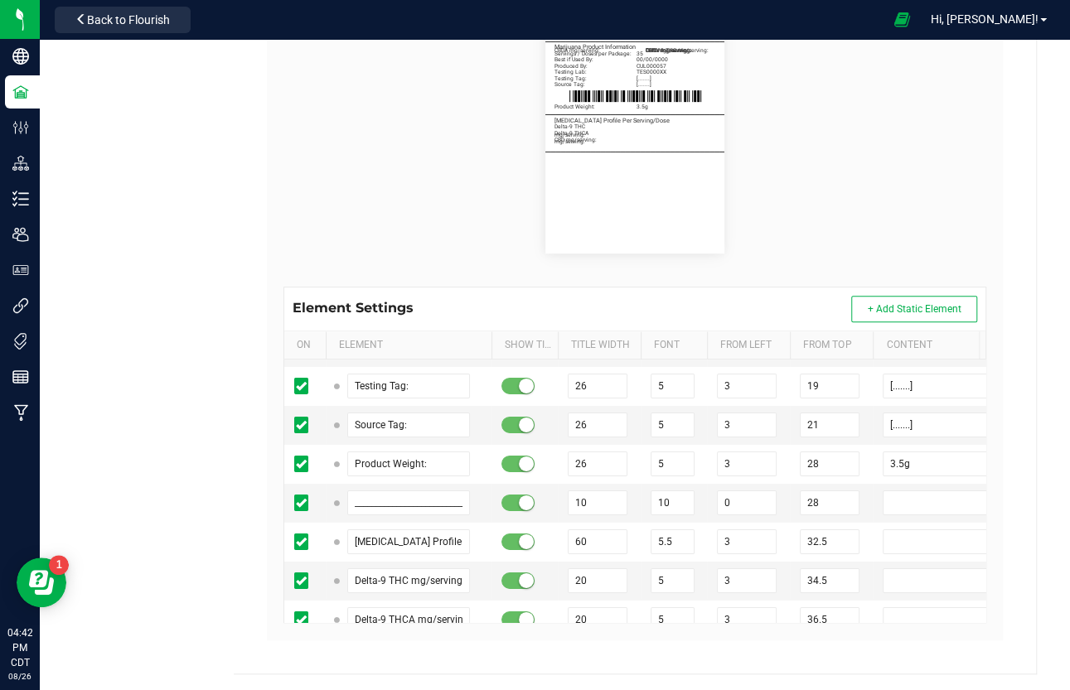
click at [835, 591] on input "10" at bounding box center [830, 697] width 60 height 25
click at [792, 591] on td "40.5" at bounding box center [831, 698] width 83 height 39
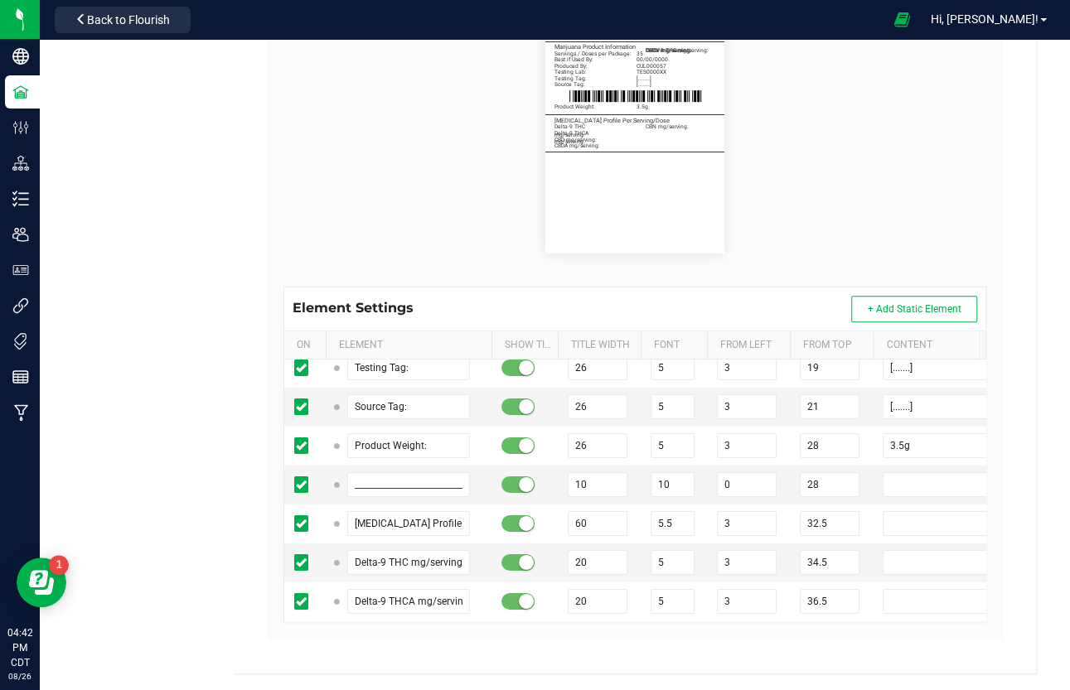
scroll to position [15826, 0]
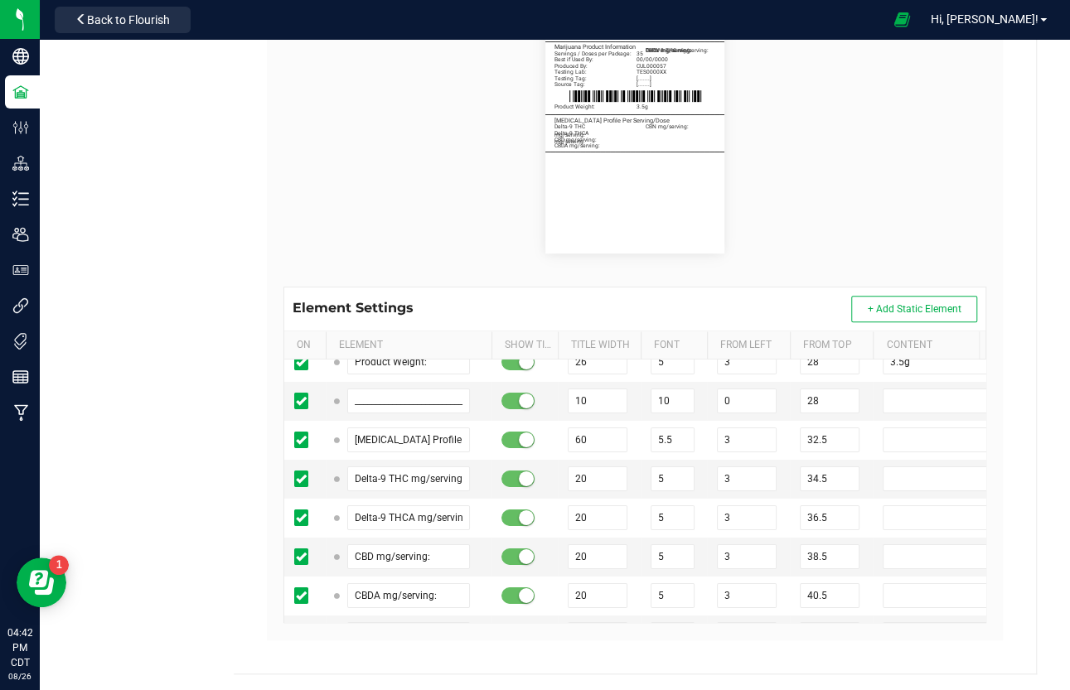
click at [839, 591] on input "10" at bounding box center [830, 673] width 60 height 25
click at [542, 591] on div at bounding box center [524, 673] width 46 height 17
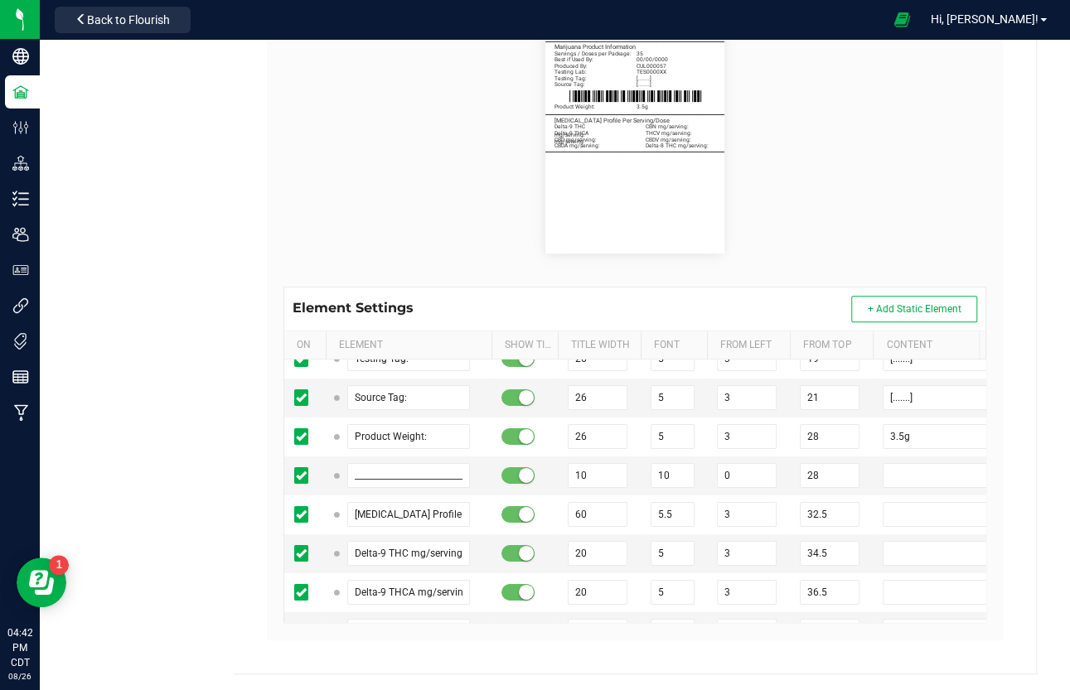
scroll to position [15731, 0]
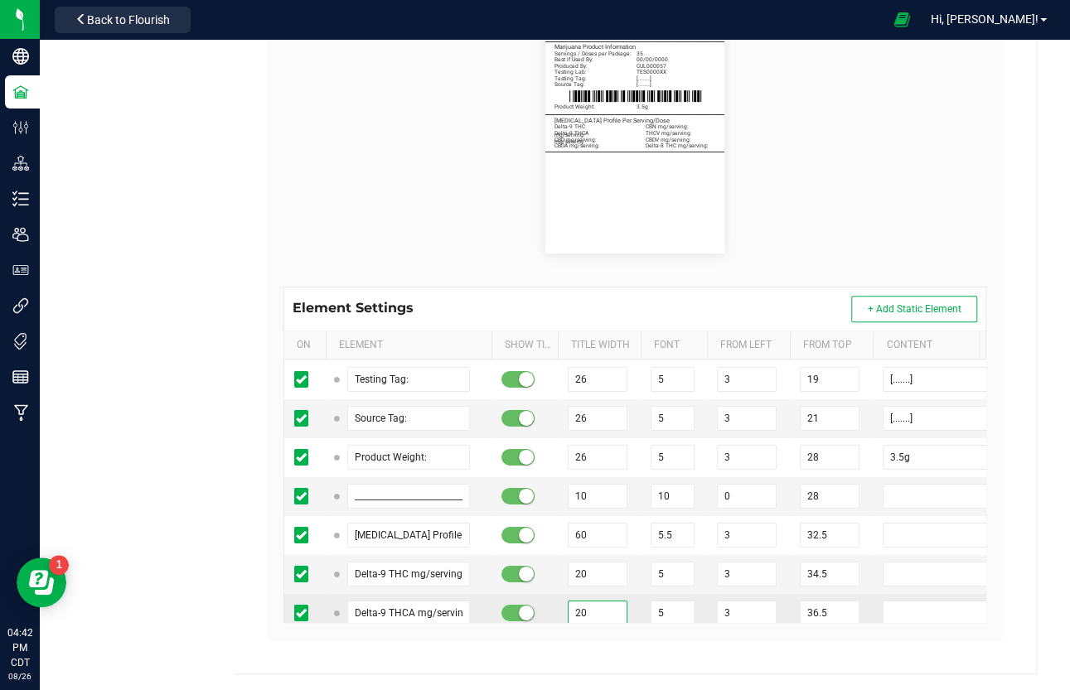
drag, startPoint x: 590, startPoint y: 421, endPoint x: 581, endPoint y: 420, distance: 9.2
click at [581, 591] on input "20" at bounding box center [598, 613] width 60 height 25
click at [580, 591] on input "20" at bounding box center [598, 652] width 60 height 25
click at [605, 591] on input "20" at bounding box center [598, 691] width 60 height 25
paste input "1"
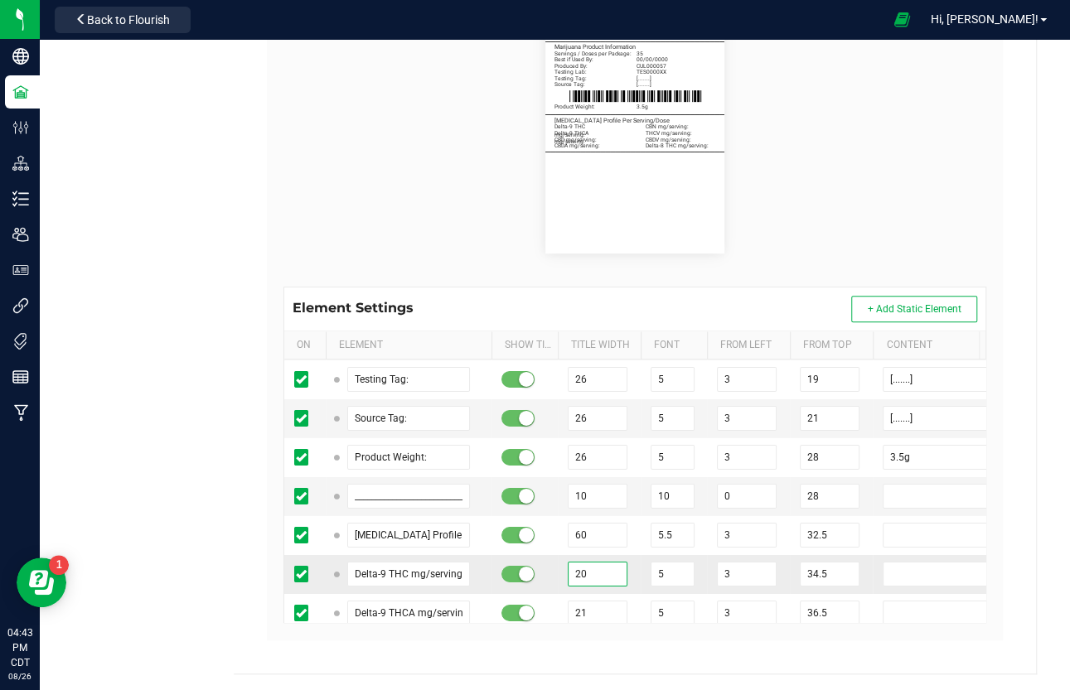
click at [594, 562] on input "20" at bounding box center [598, 574] width 60 height 25
paste input "1"
click at [558, 591] on td "21" at bounding box center [599, 613] width 83 height 39
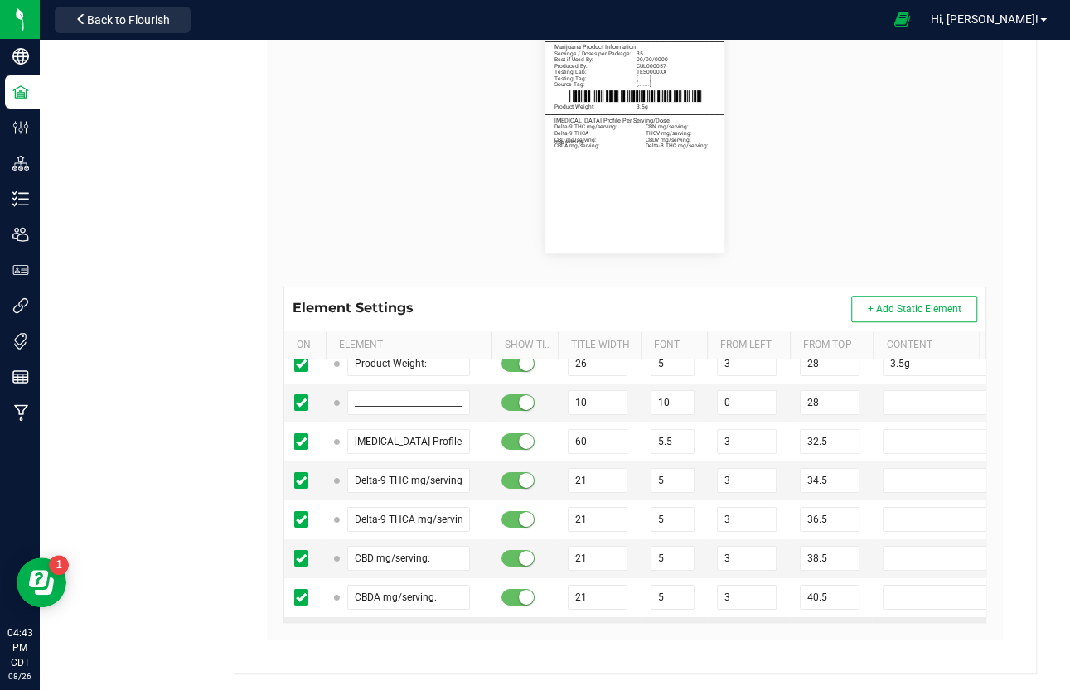
scroll to position [15804, 0]
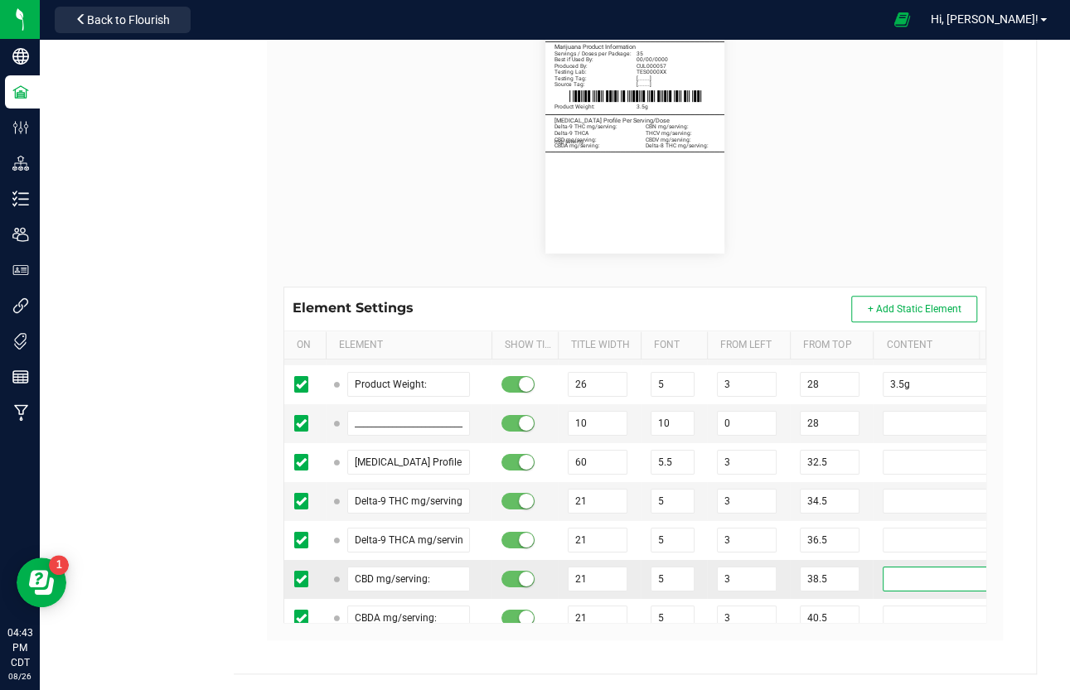
click at [916, 567] on input "text" at bounding box center [947, 579] width 131 height 25
click at [905, 591] on td at bounding box center [950, 618] width 157 height 39
click at [906, 591] on input "text" at bounding box center [947, 618] width 131 height 25
paste input "..."
click at [911, 591] on input "text" at bounding box center [947, 657] width 131 height 25
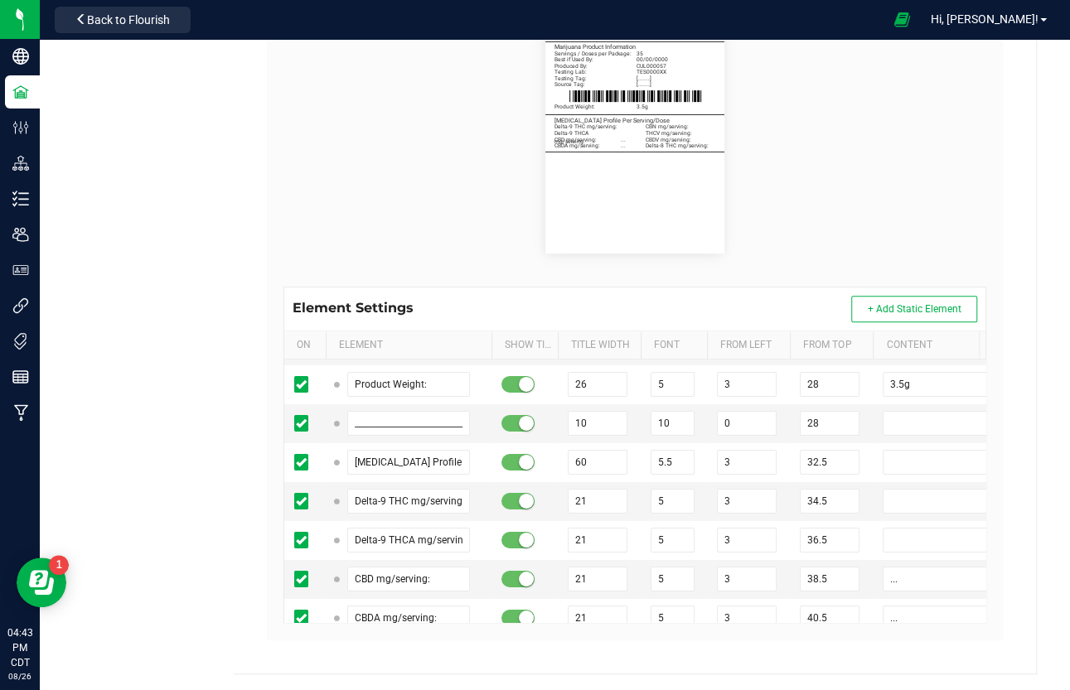
paste input "..."
click at [906, 591] on input "text" at bounding box center [947, 696] width 131 height 25
paste input "..."
drag, startPoint x: 911, startPoint y: 540, endPoint x: 906, endPoint y: 572, distance: 31.9
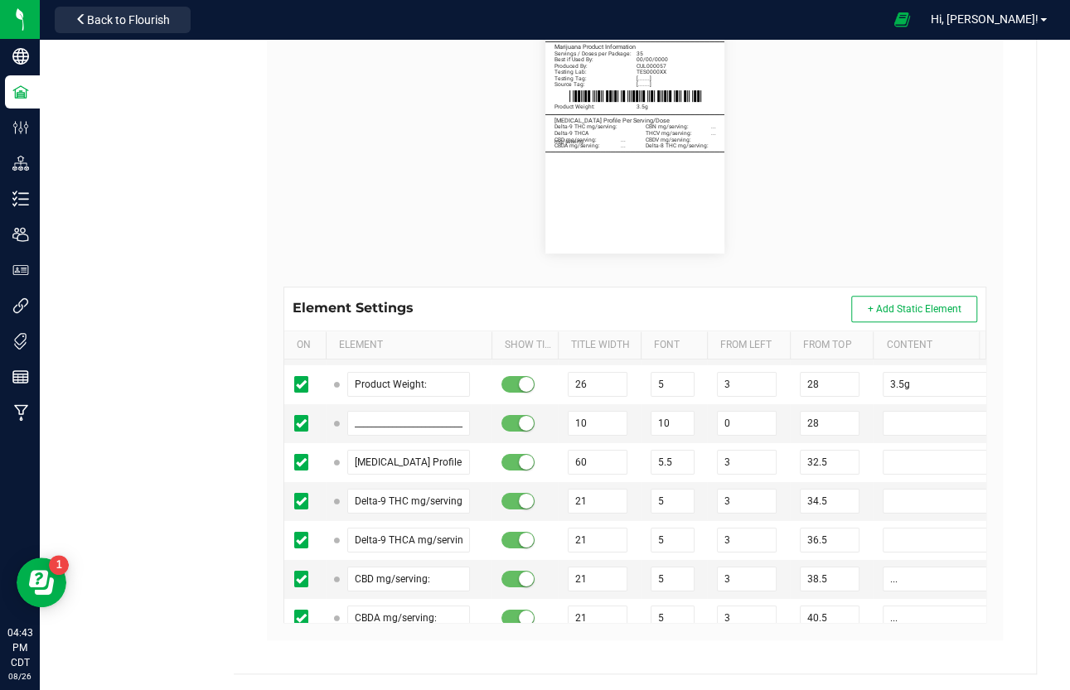
paste input "..."
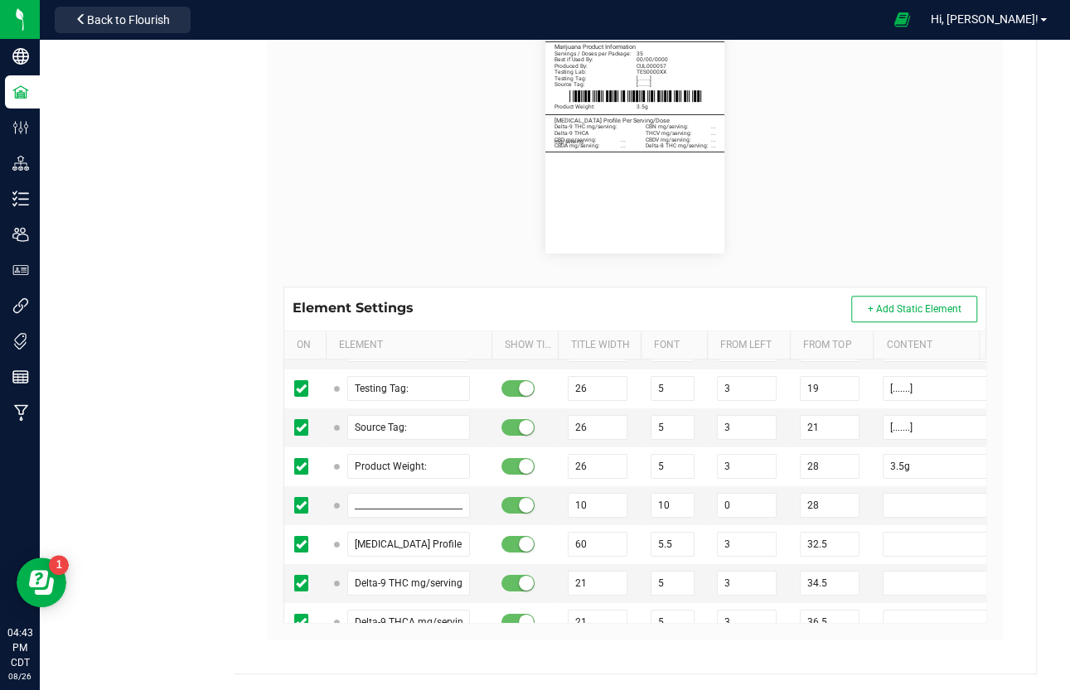
scroll to position [15630, 0]
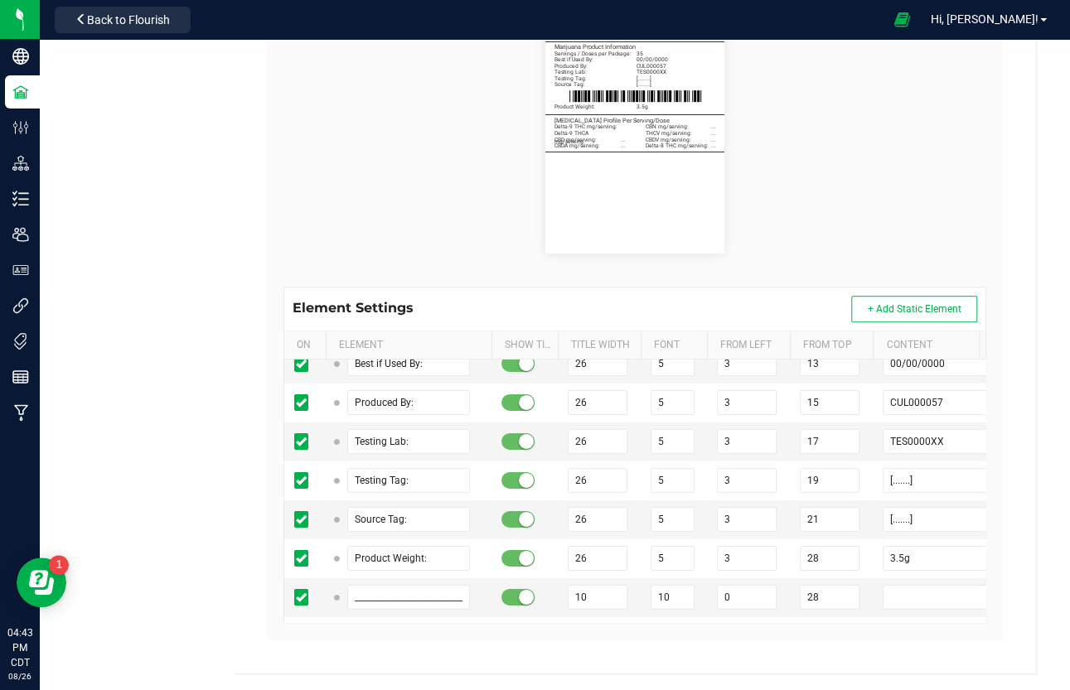
paste input "..."
click at [889, 591] on input "text" at bounding box center [947, 675] width 131 height 25
paste input "..."
click at [901, 591] on input "text" at bounding box center [947, 636] width 131 height 25
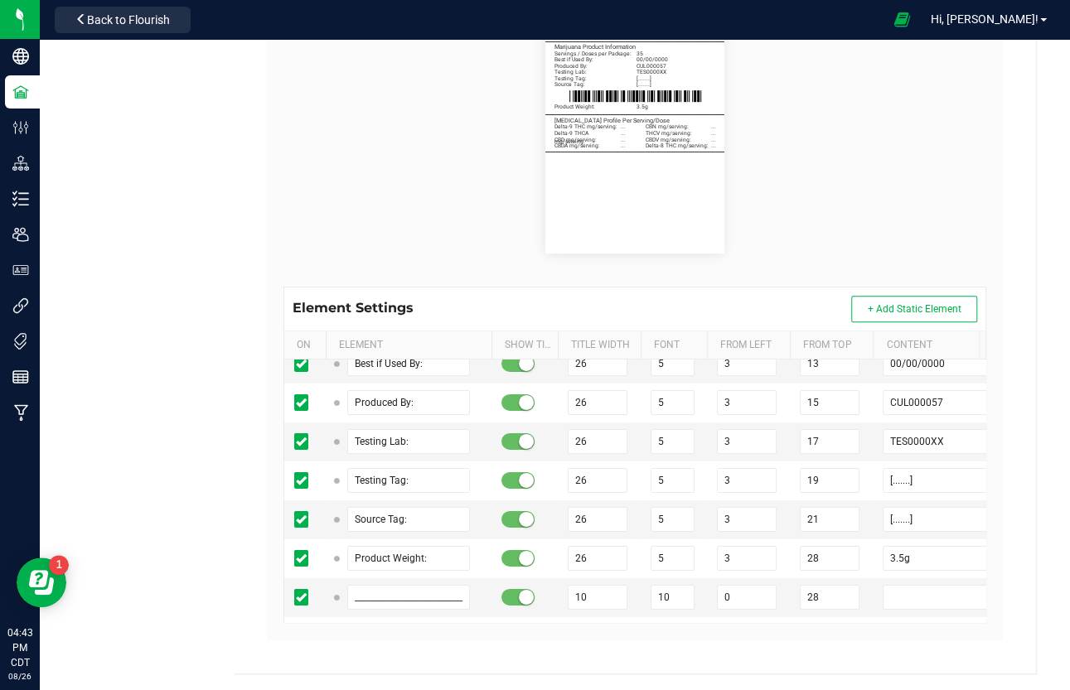
click at [863, 591] on td "34.5" at bounding box center [831, 675] width 83 height 39
click at [214, 416] on div "Contact Compliance Tags Printers Payment Methods Labels Heya St. [PERSON_NAME] …" at bounding box center [555, 177] width 964 height 993
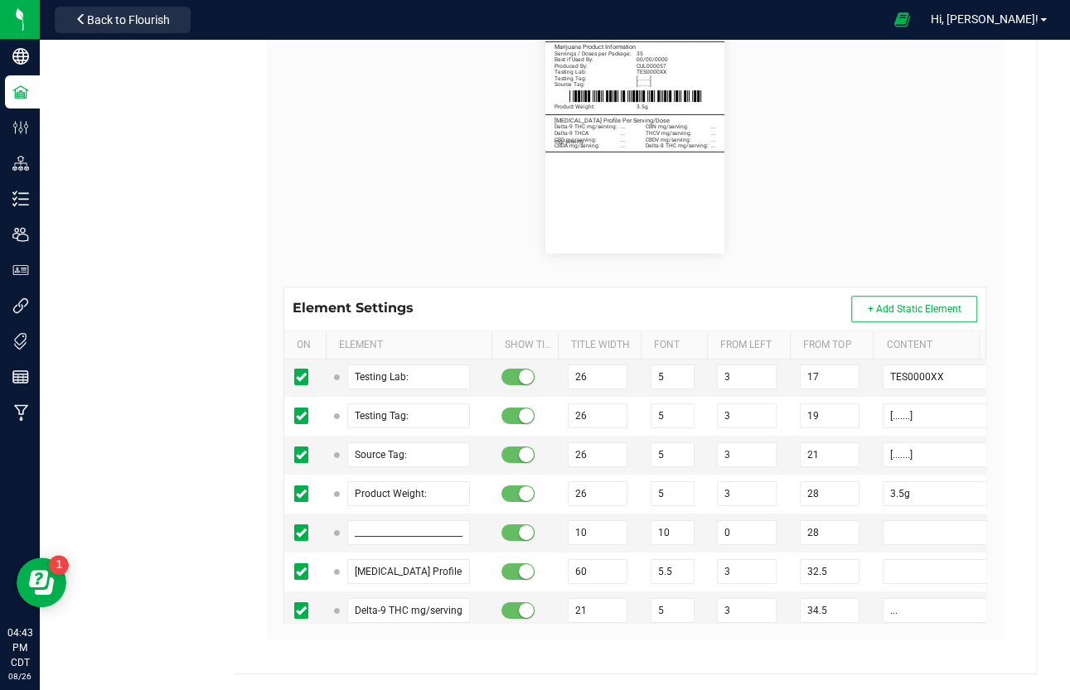
scroll to position [15826, 0]
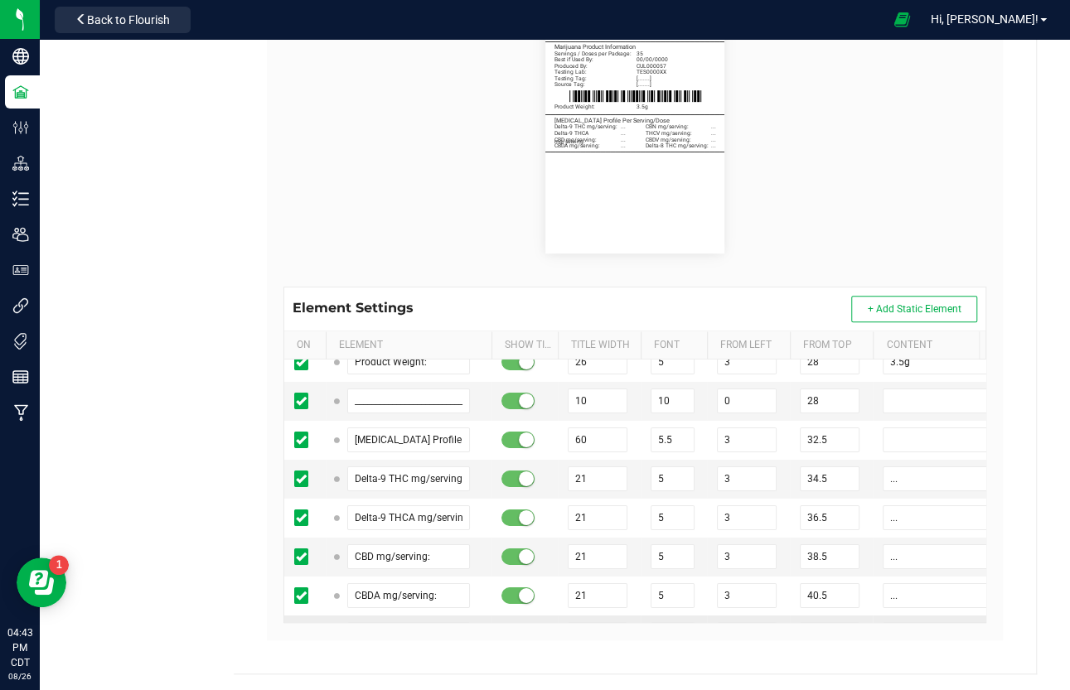
click at [703, 591] on td "5" at bounding box center [673, 635] width 66 height 39
click at [882, 307] on span "+ Add Static Element" at bounding box center [914, 309] width 94 height 12
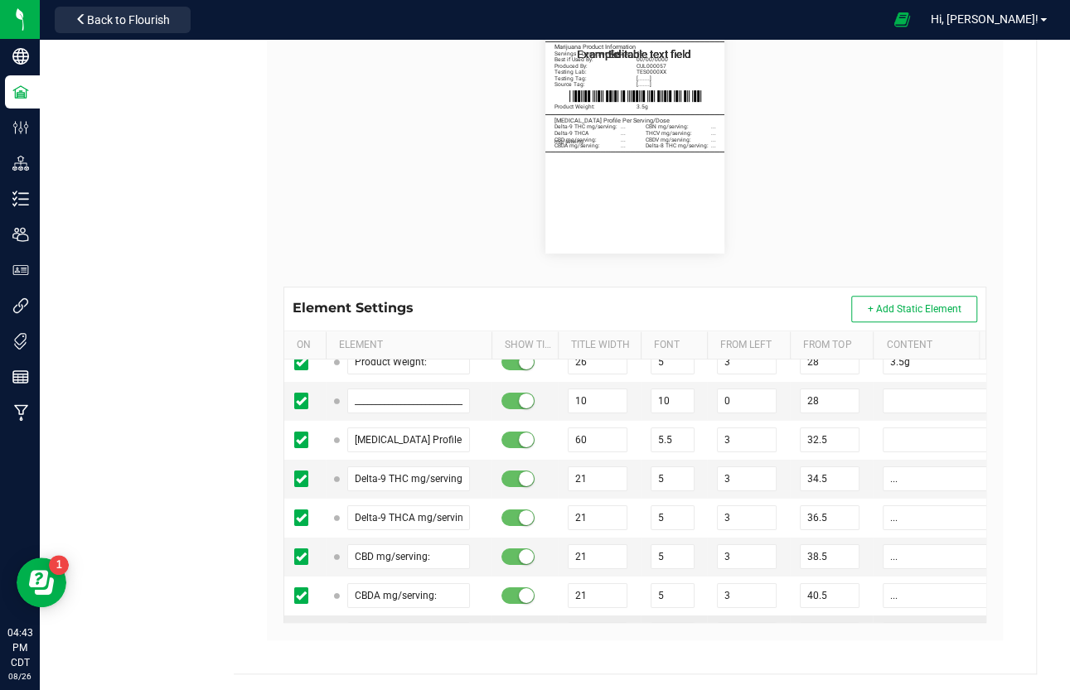
scroll to position [15980, 0]
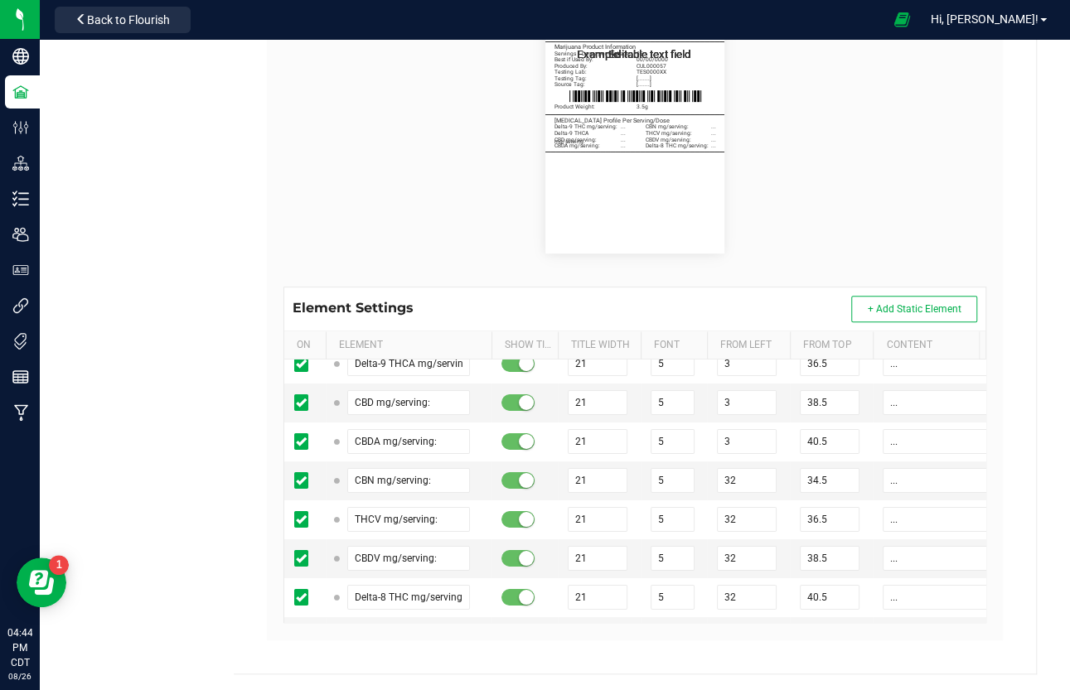
click at [916, 591] on input "Editable text field" at bounding box center [947, 675] width 131 height 25
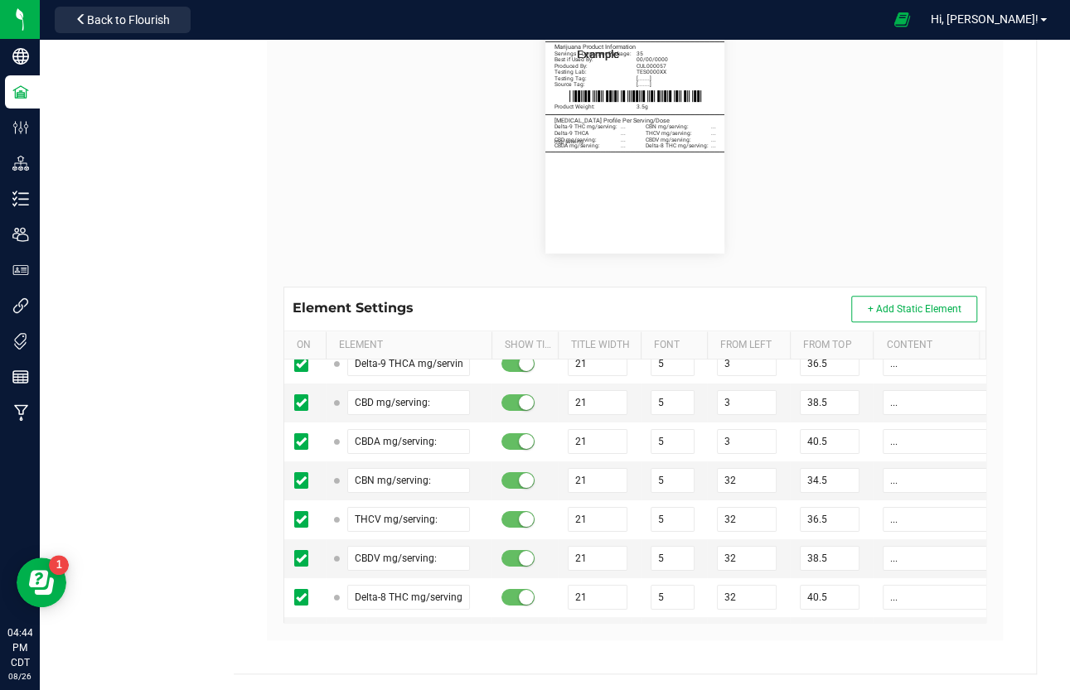
click at [366, 591] on input "Example" at bounding box center [408, 675] width 123 height 25
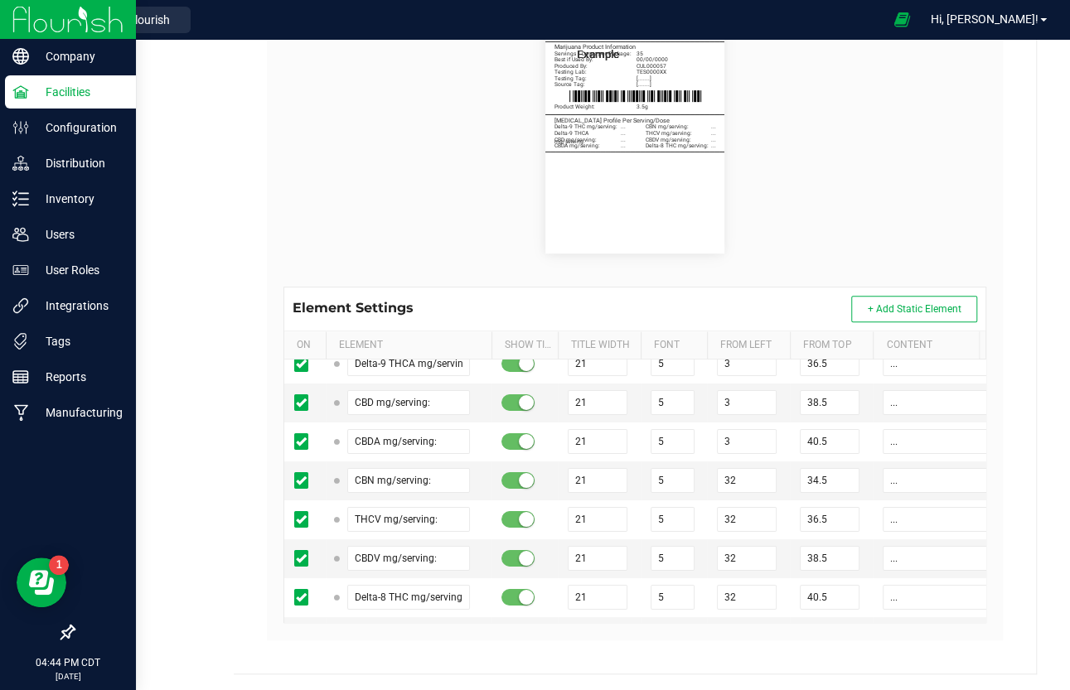
click at [383, 591] on input "Example" at bounding box center [408, 675] width 123 height 25
click at [379, 591] on input "Example" at bounding box center [408, 675] width 123 height 25
click at [409, 591] on input "Example" at bounding box center [408, 675] width 123 height 25
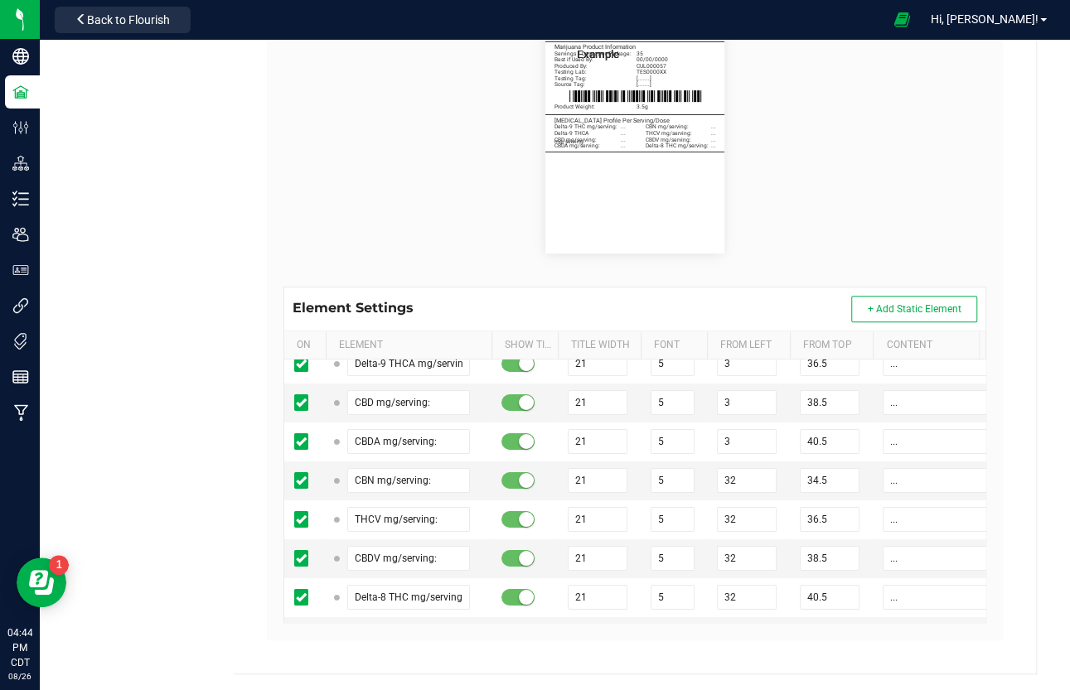
click at [379, 591] on input "Example" at bounding box center [408, 675] width 123 height 25
paste input "Terpene Profi"
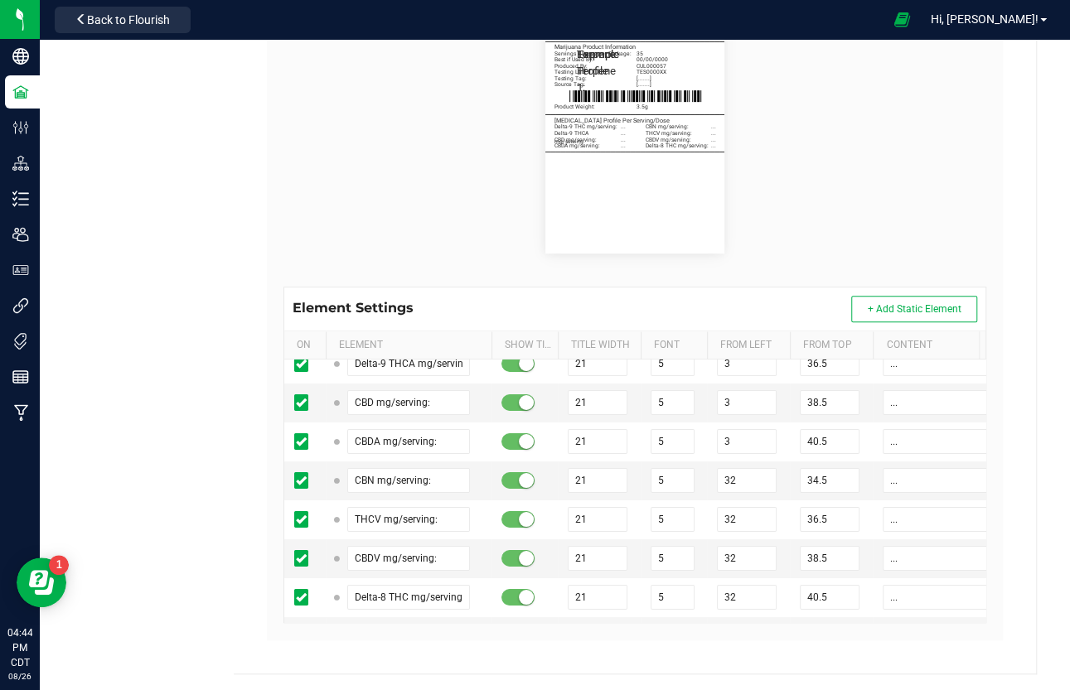
paste input "Top Terpene 1:"
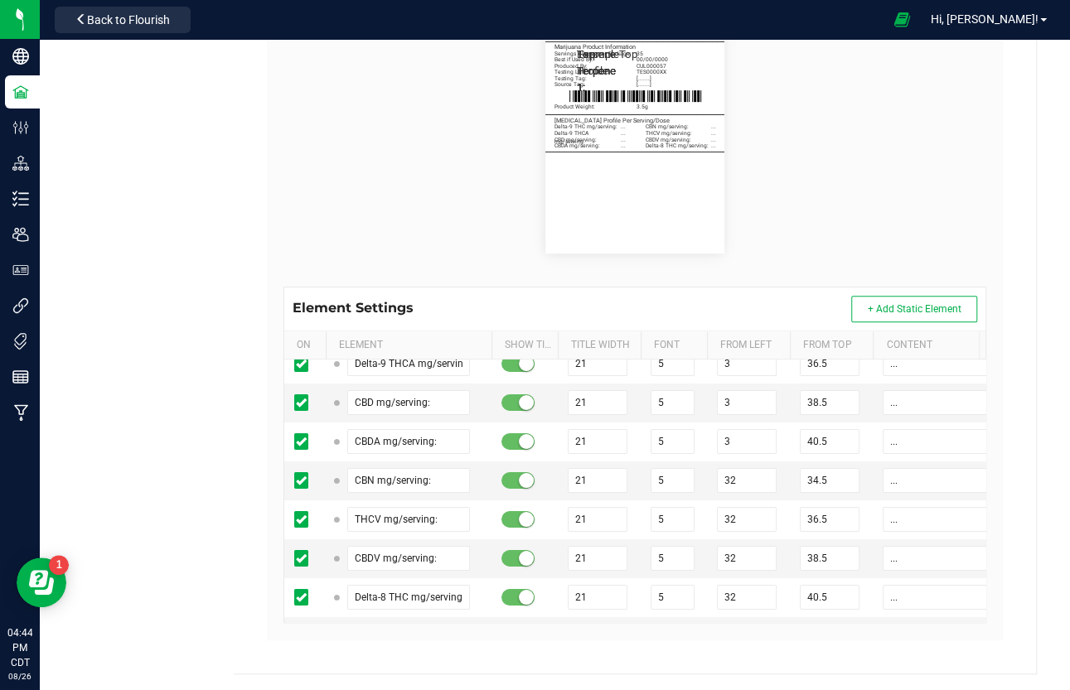
paste input "text"
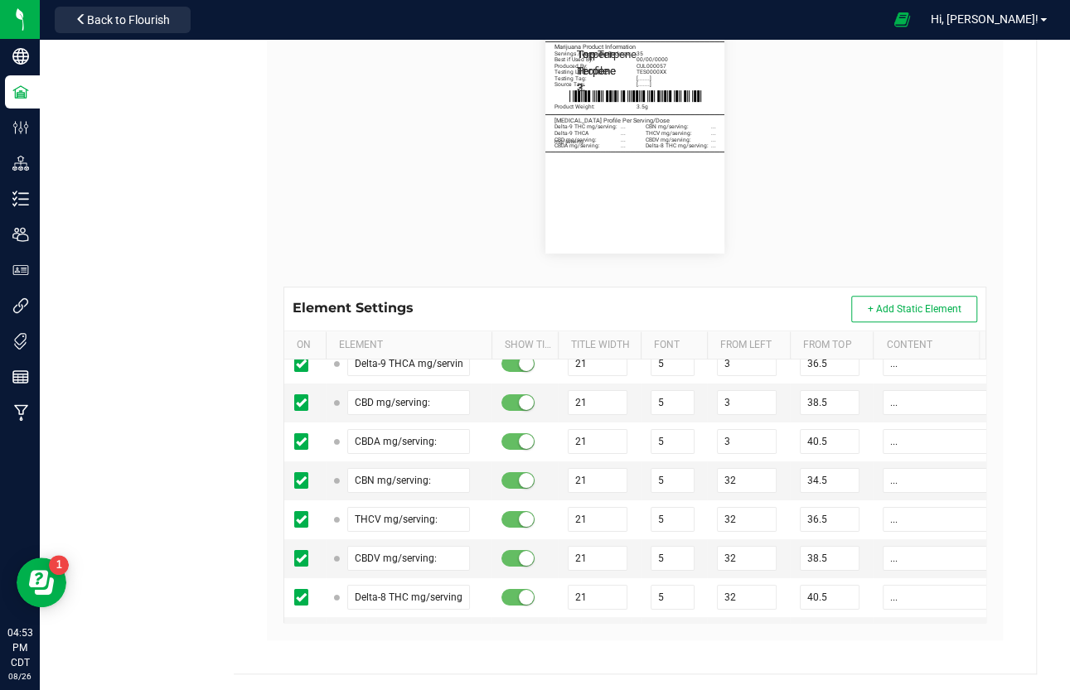
paste input "22"
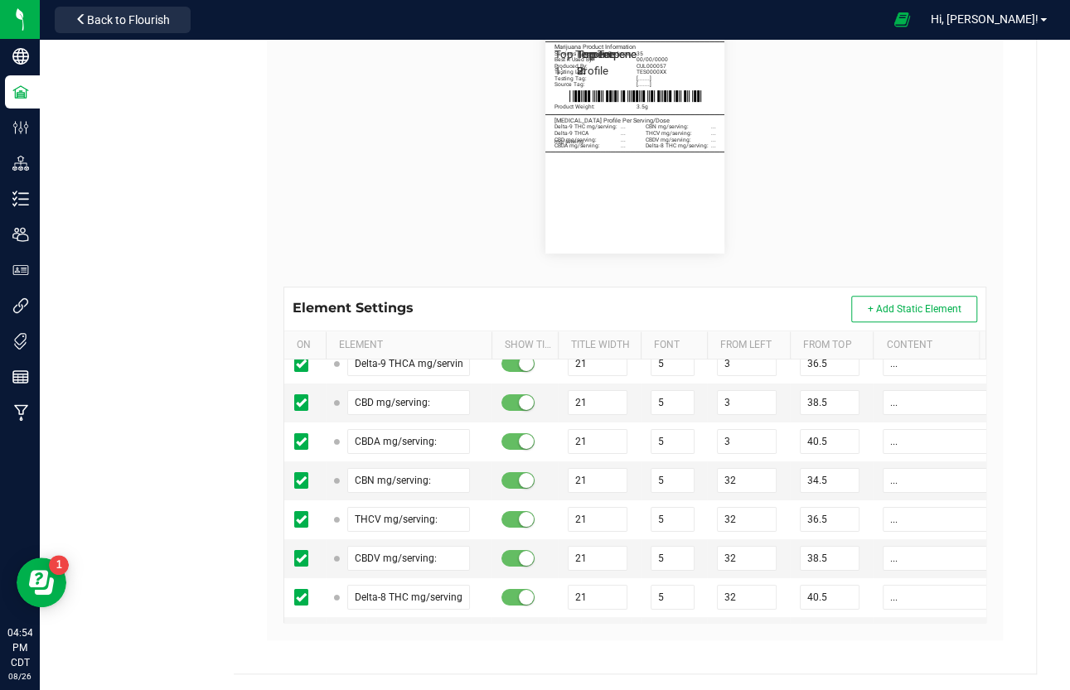
paste input "3"
click at [746, 591] on input "10" at bounding box center [747, 675] width 60 height 25
click at [669, 591] on input "10" at bounding box center [672, 675] width 44 height 25
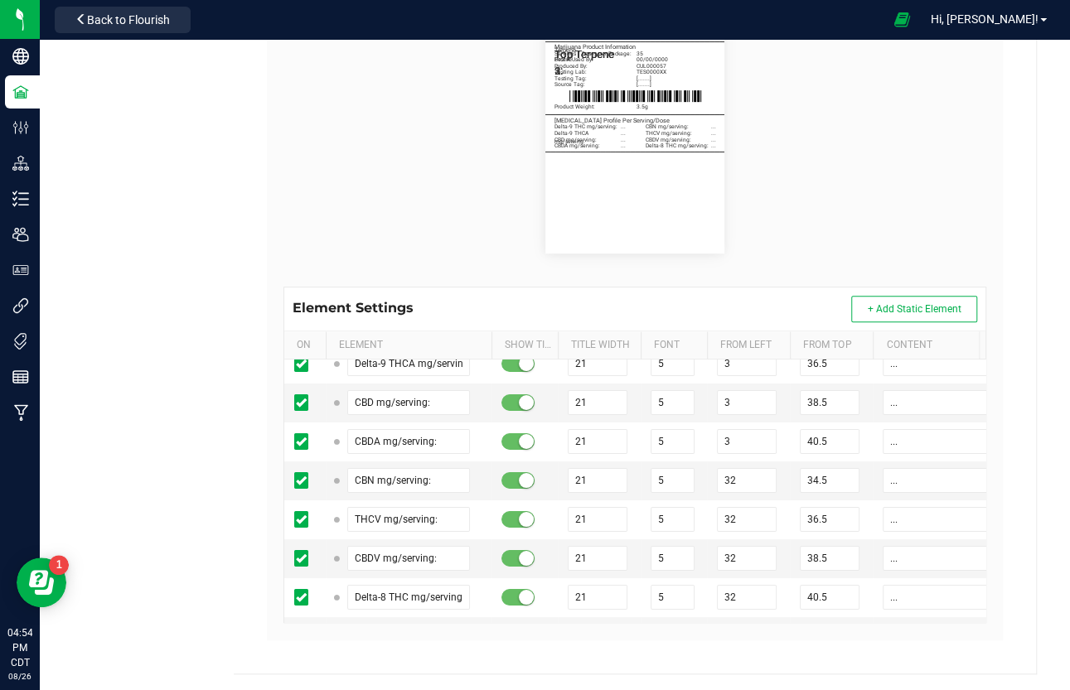
paste input "5"
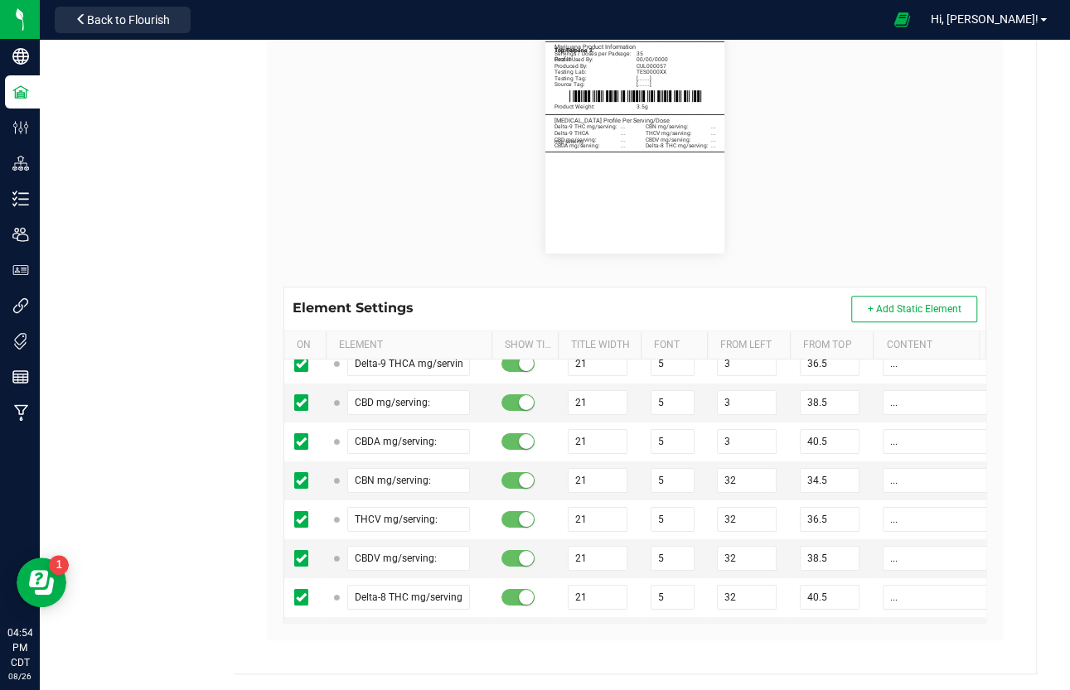
click at [590, 591] on input "10" at bounding box center [598, 675] width 60 height 25
drag, startPoint x: 820, startPoint y: 479, endPoint x: 800, endPoint y: 479, distance: 19.9
click at [800, 591] on input "10" at bounding box center [830, 675] width 60 height 25
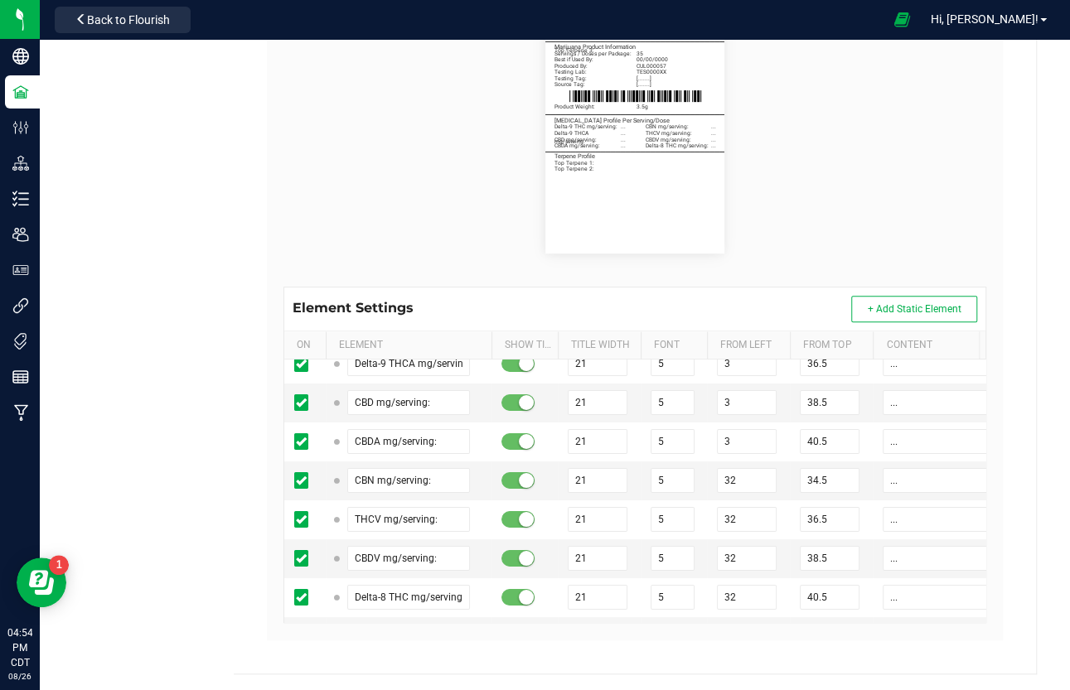
click at [895, 305] on span "+ Add Static Element" at bounding box center [914, 309] width 94 height 12
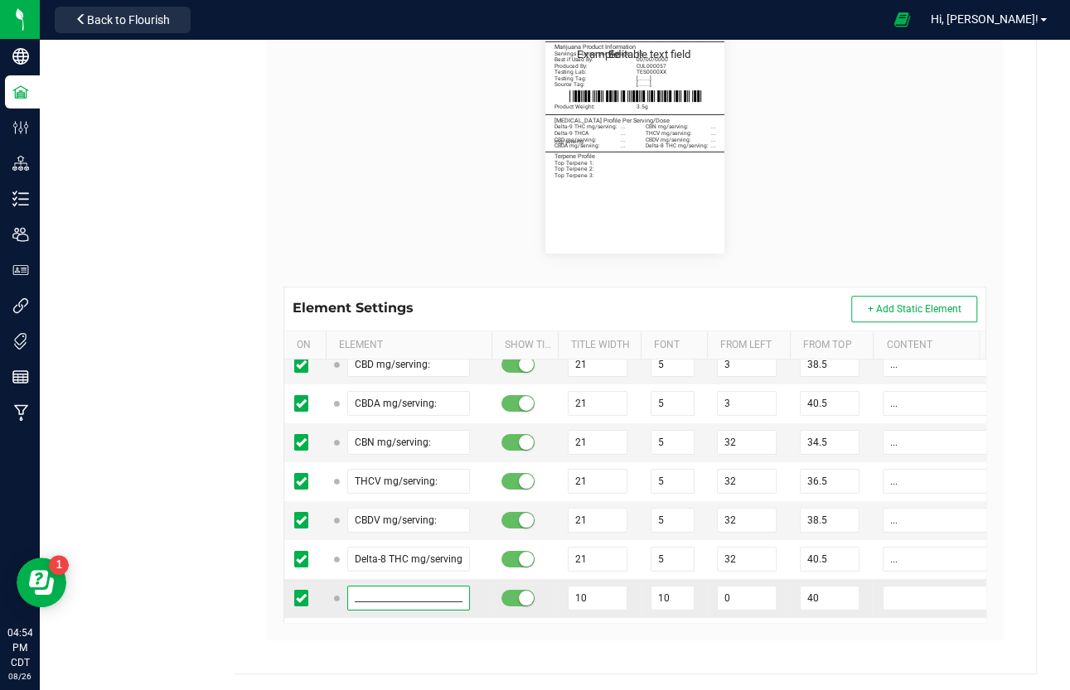
click at [406, 586] on input "____________________________________" at bounding box center [408, 598] width 123 height 25
paste input "____________________________________"
drag, startPoint x: 698, startPoint y: 595, endPoint x: 658, endPoint y: 594, distance: 39.8
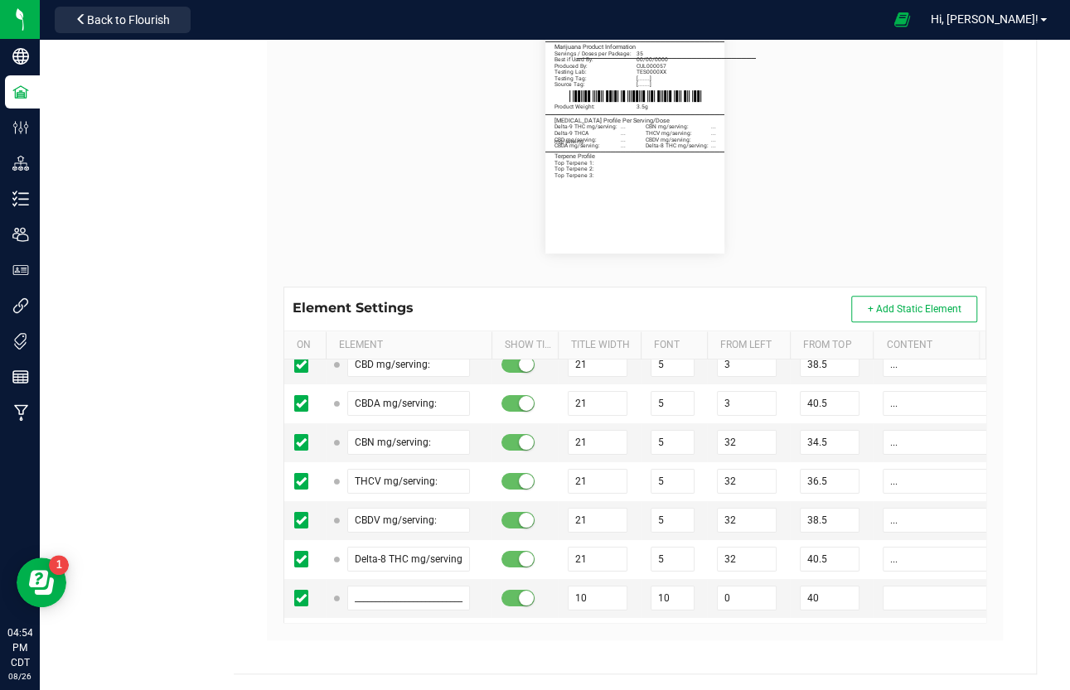
drag, startPoint x: 834, startPoint y: 592, endPoint x: 756, endPoint y: 596, distance: 78.8
click at [872, 308] on span "+ Add Static Element" at bounding box center [914, 309] width 94 height 12
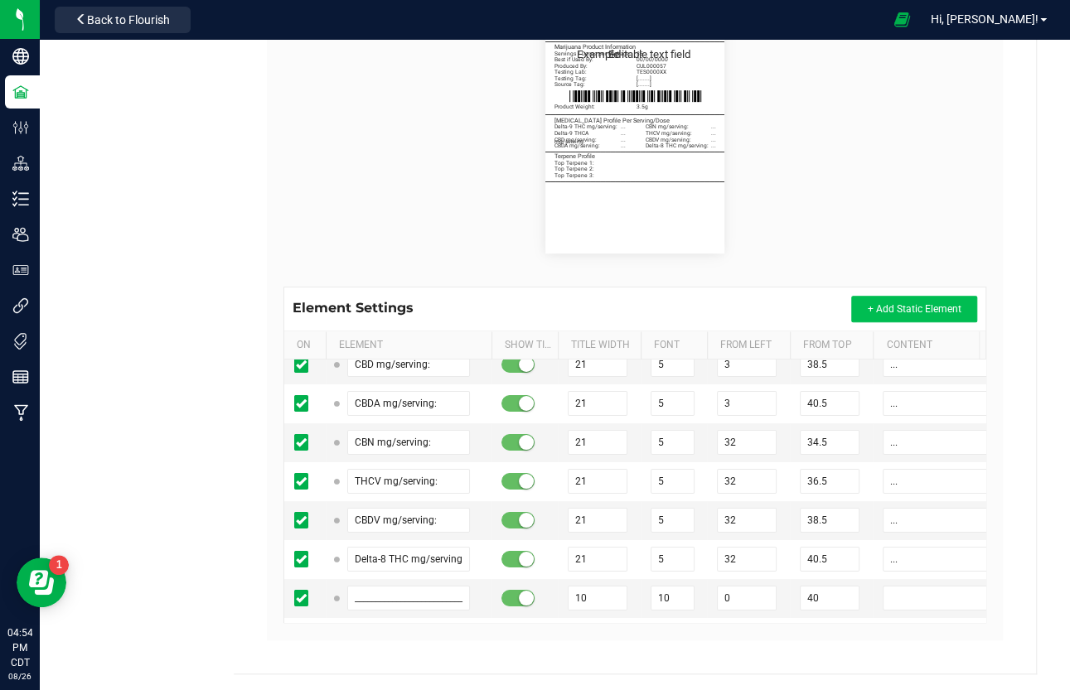
click at [872, 308] on span "+ Add Static Element" at bounding box center [914, 309] width 94 height 12
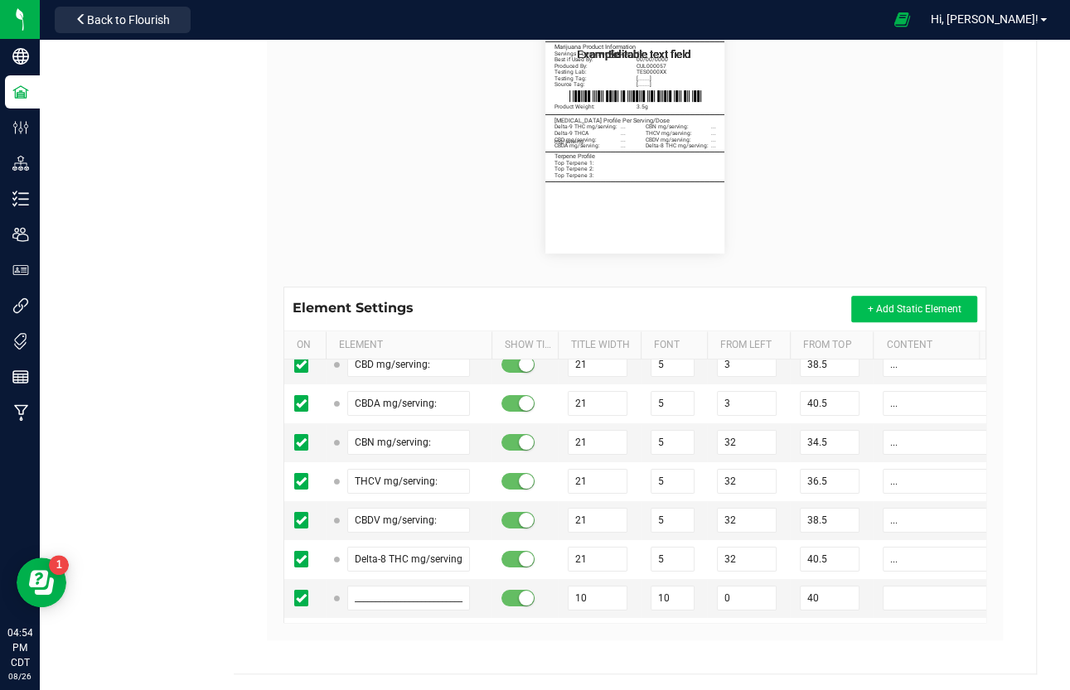
click at [872, 308] on span "+ Add Static Element" at bounding box center [914, 309] width 94 height 12
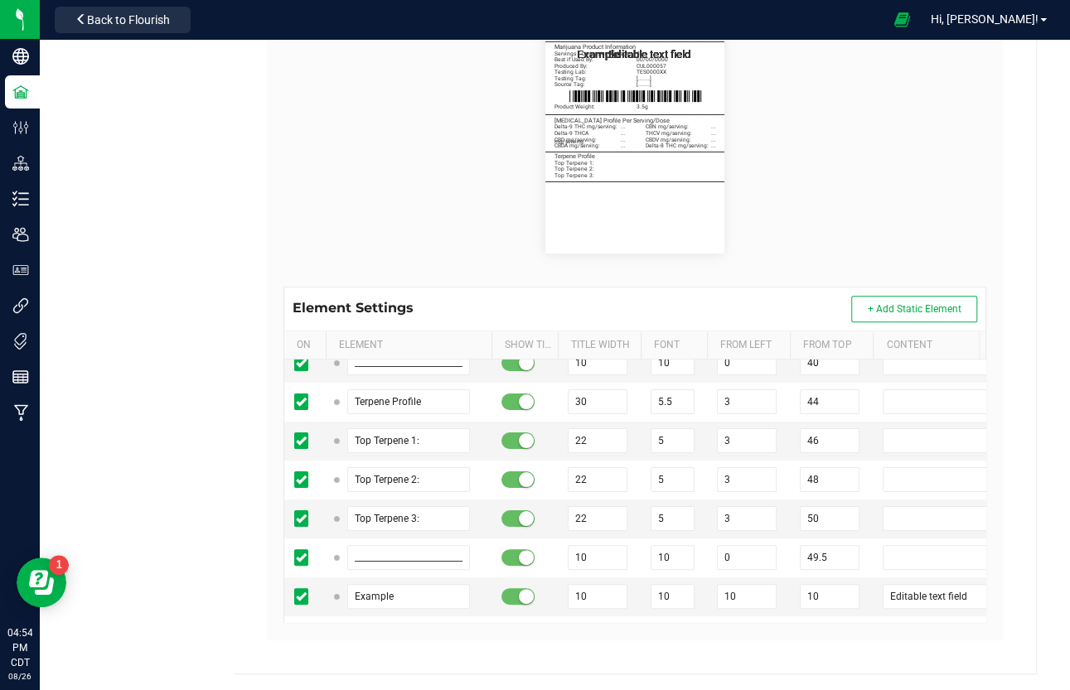
scroll to position [16405, 0]
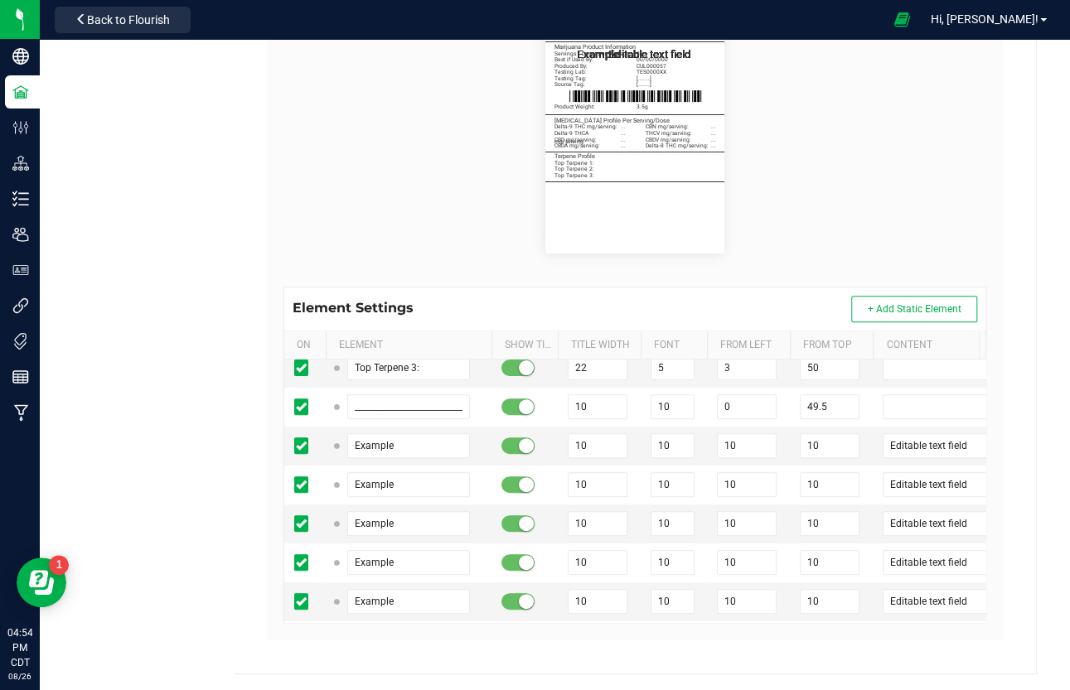
click at [908, 591] on input "Editable text field" at bounding box center [947, 679] width 131 height 25
click at [901, 591] on input "Editable text field" at bounding box center [947, 640] width 131 height 25
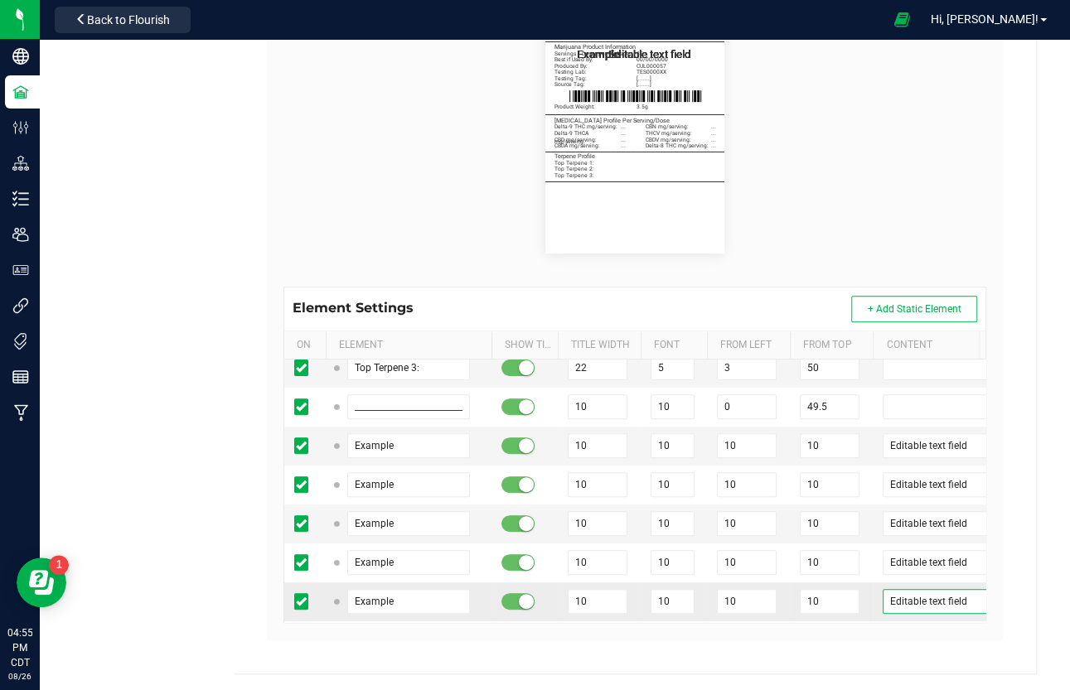
click at [906, 589] on input "Editable text field" at bounding box center [947, 601] width 131 height 25
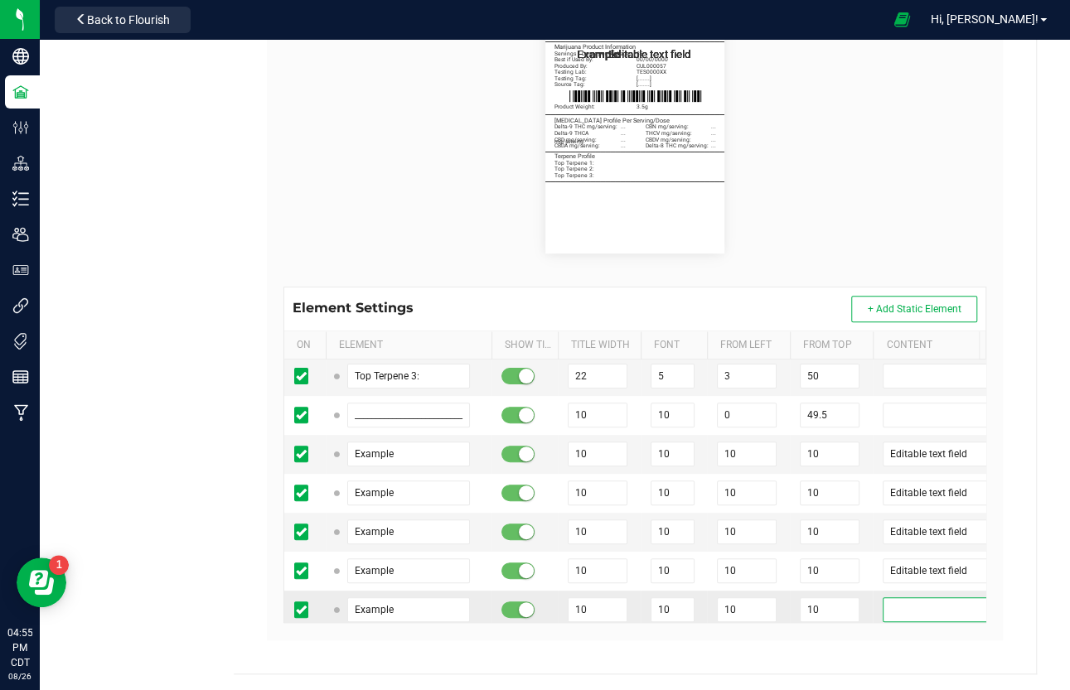
scroll to position [16303, 0]
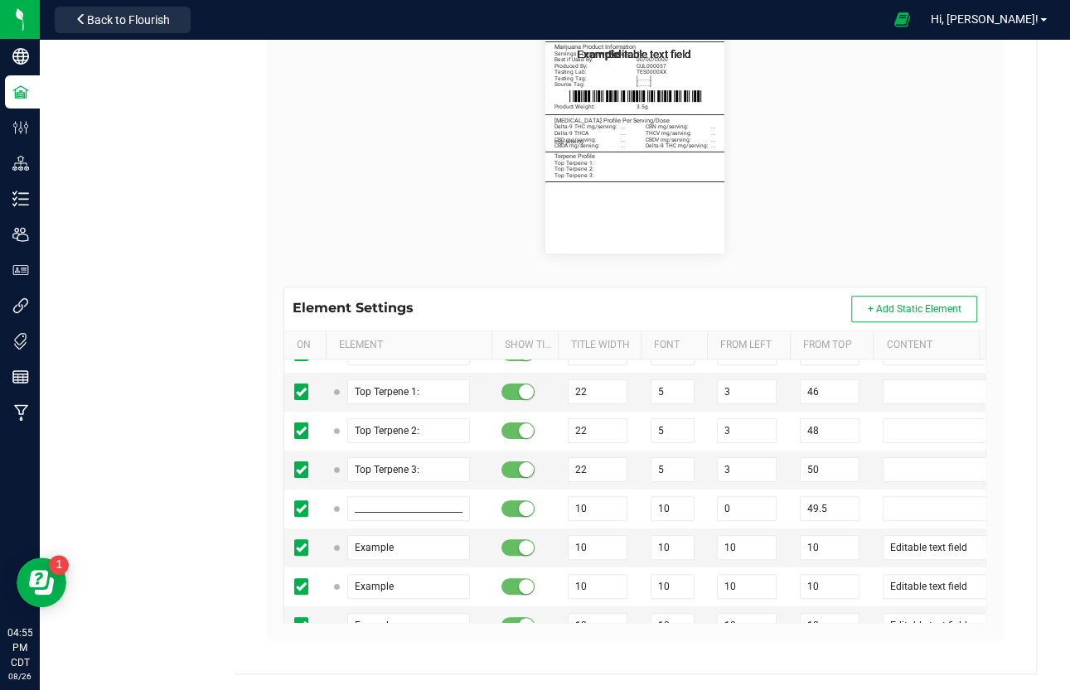
click at [898, 591] on input "Editable text field" at bounding box center [947, 664] width 131 height 25
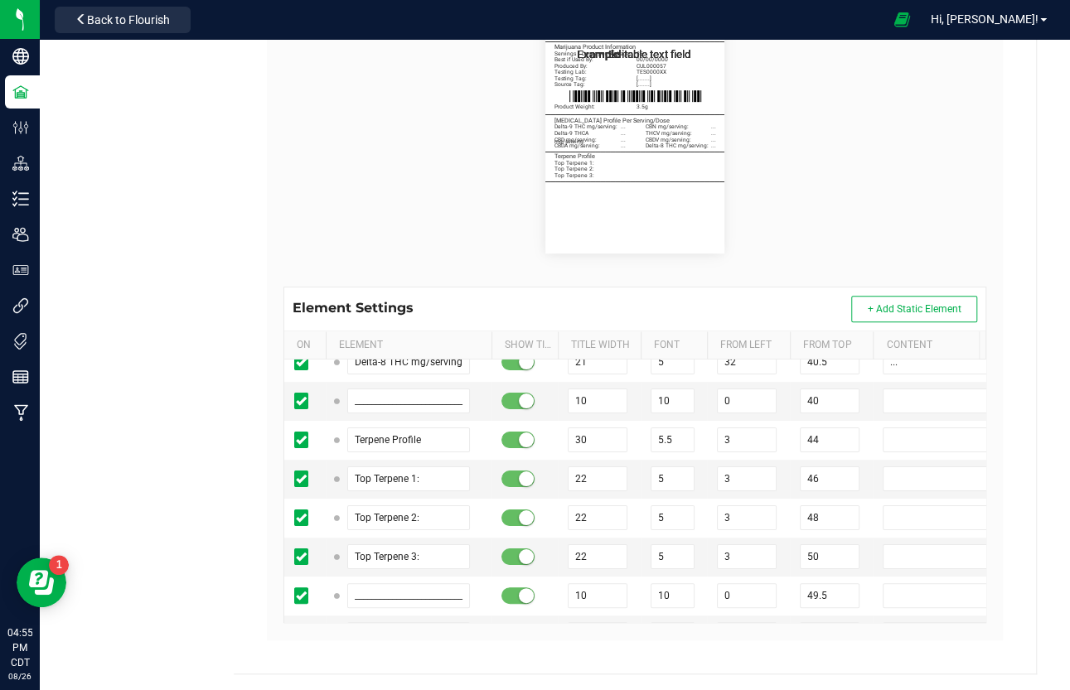
click at [913, 591] on input "Editable text field" at bounding box center [947, 673] width 131 height 25
click at [916, 591] on input "Editable text field" at bounding box center [947, 634] width 131 height 25
click at [874, 591] on td at bounding box center [950, 635] width 157 height 39
drag, startPoint x: 18, startPoint y: 547, endPoint x: 363, endPoint y: 440, distance: 360.9
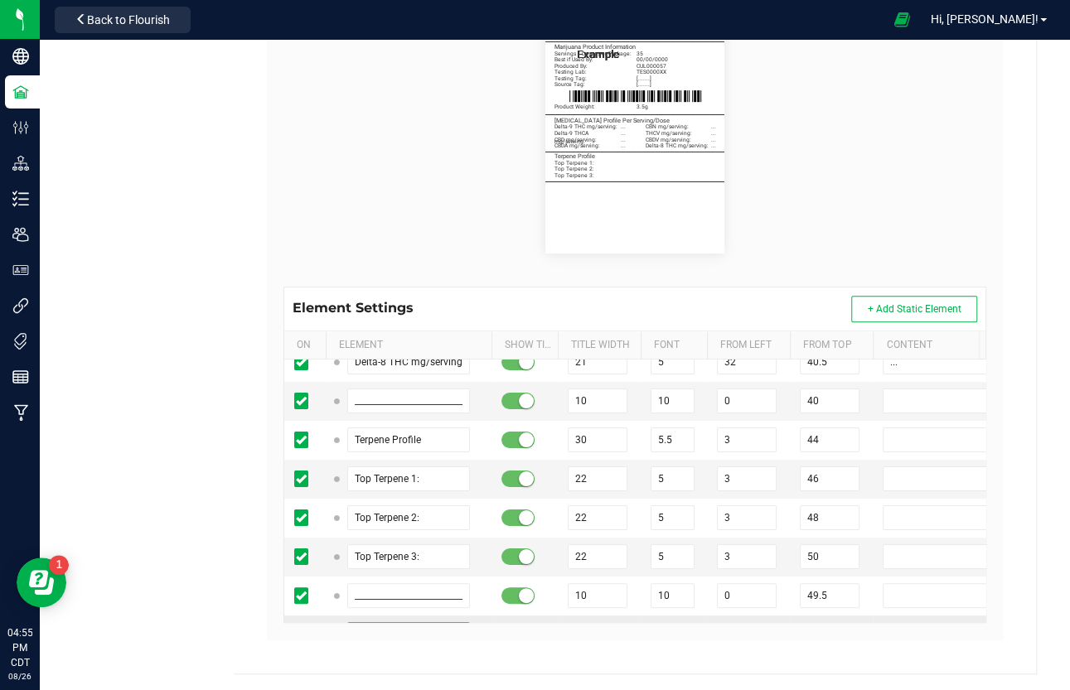
click at [363, 591] on input "Example" at bounding box center [408, 634] width 123 height 25
click at [364, 591] on input "Example" at bounding box center [408, 634] width 123 height 25
click at [370, 591] on input "Example" at bounding box center [408, 634] width 123 height 25
paste input "Instructions and Length of Effect"
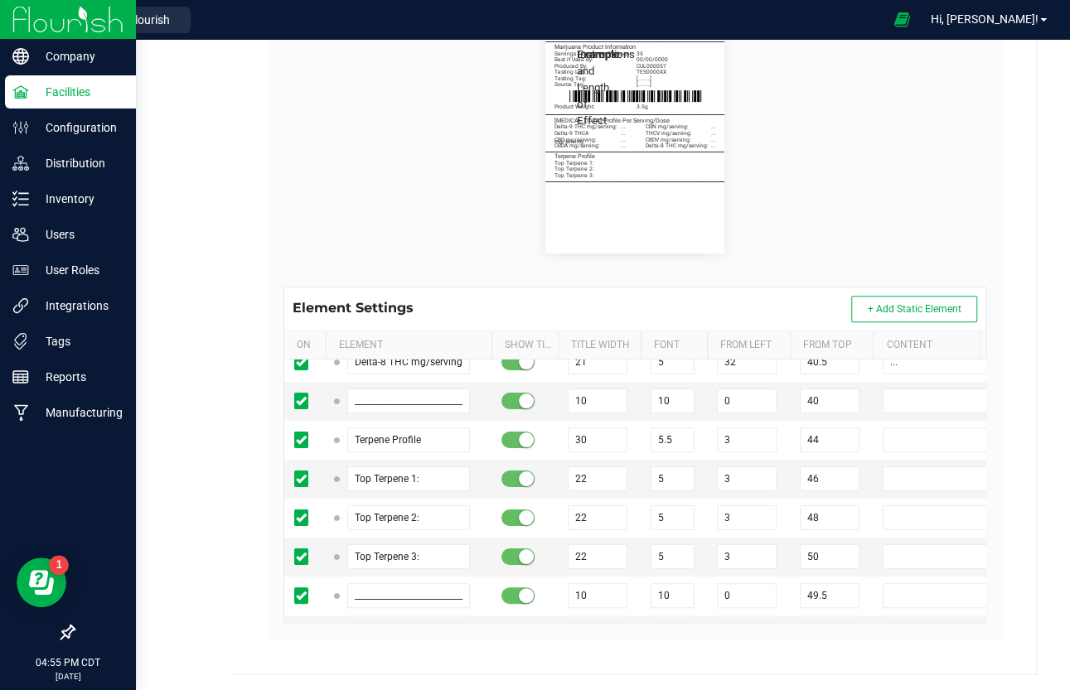
click at [381, 591] on input "Example" at bounding box center [408, 673] width 123 height 25
click at [408, 591] on input "Example" at bounding box center [408, 673] width 123 height 25
click at [366, 591] on input "Example" at bounding box center [408, 673] width 123 height 25
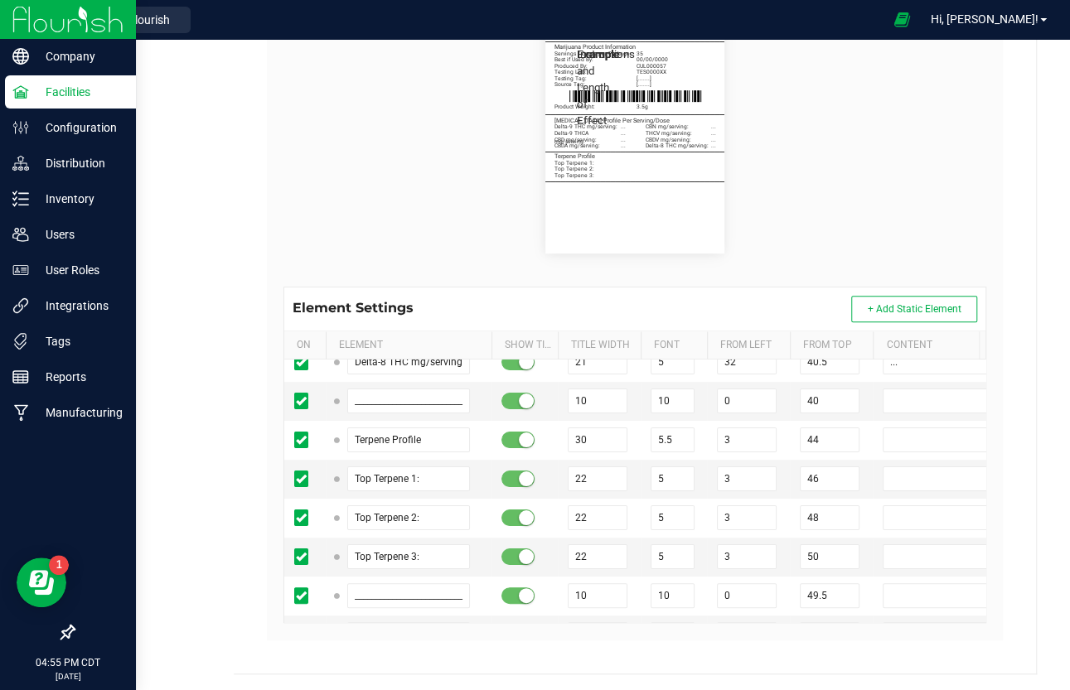
paste input "Heat .1g of flower to 392 degrees Fahrenheit (200C) and inhale"
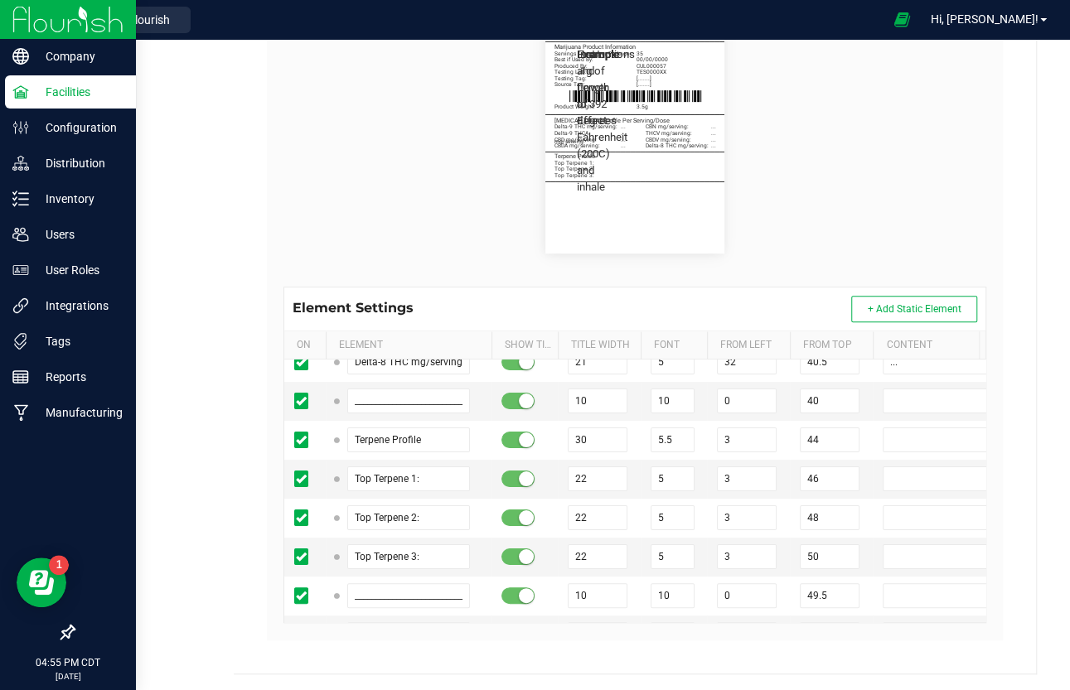
paste input "vapor or smoke. Effects typically last 1-4 hours."
click at [383, 583] on input "____________________________________" at bounding box center [408, 595] width 123 height 25
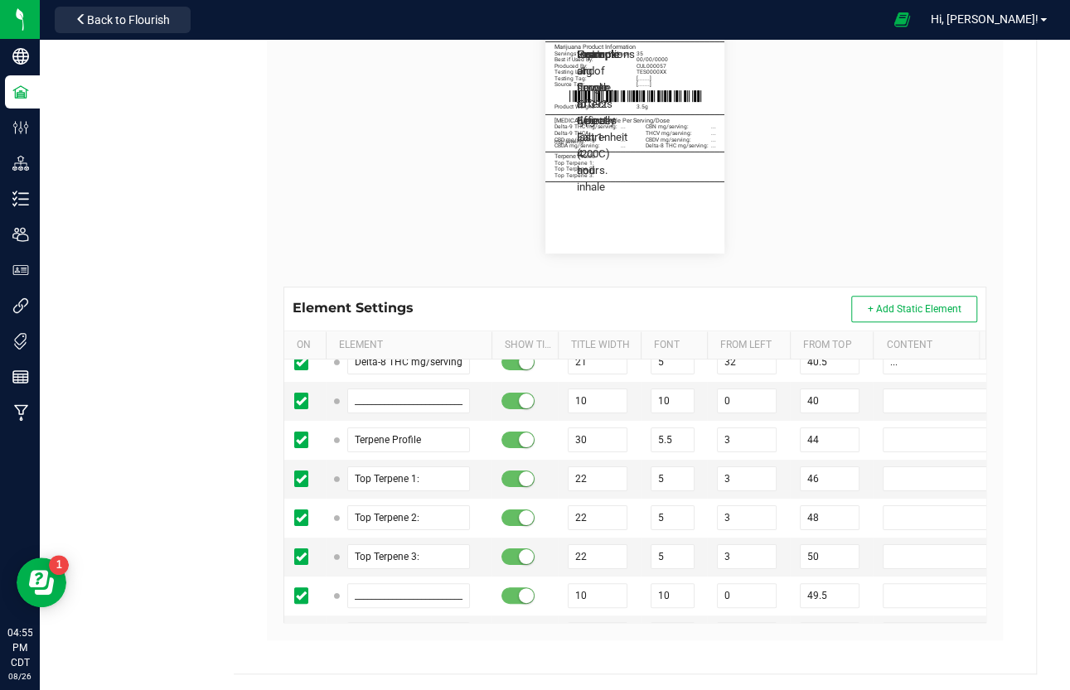
paste input "____________________________________"
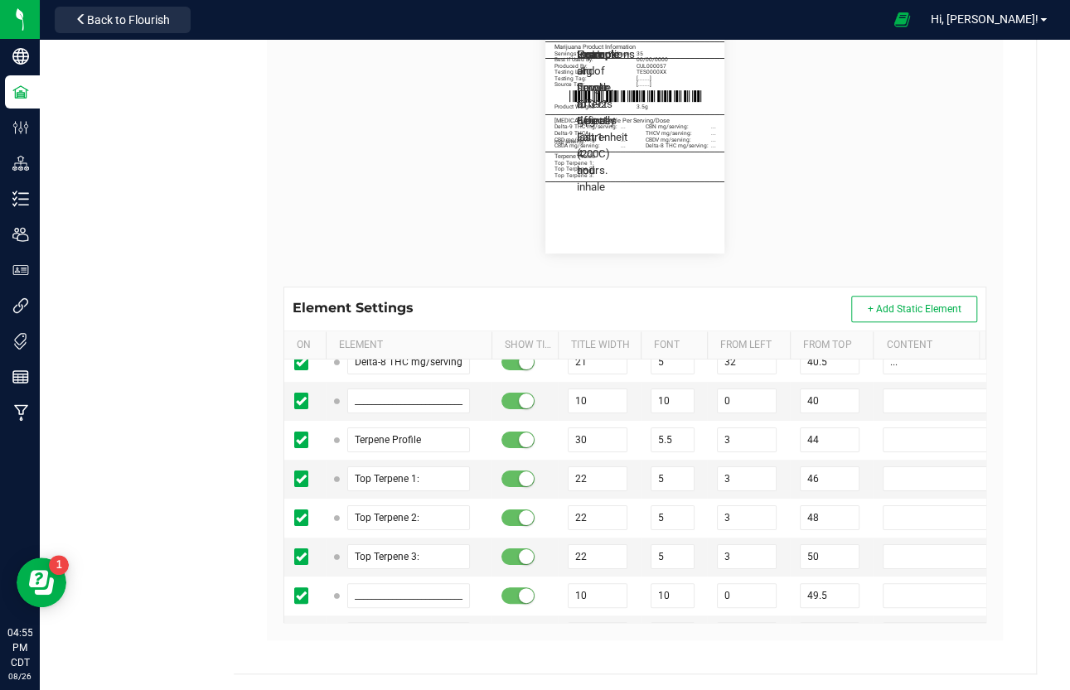
drag, startPoint x: 828, startPoint y: 553, endPoint x: 776, endPoint y: 553, distance: 52.2
drag, startPoint x: 606, startPoint y: 433, endPoint x: 520, endPoint y: 434, distance: 85.3
click at [520, 591] on tr "Instructions and Length of Effect 10 10 10 10" at bounding box center [657, 635] width 746 height 39
click at [585, 591] on input "10" at bounding box center [598, 673] width 60 height 25
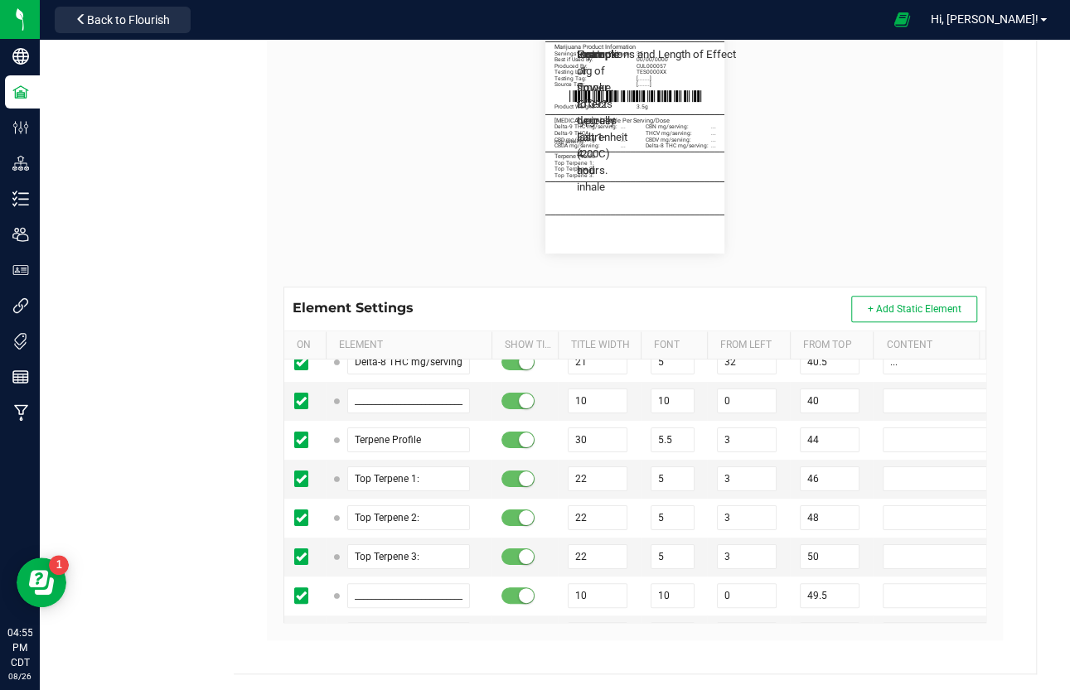
paste input "6"
drag, startPoint x: 669, startPoint y: 438, endPoint x: 616, endPoint y: 439, distance: 53.9
click at [616, 591] on tr "Instructions and Length of Effect 60 10 10 10" at bounding box center [657, 635] width 746 height 39
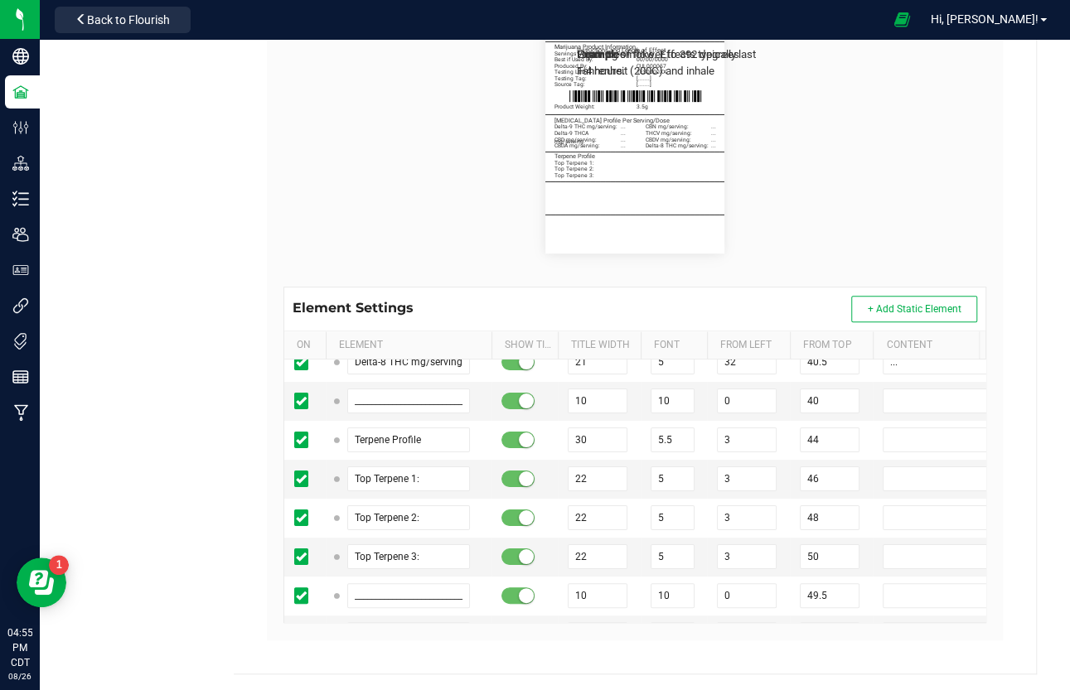
click at [683, 591] on input "10" at bounding box center [672, 673] width 44 height 25
drag, startPoint x: 750, startPoint y: 442, endPoint x: 698, endPoint y: 442, distance: 52.2
click at [698, 591] on tr "Instructions and Length of Effect 60 5.5 10 10" at bounding box center [657, 635] width 746 height 39
click at [730, 591] on input "10" at bounding box center [747, 673] width 60 height 25
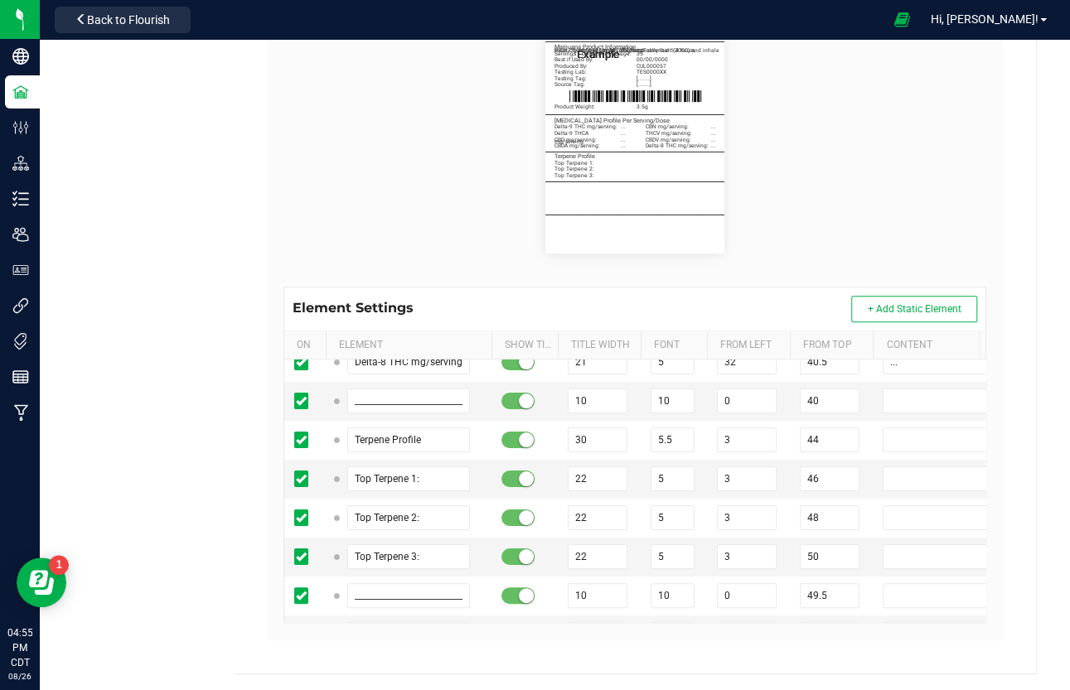
drag, startPoint x: 830, startPoint y: 436, endPoint x: 768, endPoint y: 435, distance: 62.1
click at [768, 591] on tr "Instructions and Length of Effect 60 5.5 3 10" at bounding box center [657, 635] width 746 height 39
click at [821, 591] on input "10" at bounding box center [830, 673] width 60 height 25
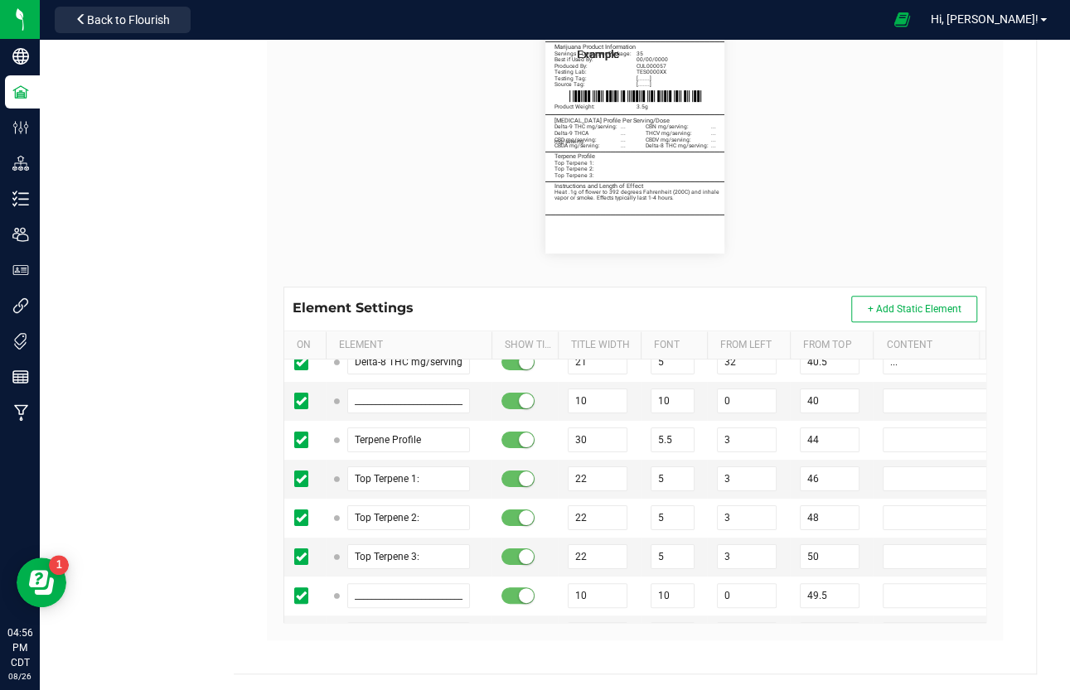
drag, startPoint x: 815, startPoint y: 551, endPoint x: 766, endPoint y: 549, distance: 49.8
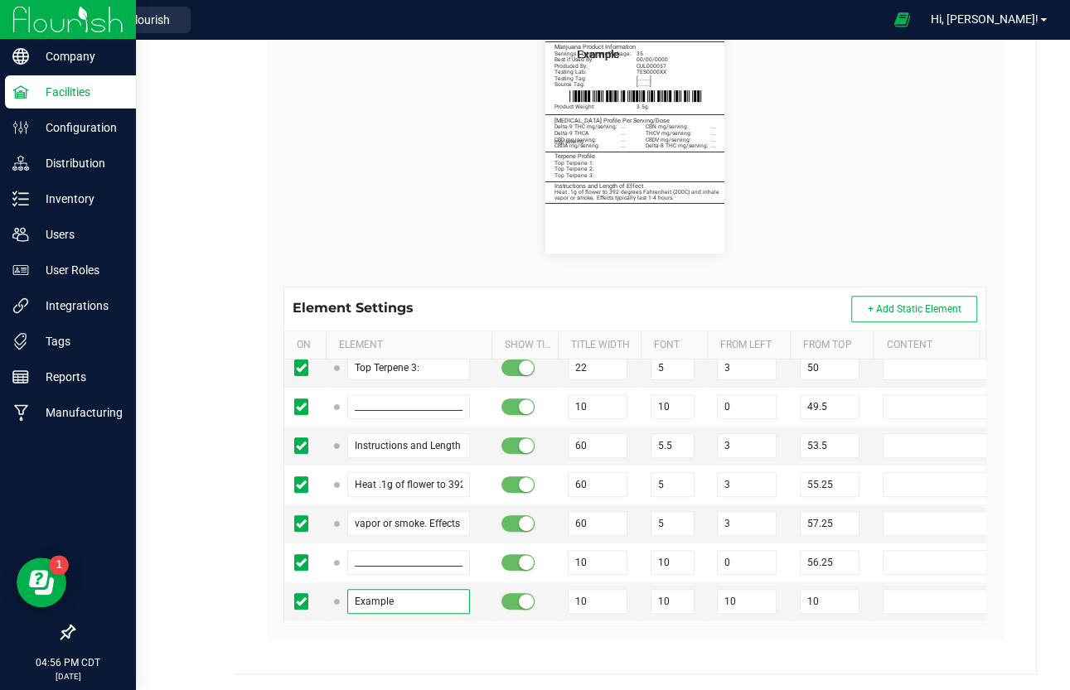
click at [374, 589] on input "Example" at bounding box center [408, 601] width 123 height 25
paste input "Marijuana Approval Number:"
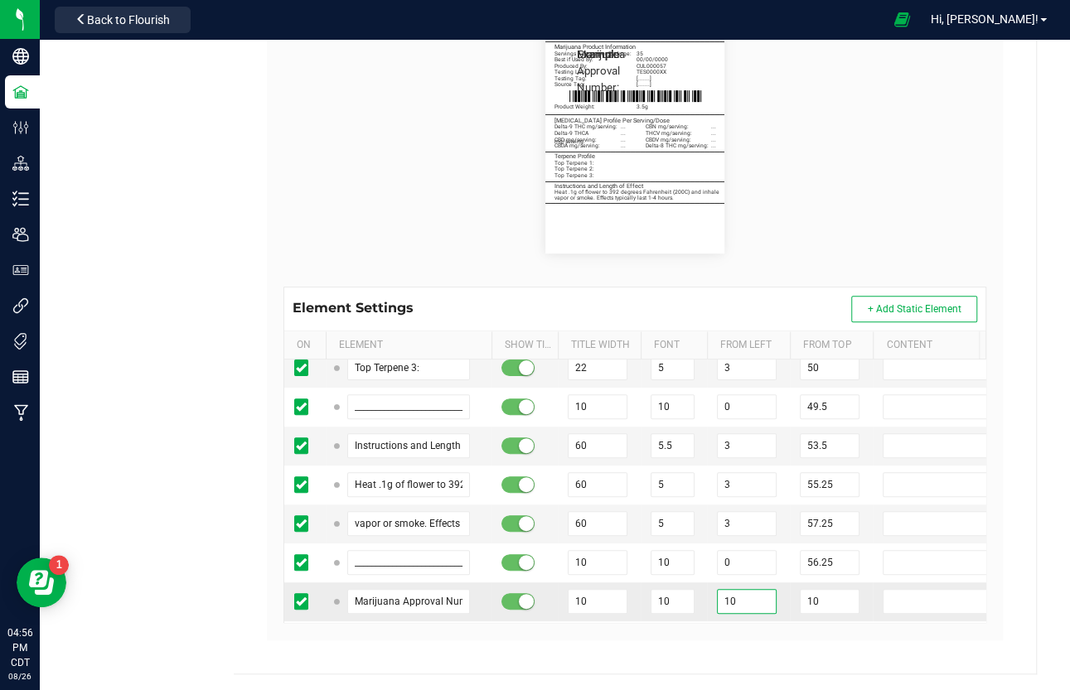
click at [741, 589] on input "10" at bounding box center [747, 601] width 60 height 25
click at [667, 589] on input "10" at bounding box center [672, 601] width 44 height 25
click at [602, 589] on input "10" at bounding box center [598, 601] width 60 height 25
click at [802, 589] on input "10" at bounding box center [830, 601] width 60 height 25
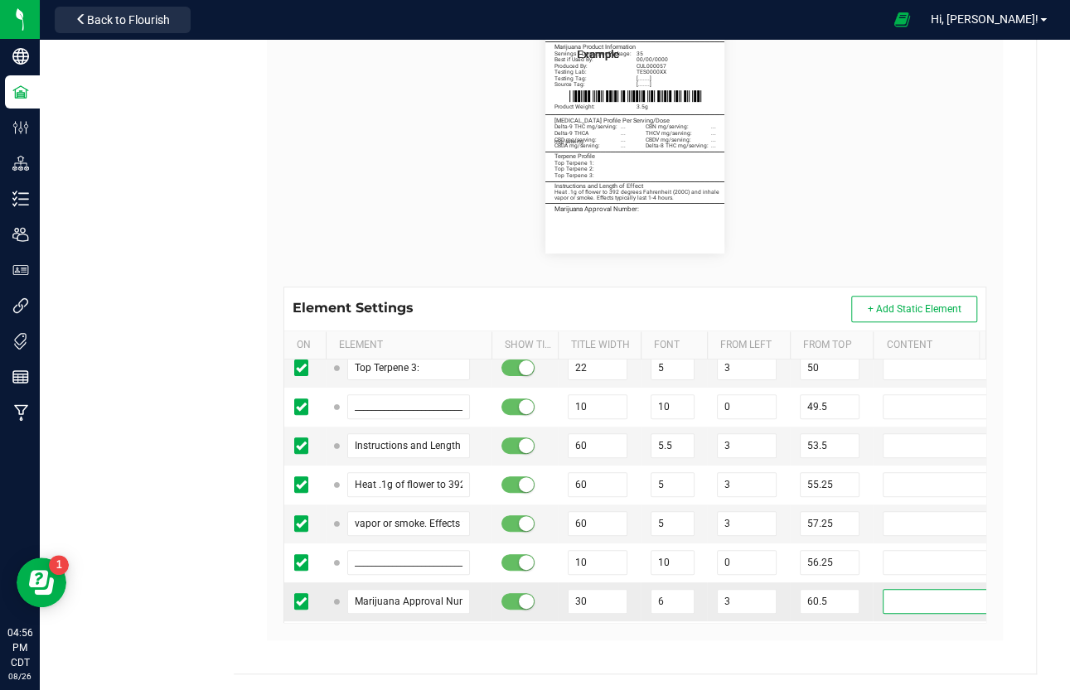
click at [888, 589] on input "text" at bounding box center [947, 601] width 131 height 25
click at [901, 589] on input "[..........]" at bounding box center [947, 601] width 131 height 25
click at [873, 591] on td at bounding box center [950, 640] width 157 height 39
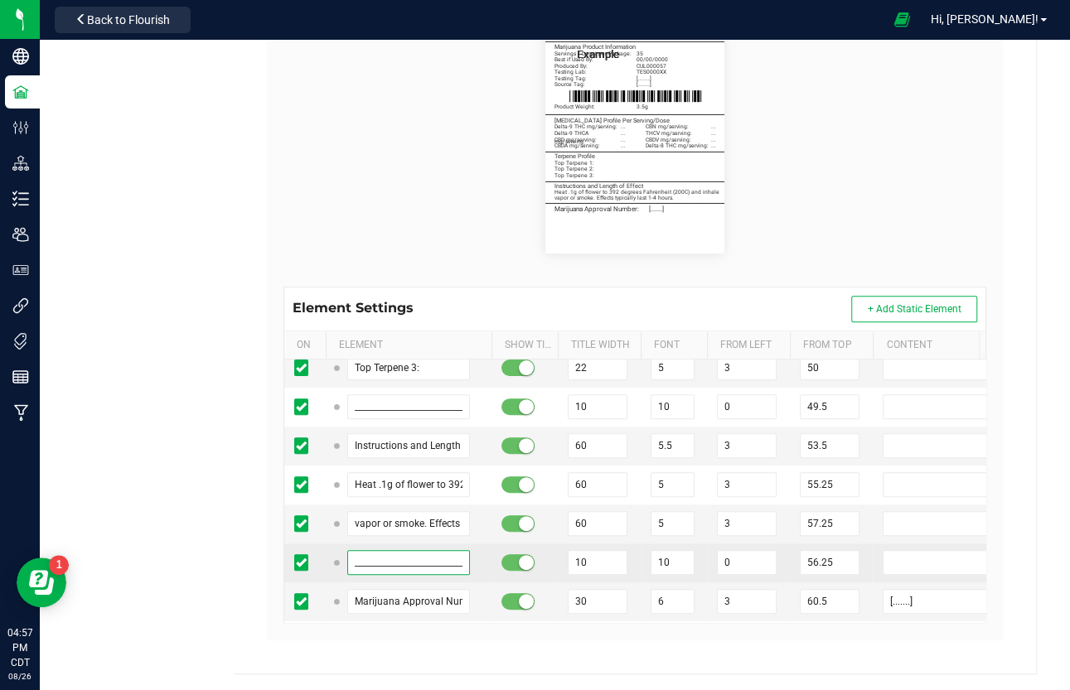
click at [384, 550] on input "____________________________________" at bounding box center [408, 562] width 123 height 25
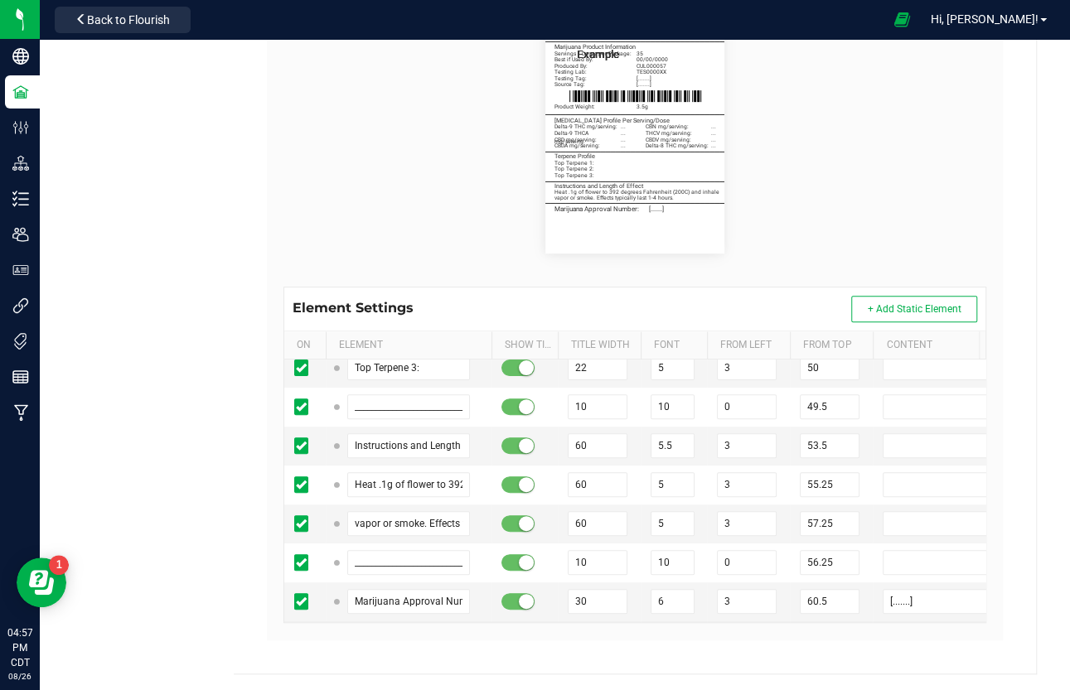
click at [404, 591] on input "Example" at bounding box center [408, 640] width 123 height 25
paste input "____________________________________"
click at [903, 589] on input "[.......]" at bounding box center [947, 601] width 131 height 25
click at [901, 591] on input "text" at bounding box center [947, 679] width 131 height 25
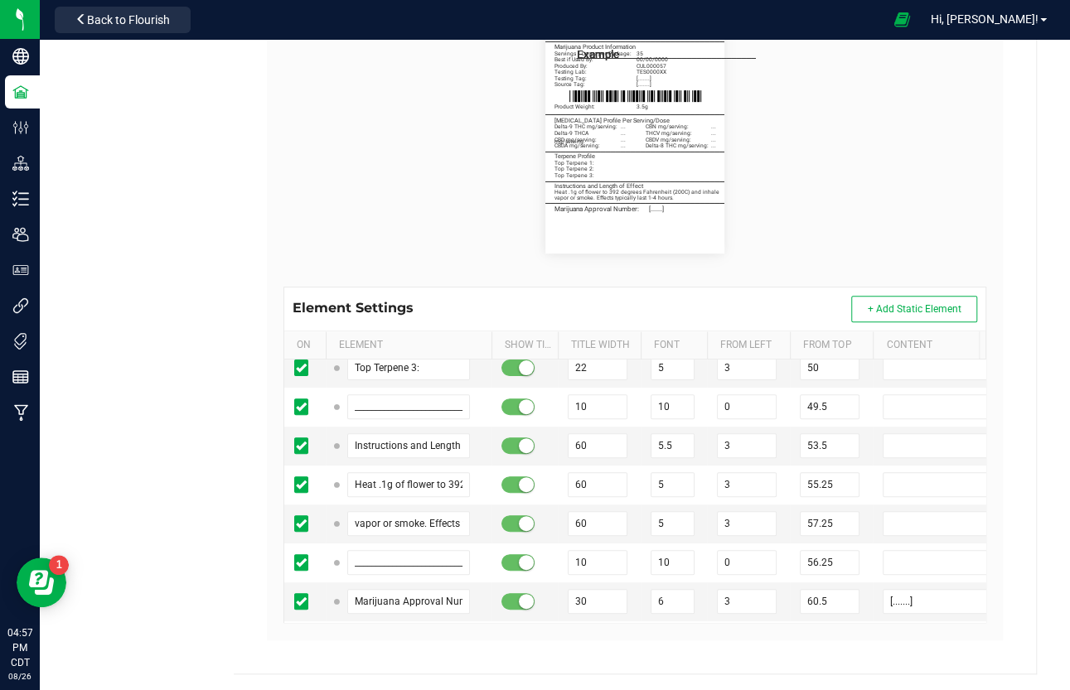
paste input "[.......]"
click at [373, 591] on input "Example" at bounding box center [408, 679] width 123 height 25
click at [395, 589] on input "Marijuana Approval Number:" at bounding box center [408, 601] width 123 height 25
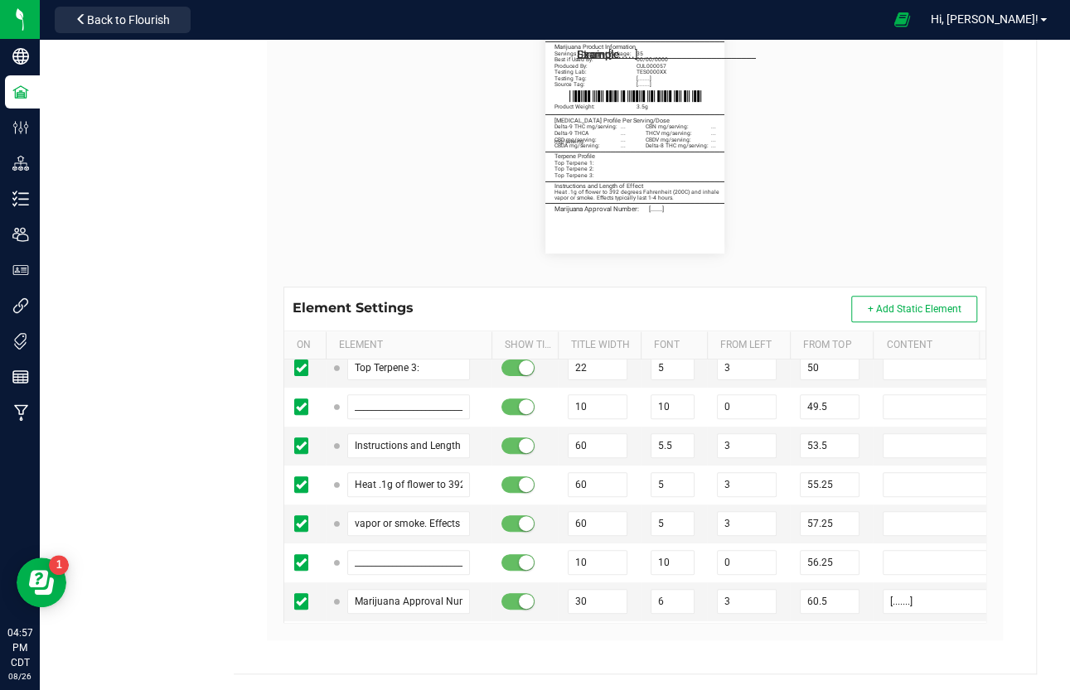
paste input "Marijuana Approval Number:"
click at [397, 591] on input "____________________________________" at bounding box center [408, 640] width 123 height 25
paste input "____________________________________"
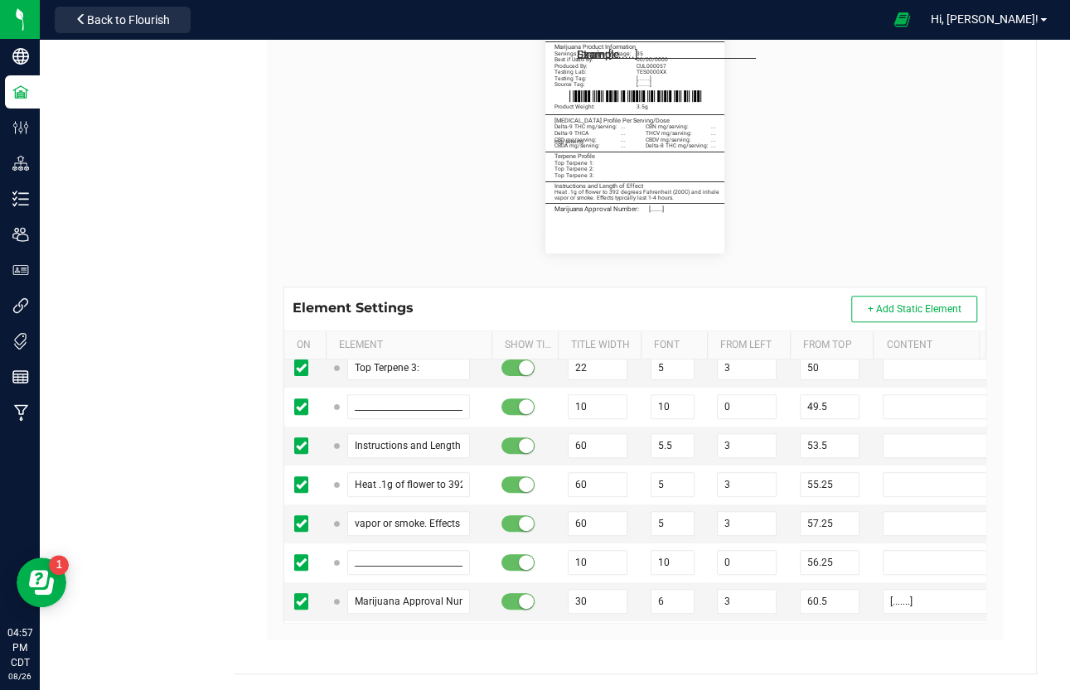
drag, startPoint x: 834, startPoint y: 512, endPoint x: 754, endPoint y: 507, distance: 80.5
click at [829, 591] on td "10" at bounding box center [831, 640] width 83 height 39
click at [784, 591] on tr "____________________________________ 10 10 10 10" at bounding box center [657, 640] width 746 height 39
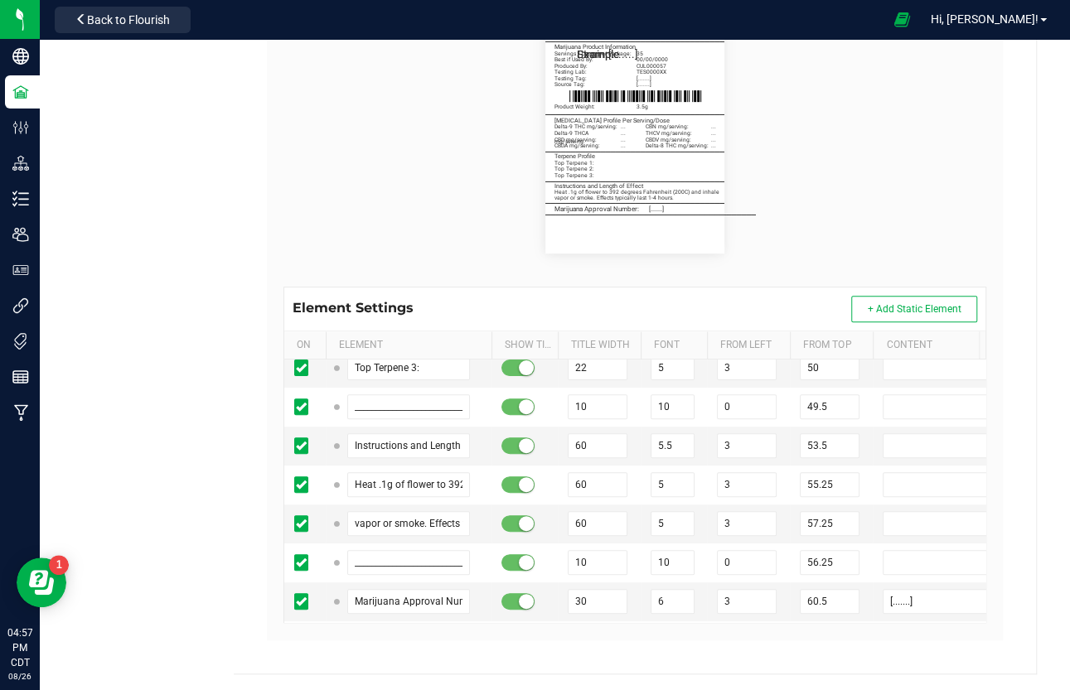
drag, startPoint x: 784, startPoint y: 515, endPoint x: 769, endPoint y: 515, distance: 14.9
drag, startPoint x: 717, startPoint y: 437, endPoint x: 689, endPoint y: 437, distance: 28.2
click at [689, 591] on tr "____________________________________ 10 10 10 60" at bounding box center [657, 640] width 746 height 39
drag, startPoint x: 834, startPoint y: 478, endPoint x: 771, endPoint y: 472, distance: 62.4
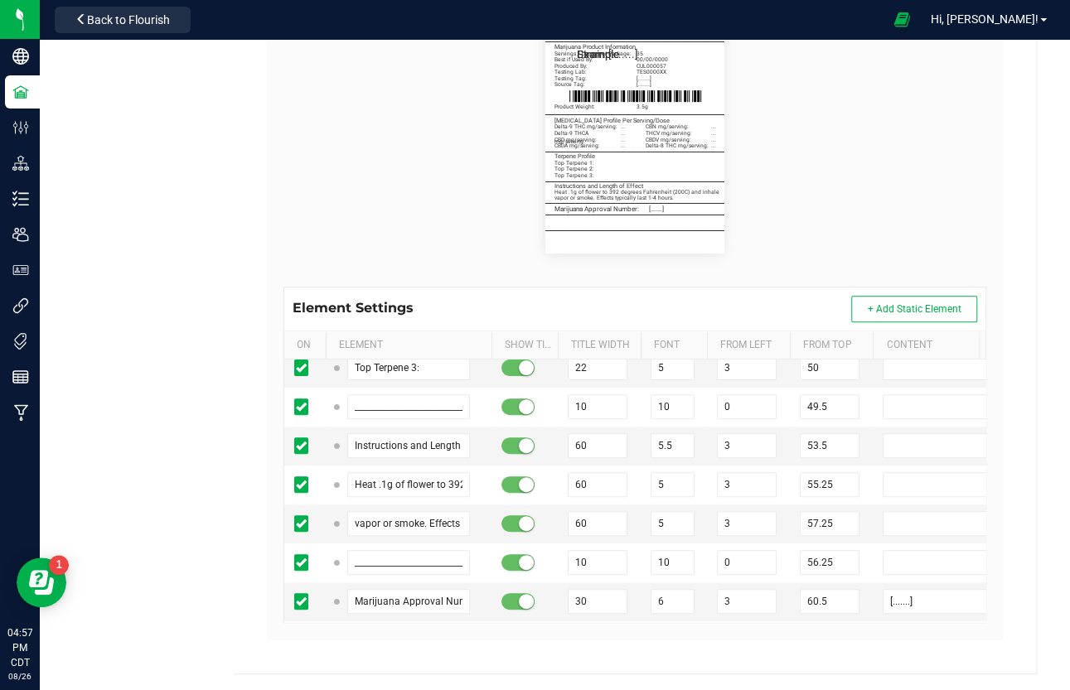
click at [771, 591] on tr "Strain: 10 10 10 10 [.......]" at bounding box center [657, 679] width 746 height 39
click at [669, 591] on input "10" at bounding box center [672, 679] width 44 height 25
drag, startPoint x: 751, startPoint y: 478, endPoint x: 713, endPoint y: 477, distance: 37.3
click at [713, 591] on td "10" at bounding box center [748, 679] width 83 height 39
drag, startPoint x: 834, startPoint y: 481, endPoint x: 812, endPoint y: 479, distance: 21.7
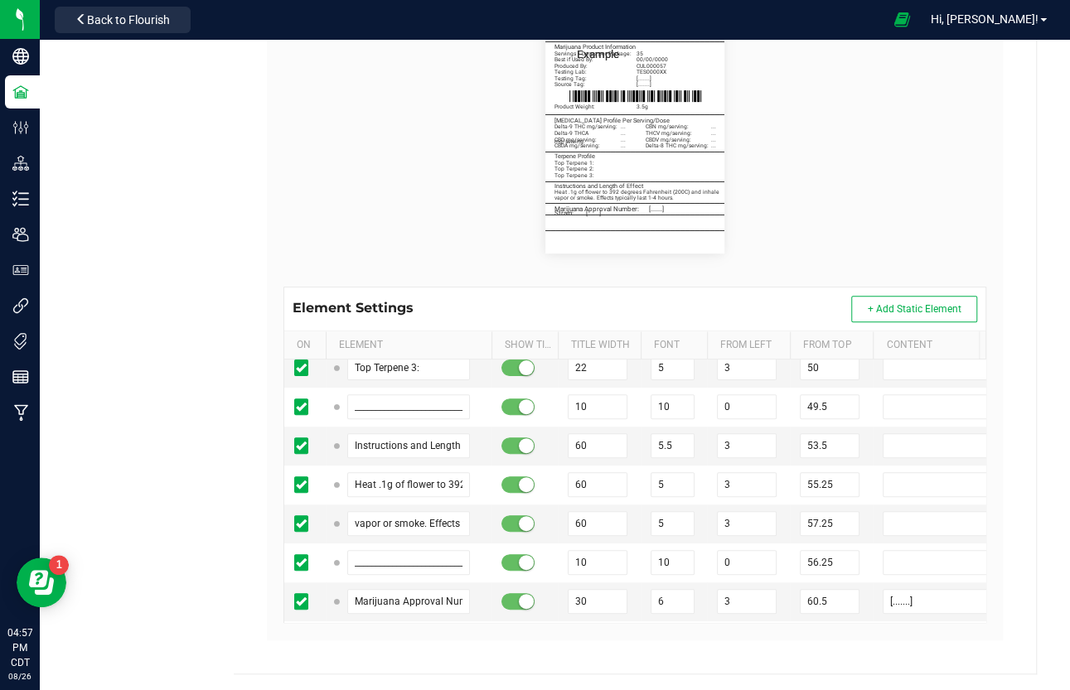
click at [812, 591] on input "62" at bounding box center [830, 679] width 60 height 25
drag, startPoint x: 823, startPoint y: 514, endPoint x: 810, endPoint y: 515, distance: 12.5
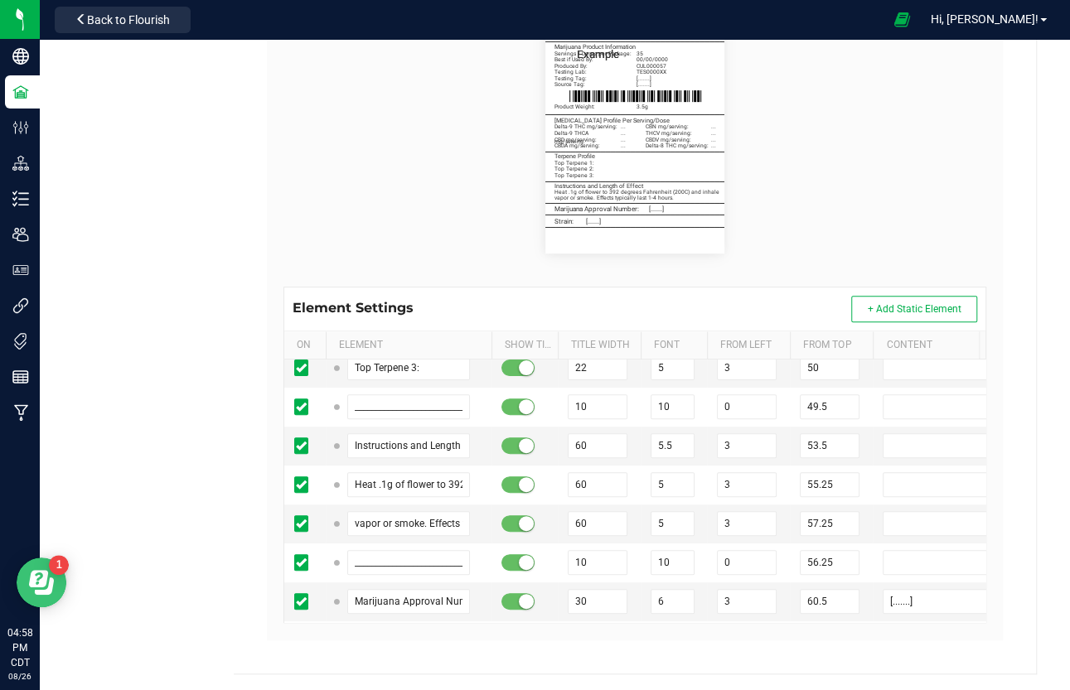
paste input "Cognitive and physical impairment may result from the use of"
paste input "marijuana. Keep out of reach of children."
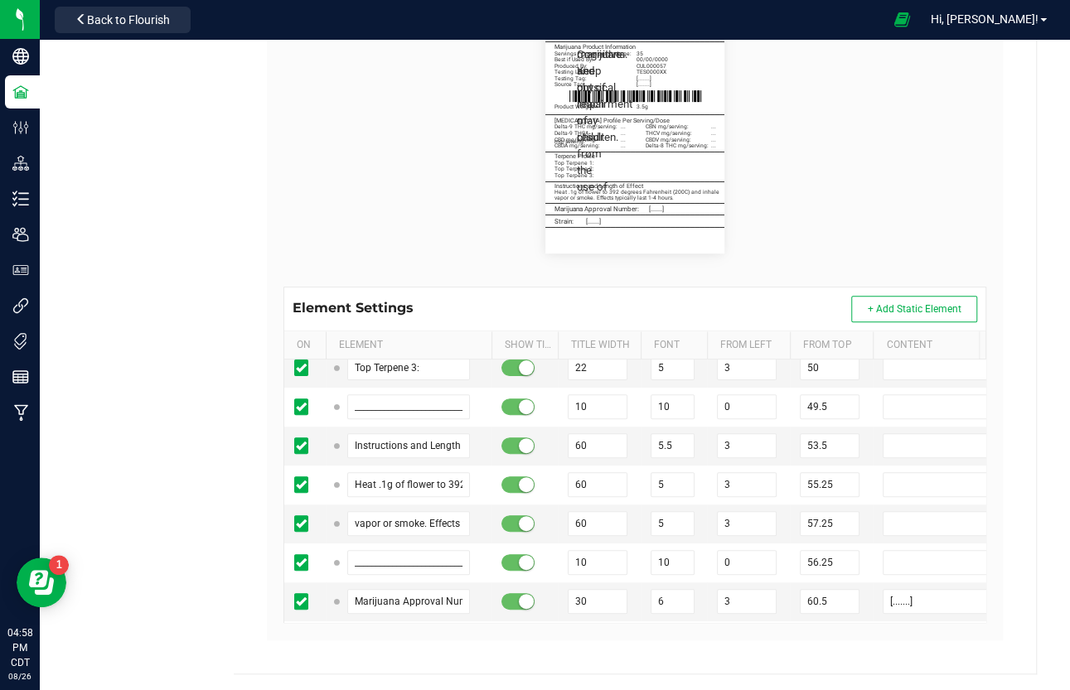
paste input "5.5"
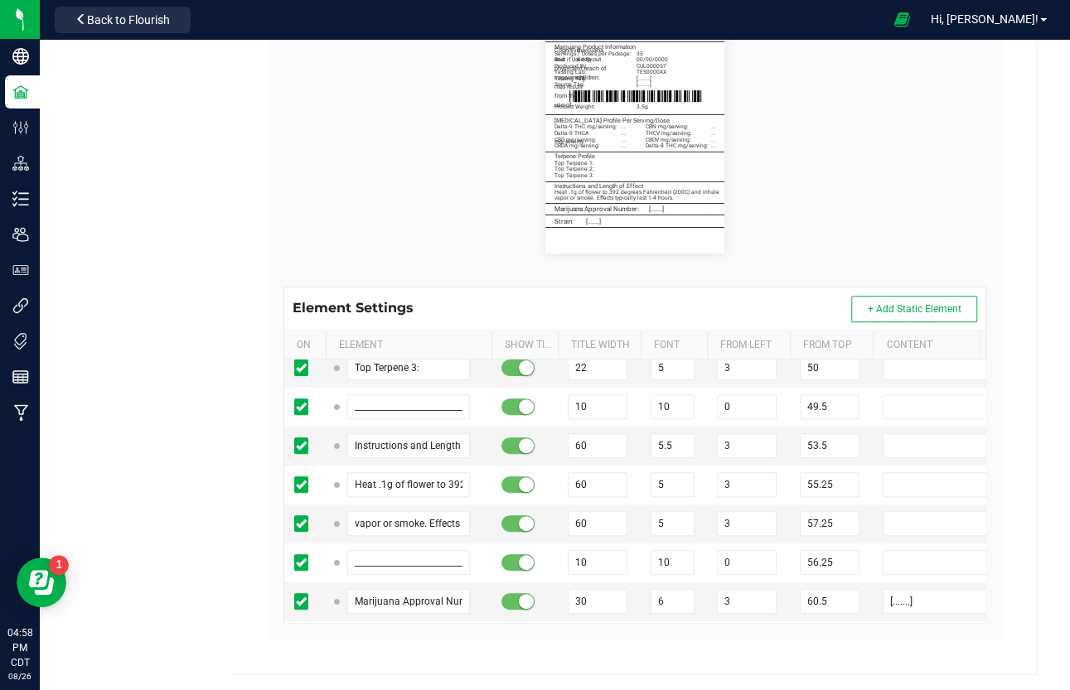
paste input "3"
drag, startPoint x: 595, startPoint y: 555, endPoint x: 532, endPoint y: 556, distance: 63.0
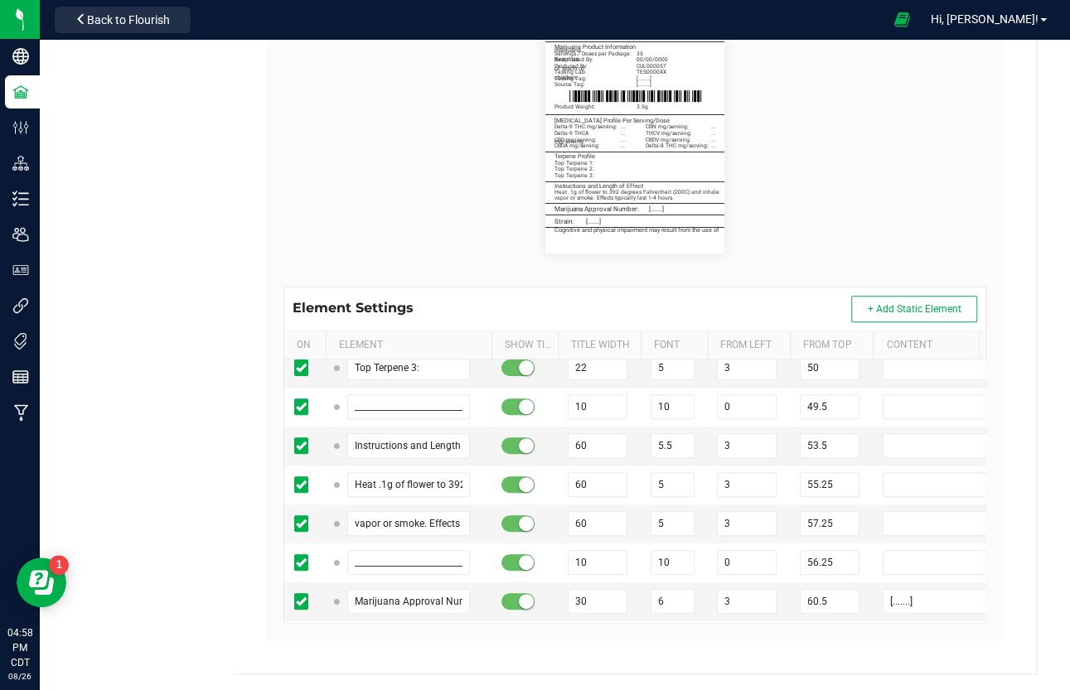
drag, startPoint x: 829, startPoint y: 557, endPoint x: 810, endPoint y: 554, distance: 18.4
drag, startPoint x: 840, startPoint y: 598, endPoint x: 774, endPoint y: 597, distance: 66.3
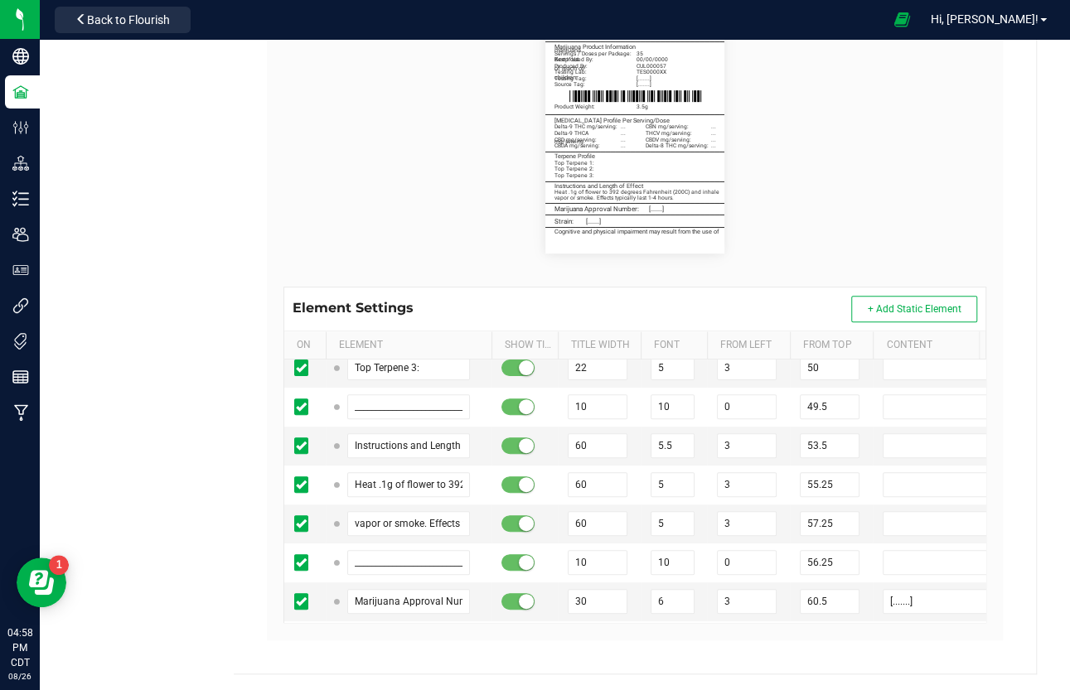
paste input "6"
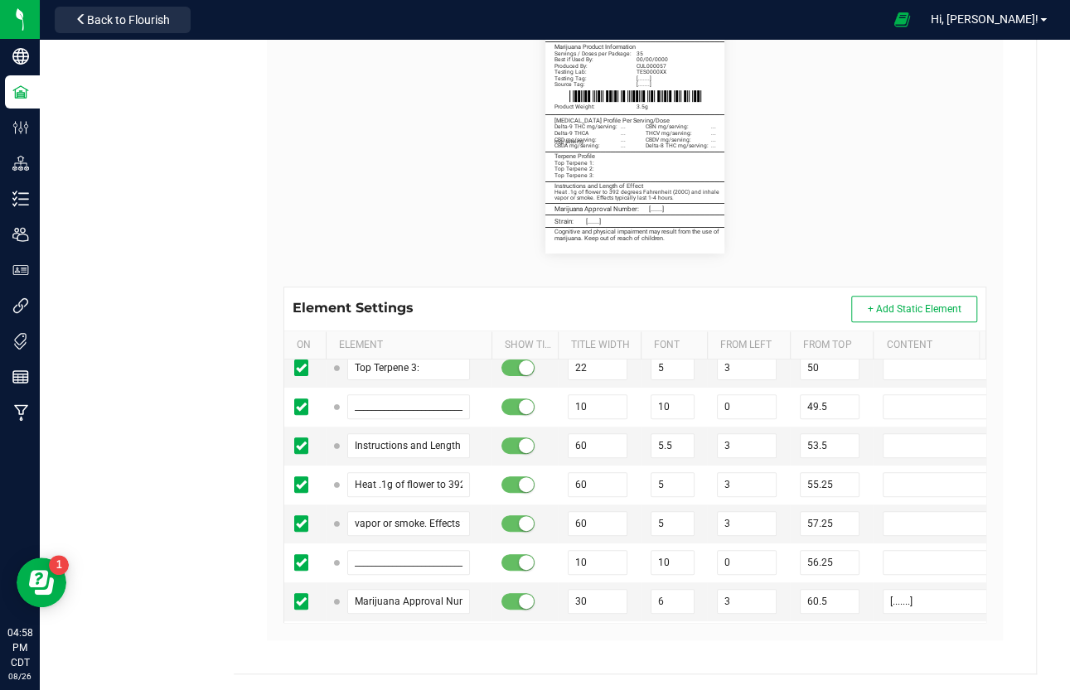
drag, startPoint x: 828, startPoint y: 553, endPoint x: 812, endPoint y: 553, distance: 15.7
drag, startPoint x: 829, startPoint y: 598, endPoint x: 795, endPoint y: 597, distance: 33.2
click at [895, 235] on flourish-label-viewer "Active and Inactive Ingredients Cannabis Flower _______________________________…" at bounding box center [634, 134] width 703 height 239
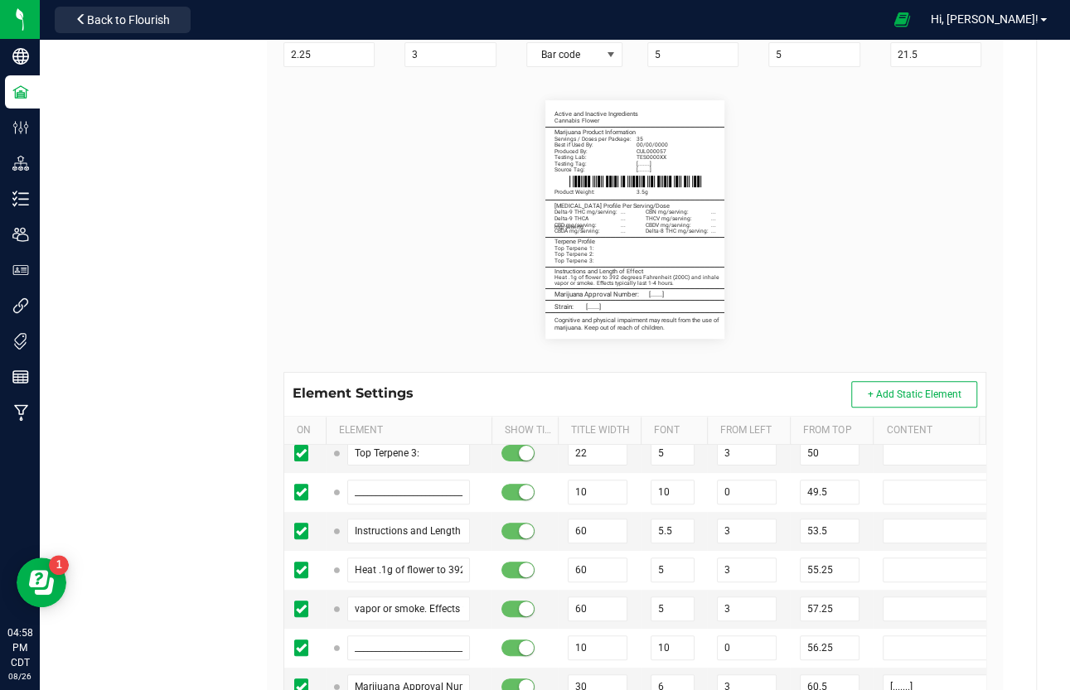
scroll to position [310, 0]
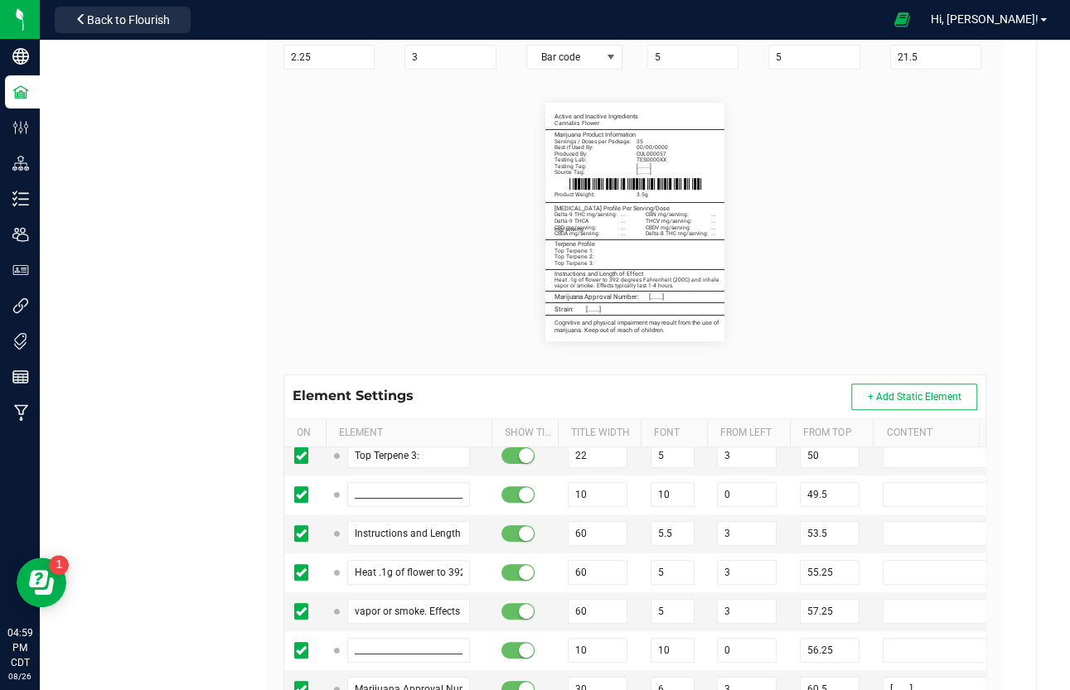
click at [834, 287] on flourish-label-viewer "Active and Inactive Ingredients Cannabis Flower _______________________________…" at bounding box center [634, 222] width 703 height 239
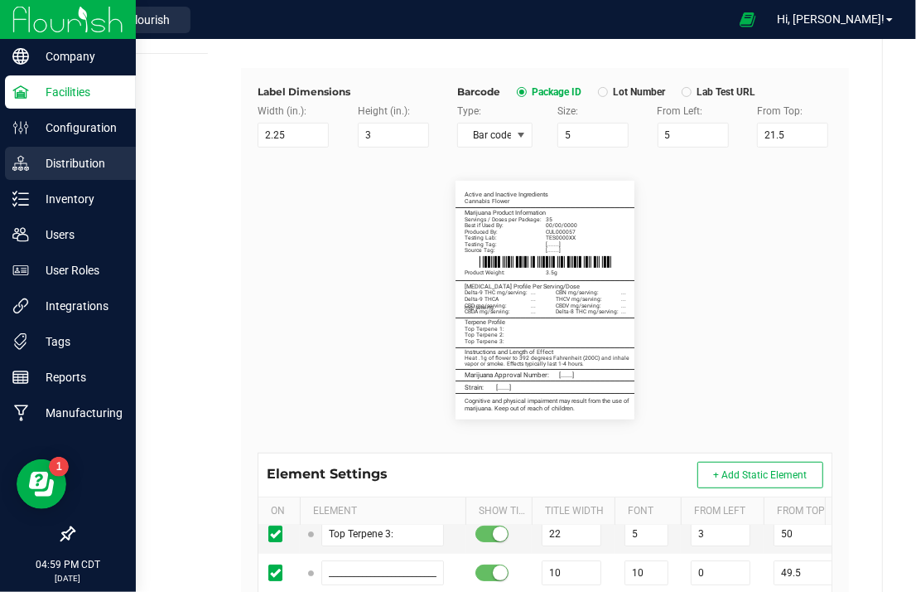
scroll to position [16405, 0]
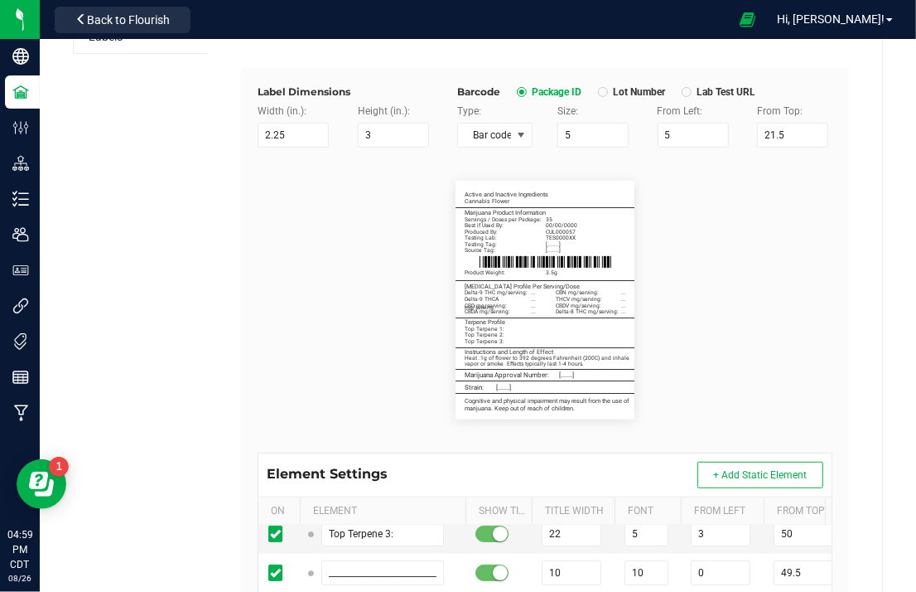
click at [289, 273] on flourish-label-viewer "Active and Inactive Ingredients Cannabis Flower _______________________________…" at bounding box center [545, 300] width 575 height 239
click at [457, 167] on div "Active and Inactive Ingredients Cannabis Flower _______________________________…" at bounding box center [545, 299] width 600 height 305
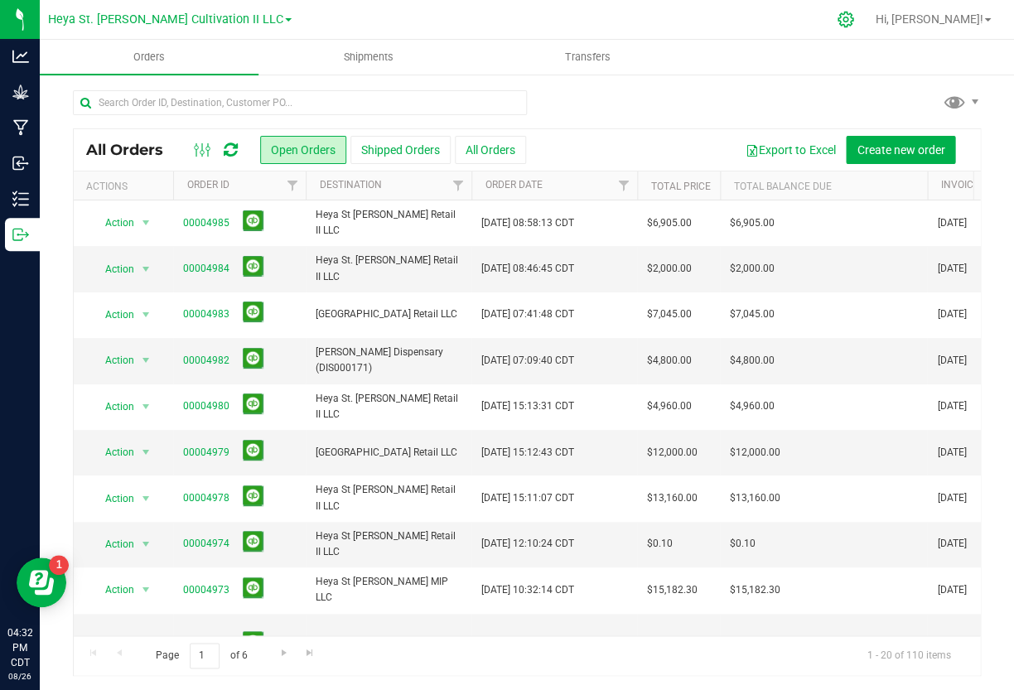
click at [853, 17] on icon at bounding box center [846, 20] width 16 height 16
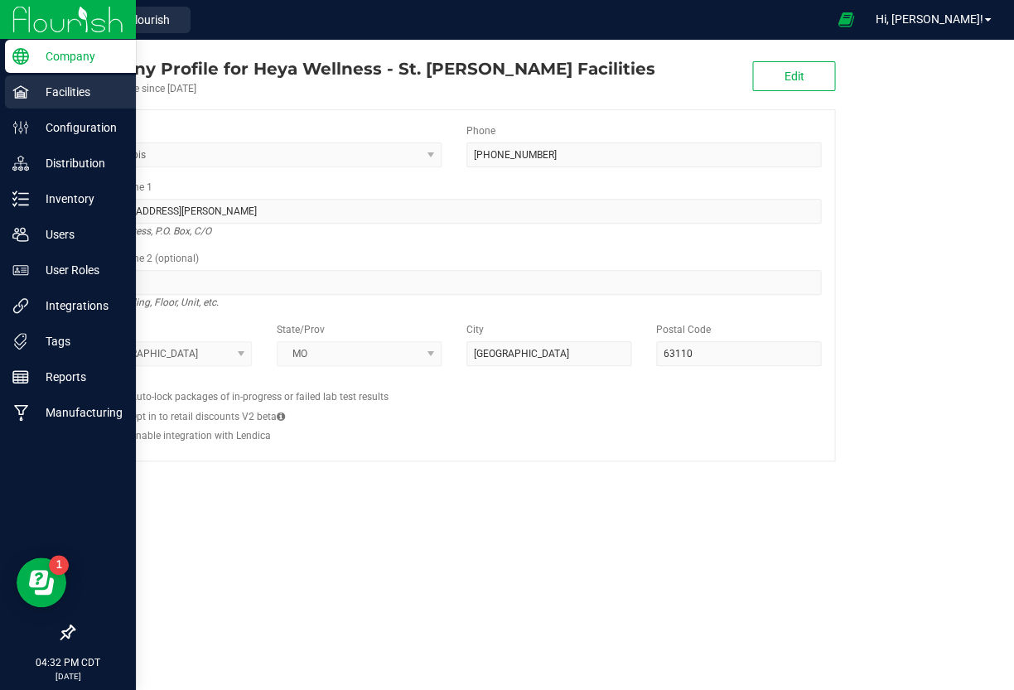
click at [20, 90] on icon at bounding box center [20, 92] width 17 height 17
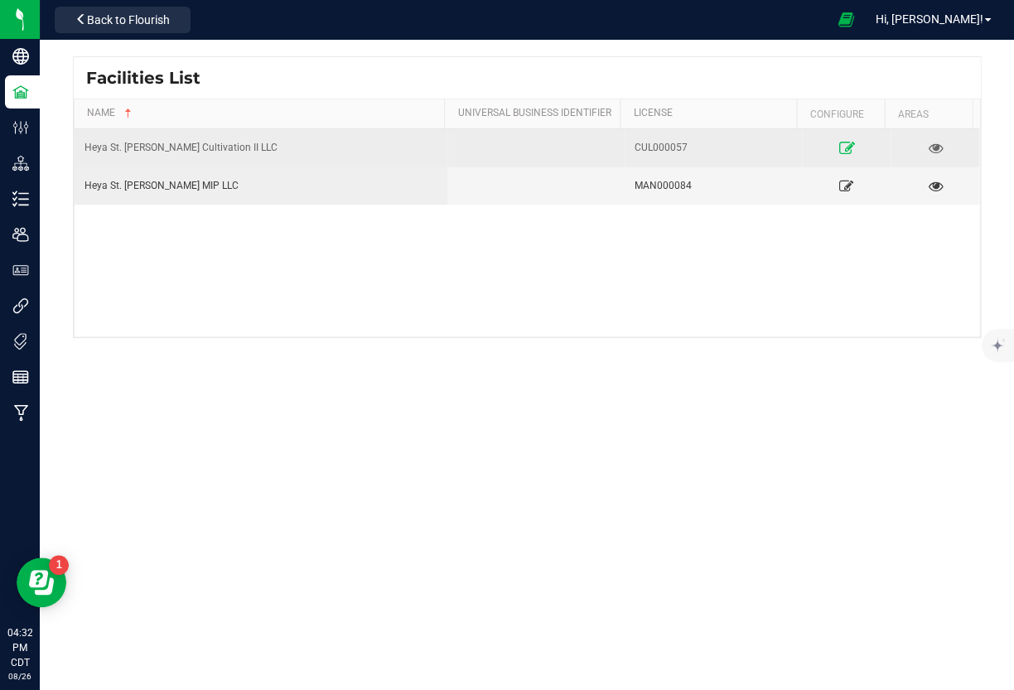
click at [827, 150] on link at bounding box center [846, 147] width 75 height 27
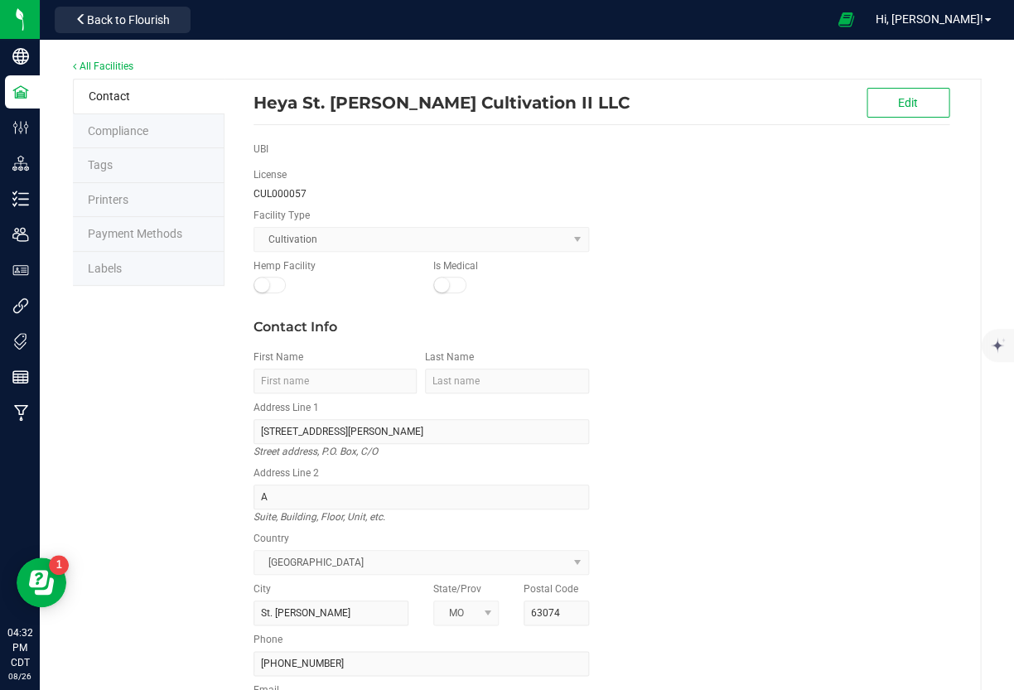
click at [128, 263] on li "Labels" at bounding box center [149, 269] width 152 height 35
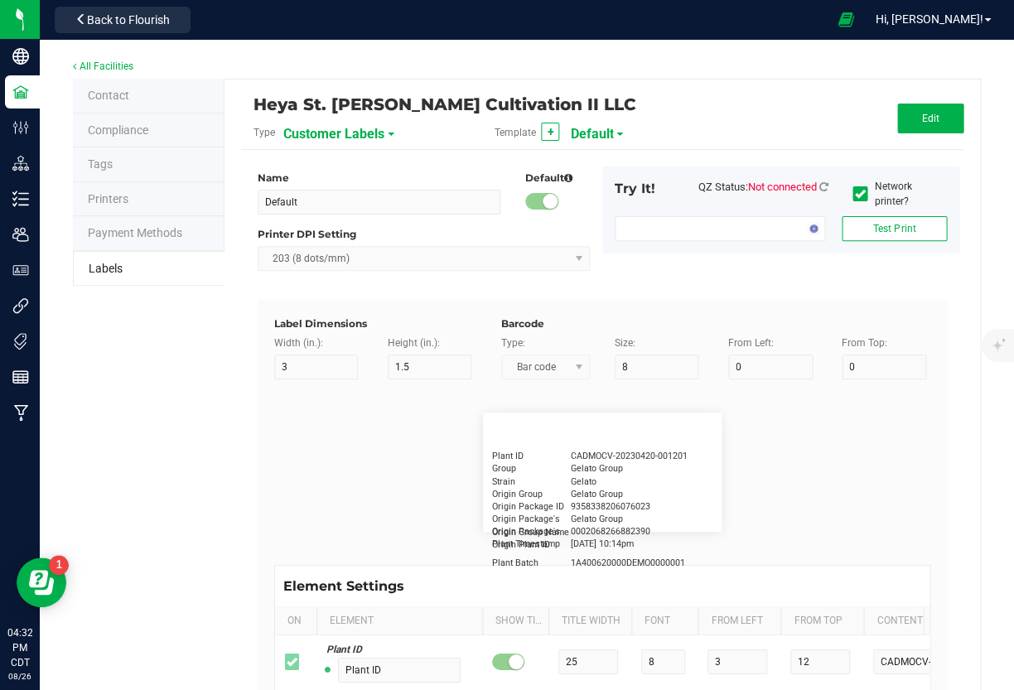
type input "Flower Compliance 2023"
type input "2"
type input "20"
type input "5"
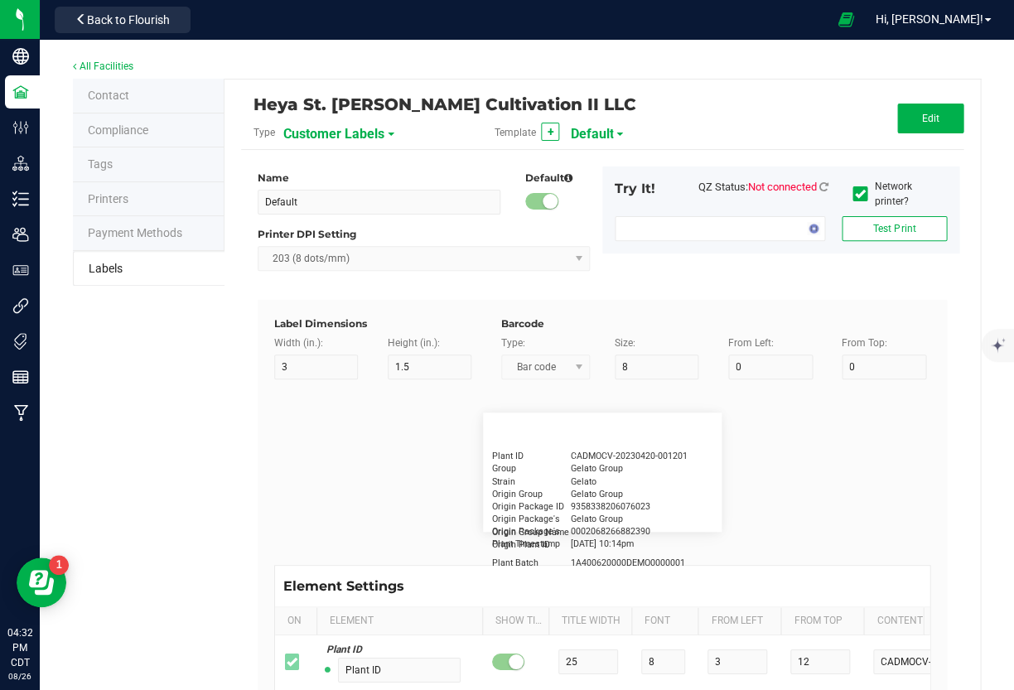
type input "Active and Inactive Ingredients"
type input "40"
type input "5"
type input "2"
type input "Product"
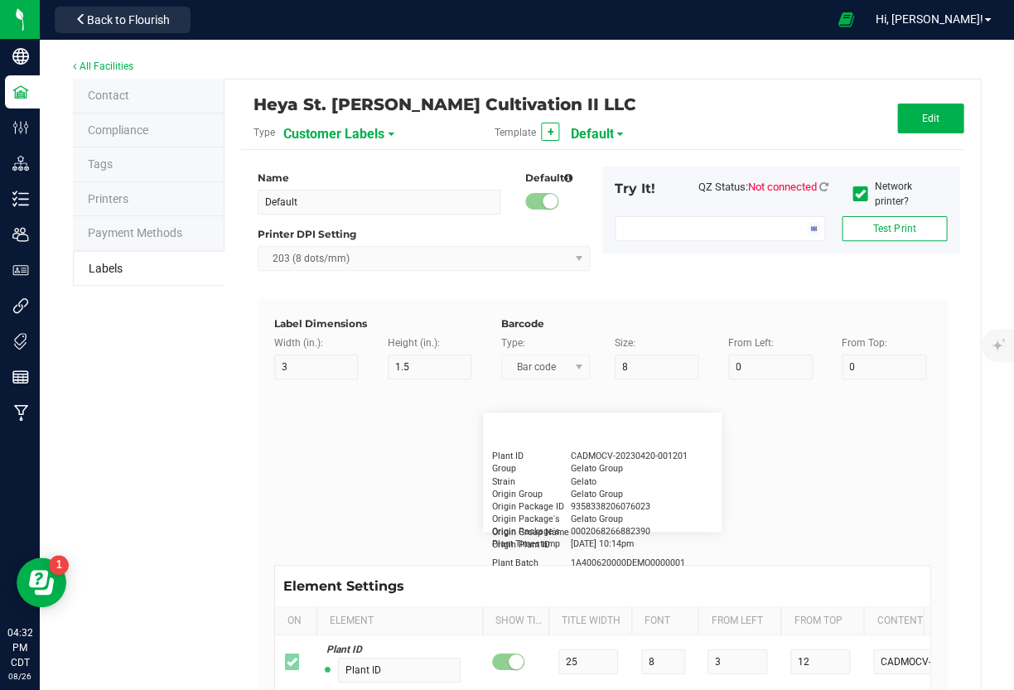
type input "15"
type input "7"
type input "5"
type input "6"
type input "'Strain' Flower"
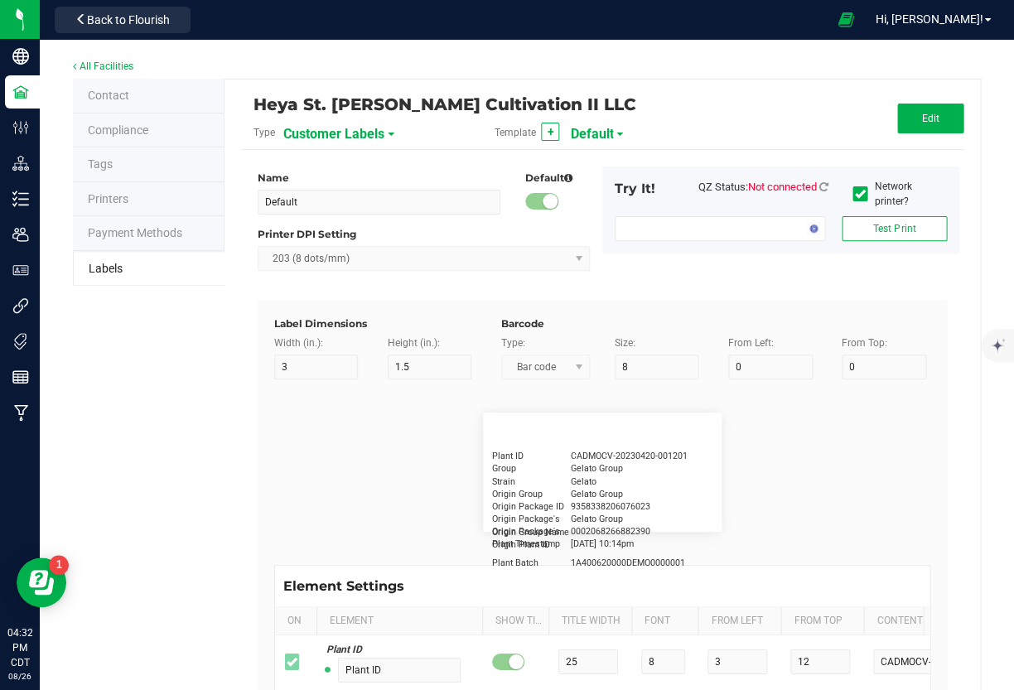
type input "Marijuana Product Information"
type input "40"
type input "5"
type input "9"
type input "Serving/Dose"
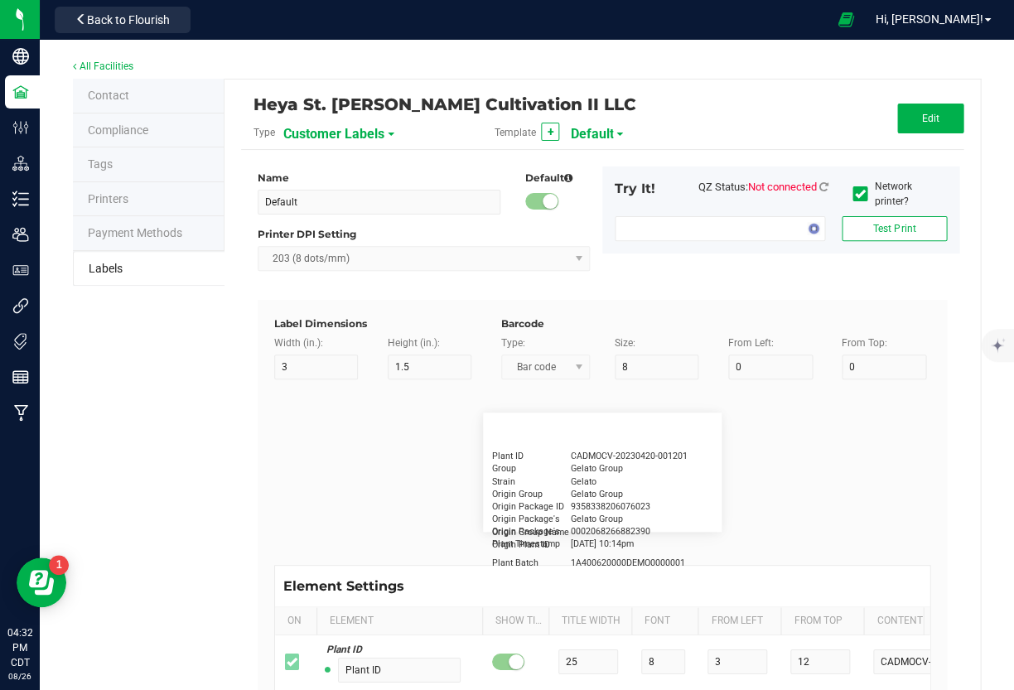
type input "15"
type input "7"
type input "5"
type input "12"
type input "Serving/Dose: Start with 0.1g"
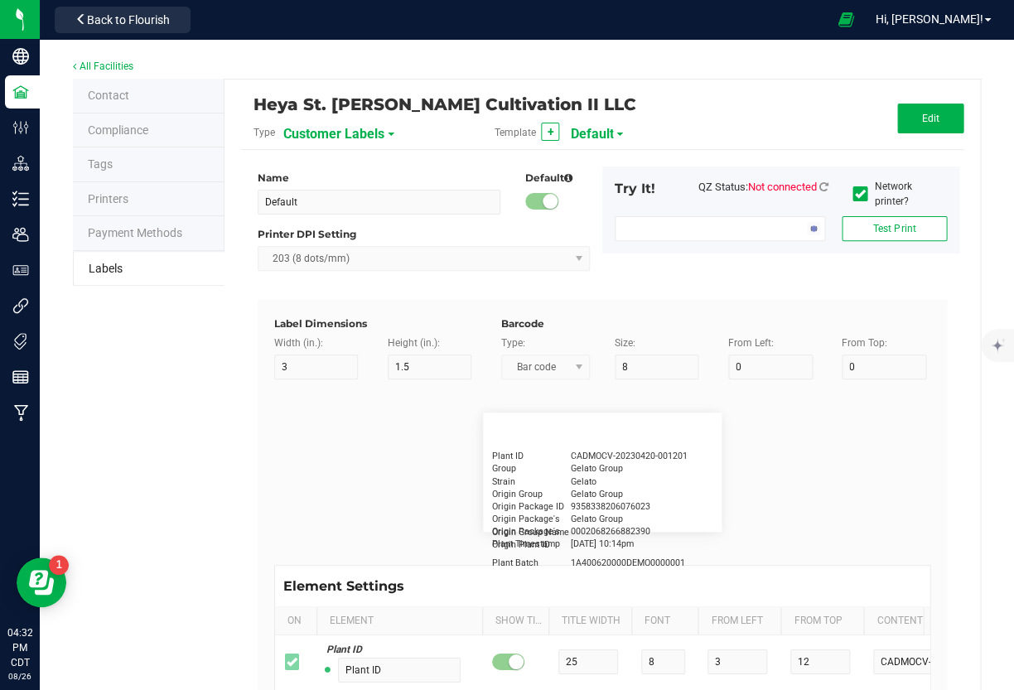
type input "Best if Used By:"
type input "20"
type input "7"
type input "5"
type input "15"
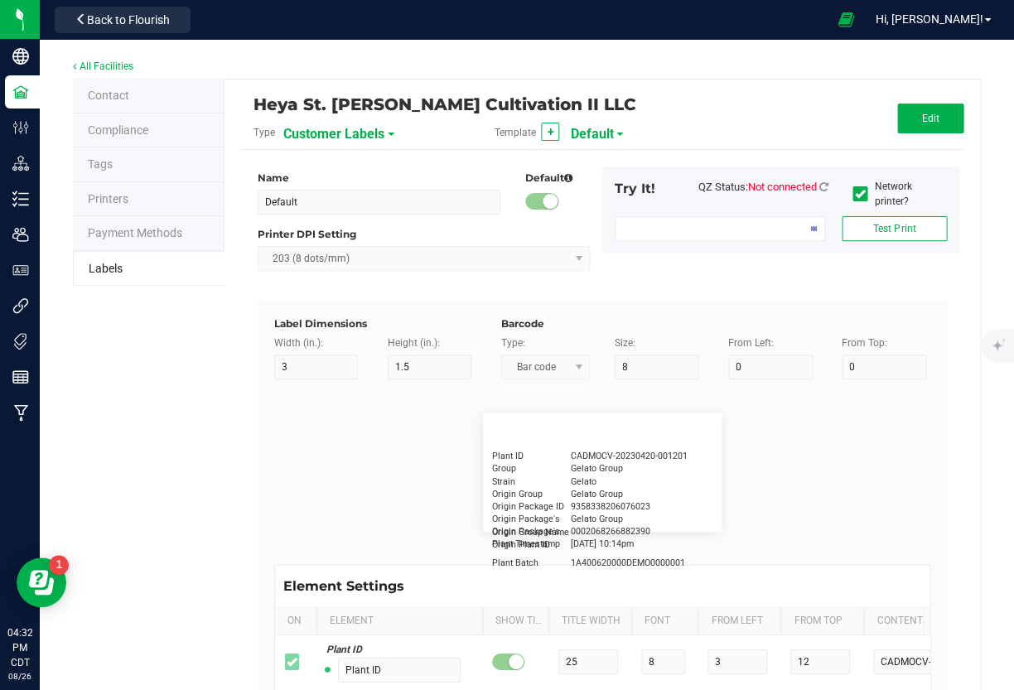
type input "04/20/2023"
type input "Package ID"
type input "15"
type input "7"
type input "5"
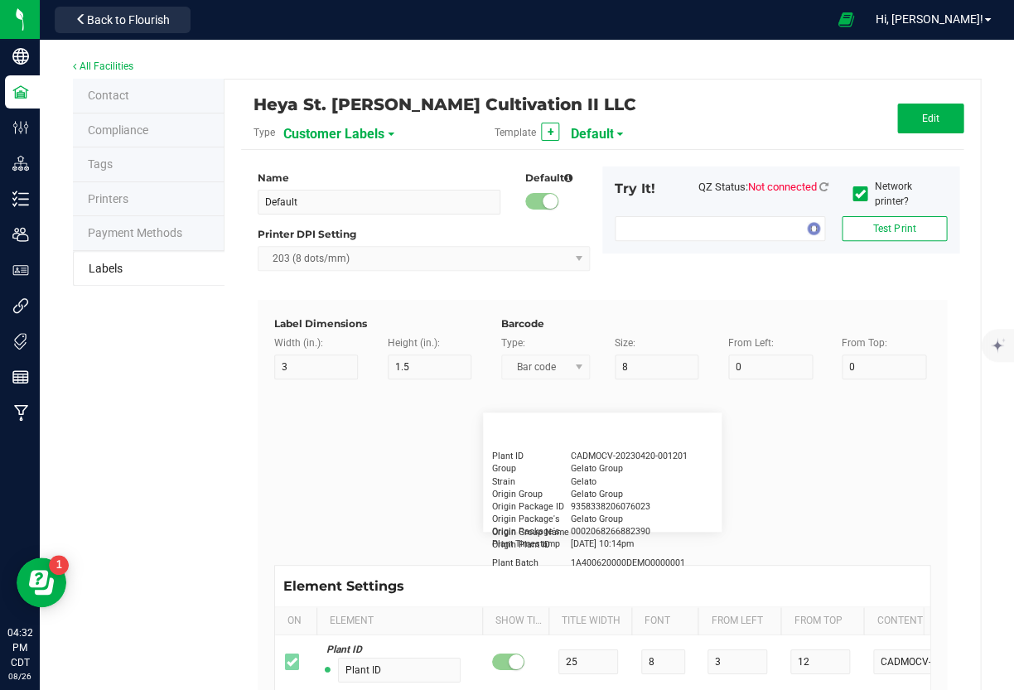
type input "18"
type input "CADMODS-20230420-096"
type input "THCA"
type input "15"
type input "5"
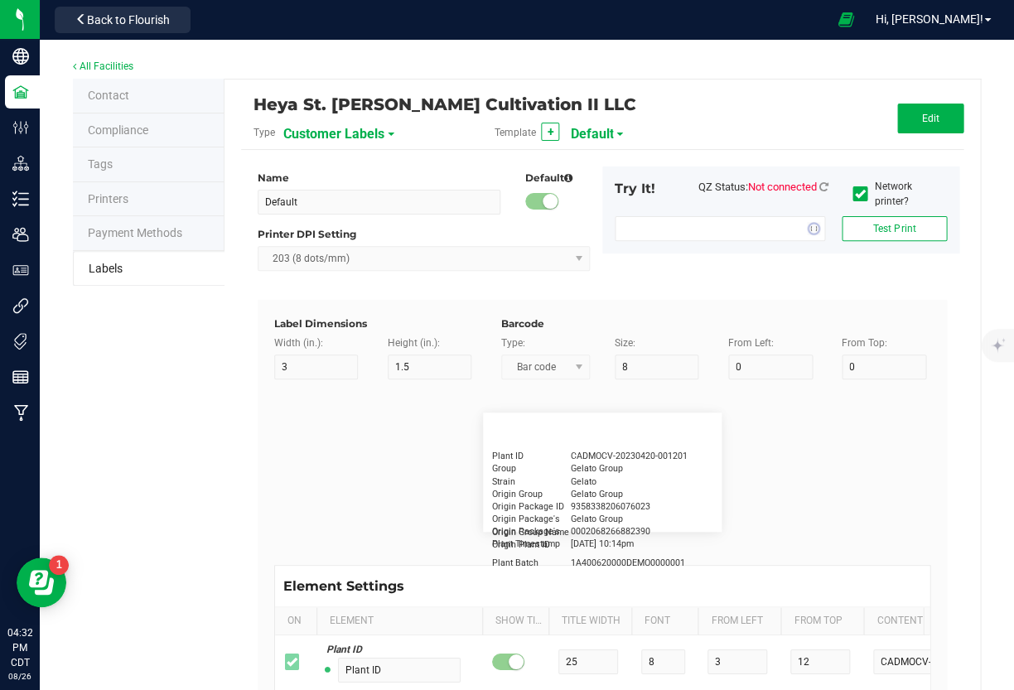
type input "10"
type input "LOTPXGDP-0912"
type input "Warning"
type input "15"
type input "5"
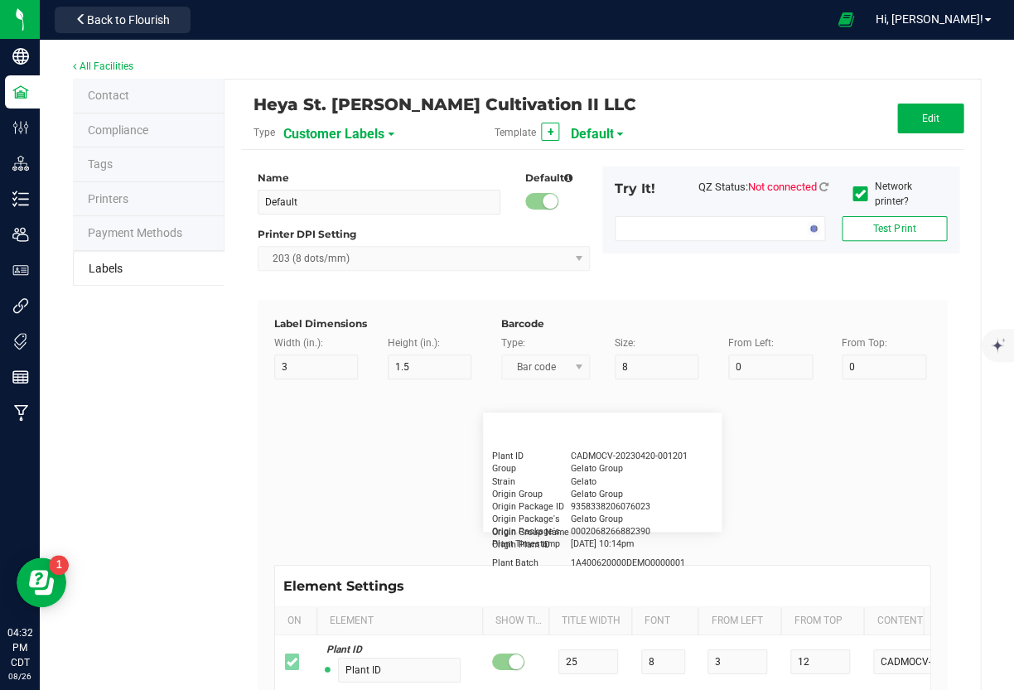
type input "30"
type input "Type Warning Here"
type input "Brand"
type input "15"
type input "5"
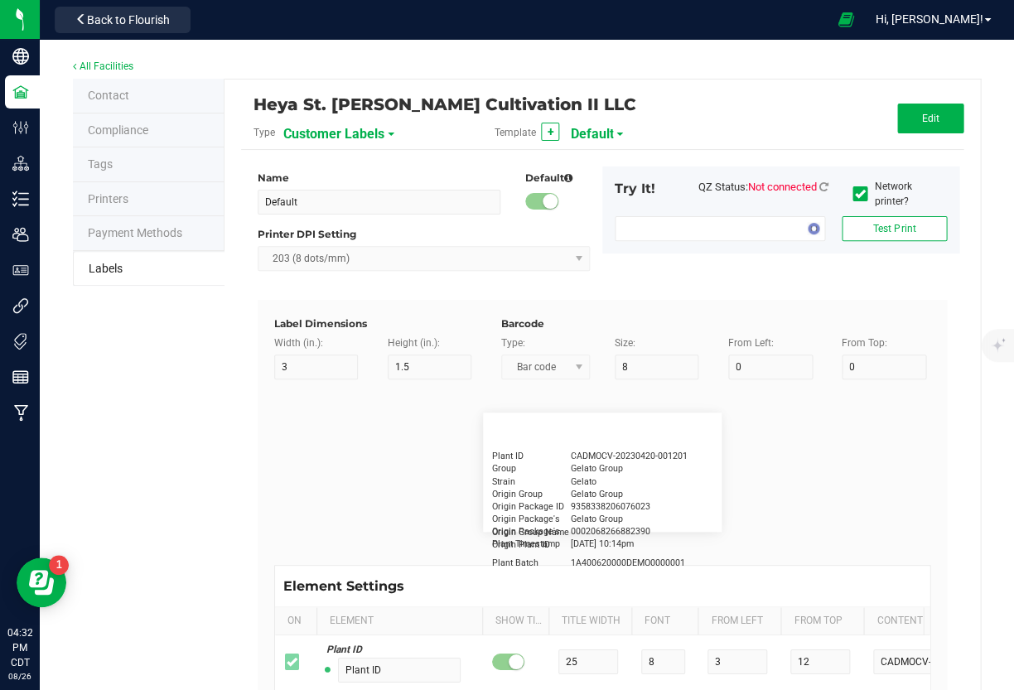
type input "30"
type input "Cannabis Co."
type input "NDC Number"
type input "15"
type input "5"
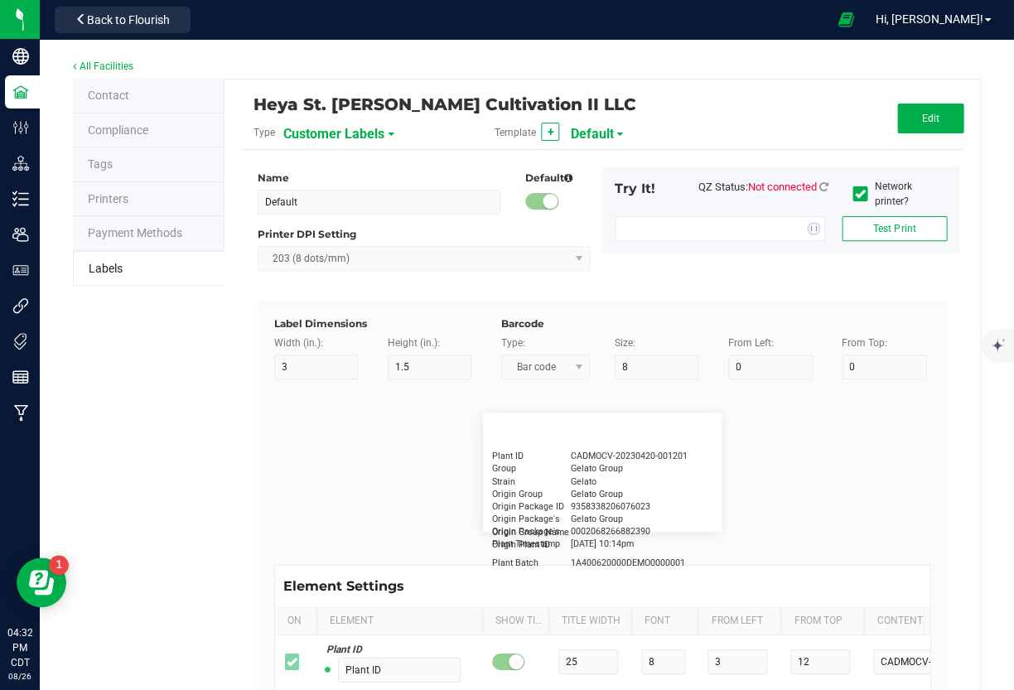
type input "30"
type input "[PHONE_NUMBER]"
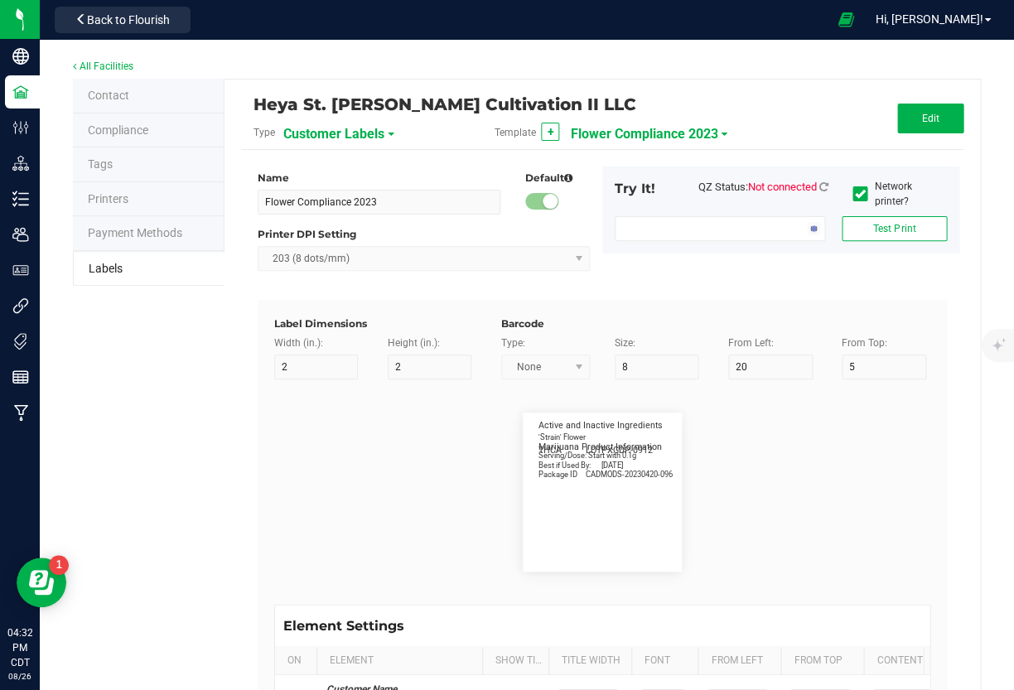
click at [598, 138] on span "Flower Compliance 2023" at bounding box center [643, 134] width 147 height 28
click at [326, 141] on span "Customer Labels" at bounding box center [333, 134] width 101 height 28
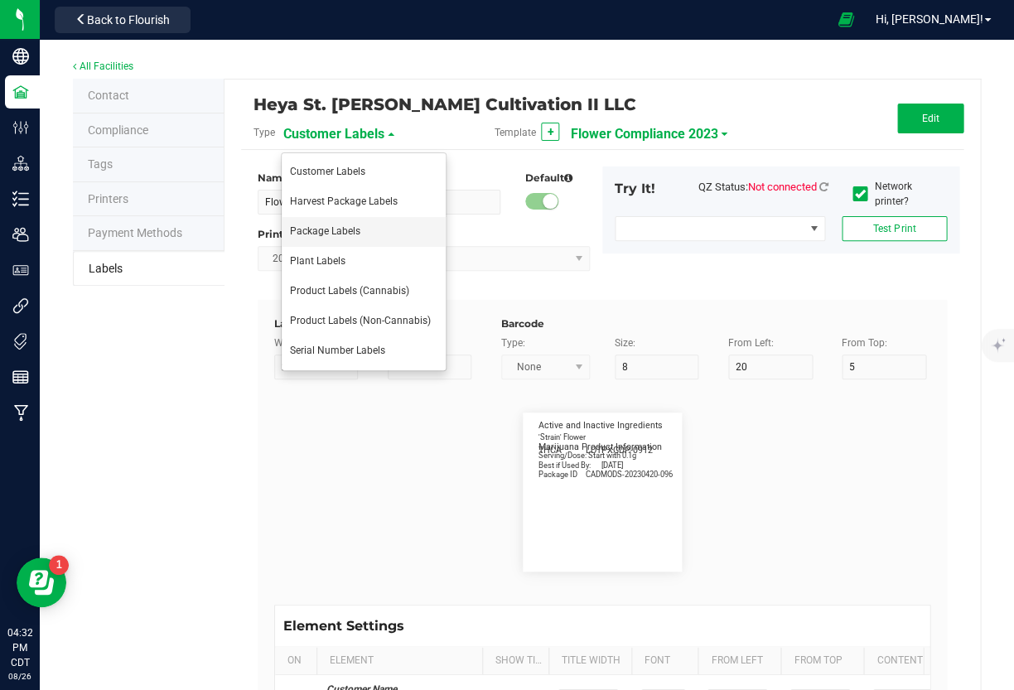
click at [322, 229] on span "Package Labels" at bounding box center [325, 231] width 70 height 12
type input "*void*"
type input "2.25"
type input "4"
type input "5"
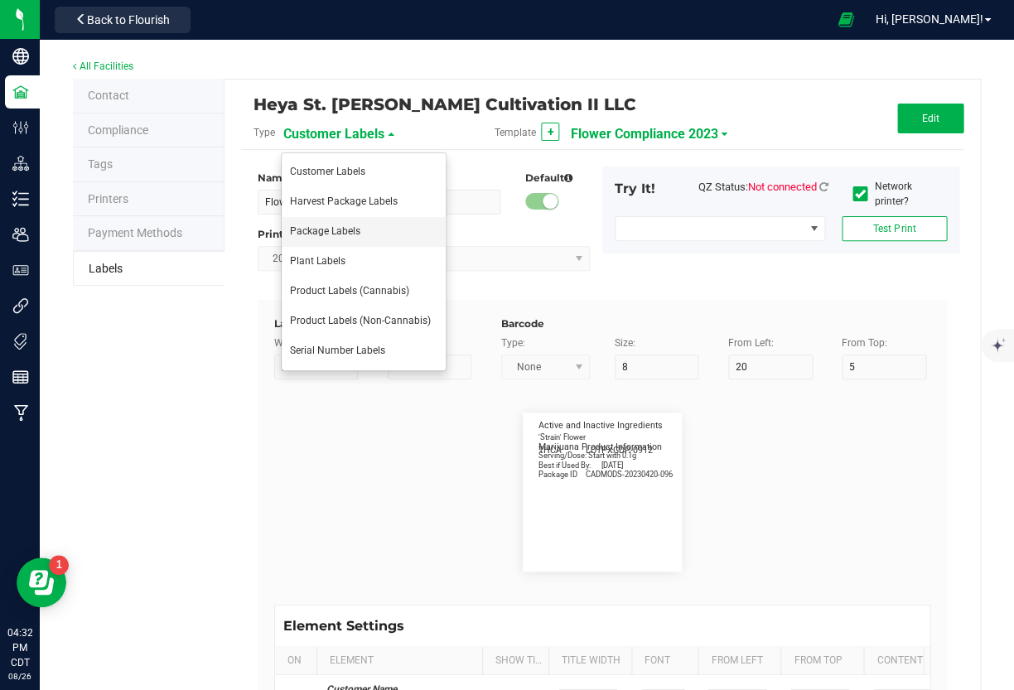
type input "40"
type input "50"
type input "10"
type input "3"
type input "4"
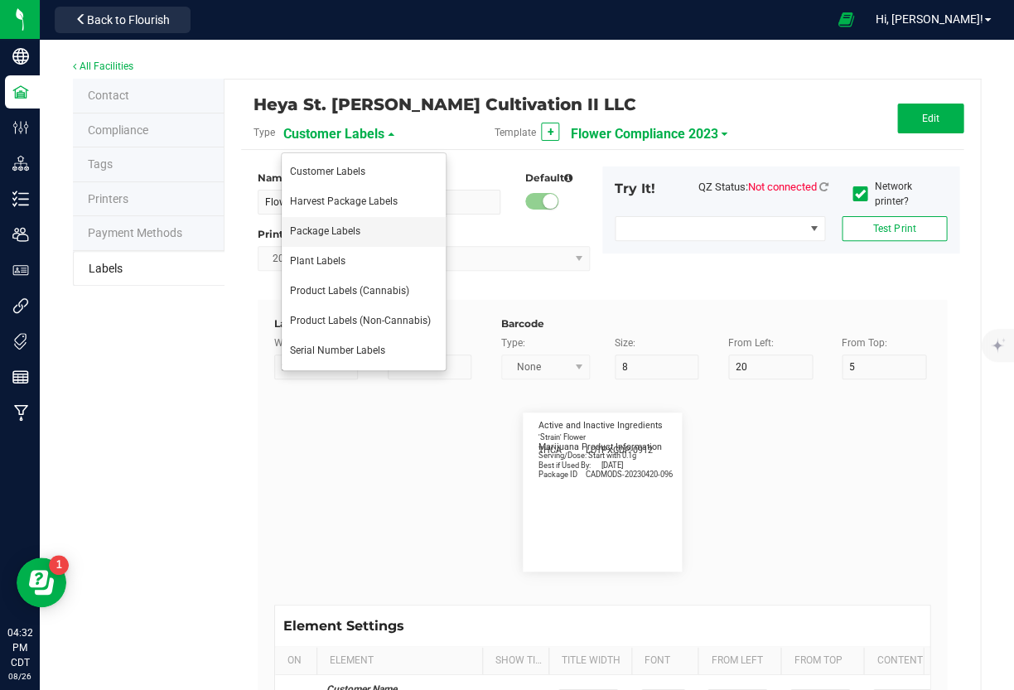
type input "____________________________________"
type input "10"
type input "0"
type input "8"
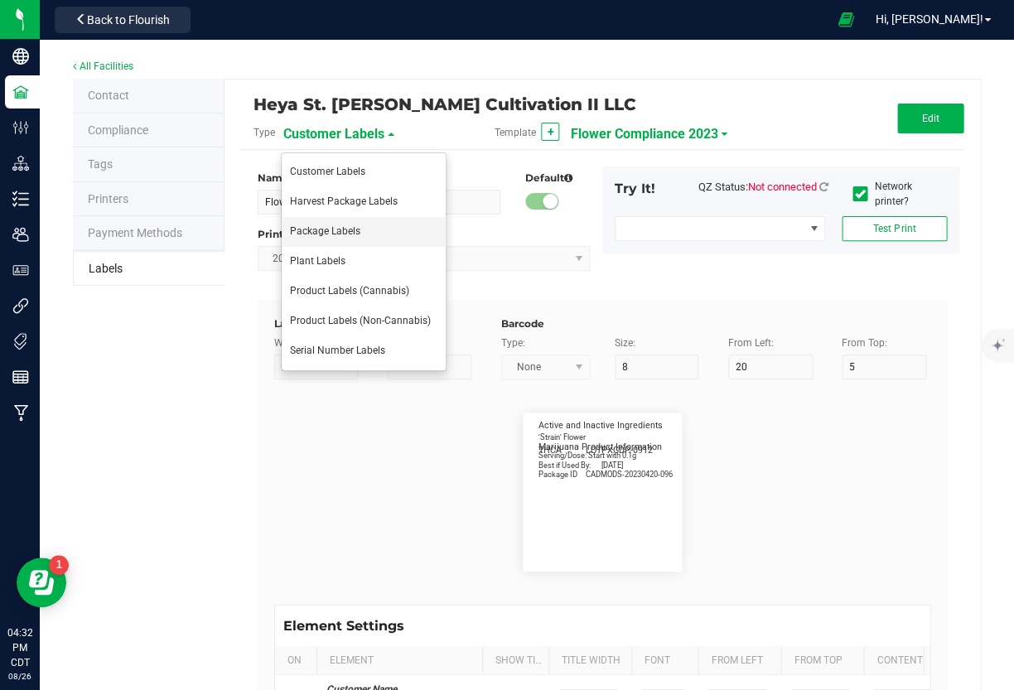
type input "50"
type input "10"
type input "3"
type input "12"
type input "Serving/Dose:"
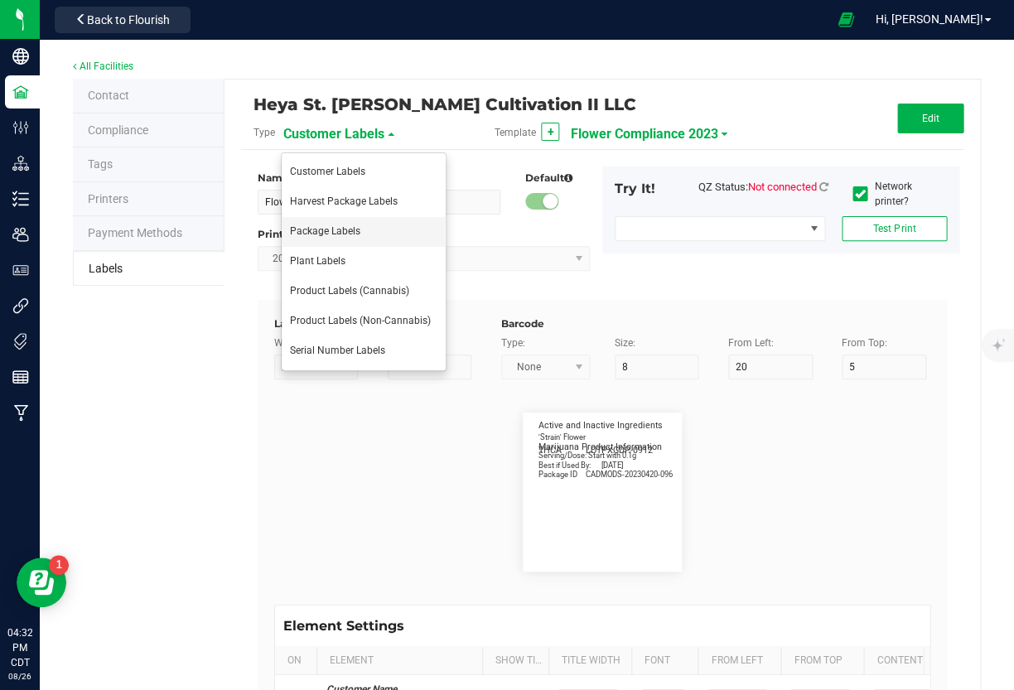
type input "25"
type input "1"
type input "14.5"
type input ".1 gram"
type input "____________________________________"
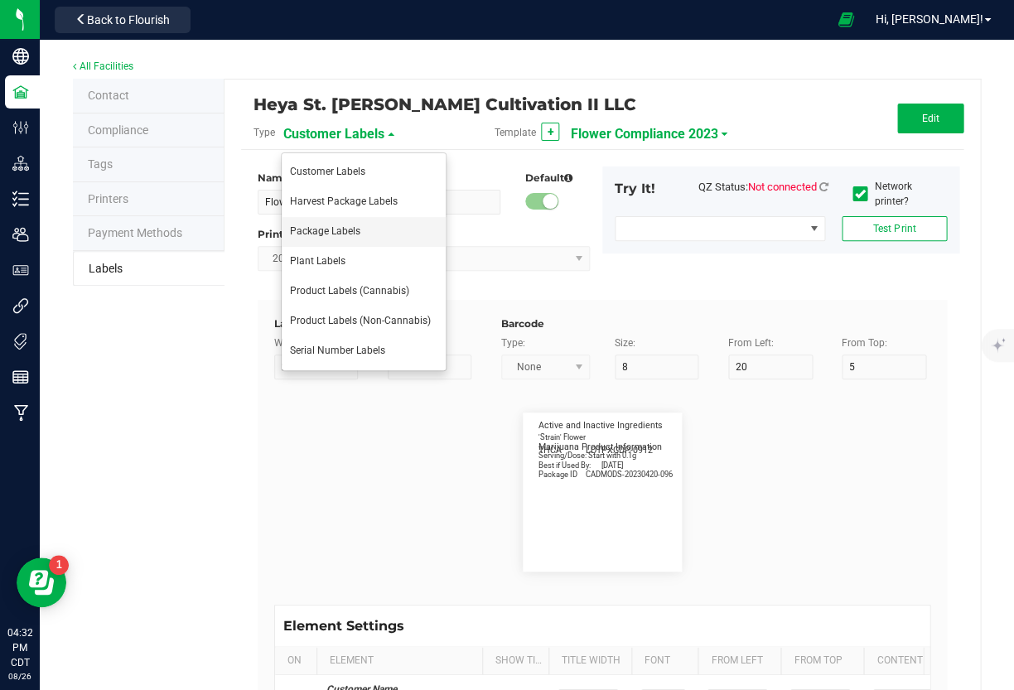
type input "10"
type input "0"
type input "29"
type input "[MEDICAL_DATA] Profile"
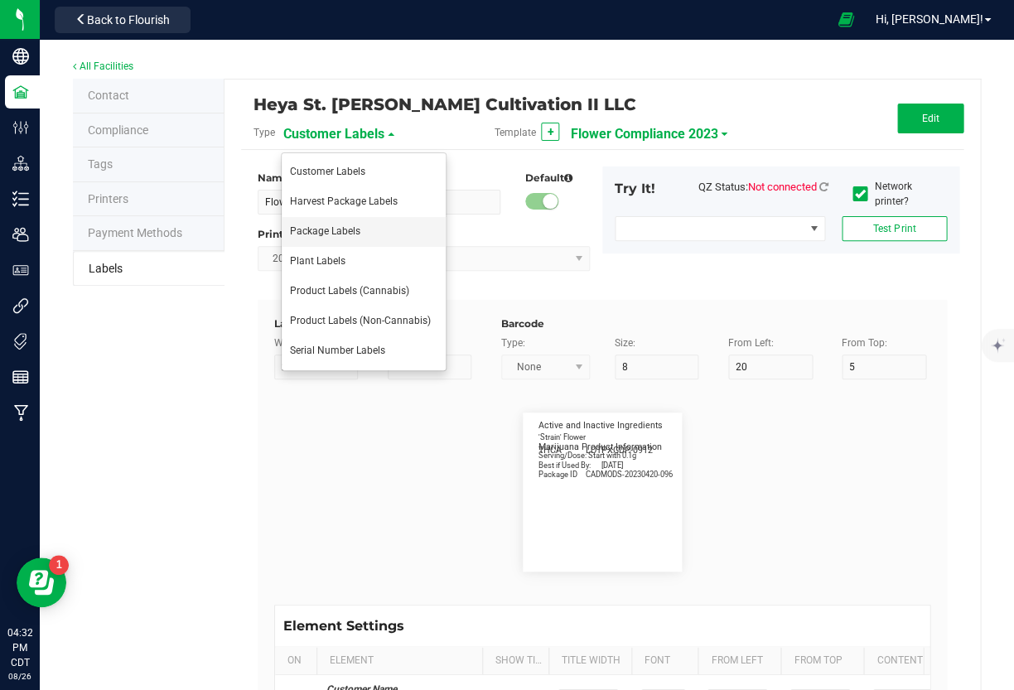
type input "35"
type input "10"
type input "3"
type input "33"
type input "____________________________________"
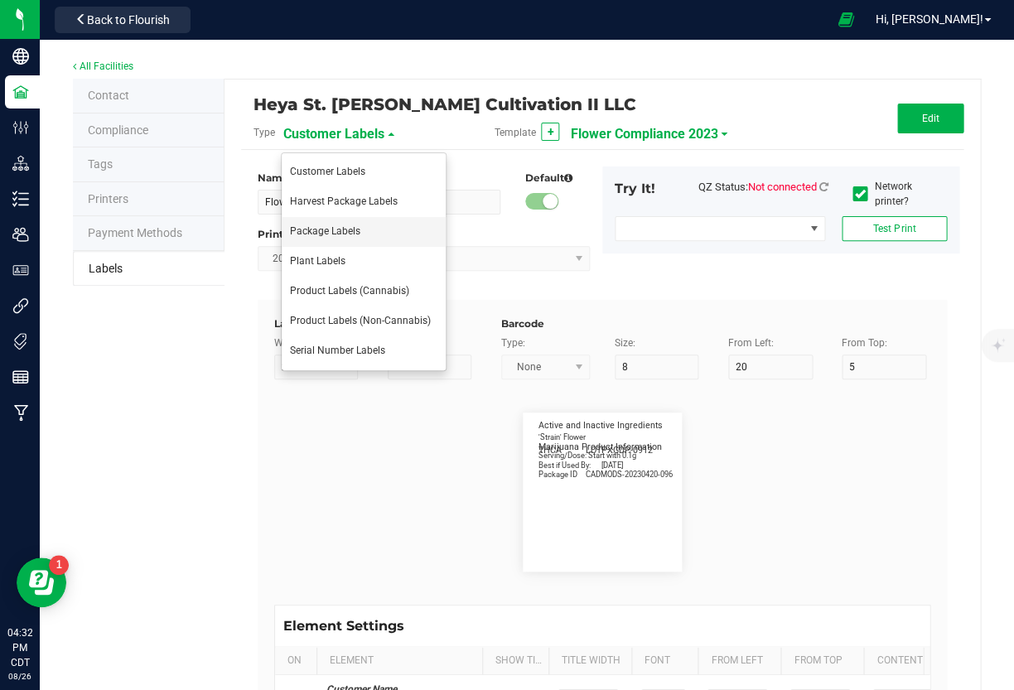
type input "10"
type input "0"
type input "45"
type input "WARNING:"
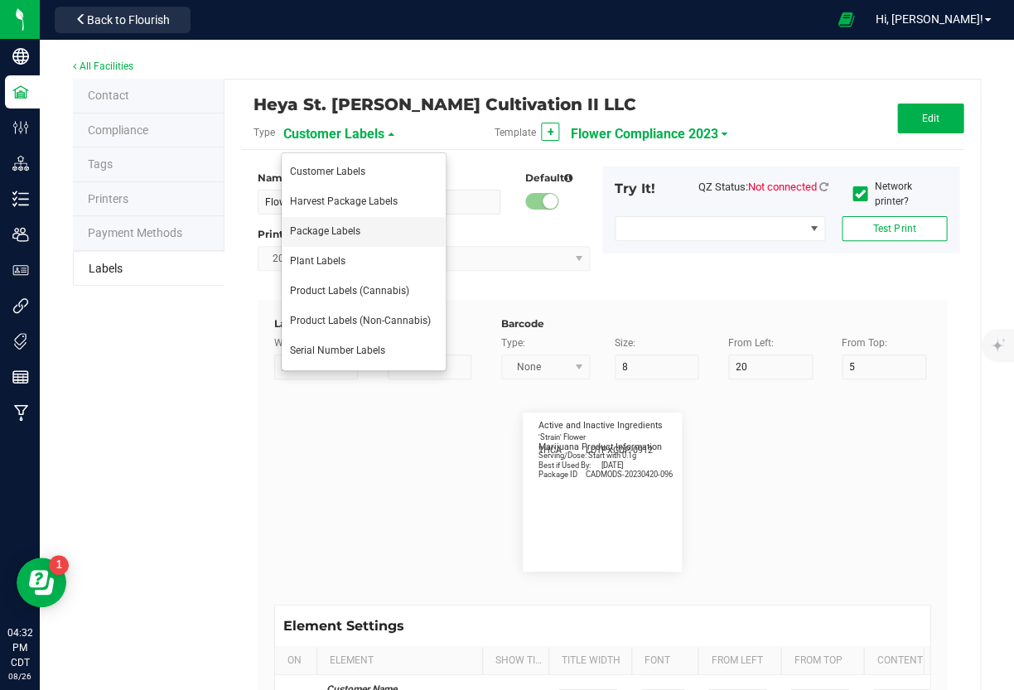
type input "10"
type input "15"
type input "96"
type input "Cognitive and physical impairment may result"
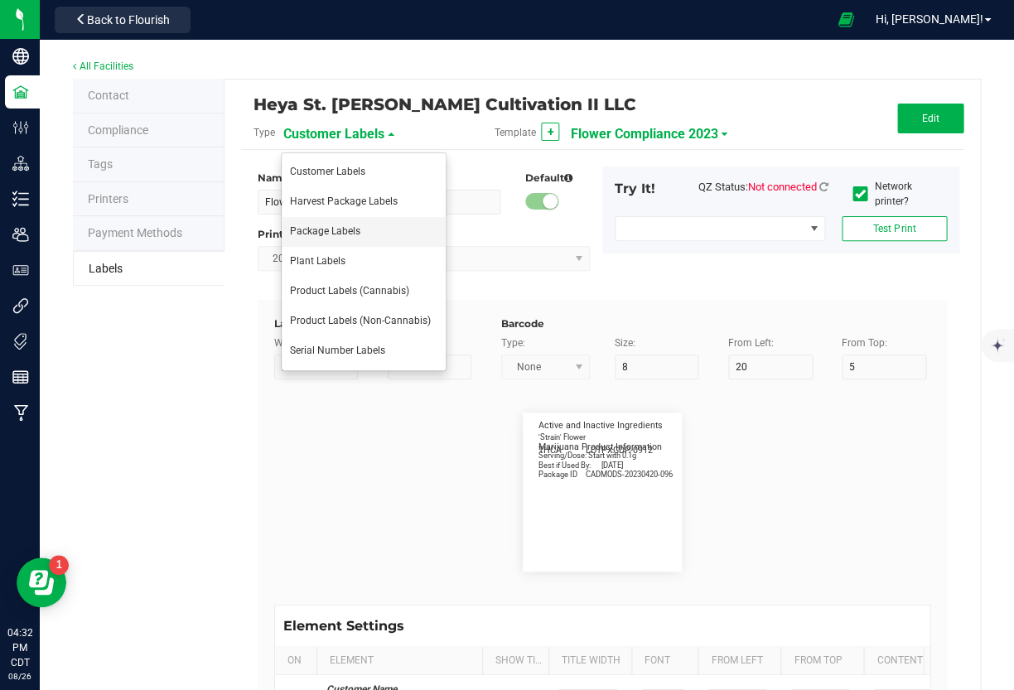
type input "55"
type input "7"
type input "3"
type input "99"
type input "Terpene Profile"
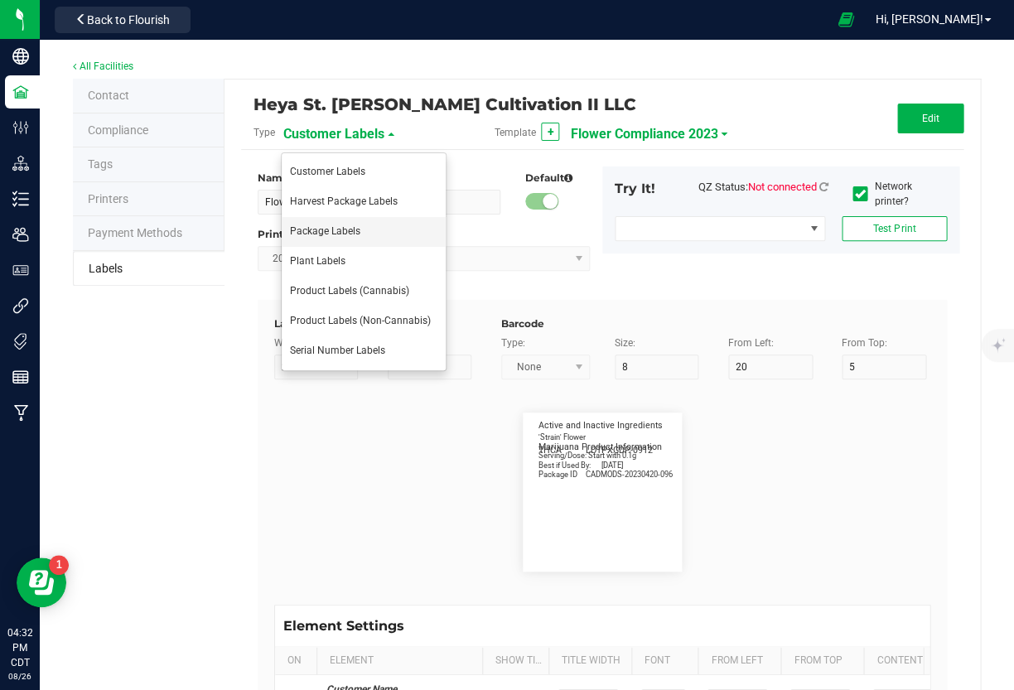
type input "25"
type input "10"
type input "3"
type input "49"
type input "Delta-9 THCA mg/g:"
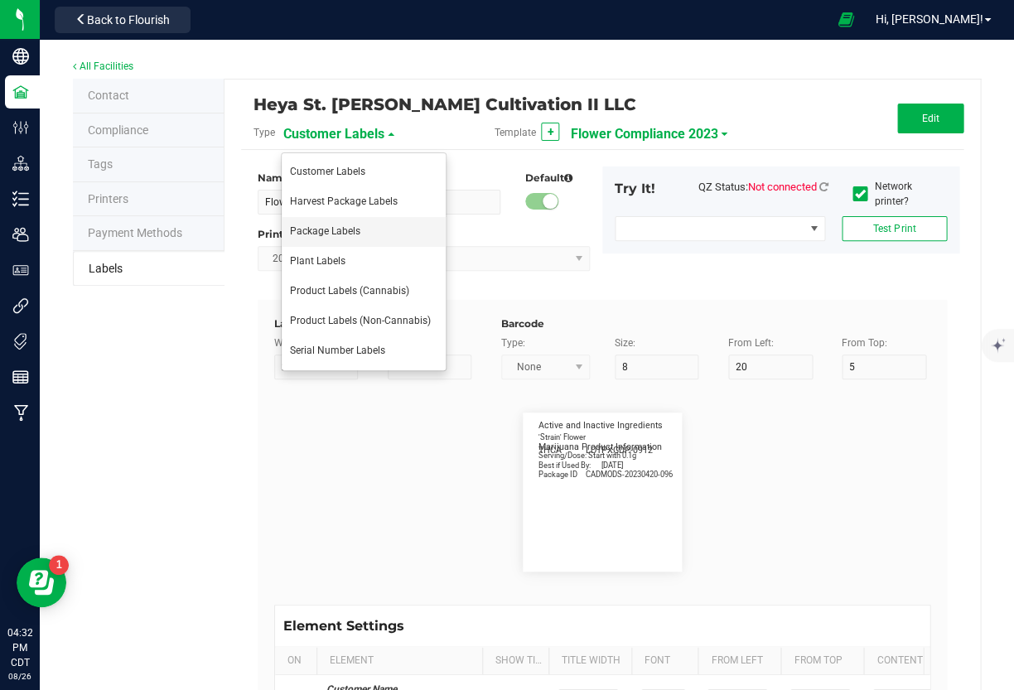
type input "19"
type input "6"
type input "1"
type input "37"
type input "16.10 mg/g"
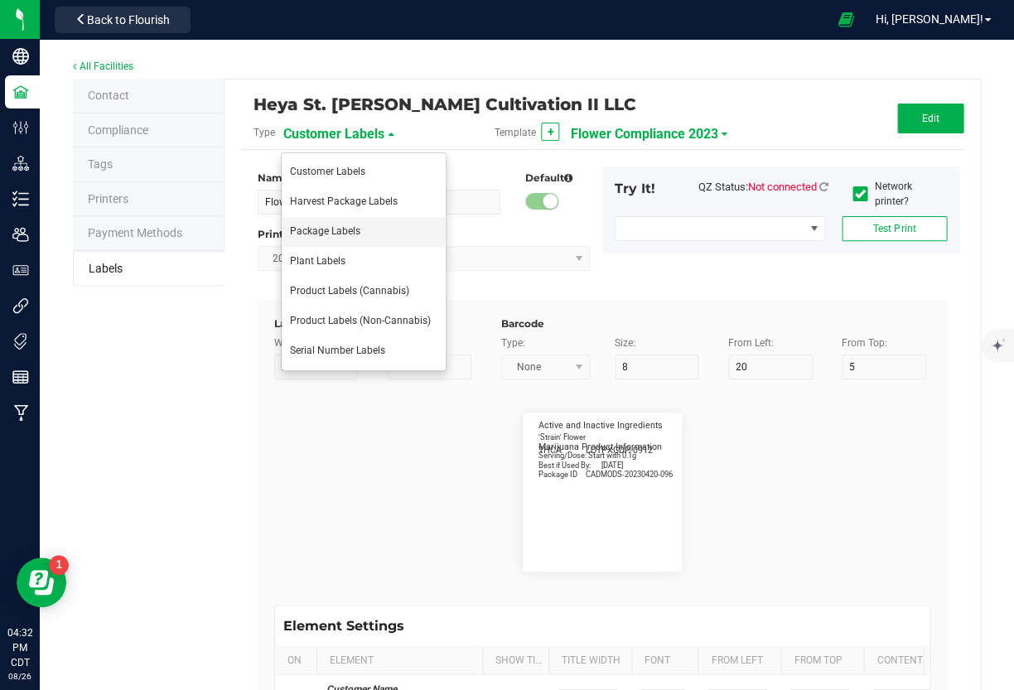
type input "CBD mg/g:"
type input "14"
type input "6"
type input "1"
type input "39"
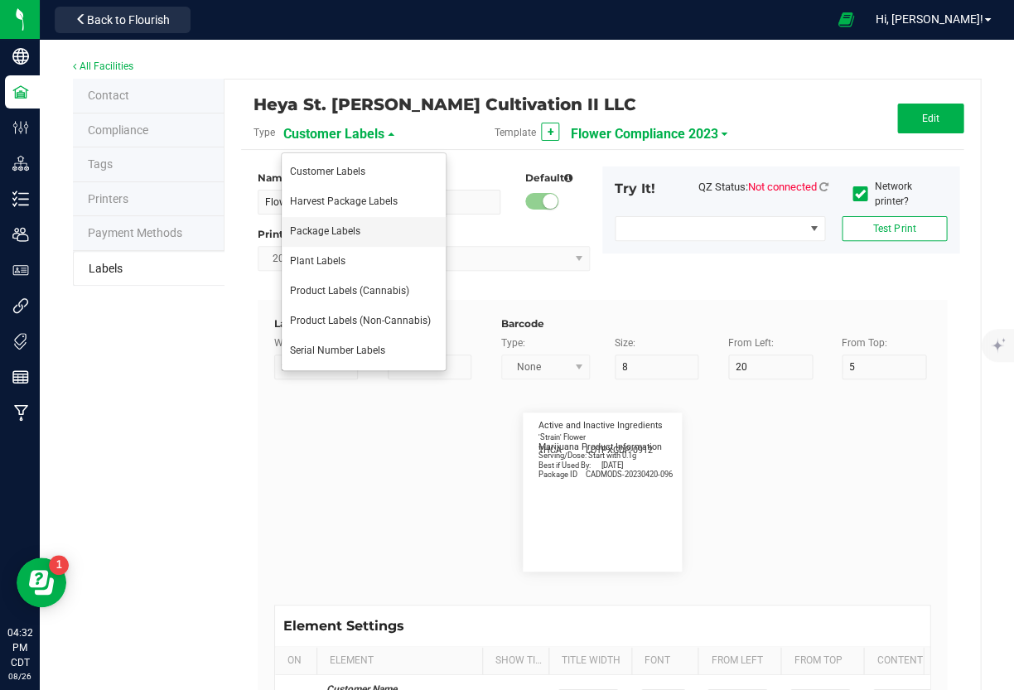
type input "ND"
type input "CBDA mg/g:"
type input "14"
type input "6"
type input "1"
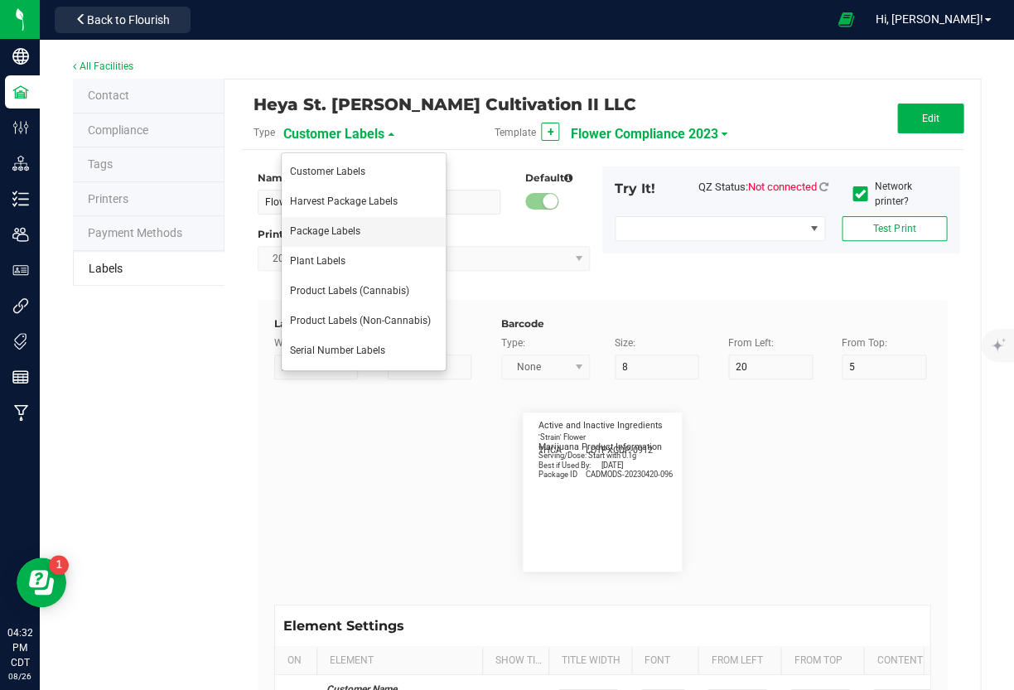
type input "41"
type input "1.12 mg/g"
type input "CBN mg/g:"
type input "14"
type input "6"
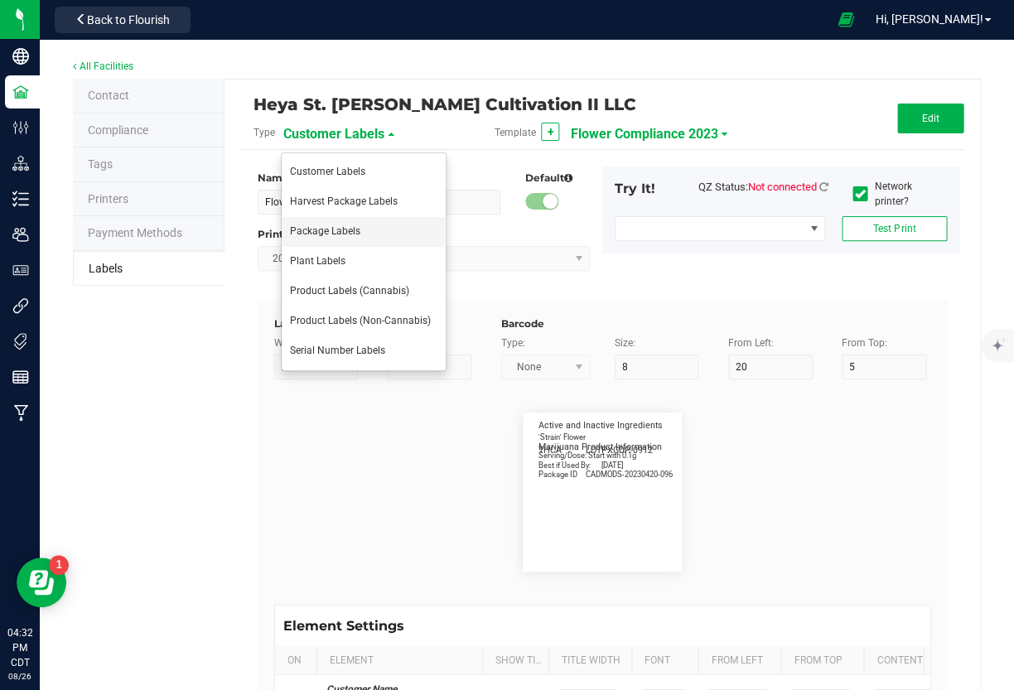
type input "1"
type input "43"
type input "ND"
type input "____________________________________"
type input "10"
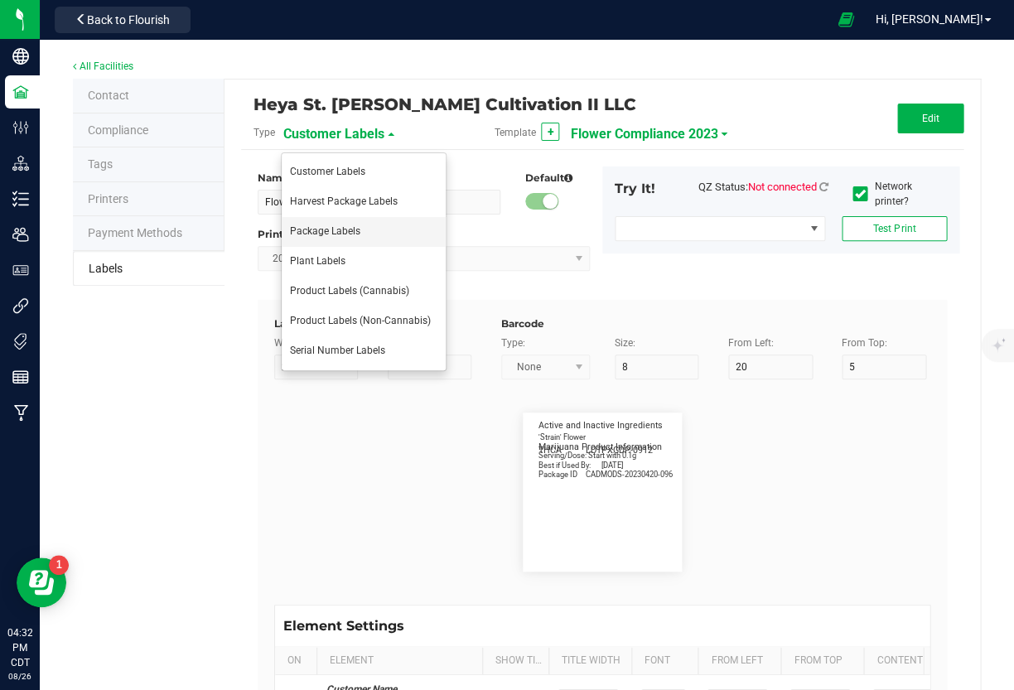
type input "10"
type input "0"
type input "68"
type input "Instructions and Length of Effect"
type input "55"
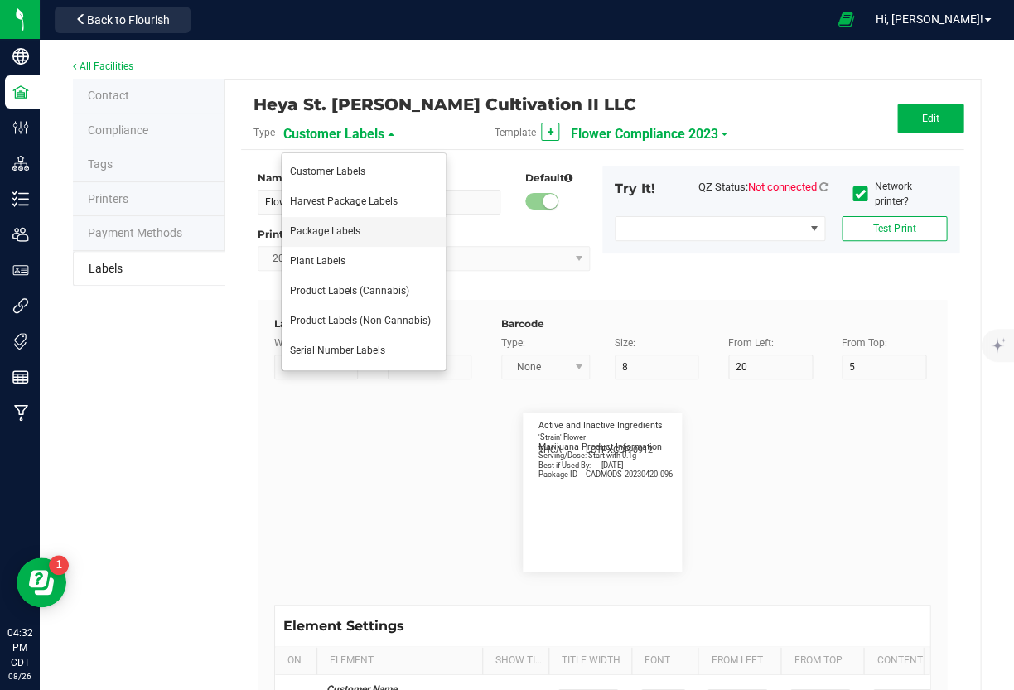
type input "9"
type input "3"
type input "72"
type input "Heat .1g of flower to 392 degrees Fahrenheit (200C) and"
type input "54"
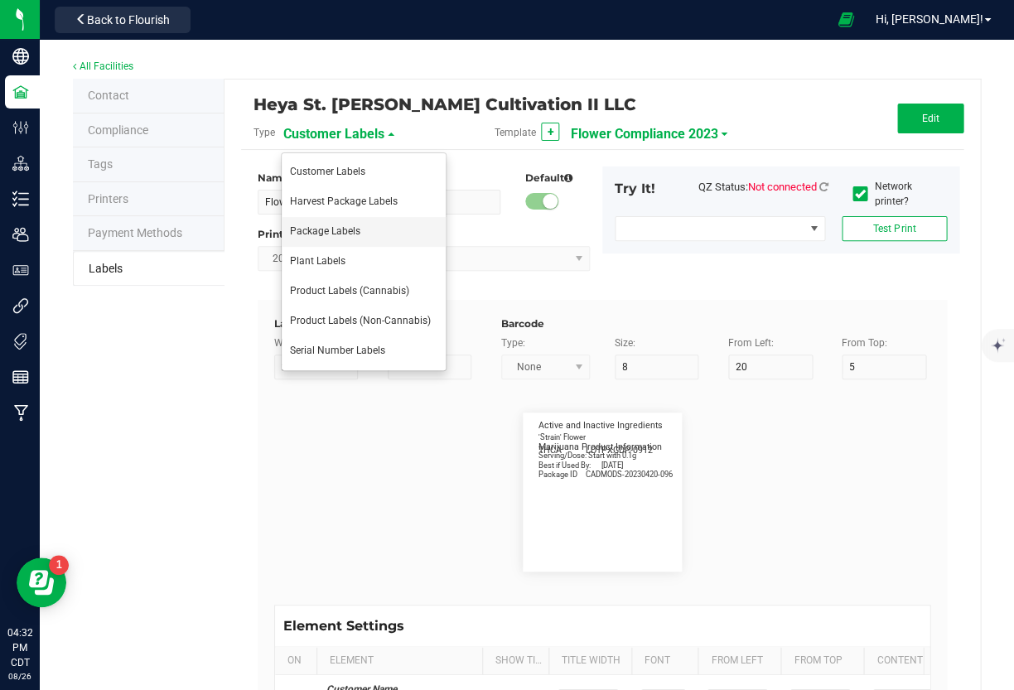
type input "6"
type input "3"
type input "75"
type input "____________________________________"
type input "10"
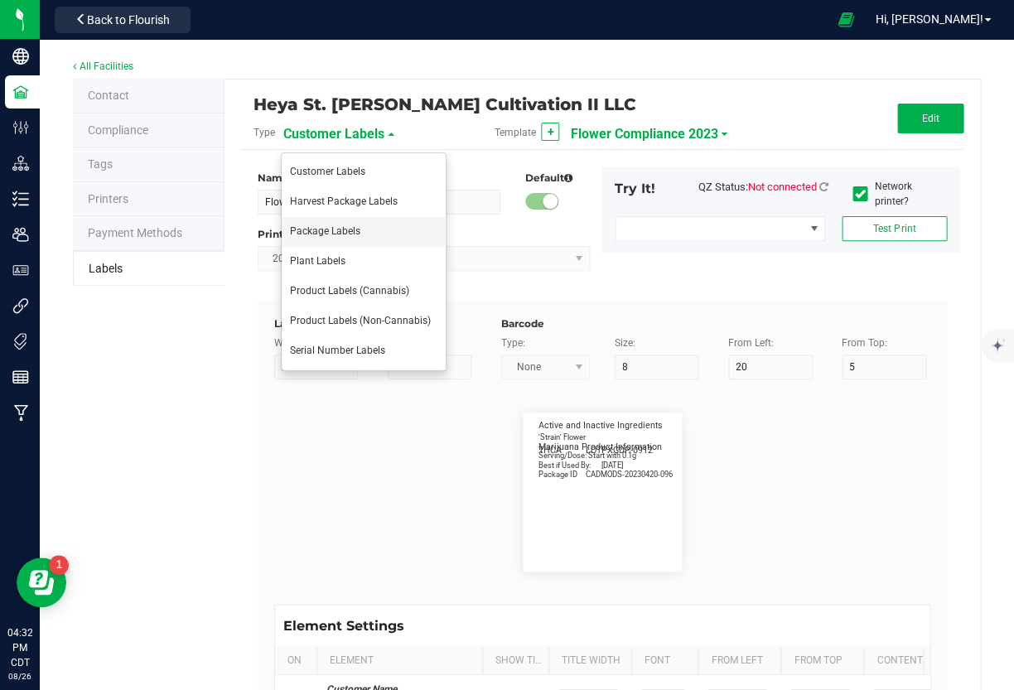
type input "10"
type input "0"
type input "77"
type input "Cannabis Flower"
type input "55"
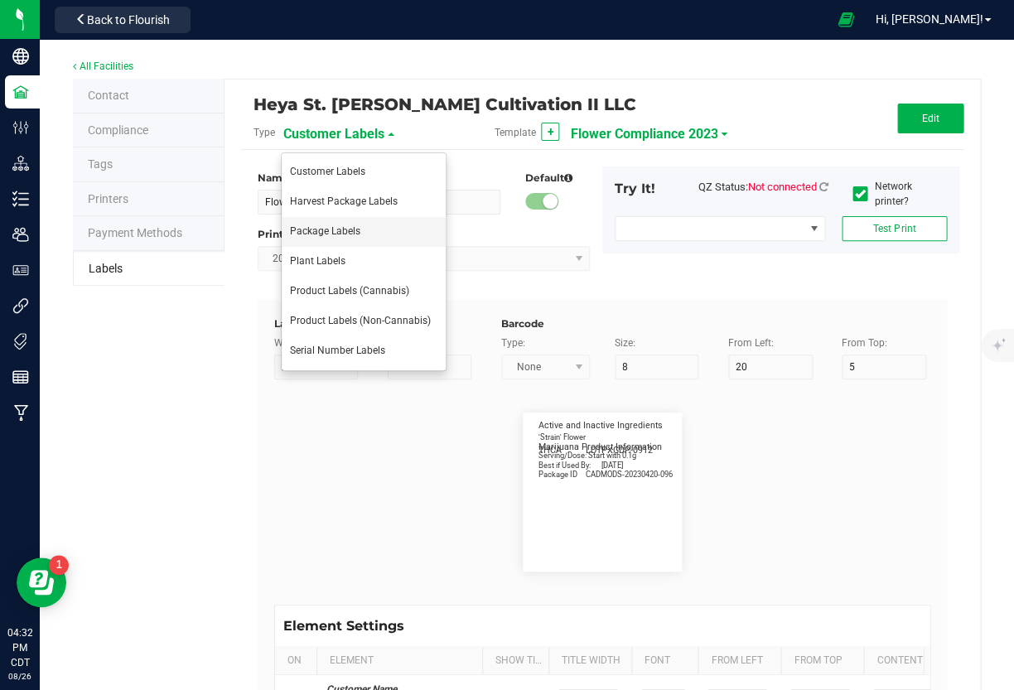
type input "7"
type input "1"
type input "8"
type input "Best If Used By:"
type input "25"
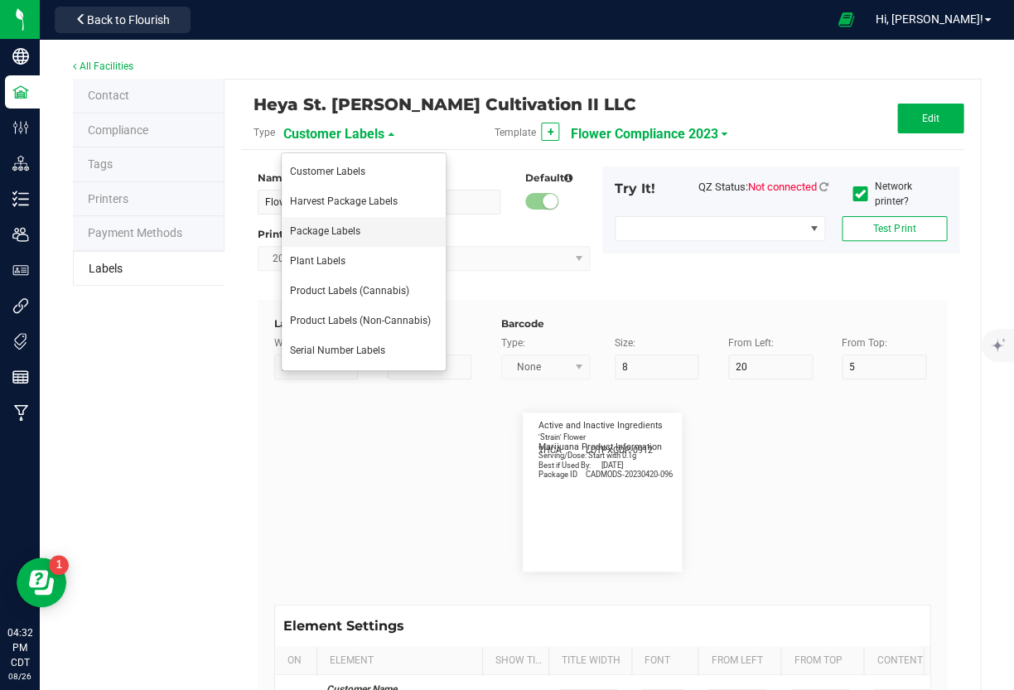
type input "7"
type input "1"
type input "17"
type input "07/13/2025"
type input "Produced By:"
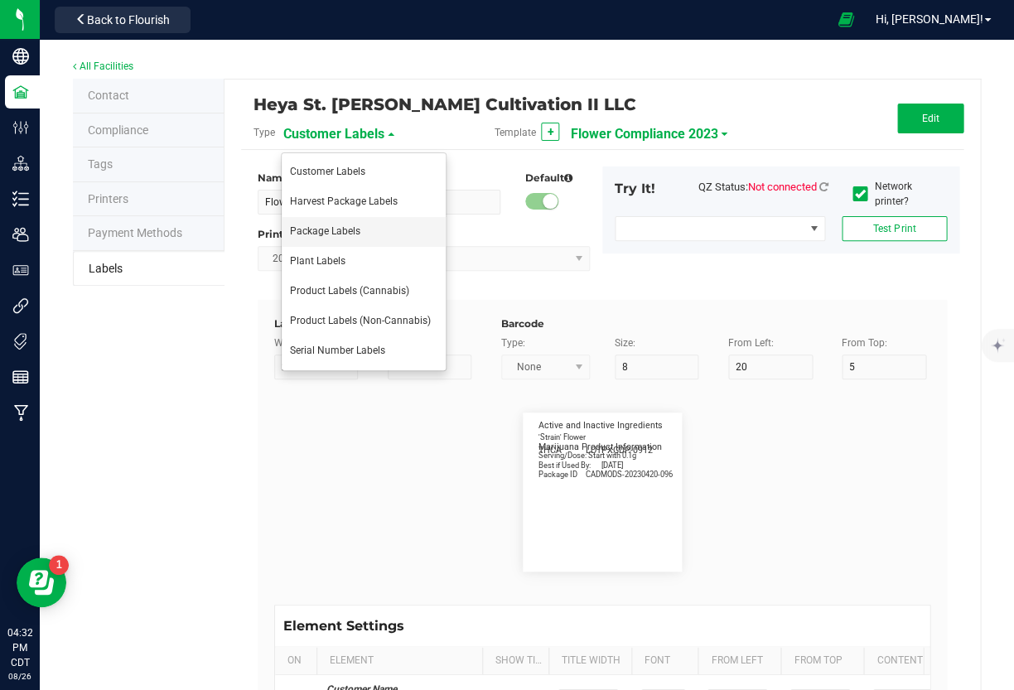
type input "25"
type input "7"
type input "1"
type input "19.5"
type input "CUL000057"
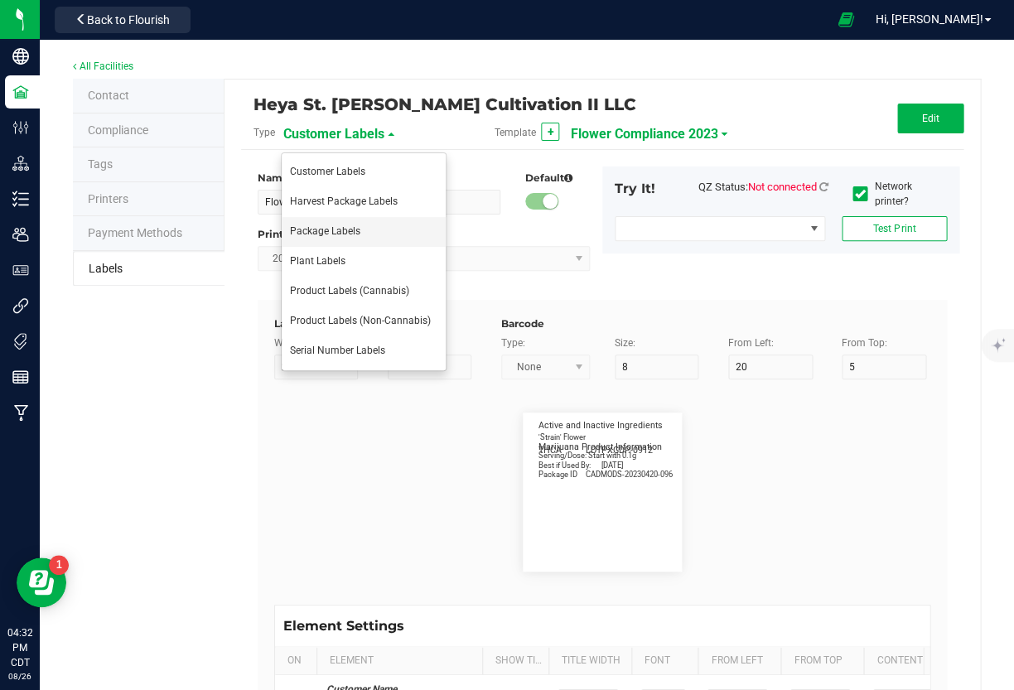
type input "inhale vapor or smoke. Effects typically last 1-4 hours."
type input "55"
type input "6"
type input "3"
type input "77"
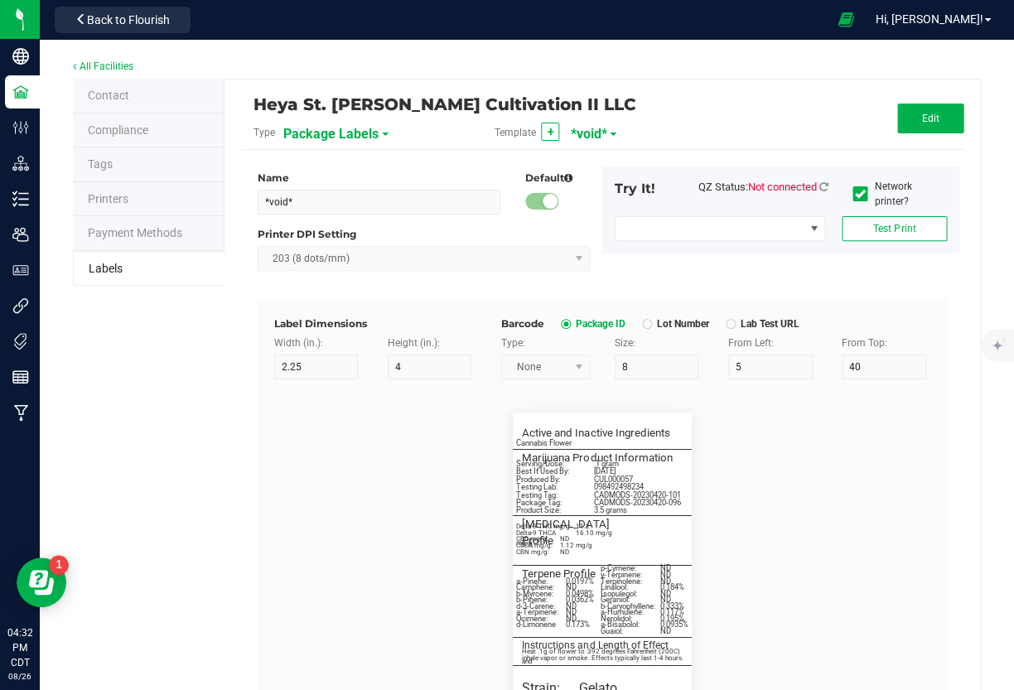
click at [610, 135] on span at bounding box center [613, 134] width 7 height 3
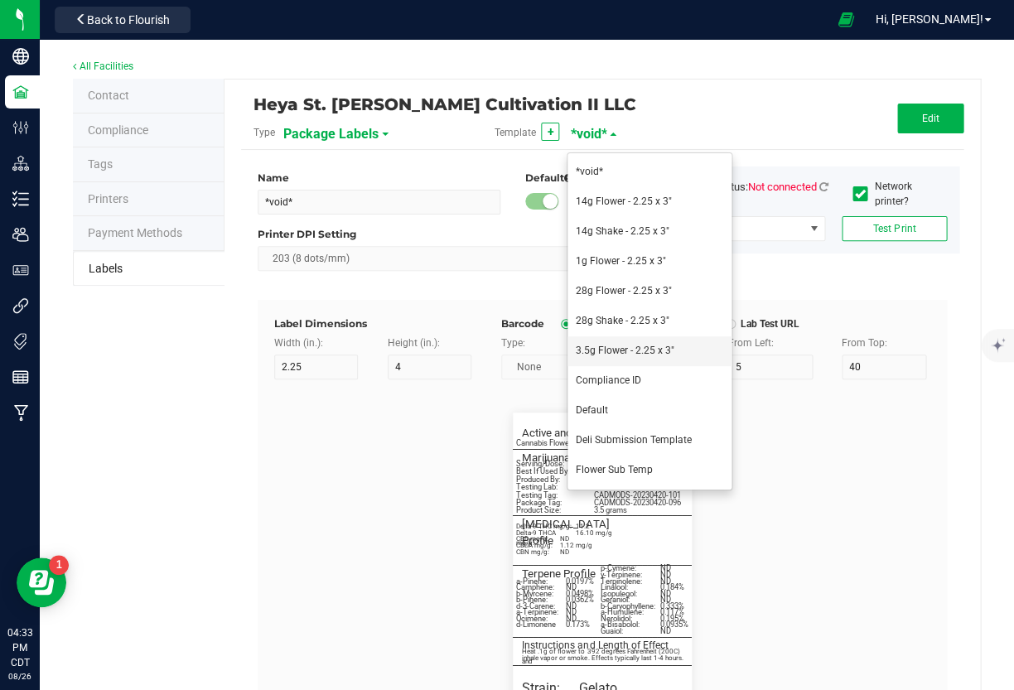
click at [631, 354] on span "3.5g Flower - 2.25 x 3"" at bounding box center [625, 351] width 99 height 12
type input "3.5g Flower - 2.25 x 3""
type input "3"
type input "7"
type input "10"
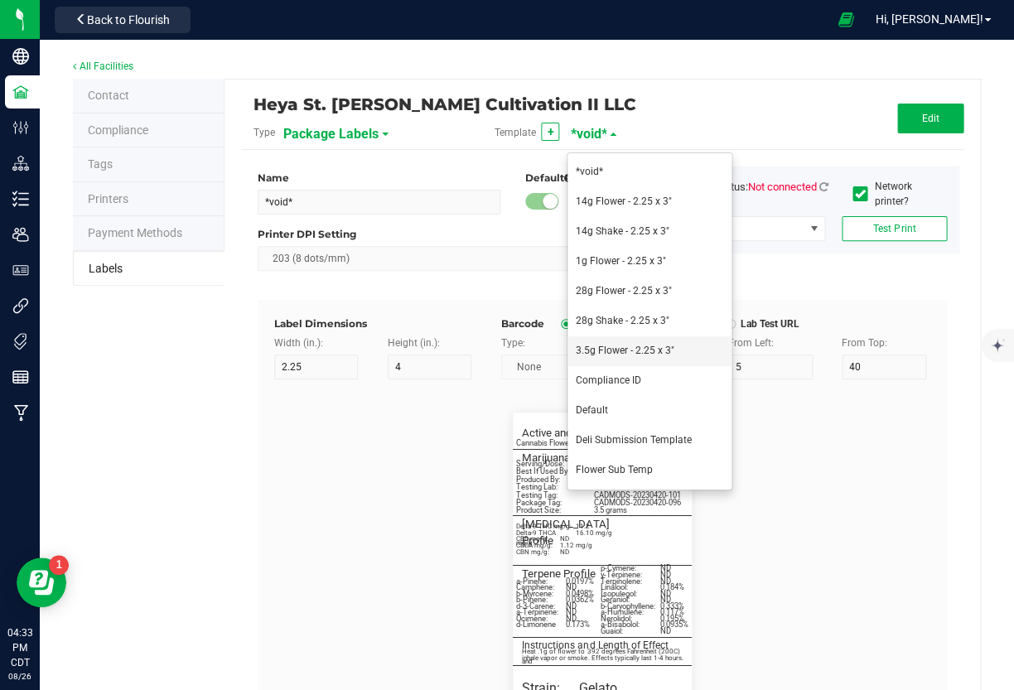
type input "26"
type input "60"
type input "5.5"
type input "3.25"
type input "Ingredient 1"
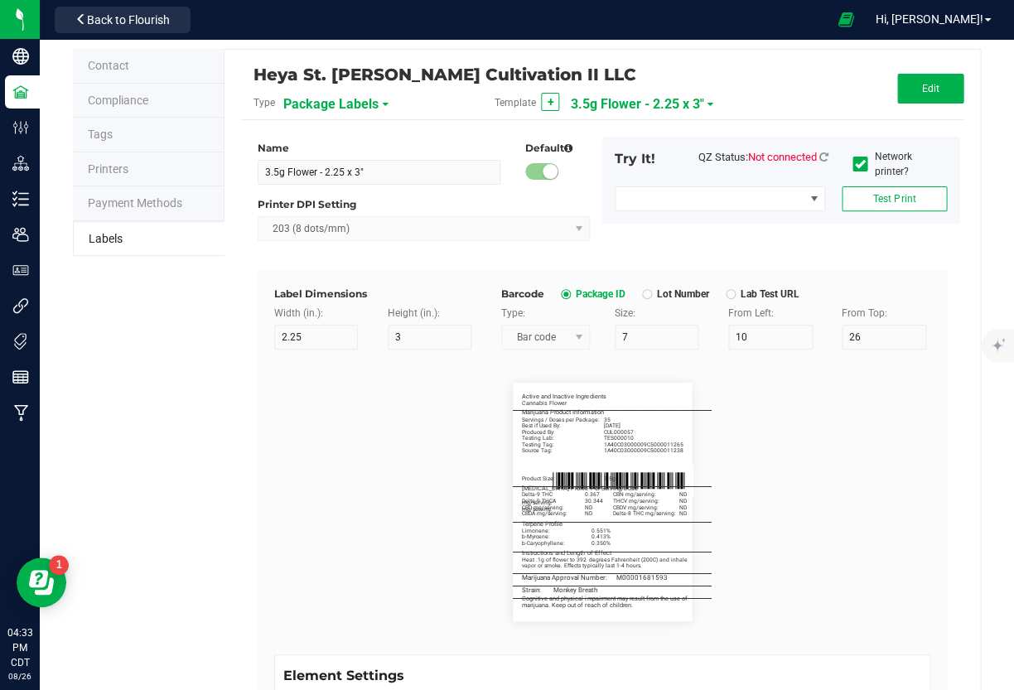
scroll to position [12, 0]
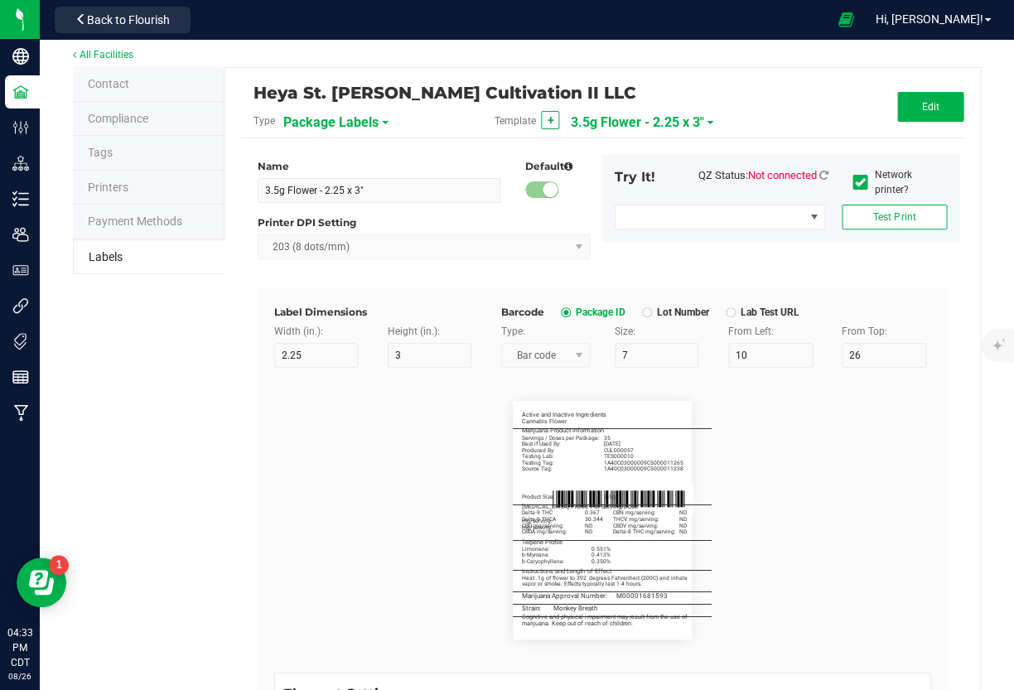
click at [665, 131] on span "3.5g Flower - 2.25 x 3"" at bounding box center [636, 123] width 133 height 28
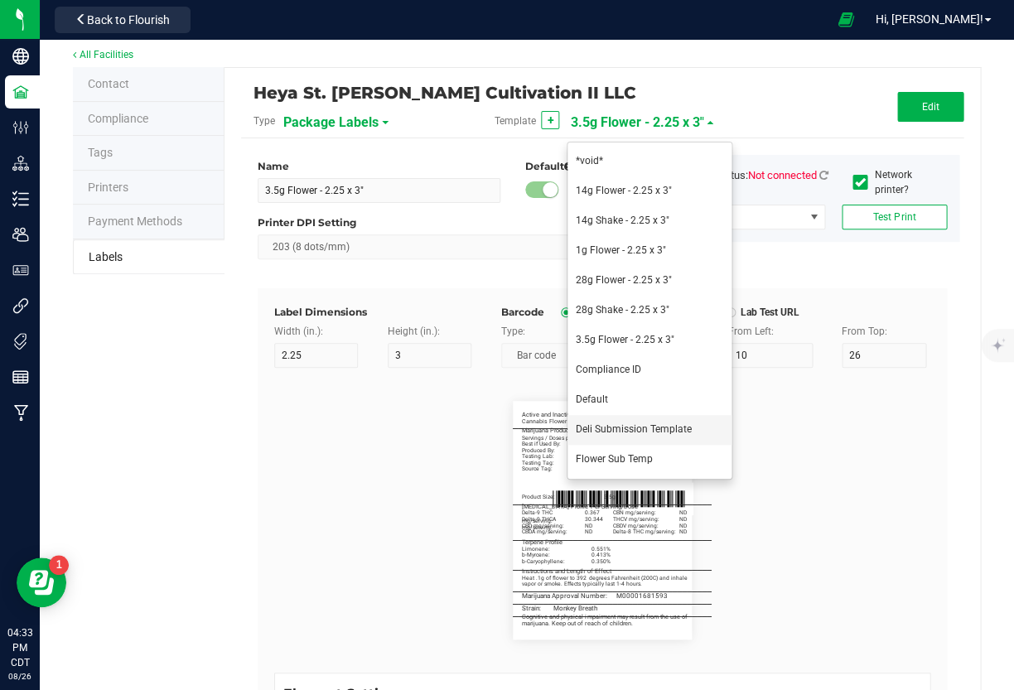
click at [608, 429] on span "Deli Submission Template" at bounding box center [634, 429] width 116 height 12
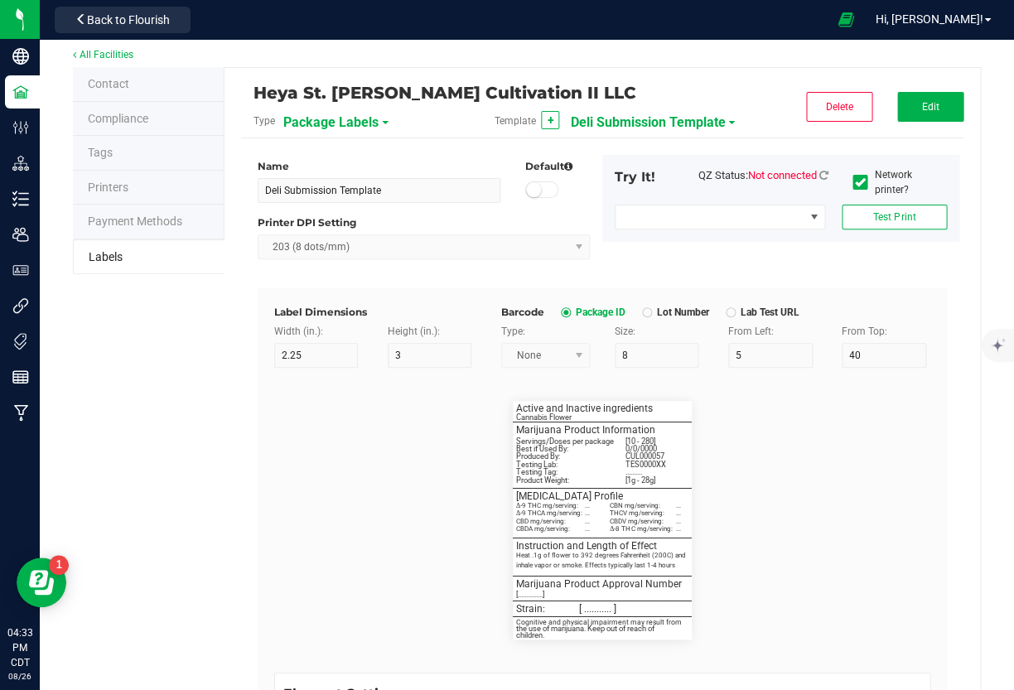
click at [678, 113] on span "Deli Submission Template" at bounding box center [647, 123] width 155 height 28
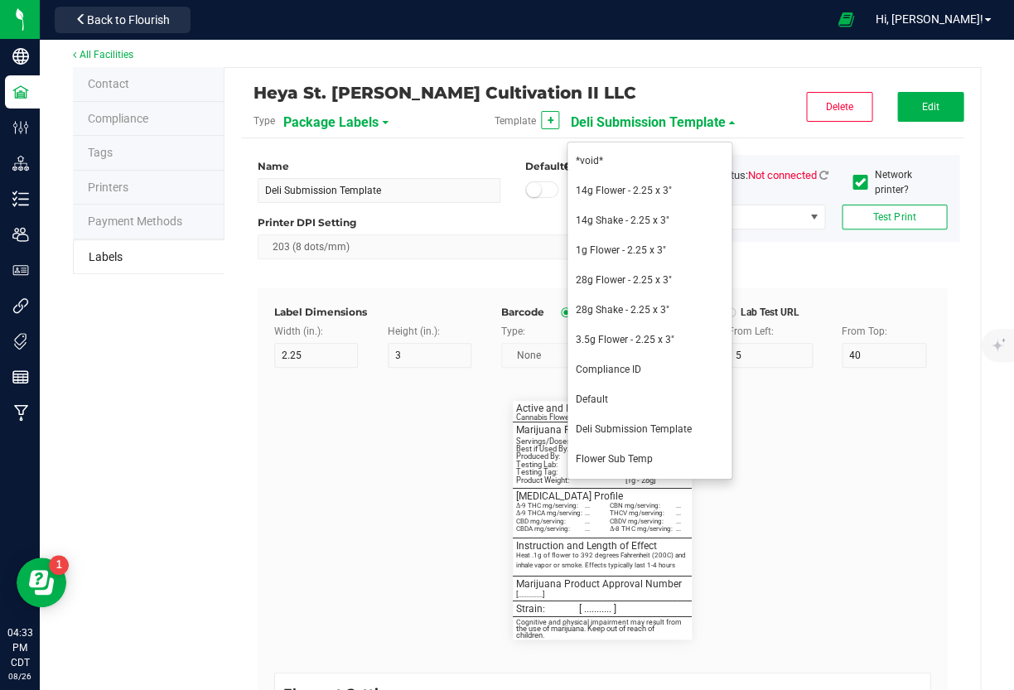
click at [678, 113] on span "Deli Submission Template" at bounding box center [647, 123] width 155 height 28
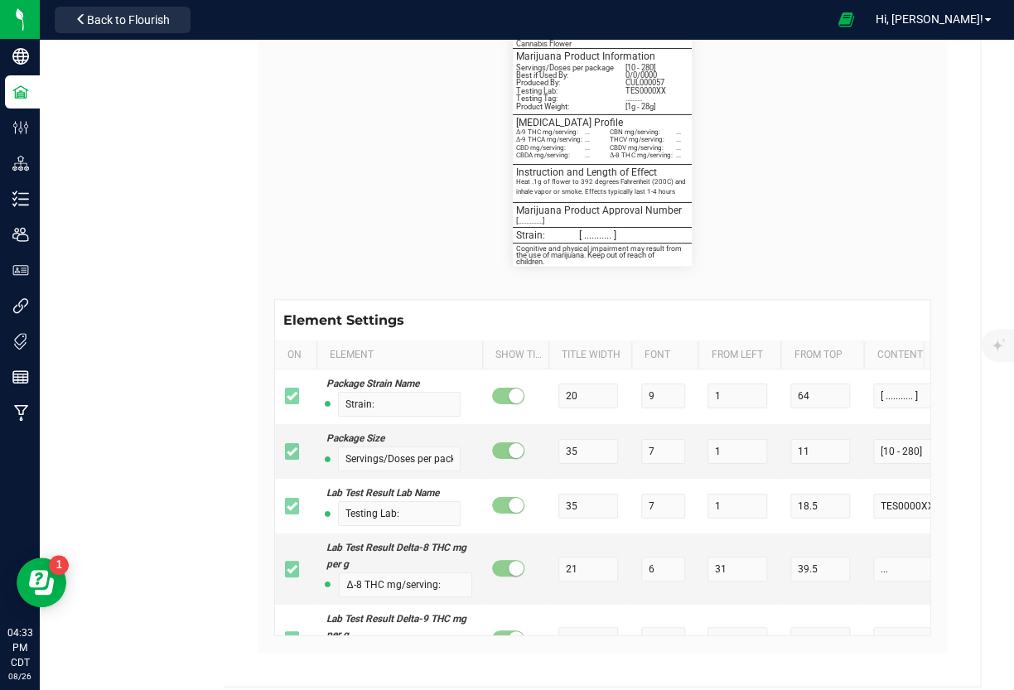
scroll to position [17, 0]
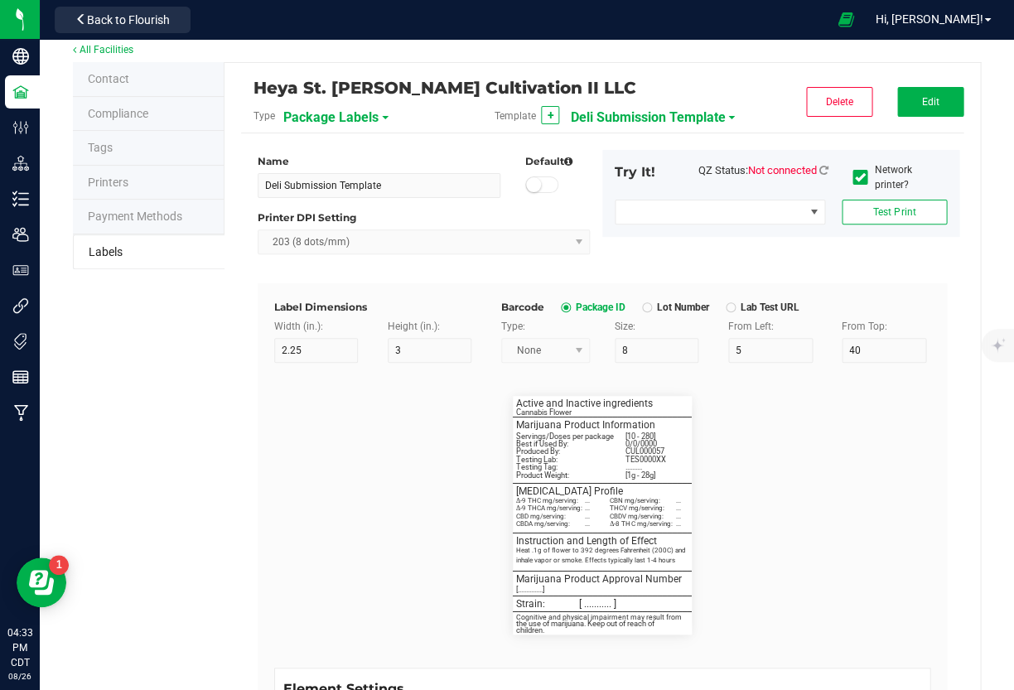
click at [678, 126] on span "Deli Submission Template" at bounding box center [647, 118] width 155 height 28
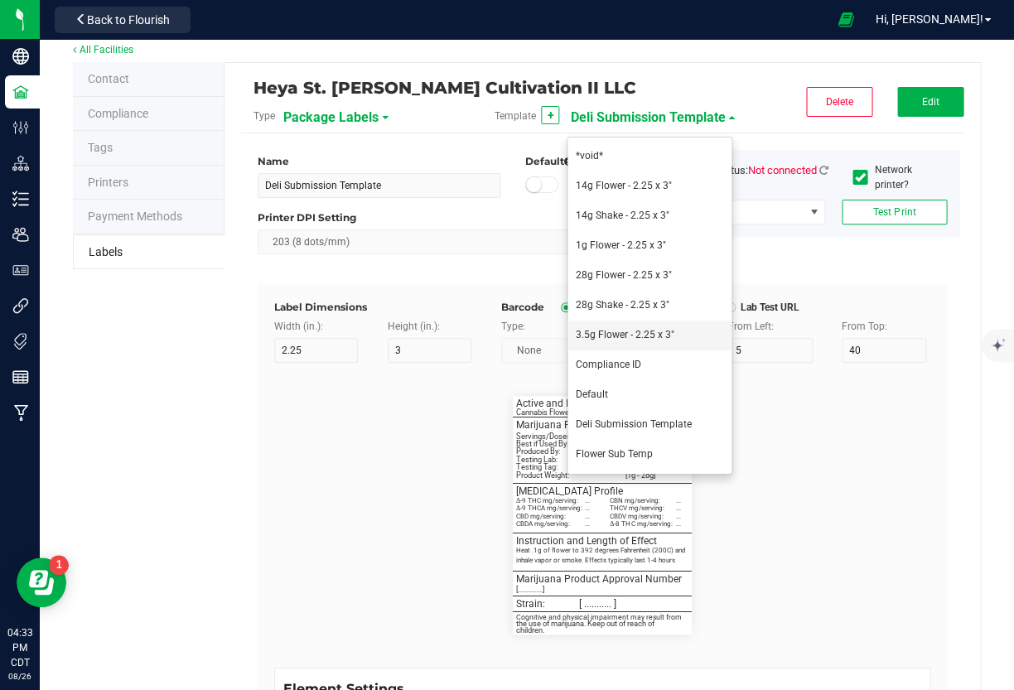
click at [608, 331] on span "3.5g Flower - 2.25 x 3"" at bounding box center [625, 335] width 99 height 12
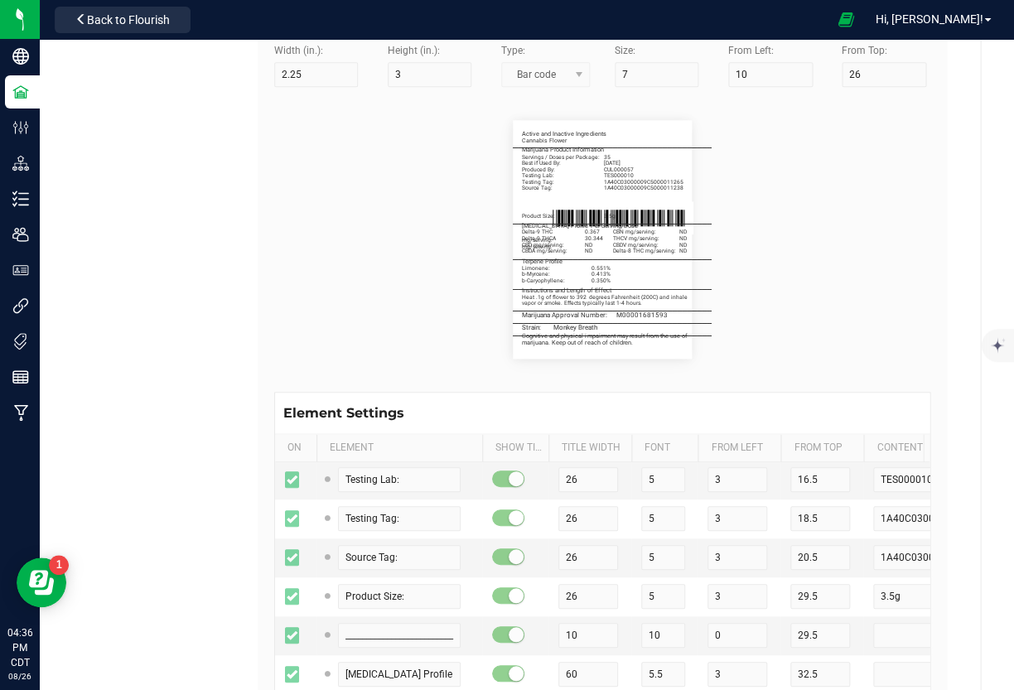
scroll to position [277, 0]
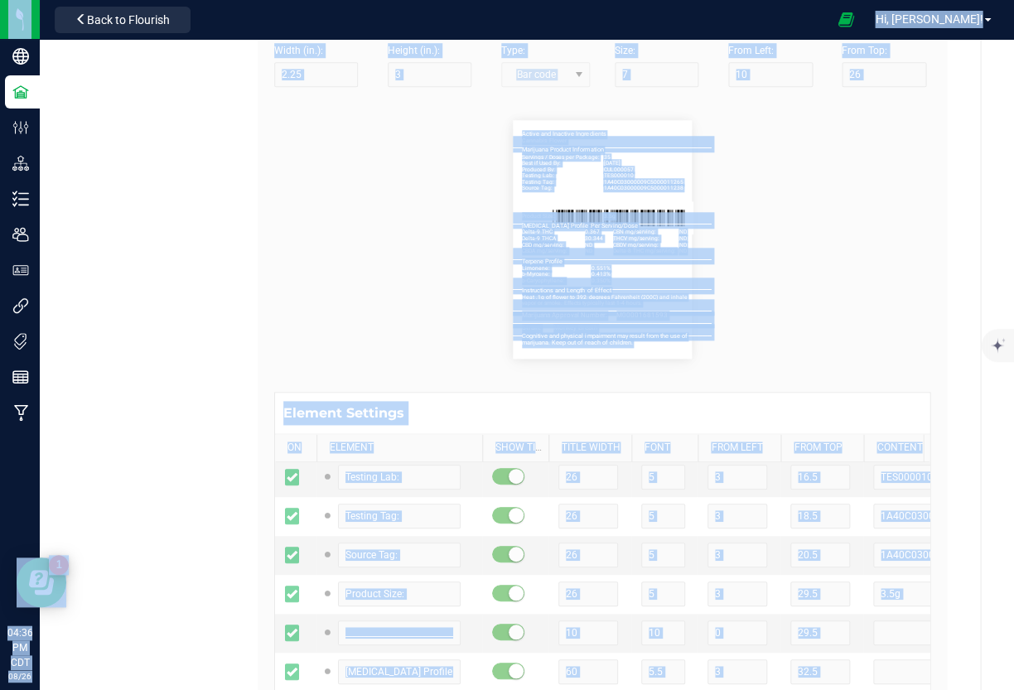
click at [179, 549] on div "Contact Compliance Tags Printers Payment Methods Labels Heya St. Ann Cultivatio…" at bounding box center [527, 282] width 908 height 993
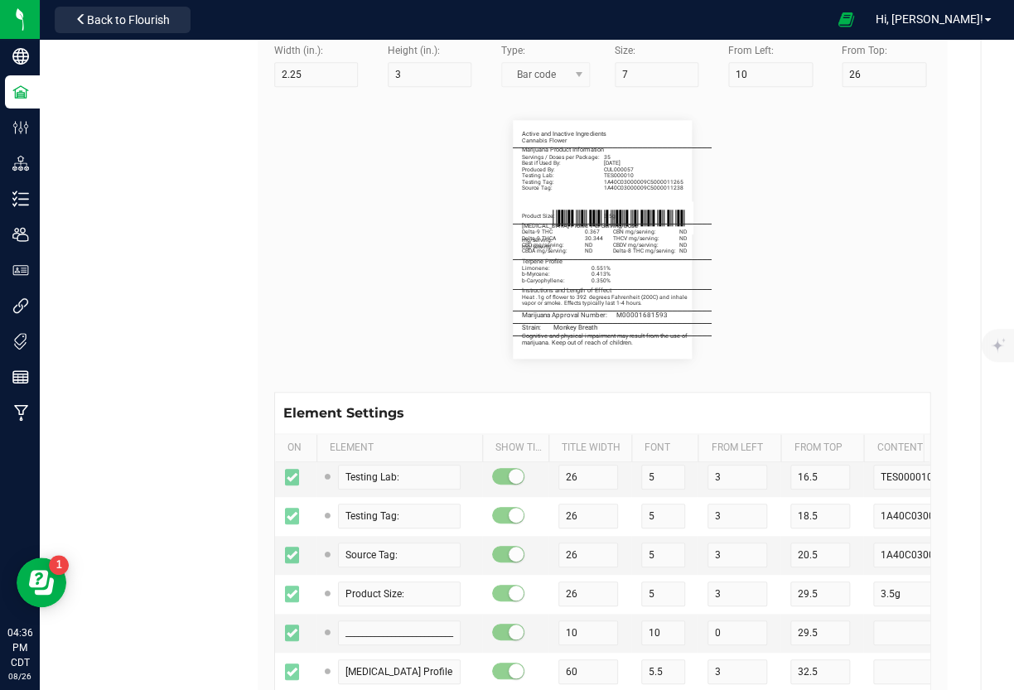
click at [232, 544] on div "Heya St. [PERSON_NAME] Cultivation II LLC Type Package Labels Template + 3.5g F…" at bounding box center [603, 283] width 756 height 992
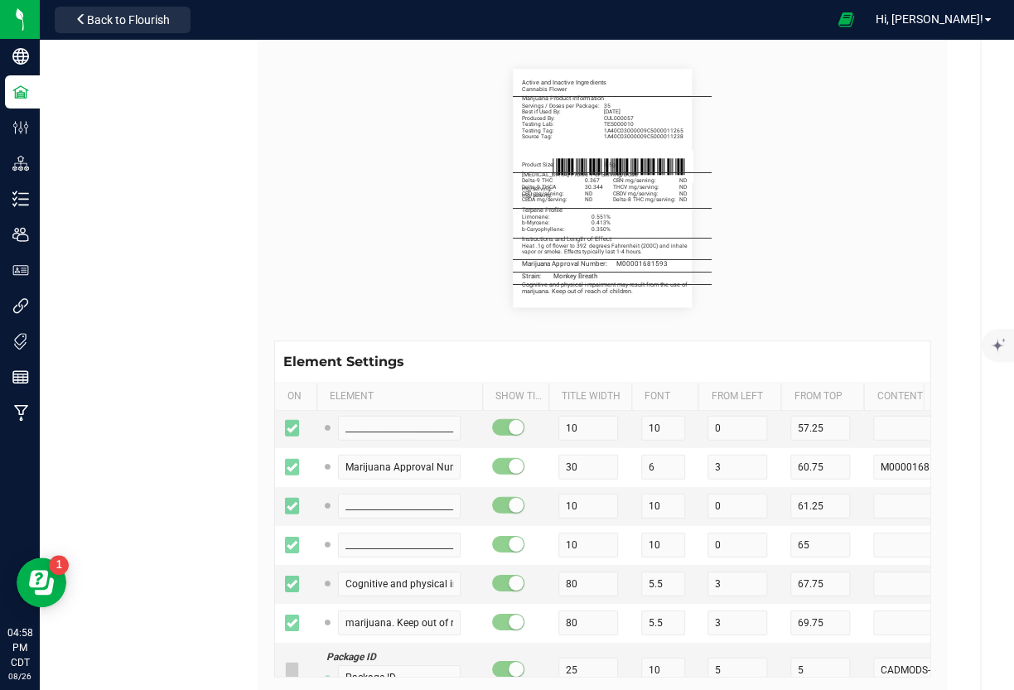
scroll to position [1243, 0]
